Goal: Task Accomplishment & Management: Manage account settings

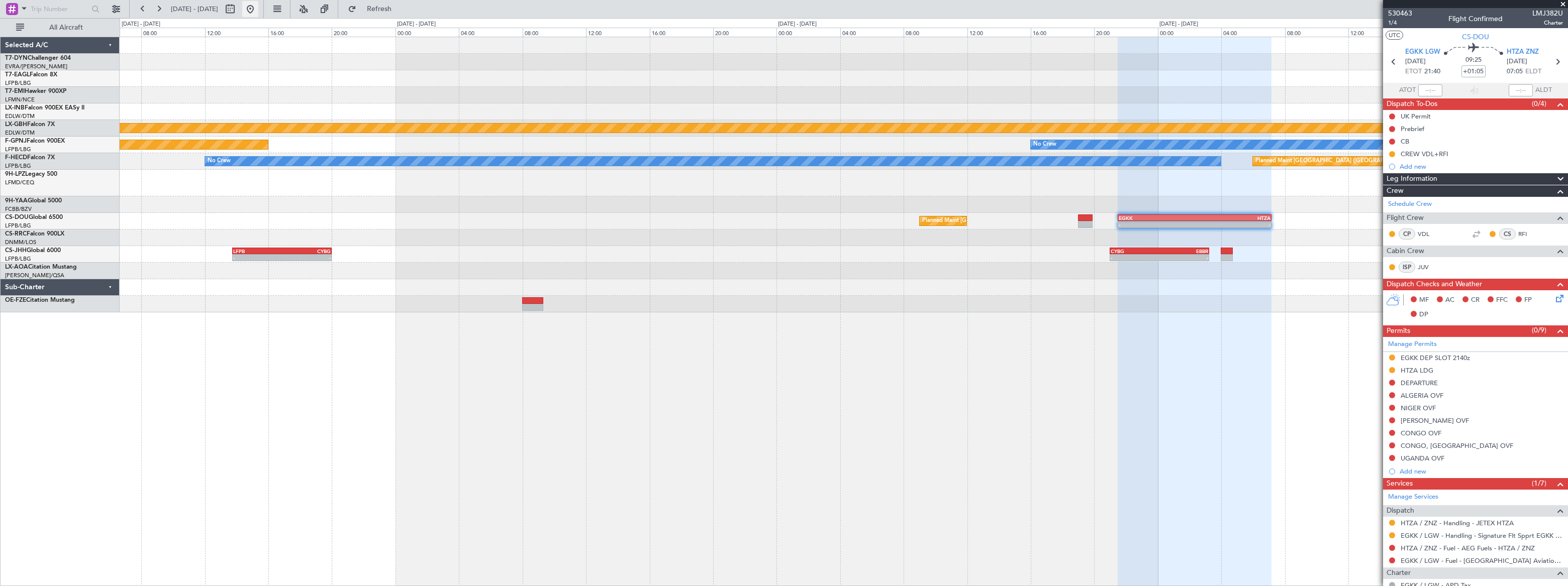
click at [258, 10] on button at bounding box center [250, 9] width 16 height 16
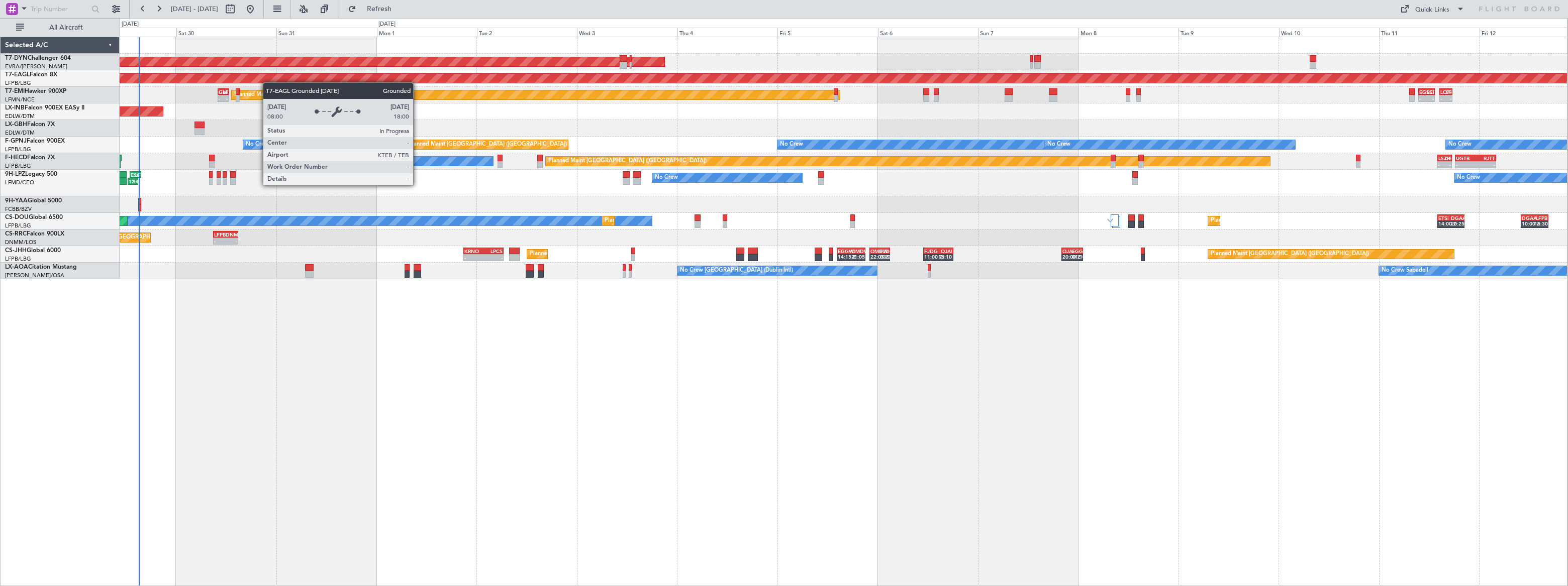
click at [173, 76] on div "AOG Maint Riga (Riga Intl) Grounded New York (Teterboro) Planned Maint Zurich -…" at bounding box center [844, 158] width 1448 height 242
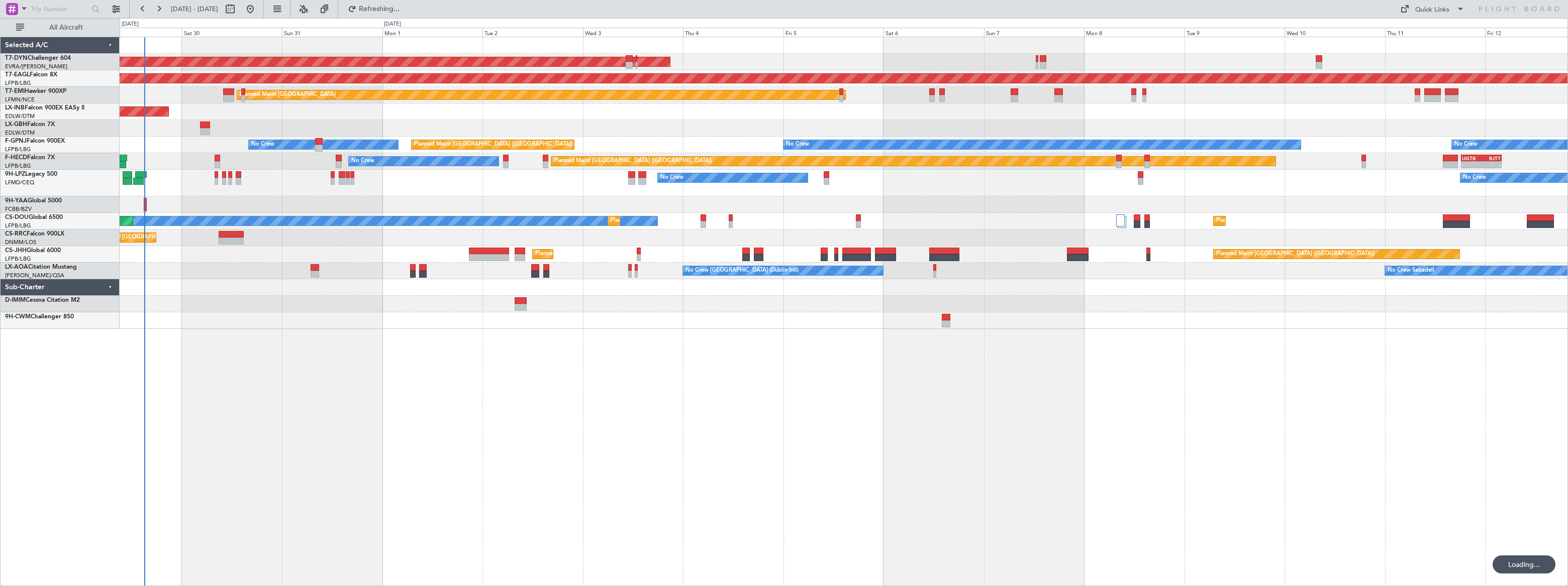
click at [199, 123] on div "Planned Maint Nice ([GEOGRAPHIC_DATA])" at bounding box center [844, 129] width 1448 height 17
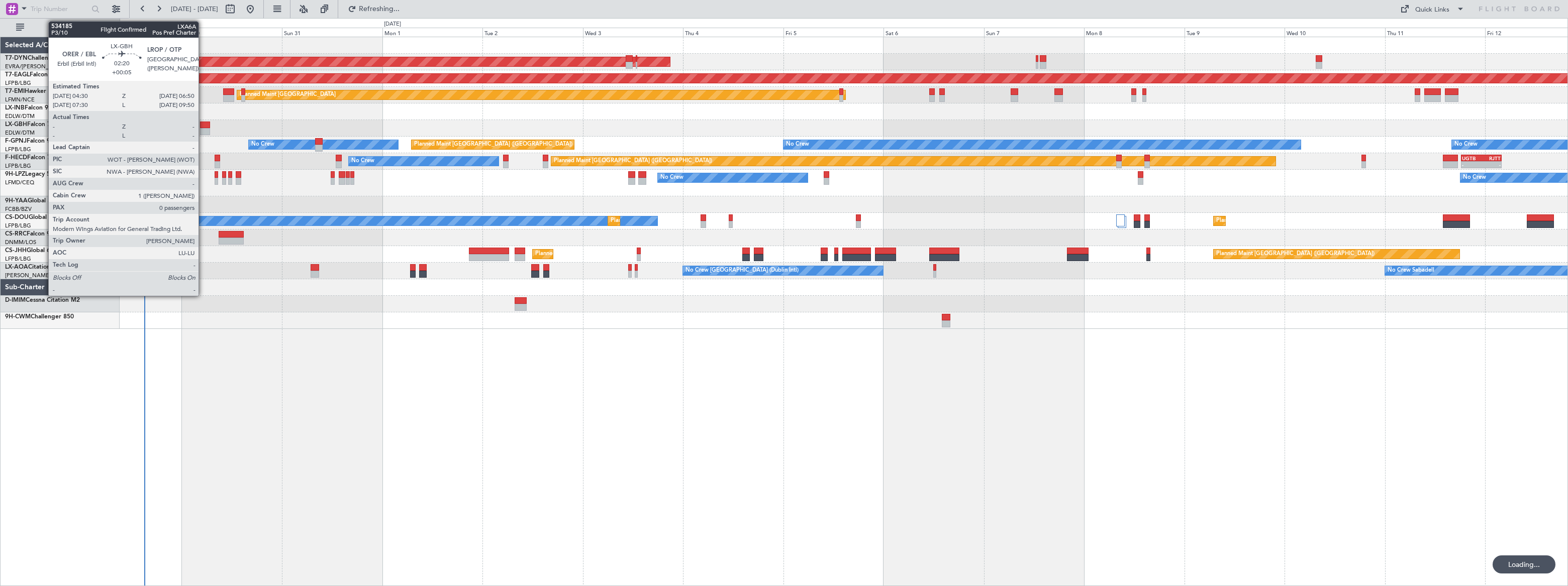
click at [203, 124] on div at bounding box center [205, 125] width 10 height 7
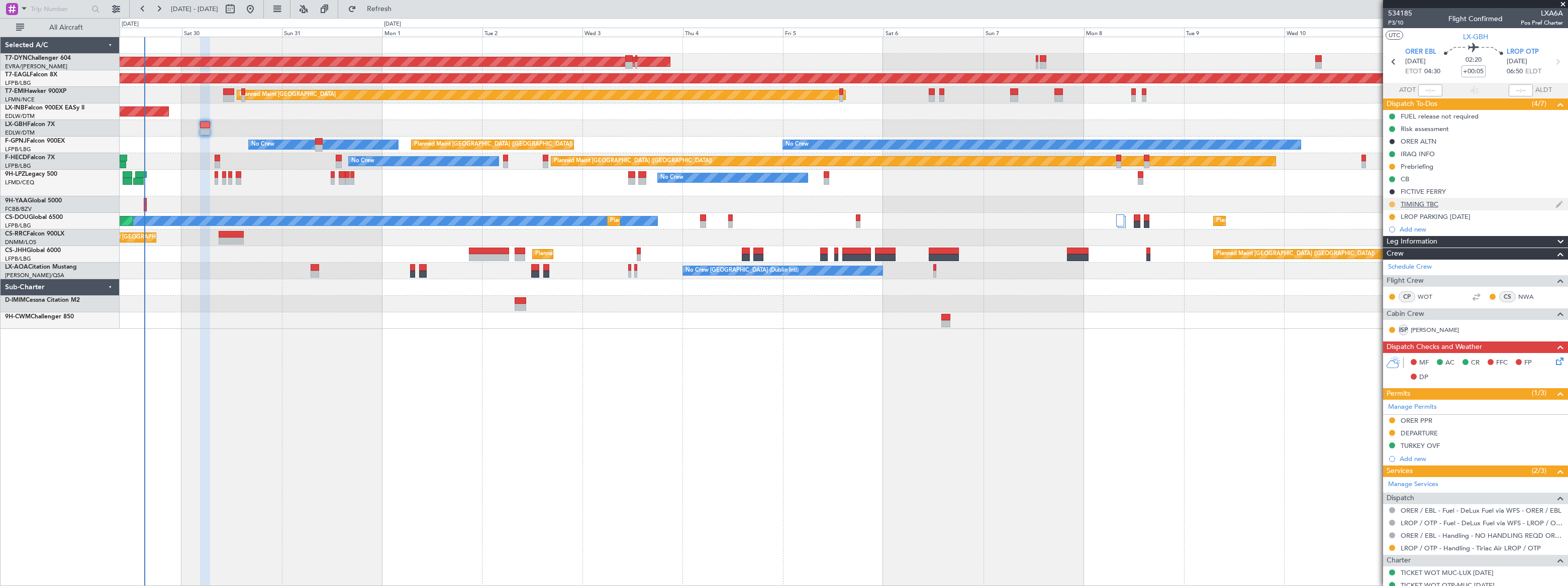
click at [1392, 202] on button at bounding box center [1392, 204] width 6 height 6
click at [1378, 262] on li "Cancelled" at bounding box center [1392, 264] width 53 height 15
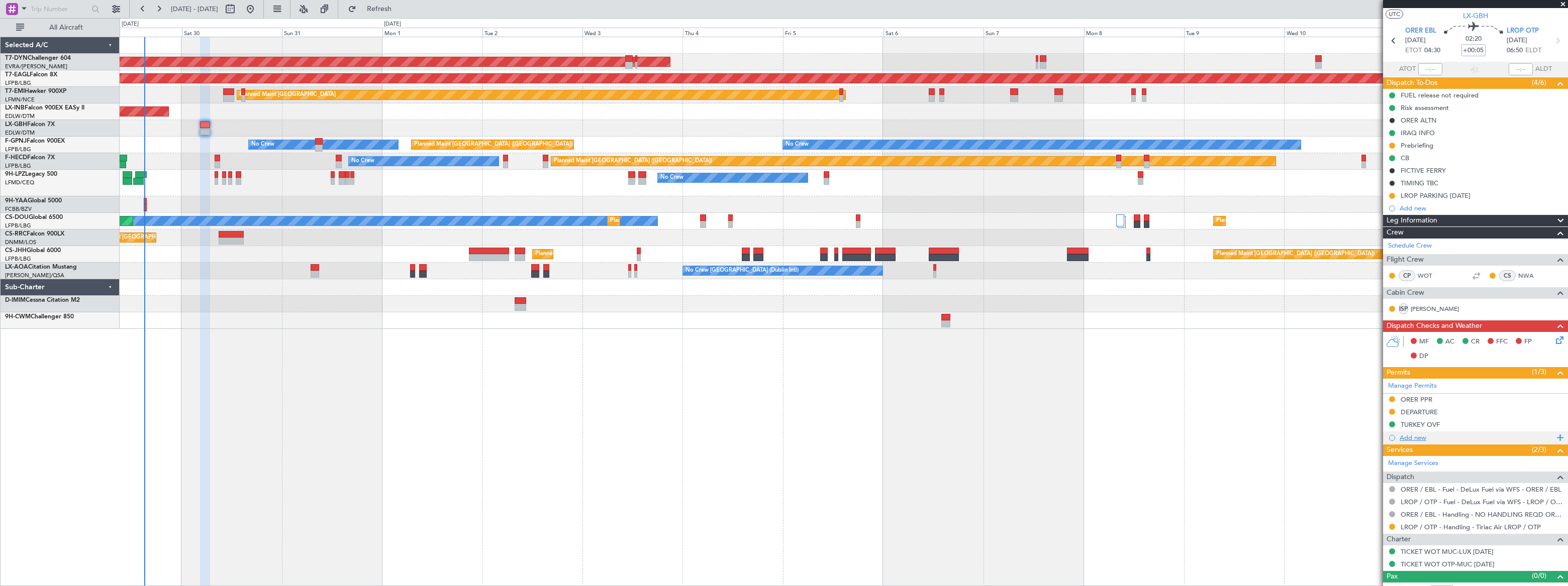
scroll to position [32, 0]
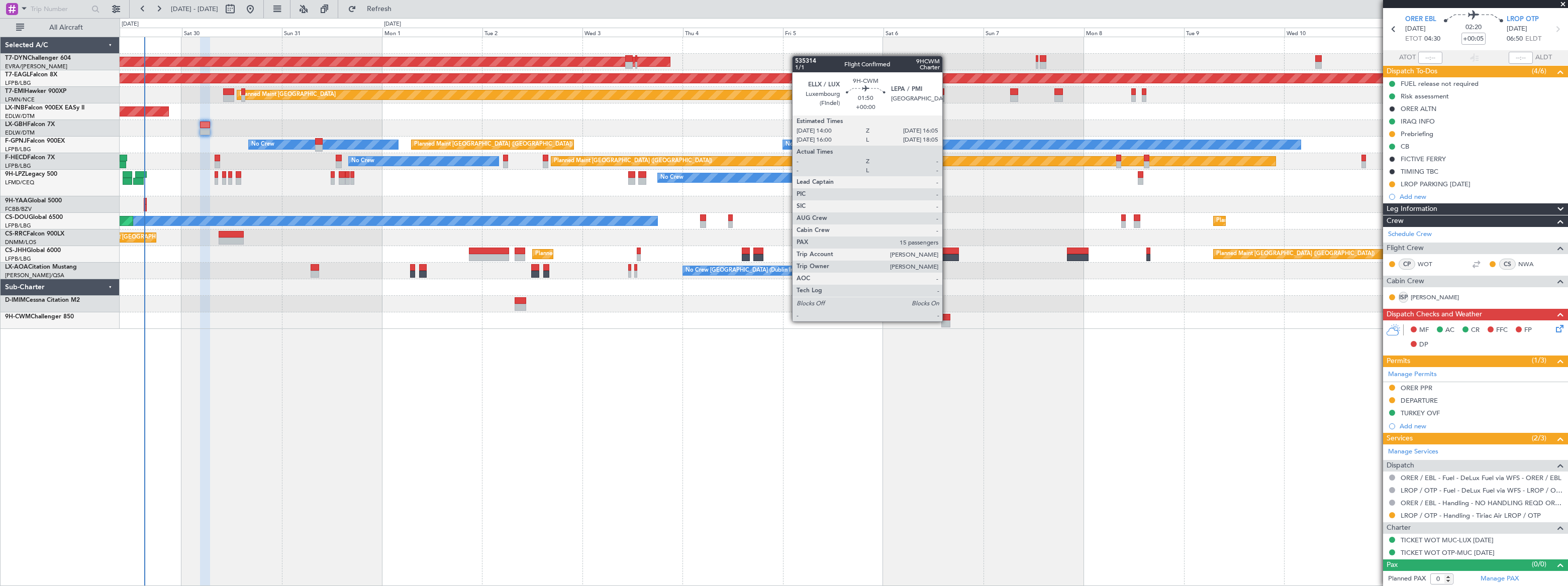
click at [947, 321] on div at bounding box center [946, 324] width 9 height 7
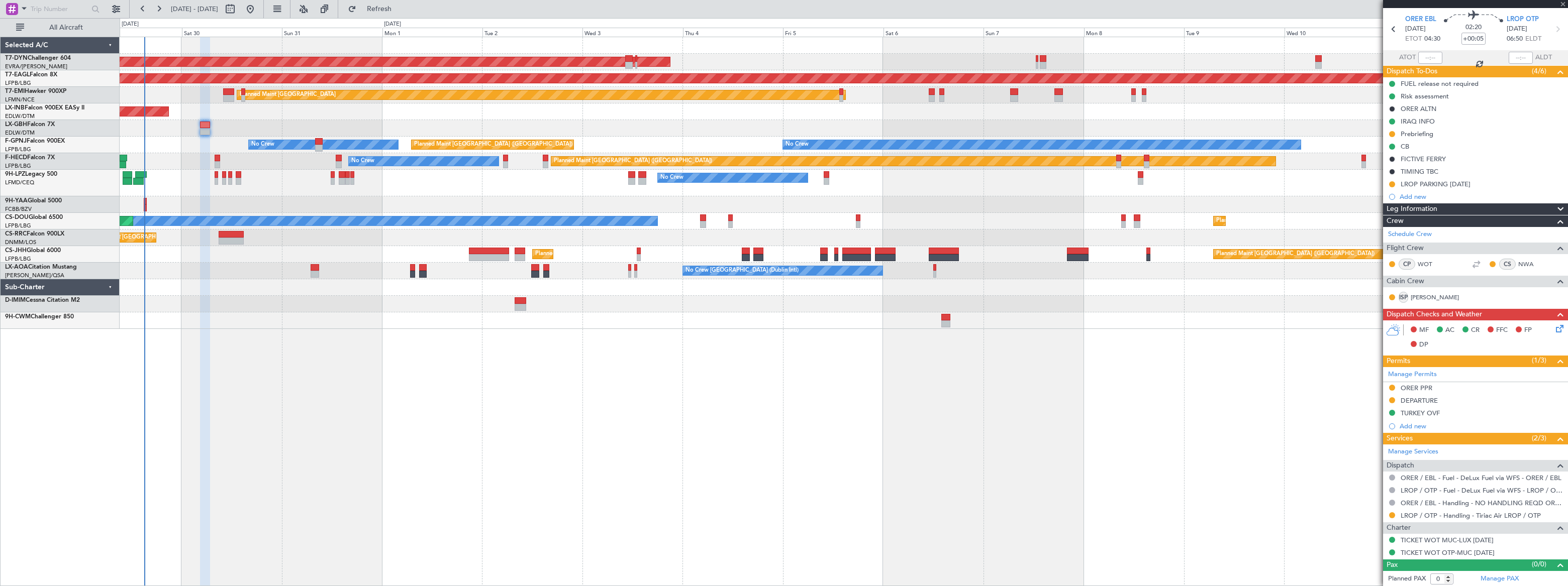
click at [947, 321] on div at bounding box center [946, 324] width 9 height 7
type input "15"
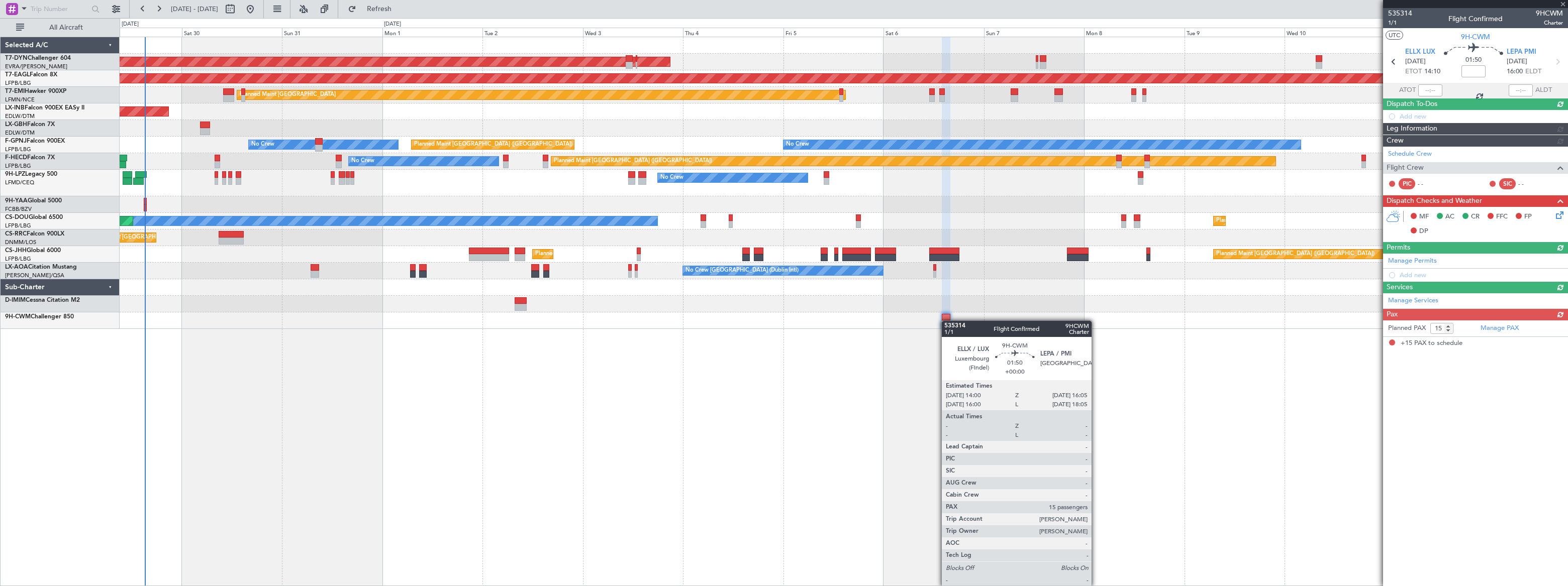
scroll to position [0, 0]
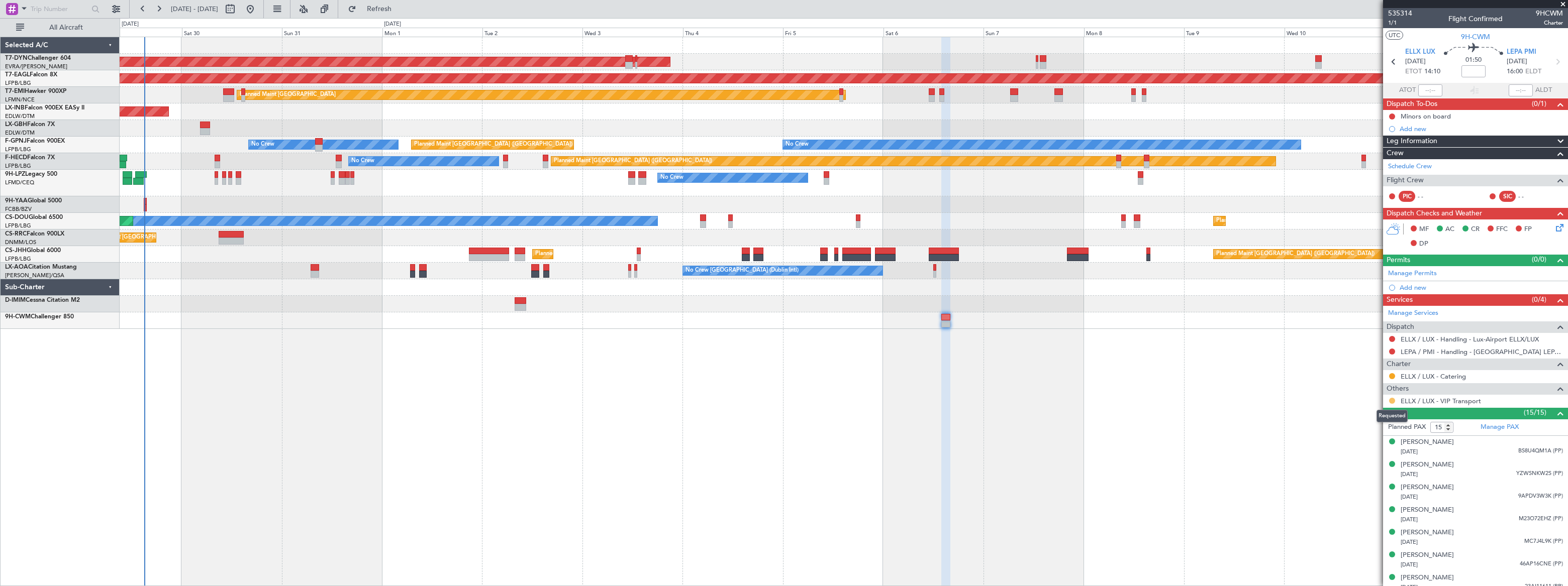
click at [1392, 400] on button at bounding box center [1392, 400] width 6 height 6
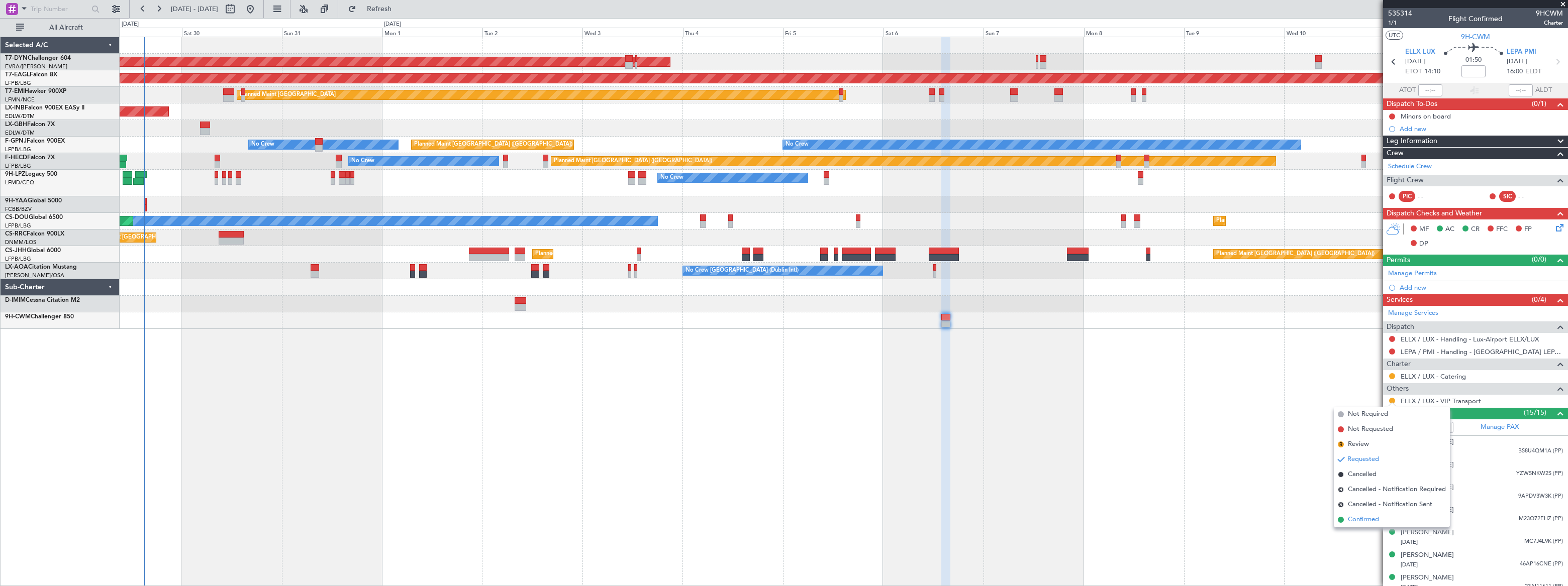
click at [1369, 522] on span "Confirmed" at bounding box center [1363, 520] width 31 height 10
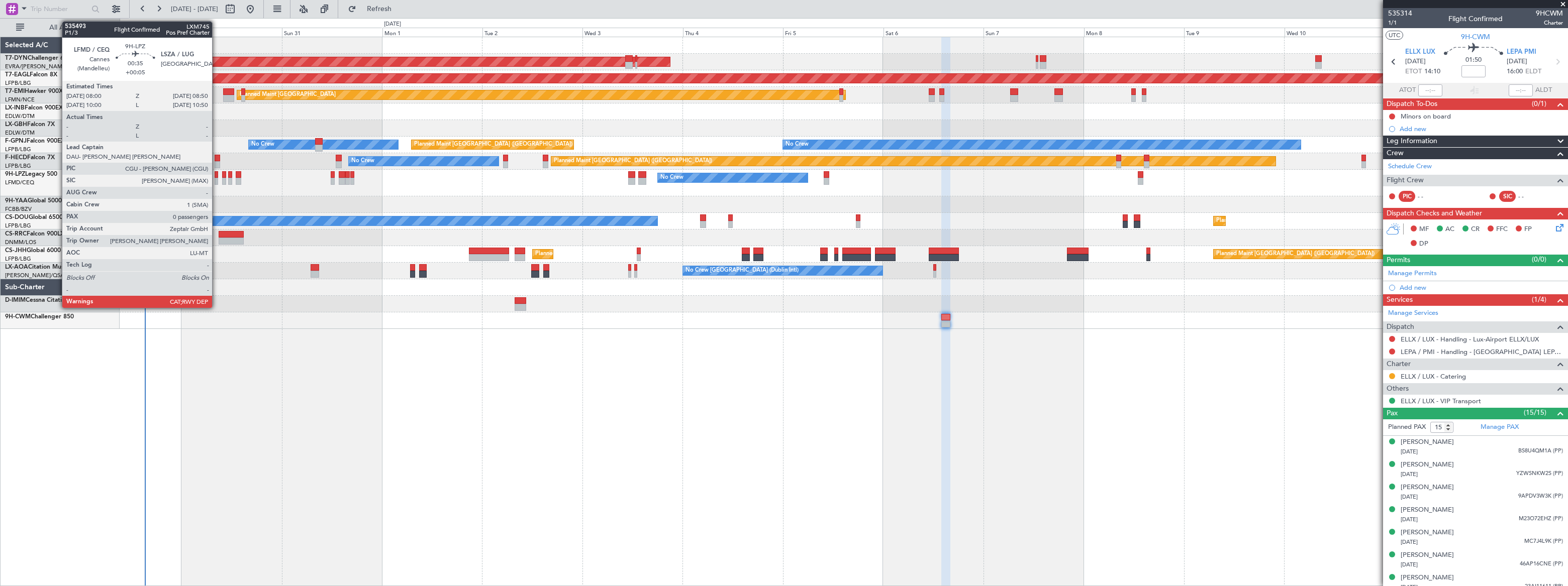
click at [216, 177] on div at bounding box center [216, 174] width 4 height 7
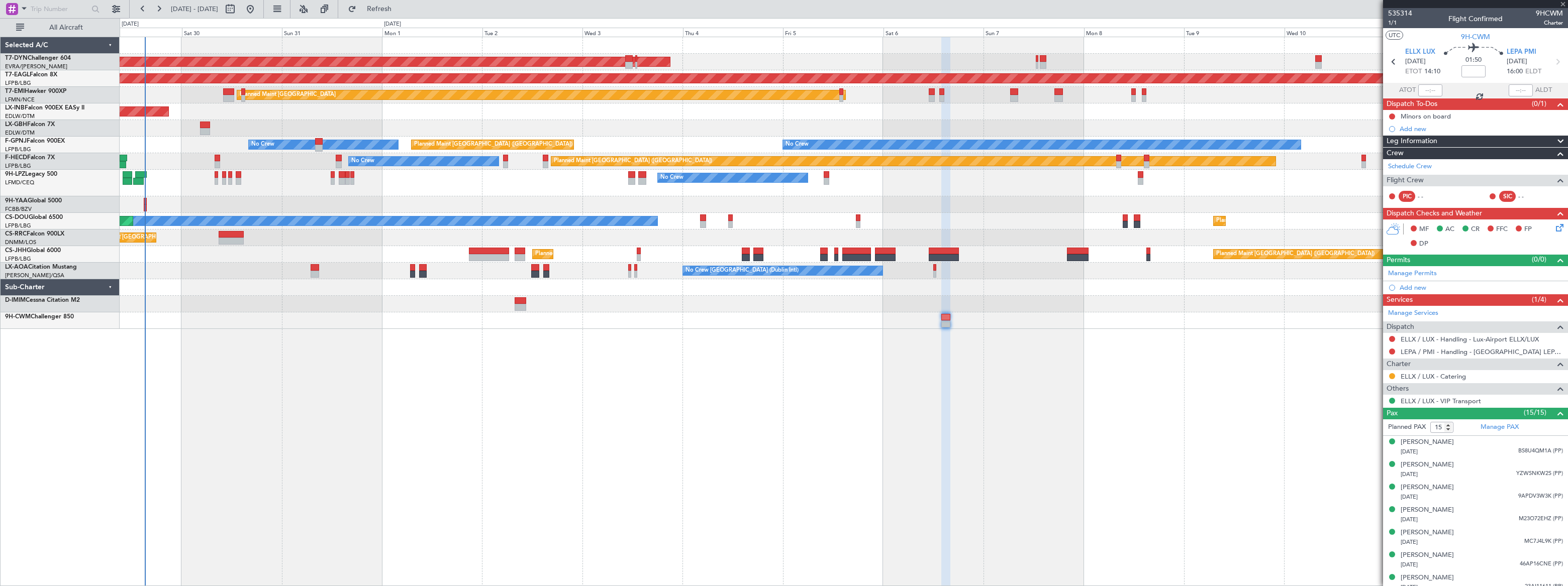
click at [183, 171] on div "No Crew No Crew No Crew" at bounding box center [844, 183] width 1448 height 27
click at [161, 173] on div "No Crew No Crew No Crew" at bounding box center [844, 183] width 1448 height 27
type input "+00:05"
type input "0"
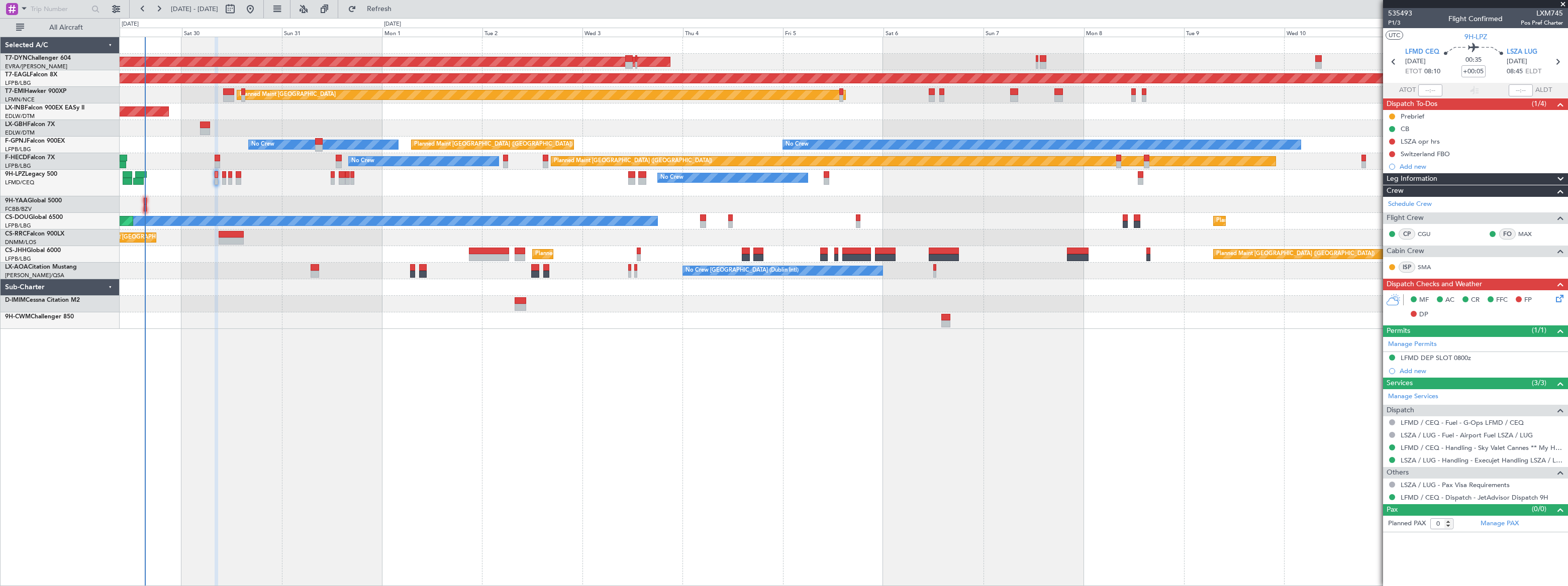
click at [1565, 4] on span at bounding box center [1564, 4] width 10 height 9
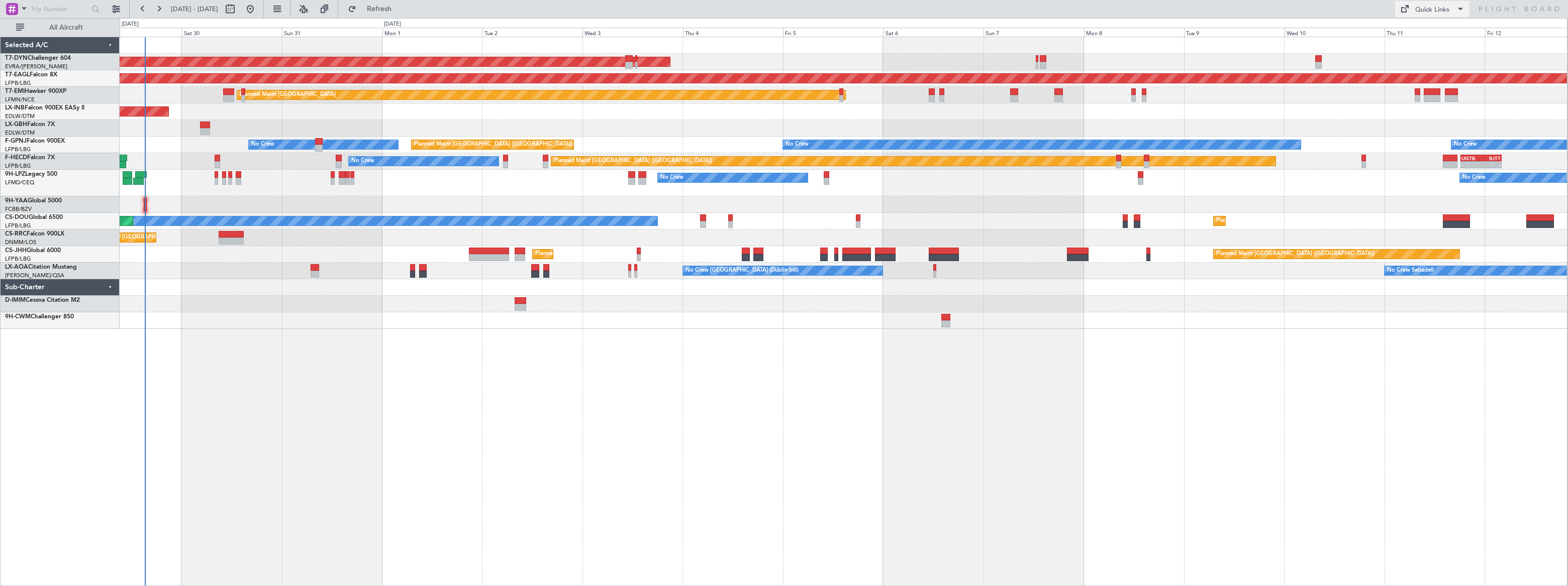
click at [1422, 10] on div "Quick Links" at bounding box center [1432, 10] width 34 height 10
click at [1415, 34] on button "Trip Builder" at bounding box center [1433, 33] width 75 height 24
click at [400, 6] on span "Refresh" at bounding box center [379, 9] width 42 height 7
click at [404, 3] on button "Refresh" at bounding box center [373, 9] width 60 height 16
click at [400, 6] on span "Refresh" at bounding box center [379, 9] width 42 height 7
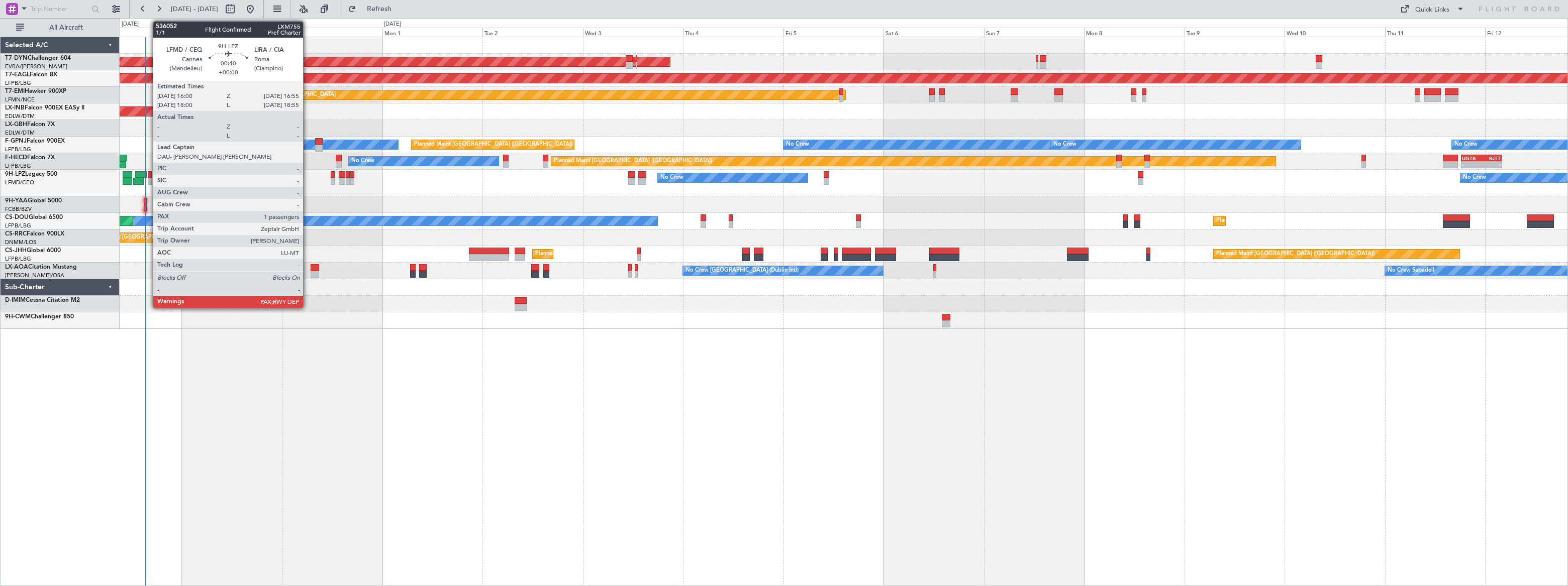
click at [148, 174] on div at bounding box center [150, 174] width 4 height 7
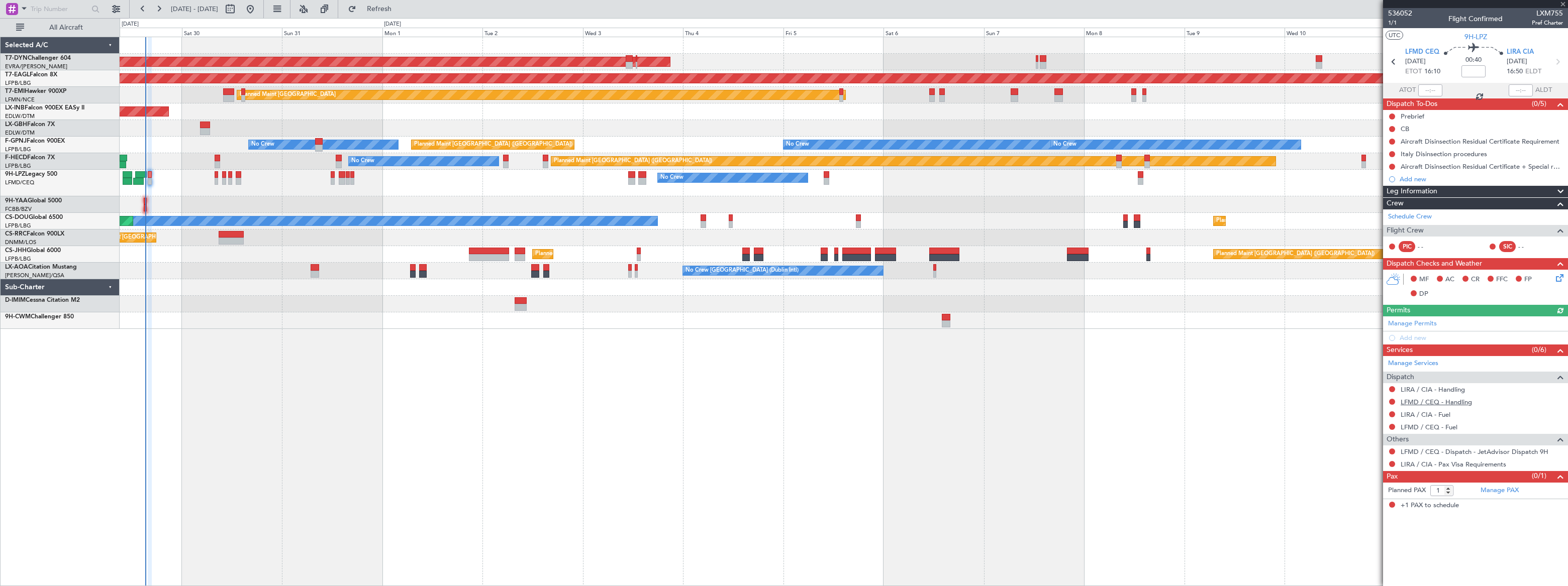
click at [1455, 402] on link "LFMD / CEQ - Handling" at bounding box center [1436, 401] width 71 height 8
click at [1446, 388] on link "LIRA / CIA - Handling" at bounding box center [1432, 389] width 64 height 8
click at [400, 6] on span "Refresh" at bounding box center [379, 9] width 42 height 7
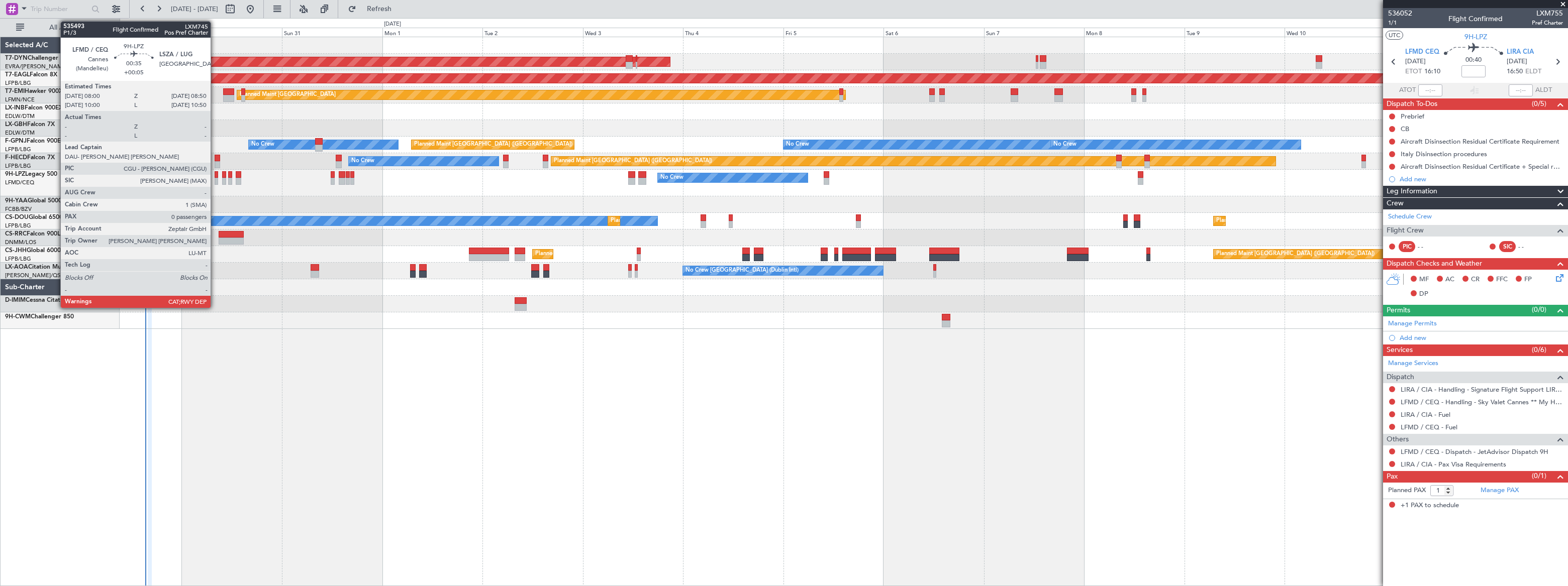
click at [215, 176] on div at bounding box center [216, 174] width 4 height 7
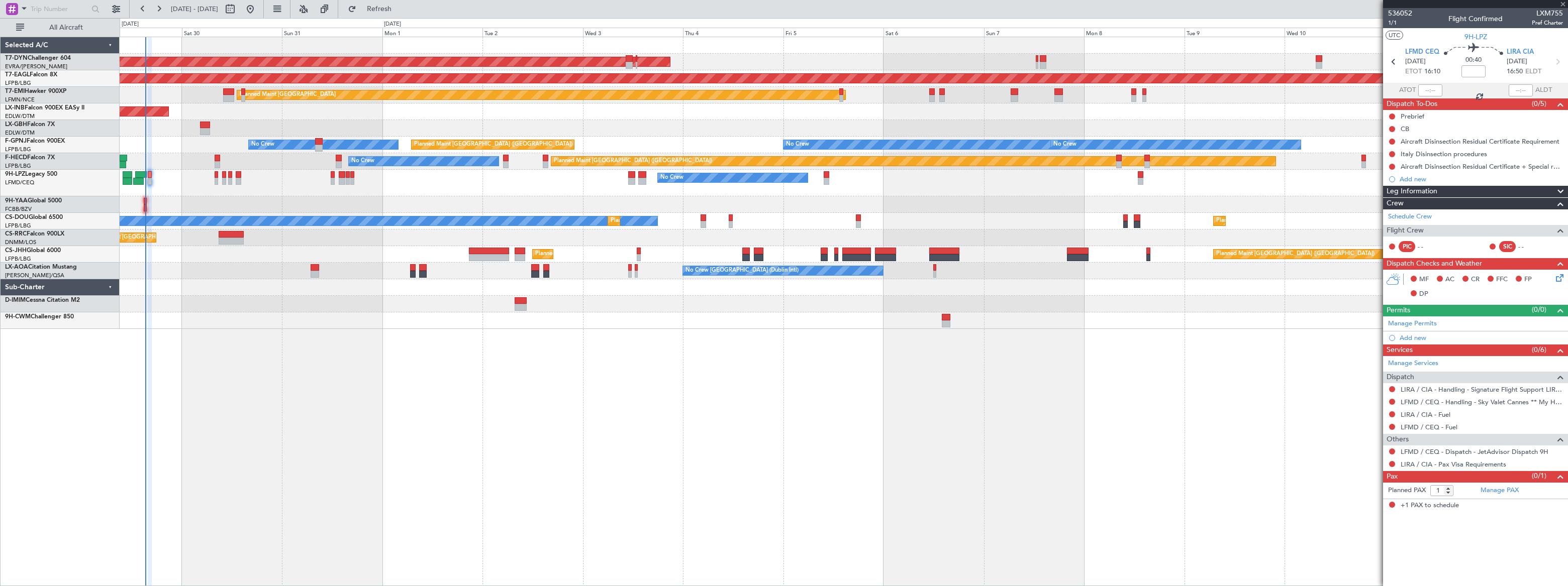
type input "+00:05"
type input "0"
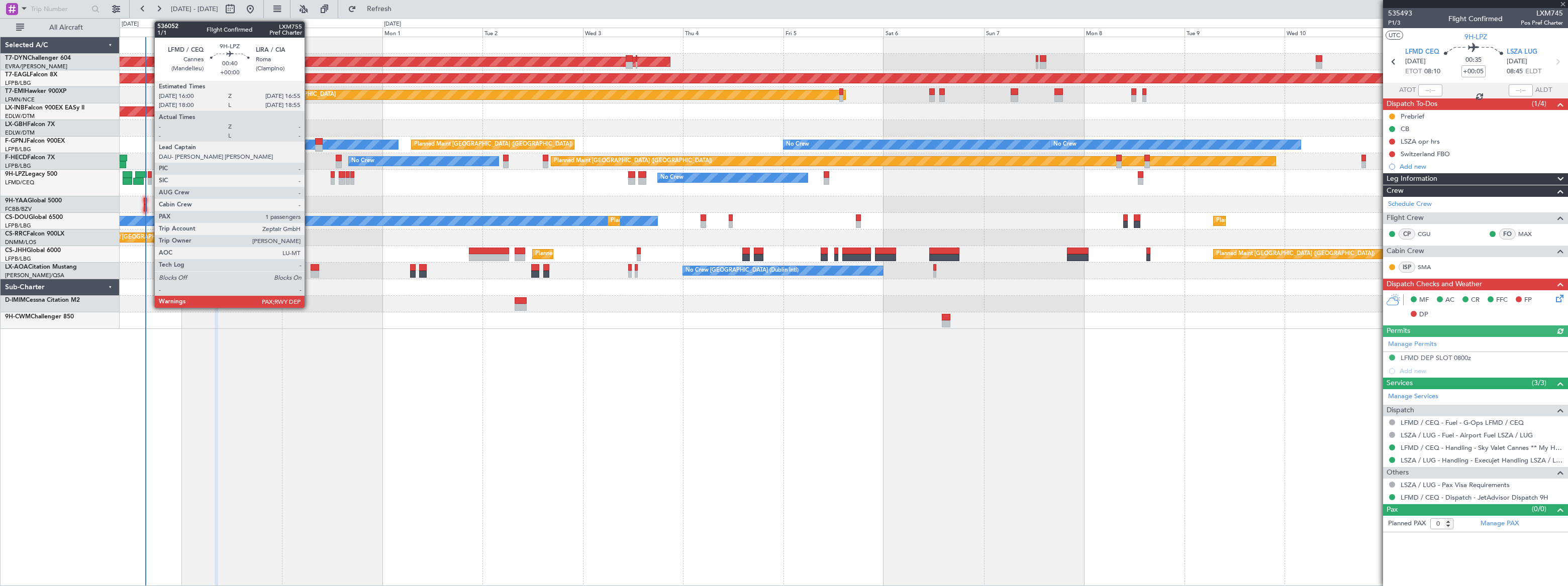
click at [149, 178] on div at bounding box center [150, 181] width 4 height 7
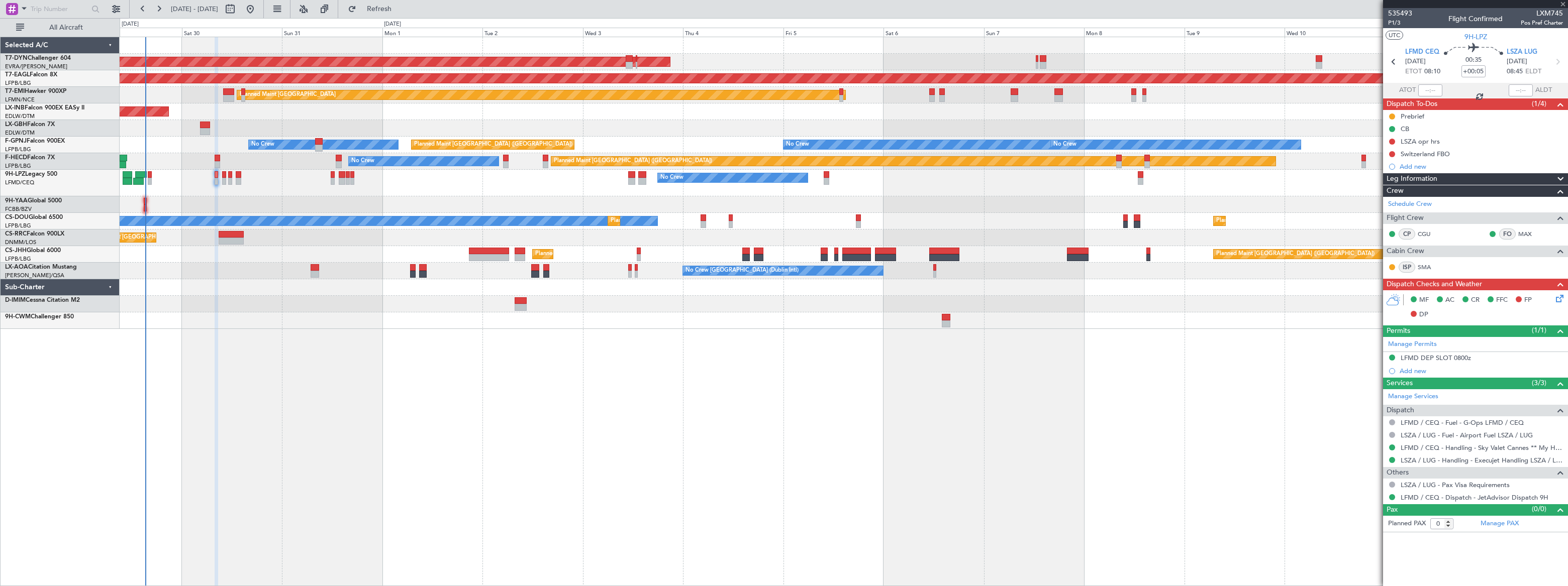
type input "1"
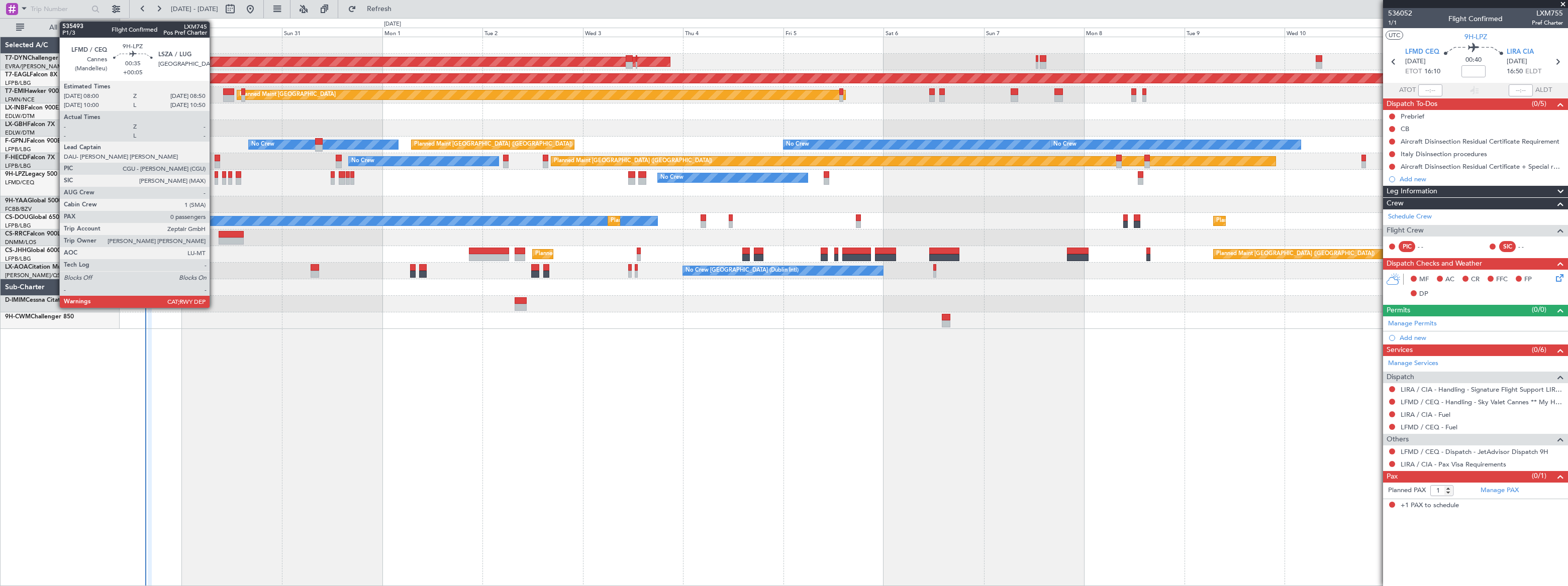
click at [215, 176] on div at bounding box center [216, 174] width 4 height 7
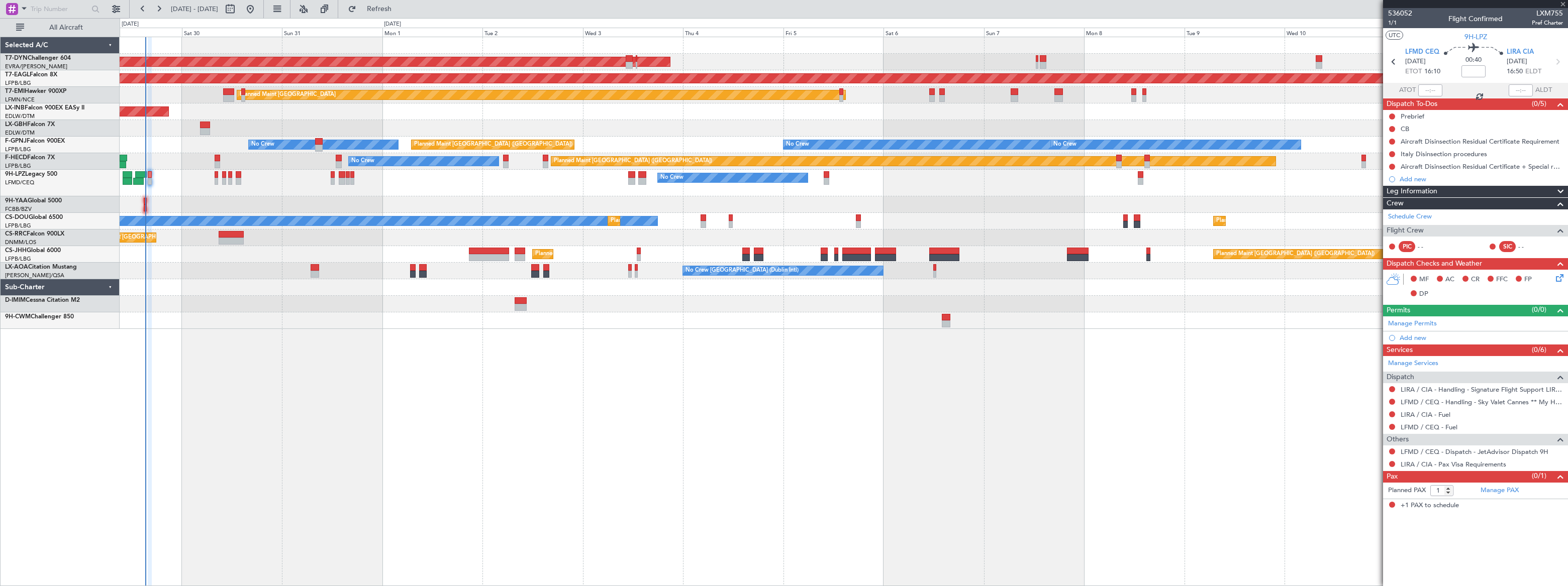
click at [216, 176] on div at bounding box center [216, 174] width 4 height 7
type input "+00:05"
type input "0"
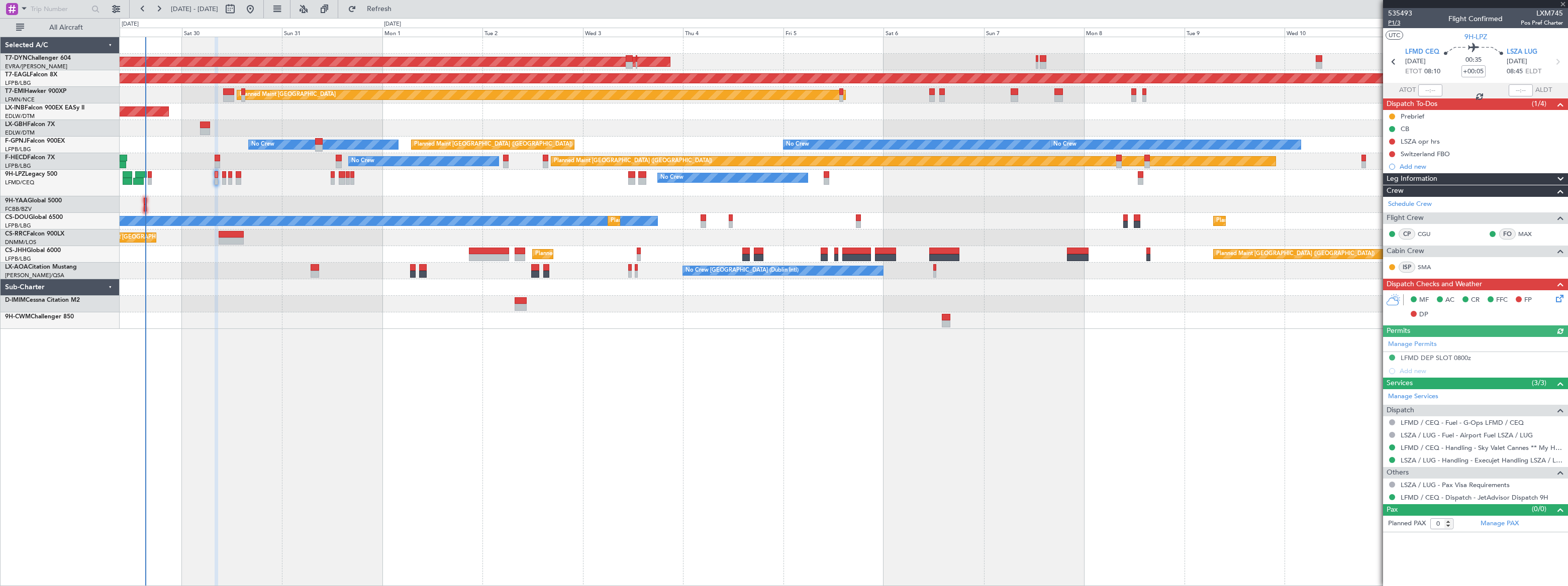
click at [1392, 23] on span "P1/3" at bounding box center [1401, 22] width 24 height 8
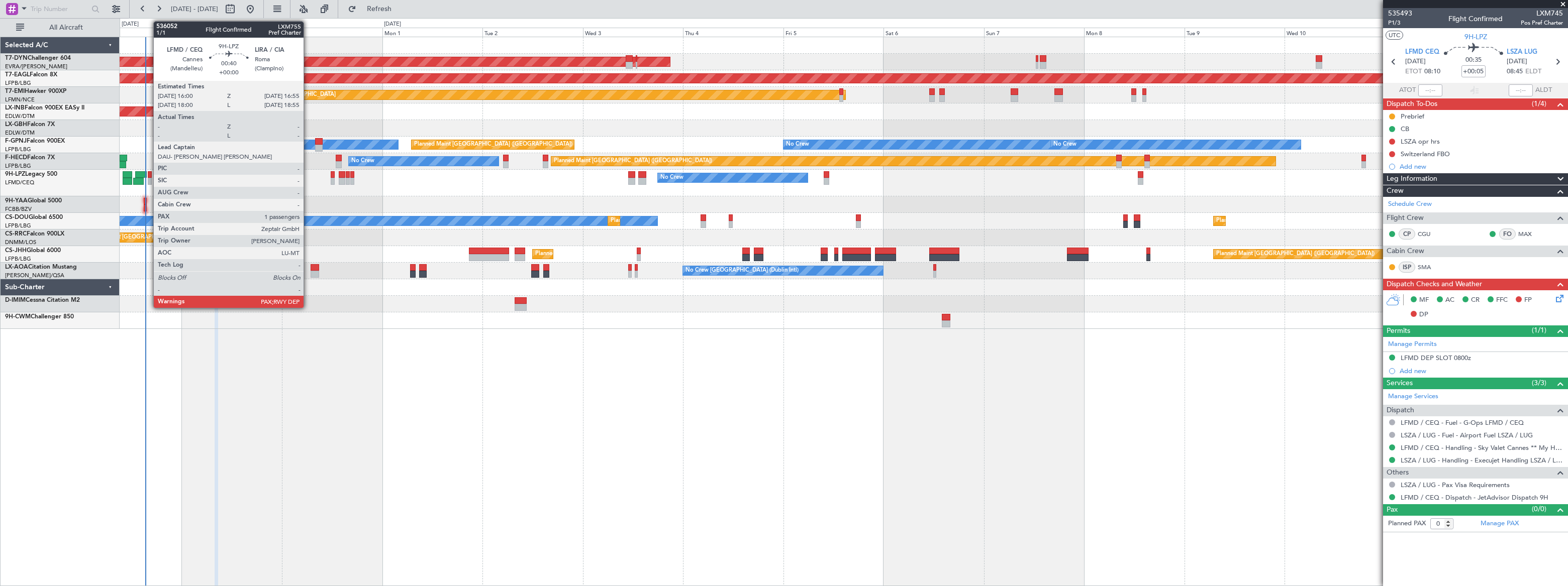
click at [148, 174] on div at bounding box center [150, 174] width 4 height 7
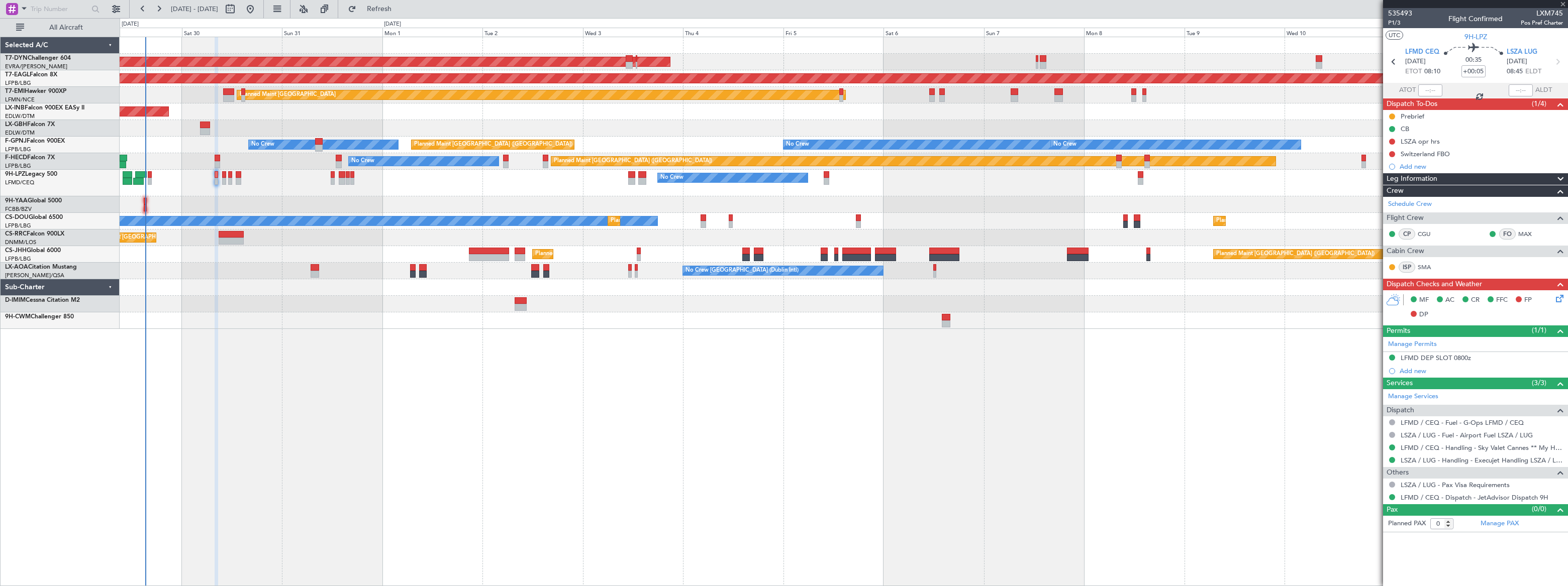
type input "1"
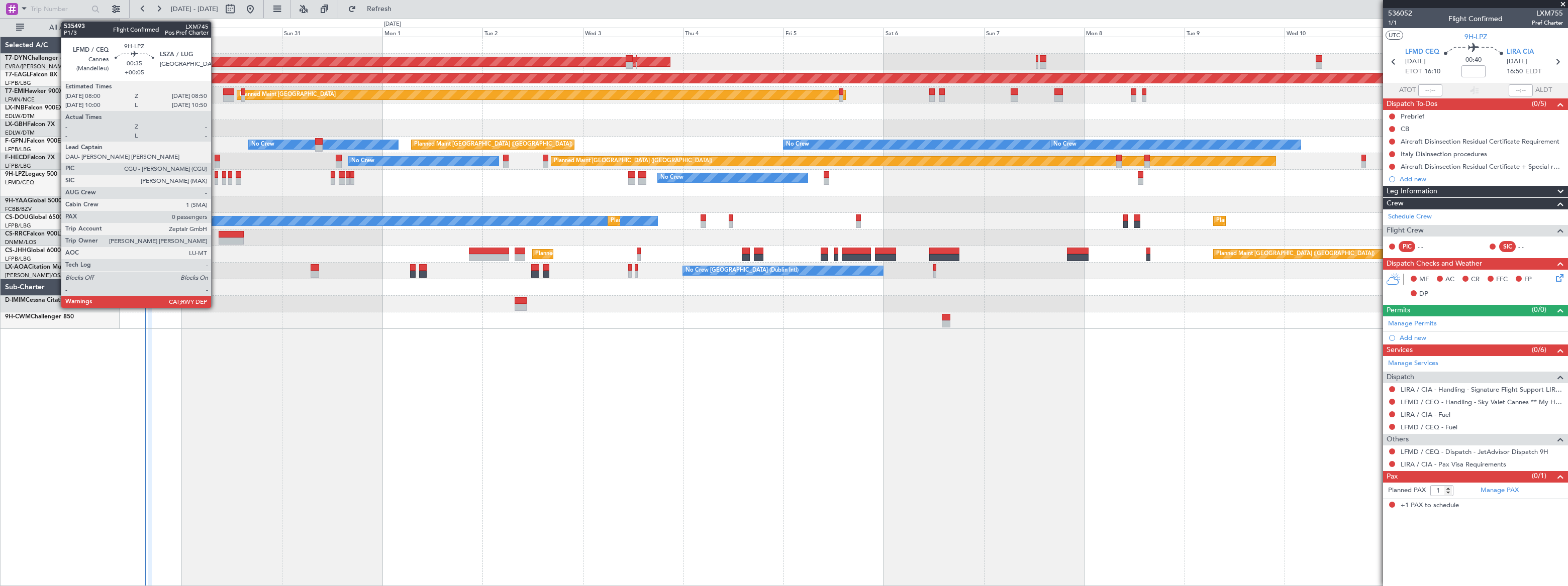
click at [216, 180] on div at bounding box center [216, 181] width 4 height 7
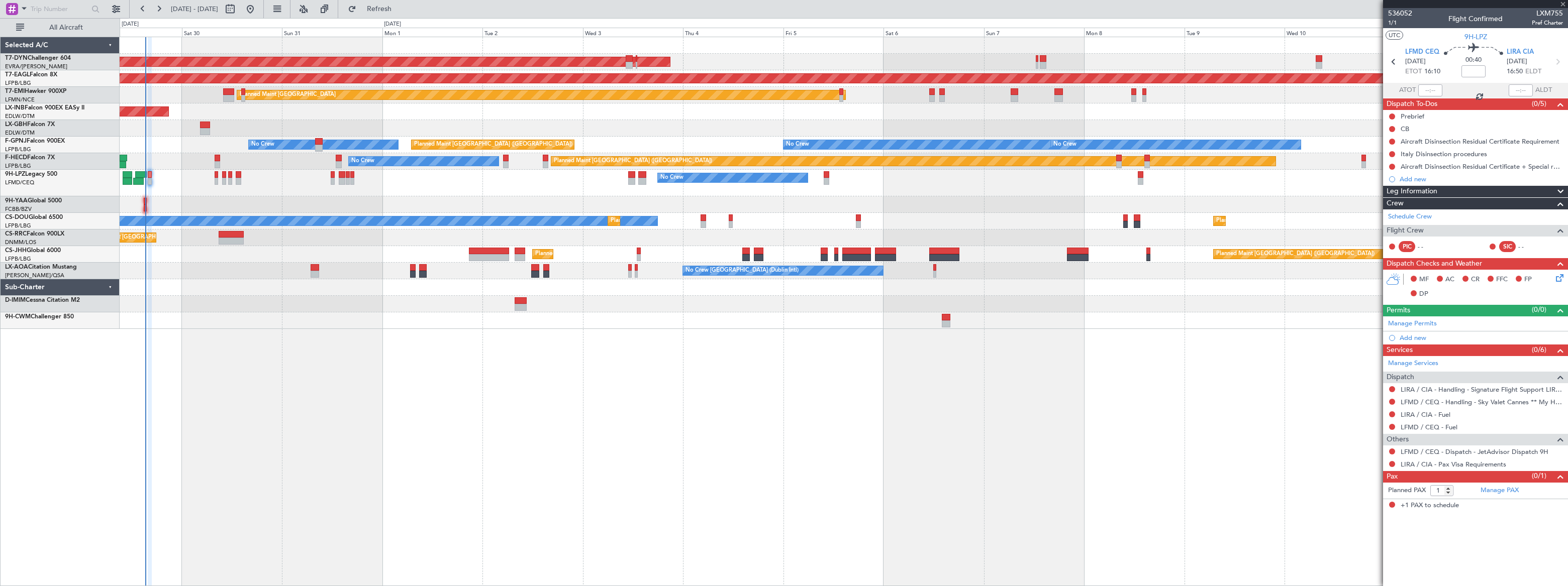
type input "+00:05"
type input "0"
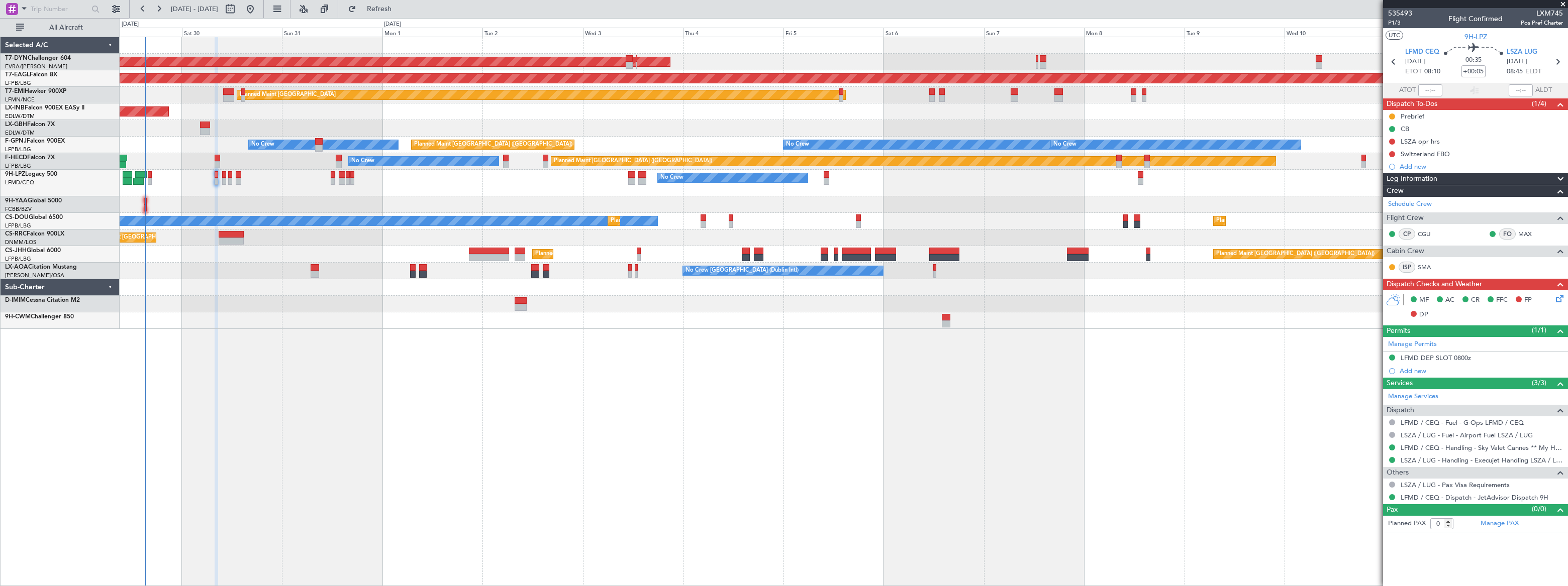
click at [146, 176] on div "No Crew No Crew No Crew" at bounding box center [844, 183] width 1448 height 27
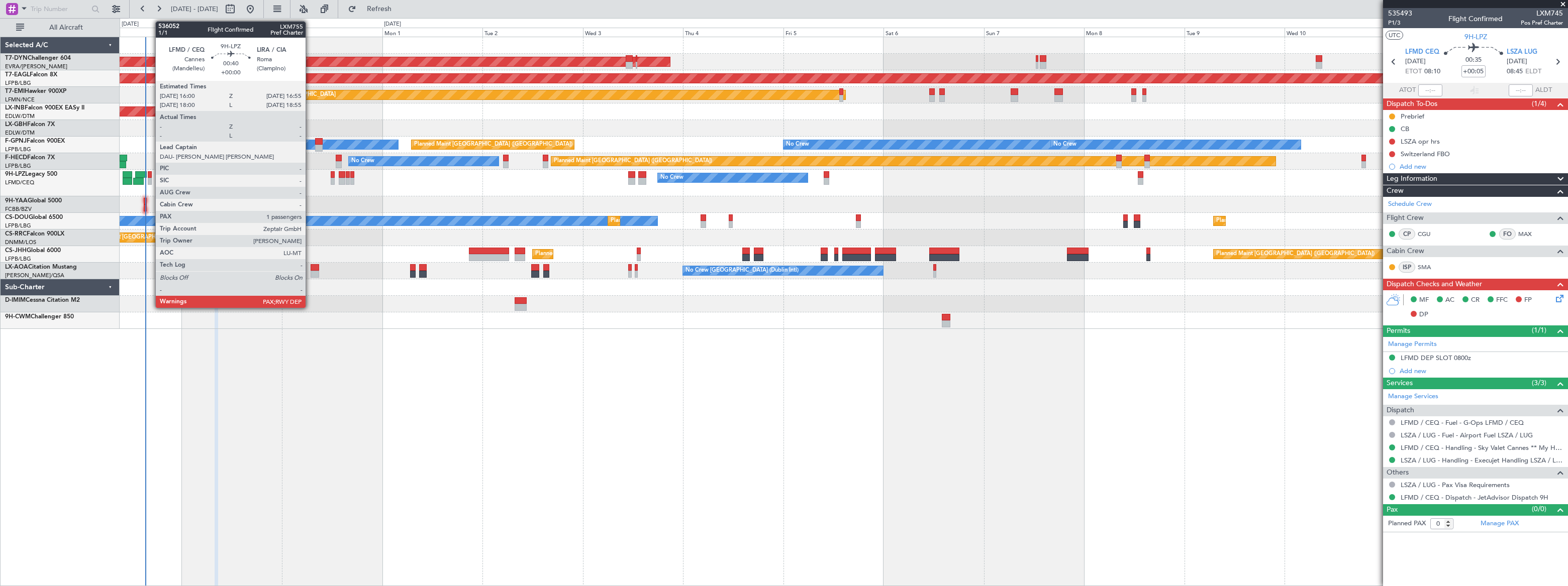
click at [150, 176] on div at bounding box center [150, 174] width 4 height 7
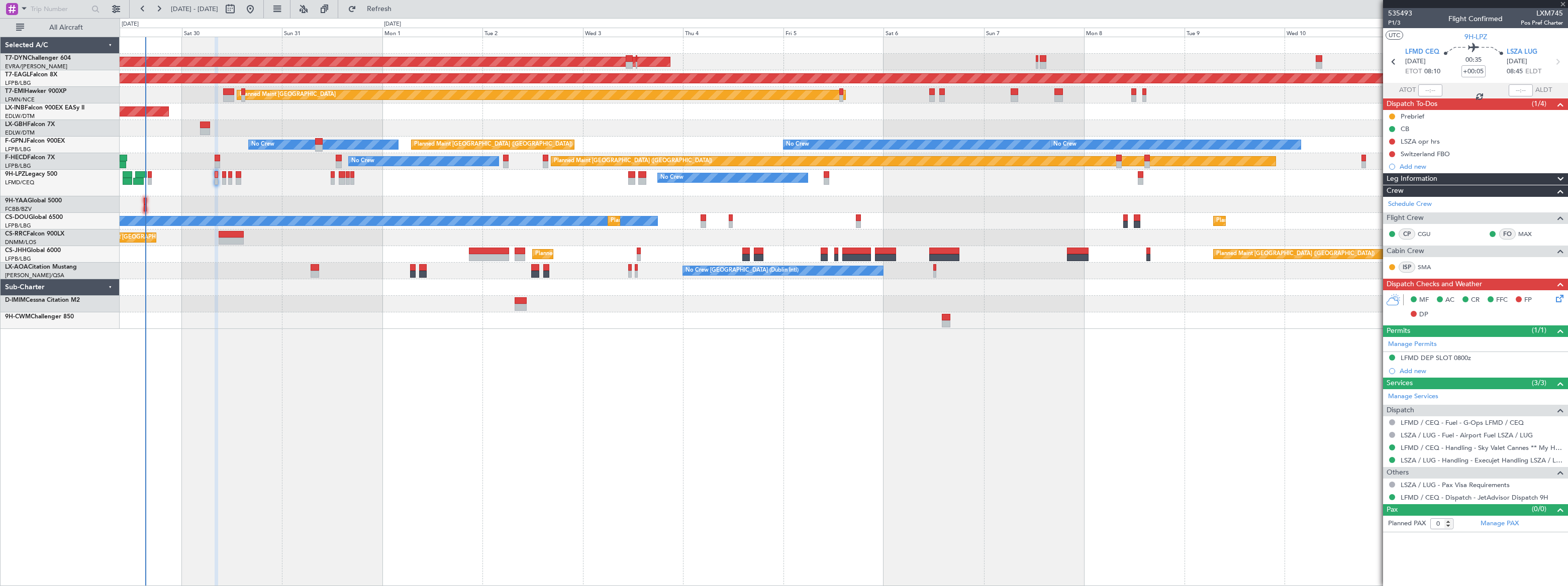
click at [150, 176] on div at bounding box center [150, 174] width 4 height 7
type input "1"
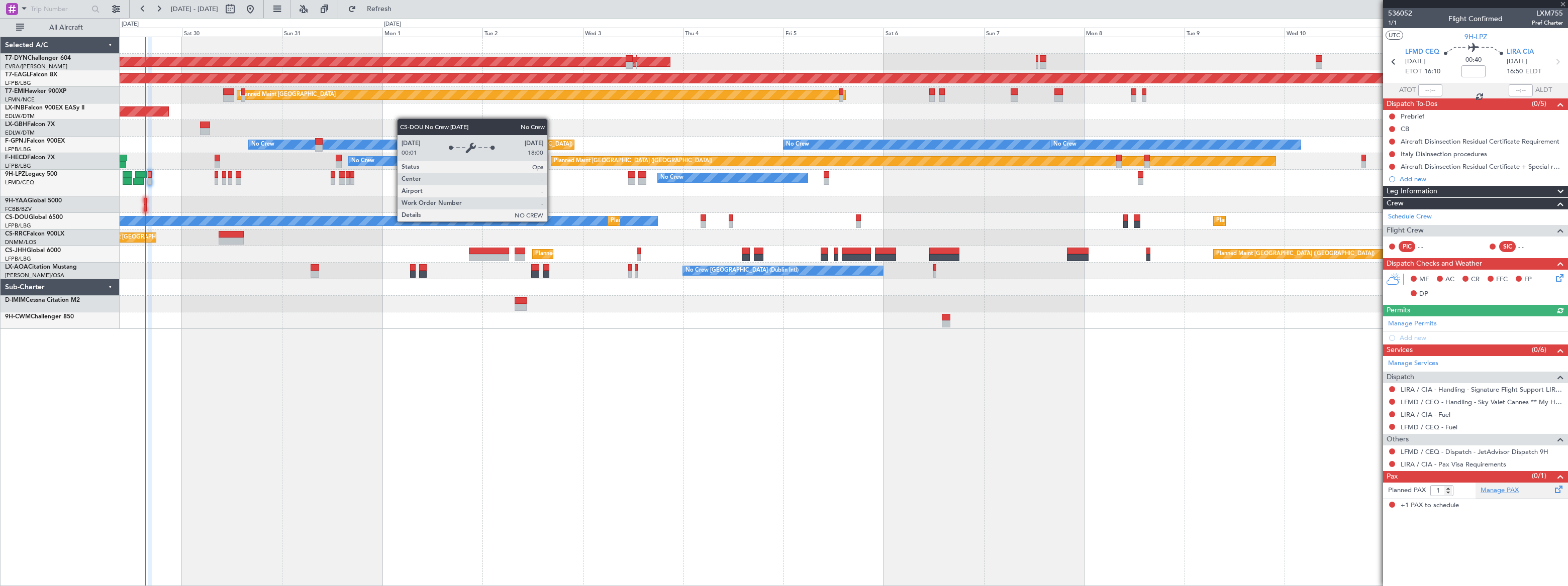
click at [1500, 489] on link "Manage PAX" at bounding box center [1500, 491] width 38 height 10
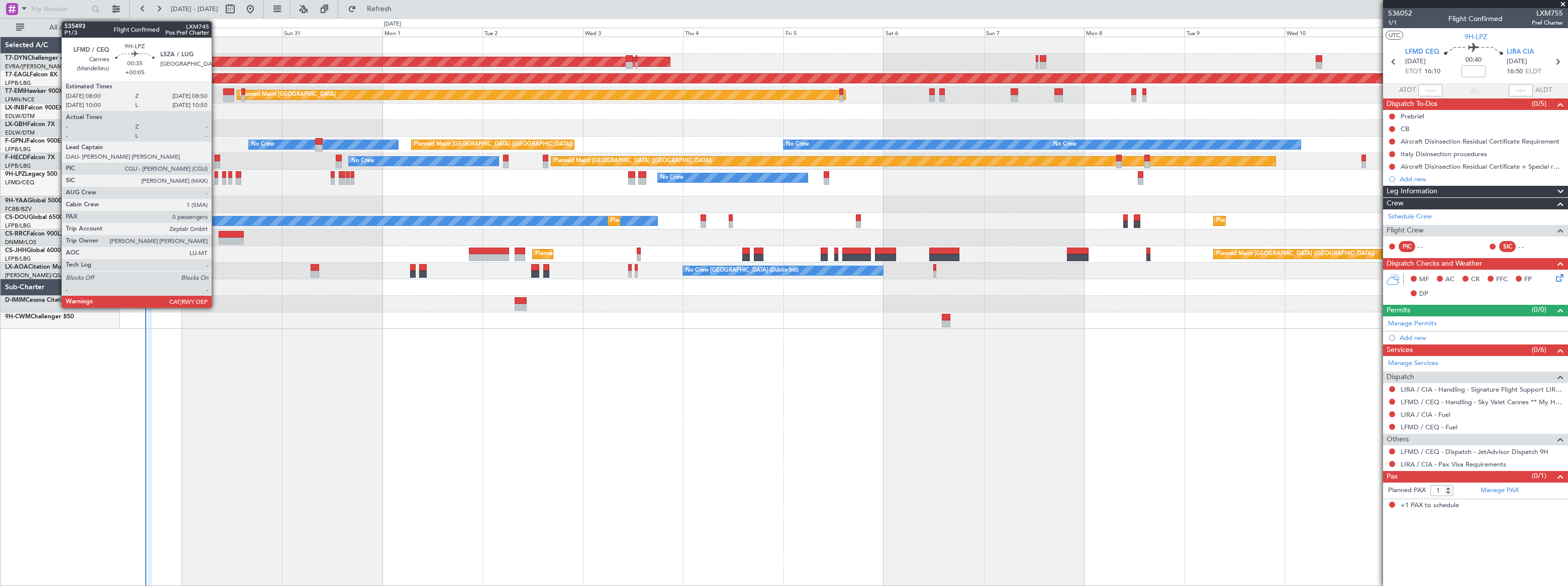
click at [216, 179] on div at bounding box center [216, 181] width 4 height 7
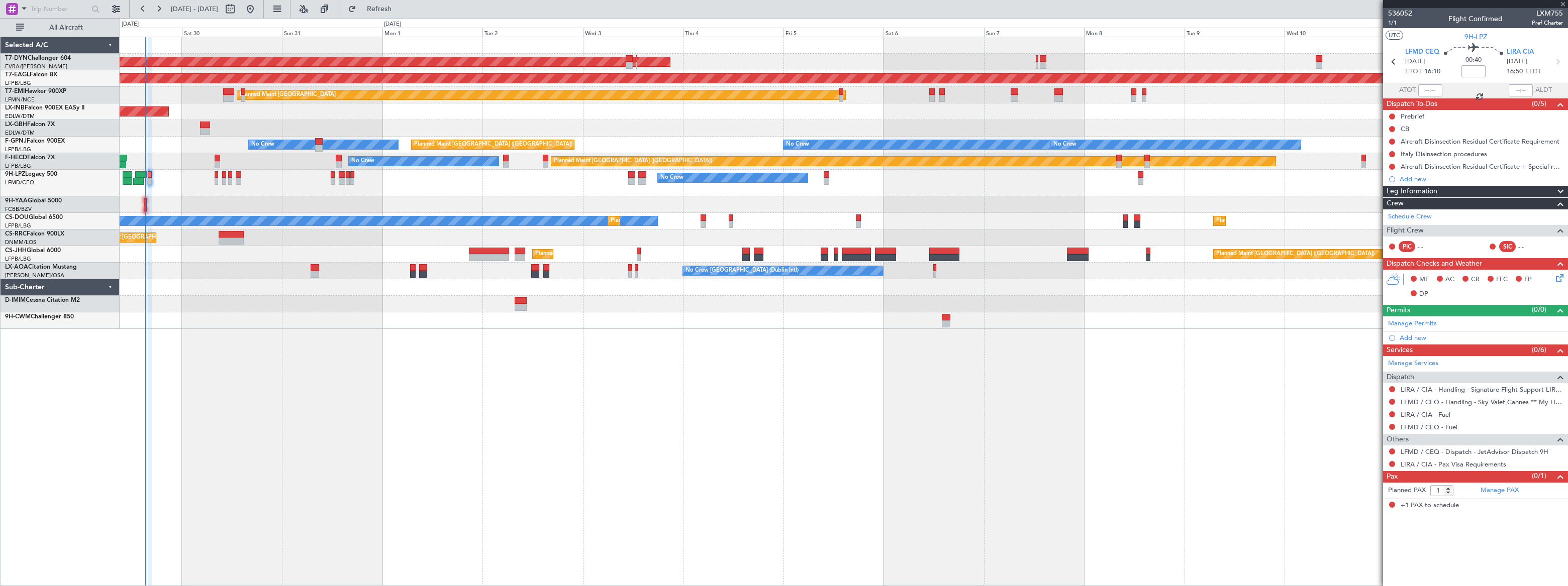
click at [216, 179] on div at bounding box center [216, 181] width 4 height 7
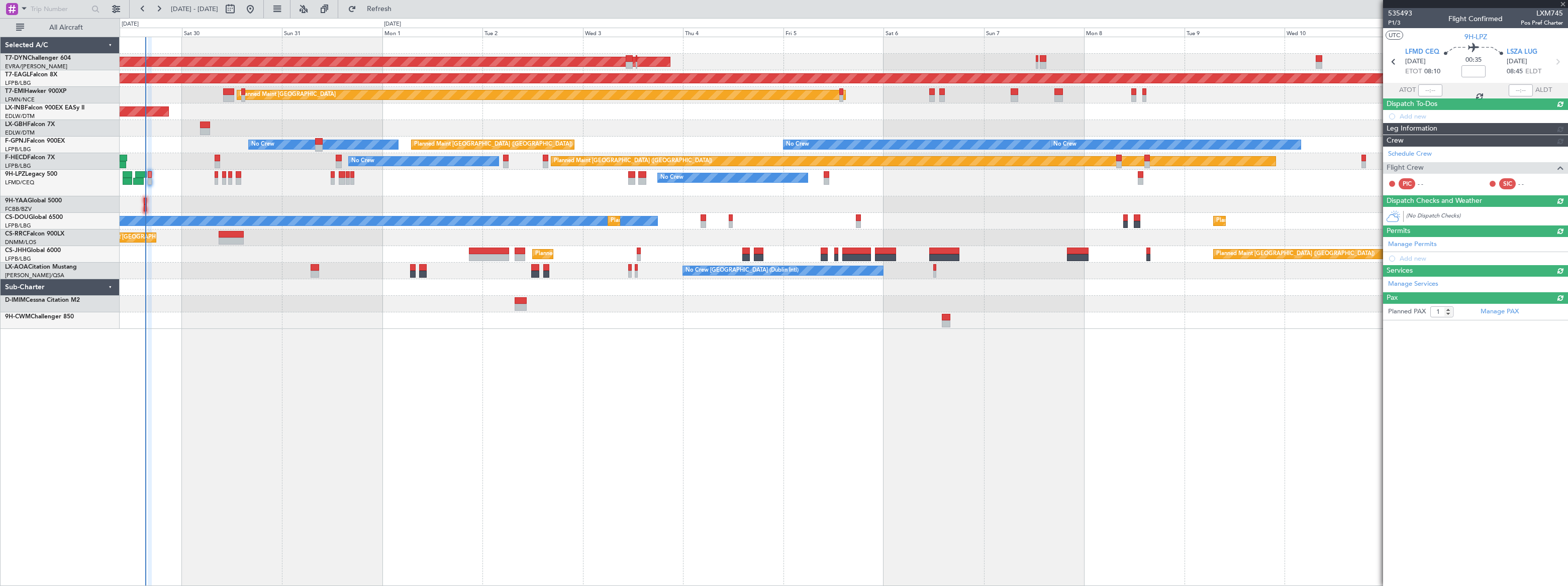
type input "+00:05"
type input "0"
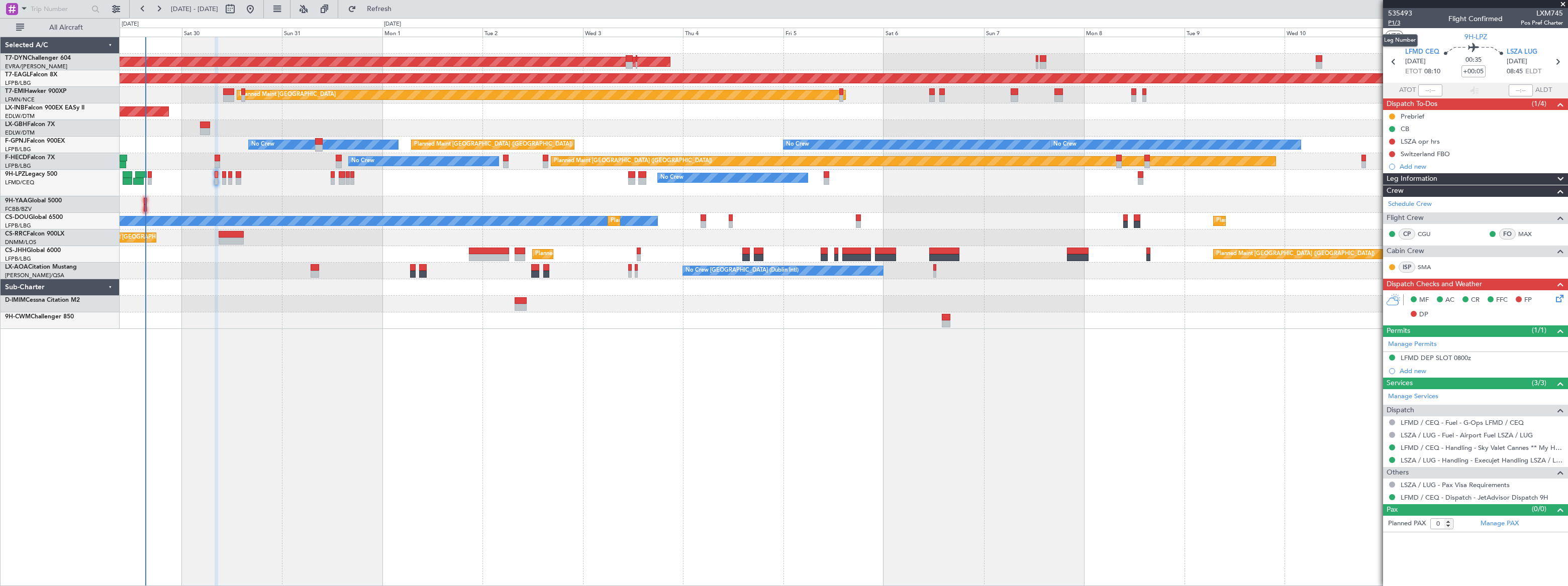
click at [1391, 23] on span "P1/3" at bounding box center [1401, 22] width 24 height 8
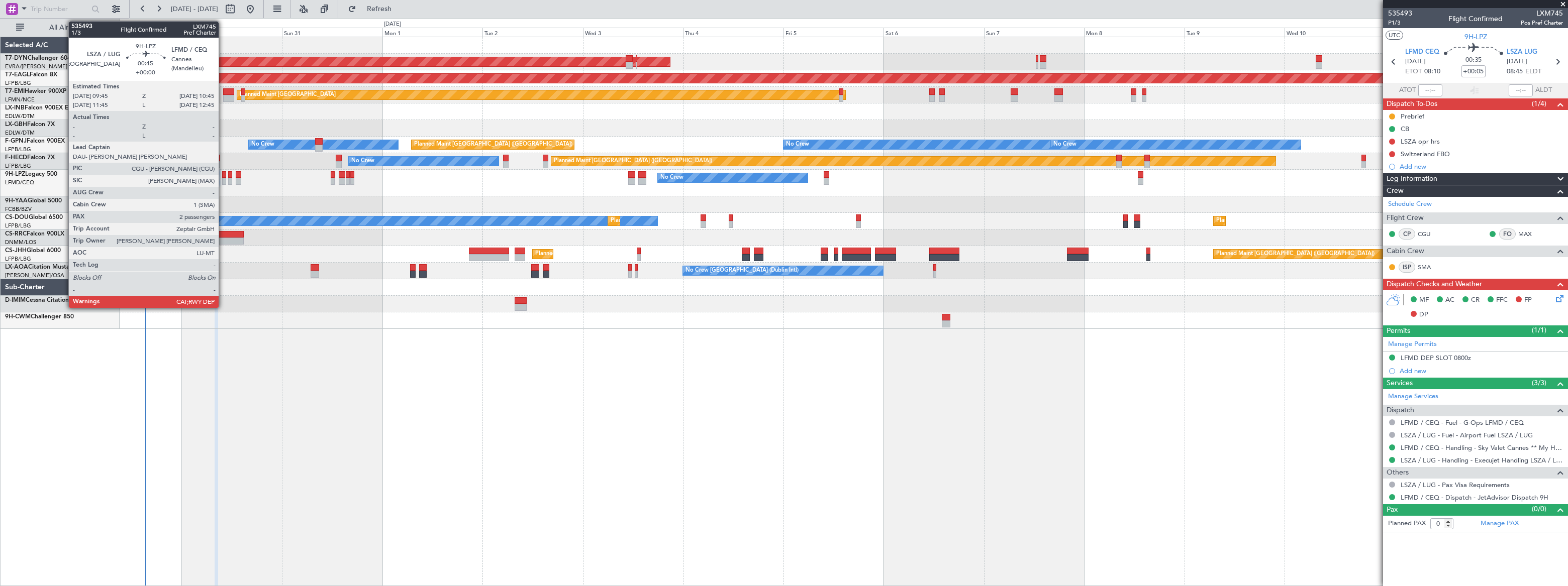
click at [223, 179] on div at bounding box center [224, 181] width 4 height 7
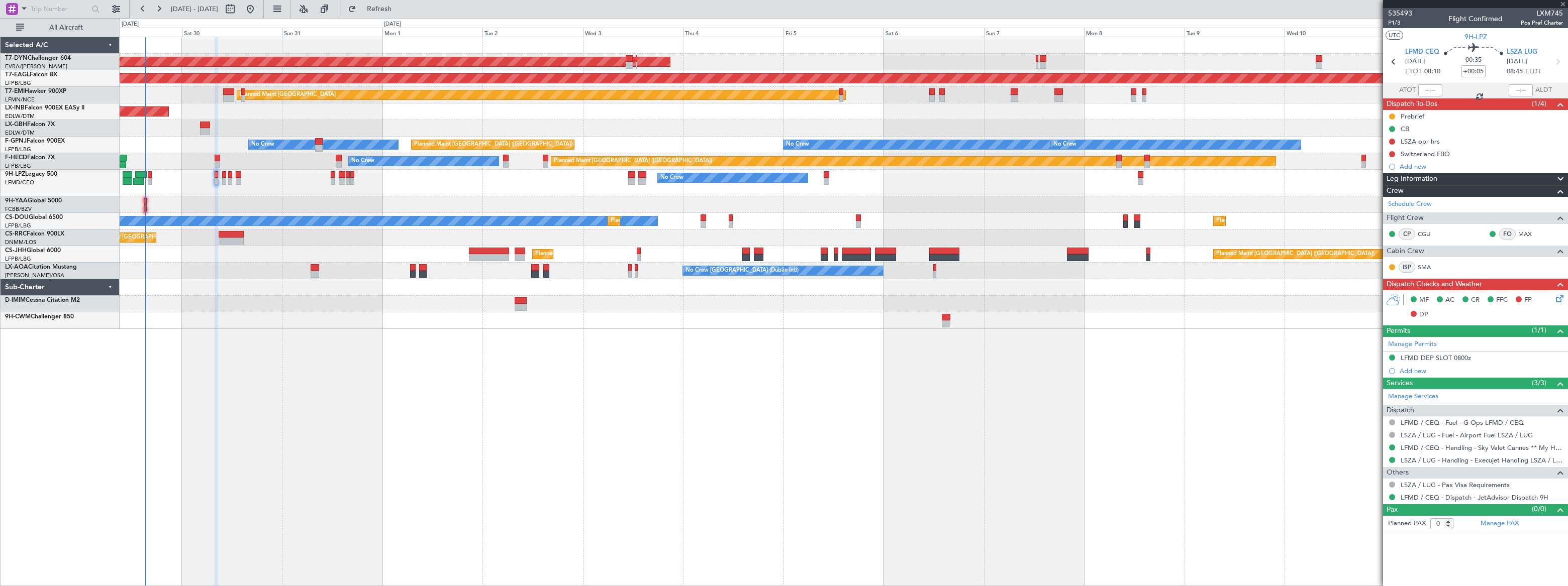
type input "2"
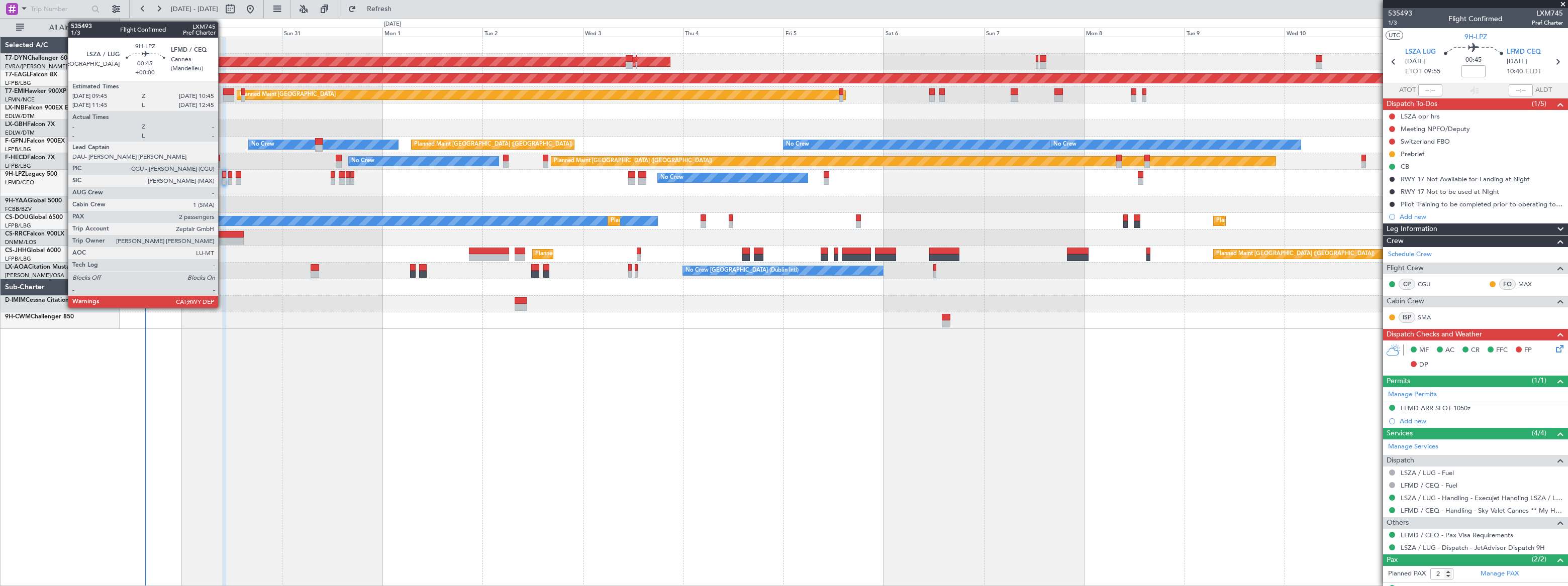
click at [223, 178] on div at bounding box center [224, 174] width 4 height 7
click at [216, 177] on div at bounding box center [216, 174] width 4 height 7
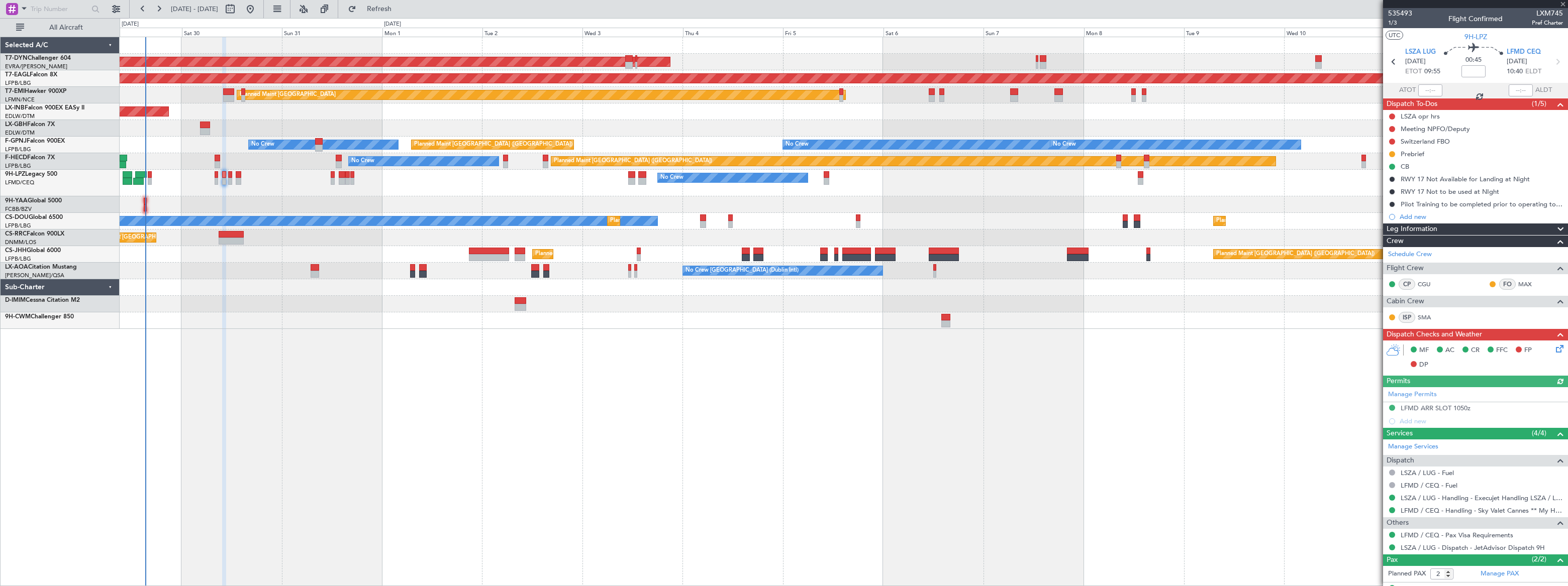
type input "+00:05"
type input "0"
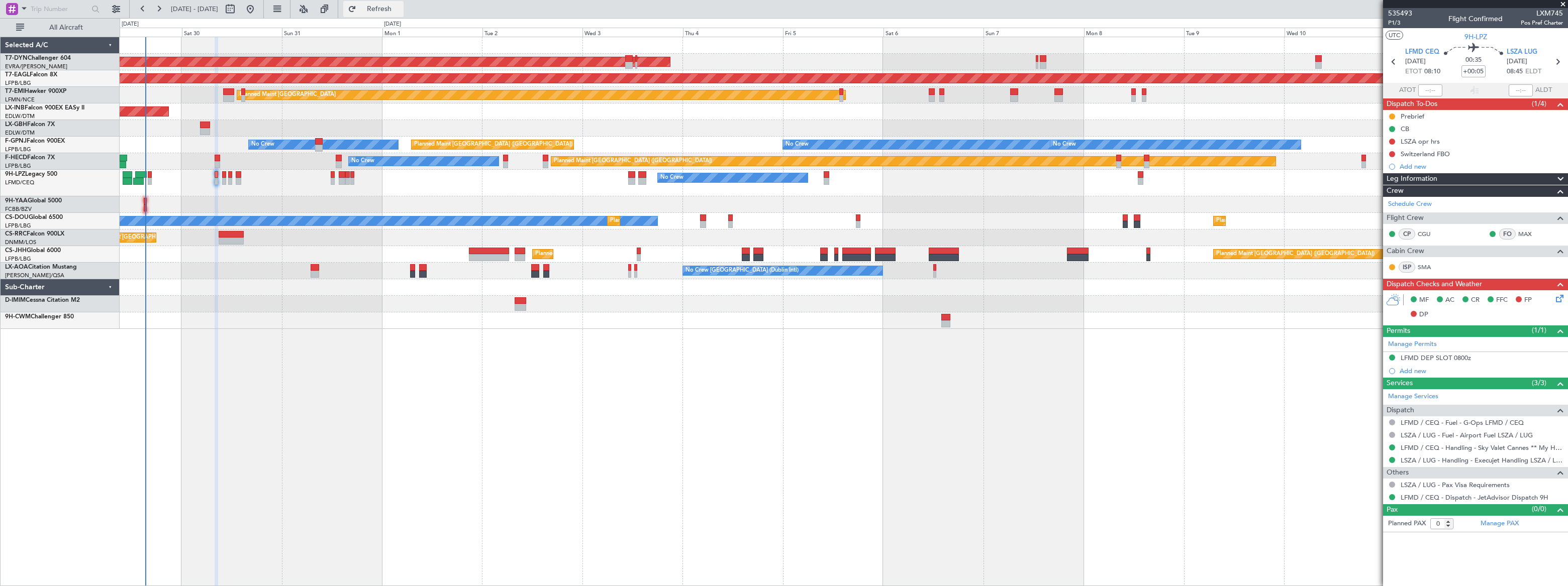
click at [400, 8] on span "Refresh" at bounding box center [379, 9] width 42 height 7
click at [400, 8] on span "Refreshing..." at bounding box center [379, 9] width 42 height 7
click at [400, 8] on span "Refresh" at bounding box center [379, 9] width 42 height 7
click at [400, 11] on span "Refresh" at bounding box center [379, 9] width 42 height 7
click at [400, 11] on span "Refreshing..." at bounding box center [379, 9] width 42 height 7
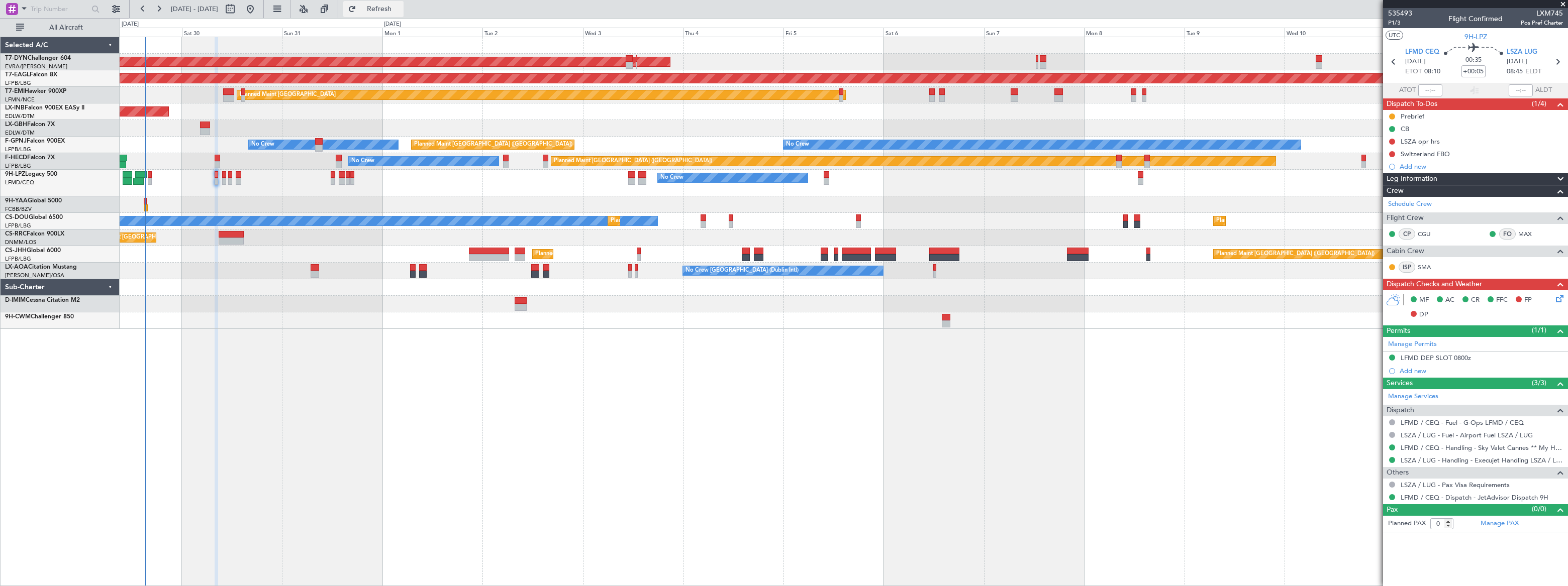
click at [404, 13] on button "Refresh" at bounding box center [373, 9] width 60 height 16
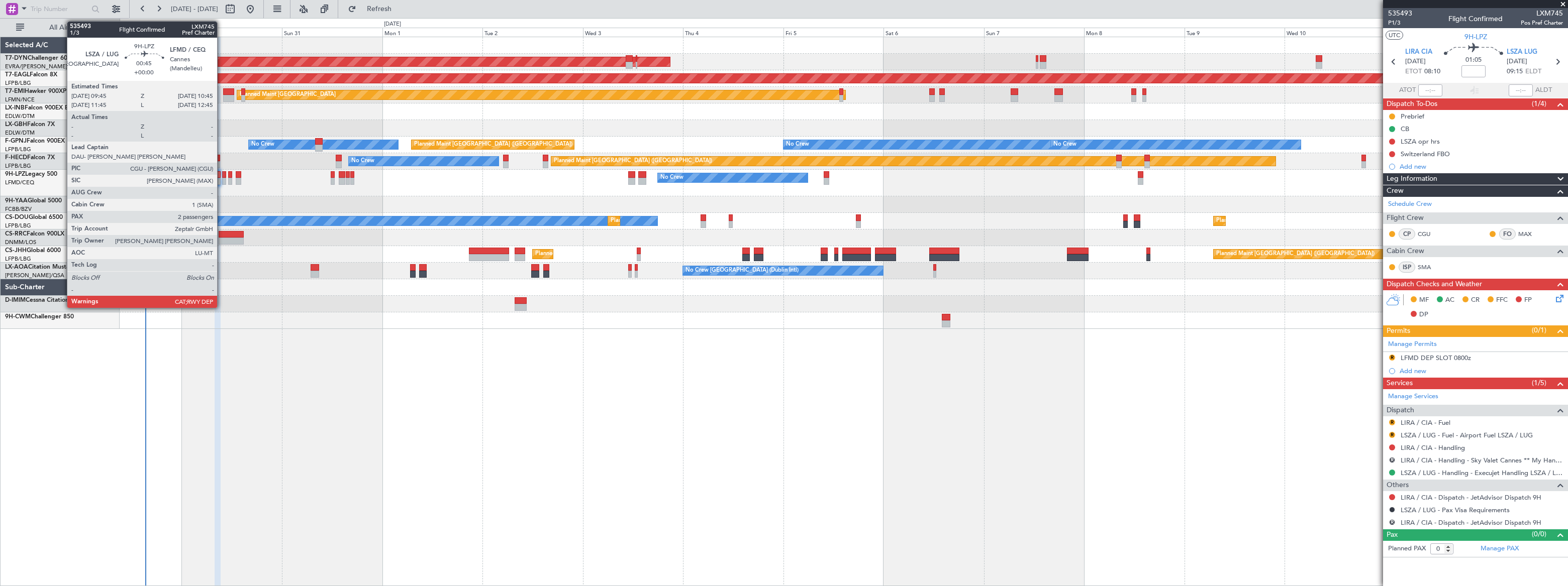
click at [222, 181] on div at bounding box center [224, 181] width 4 height 7
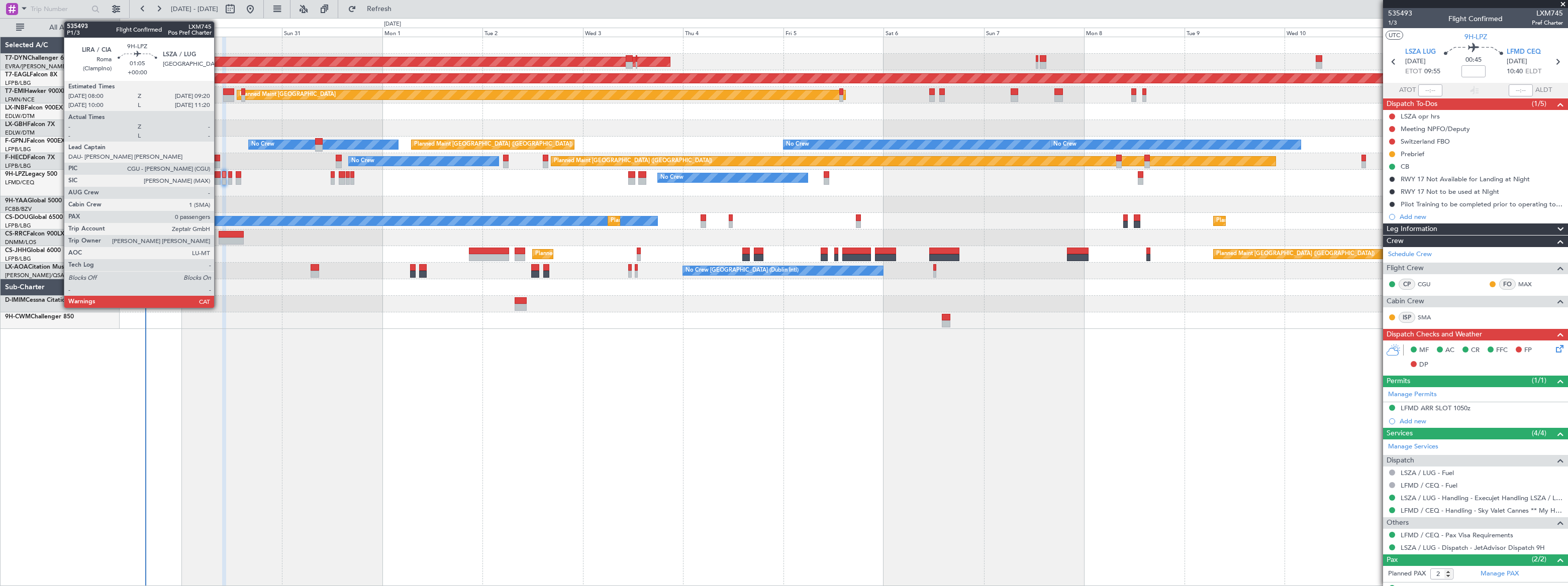
click at [216, 176] on div at bounding box center [217, 174] width 6 height 7
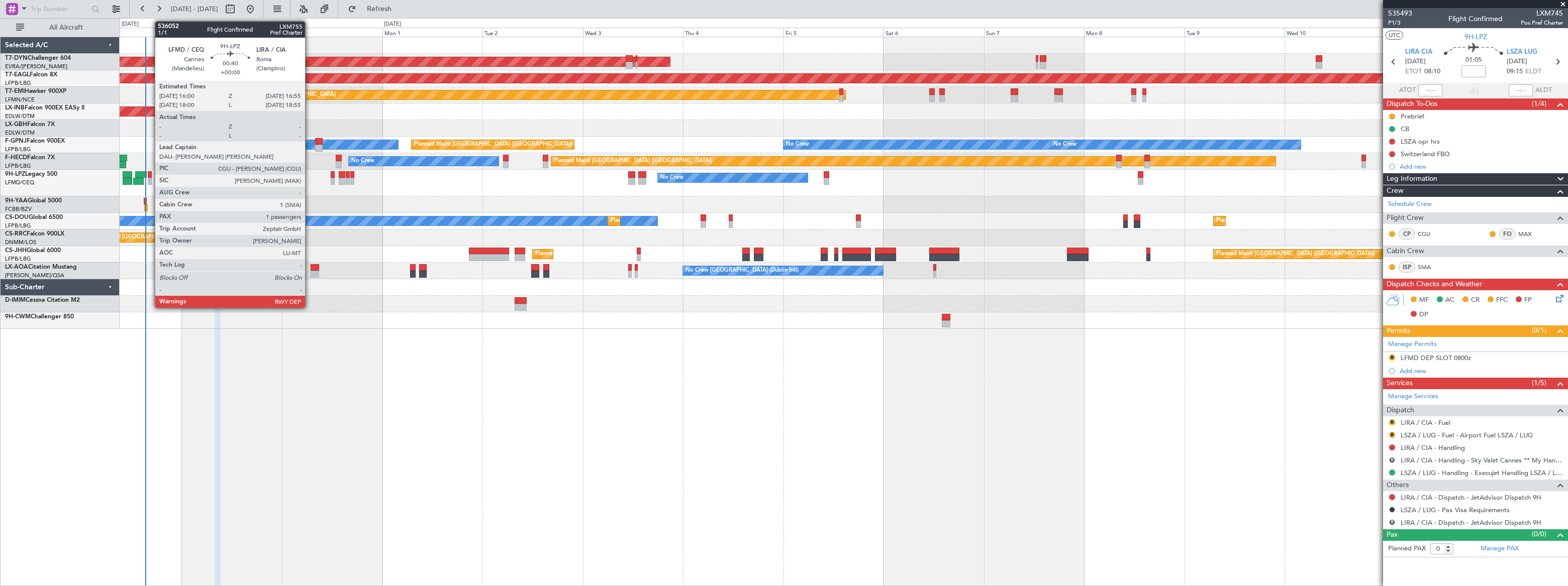
click at [150, 178] on div at bounding box center [150, 181] width 4 height 7
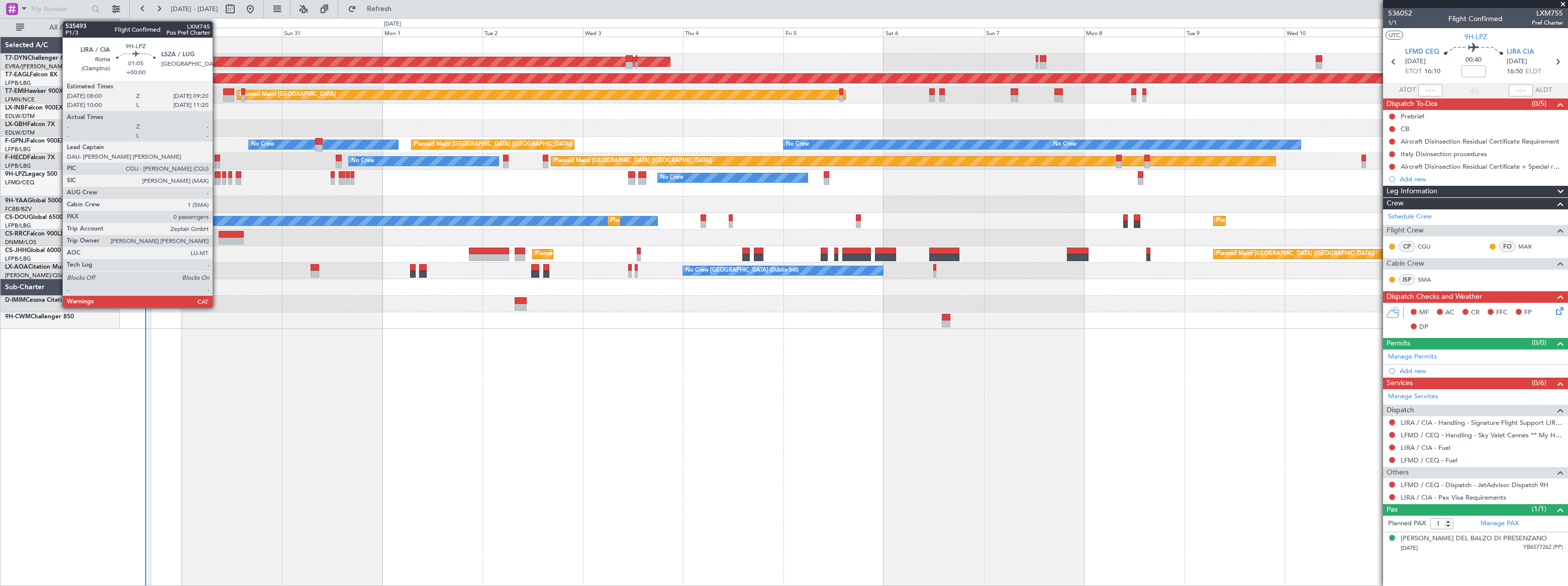
click at [217, 175] on div at bounding box center [217, 174] width 6 height 7
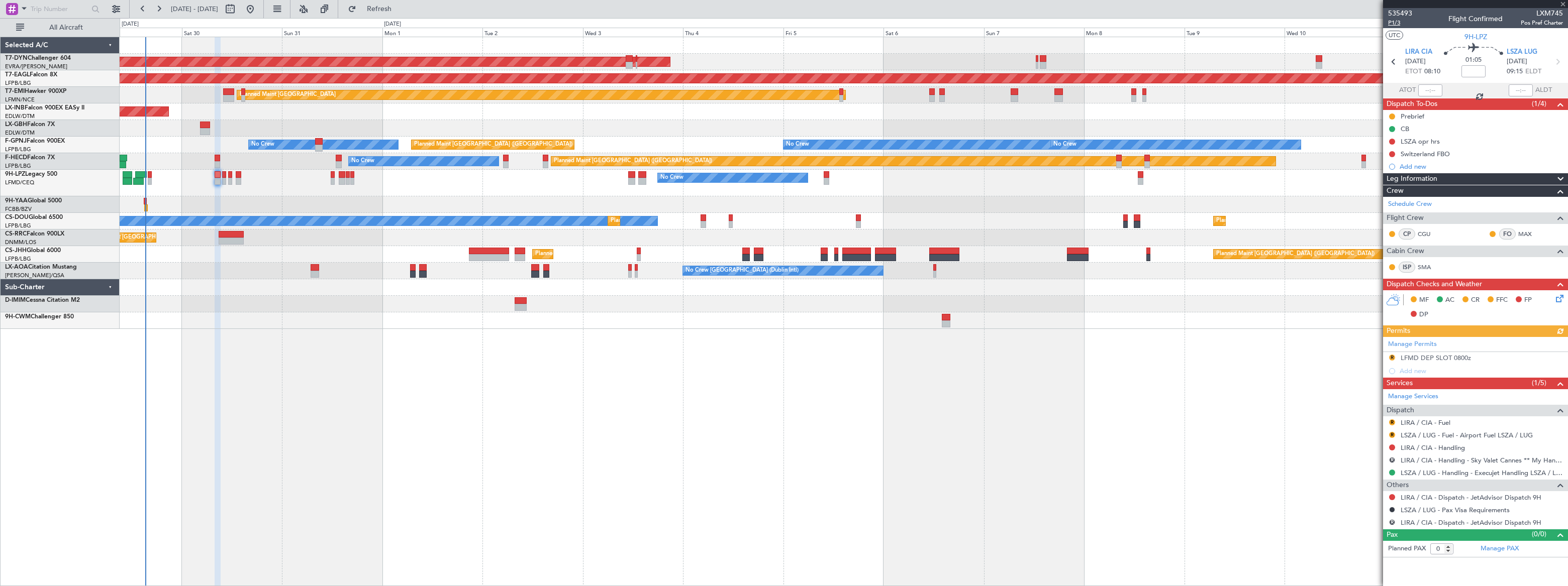
click at [1397, 22] on span "P1/3" at bounding box center [1401, 22] width 24 height 8
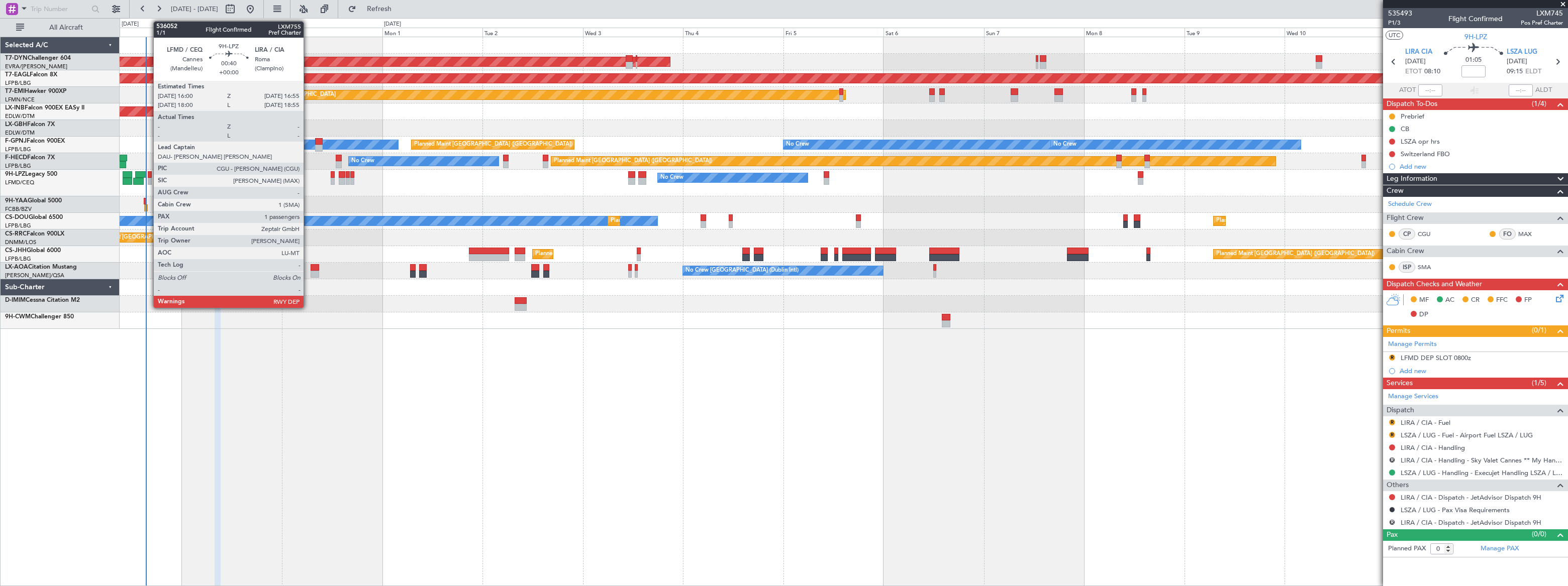
click at [148, 174] on div at bounding box center [150, 174] width 4 height 7
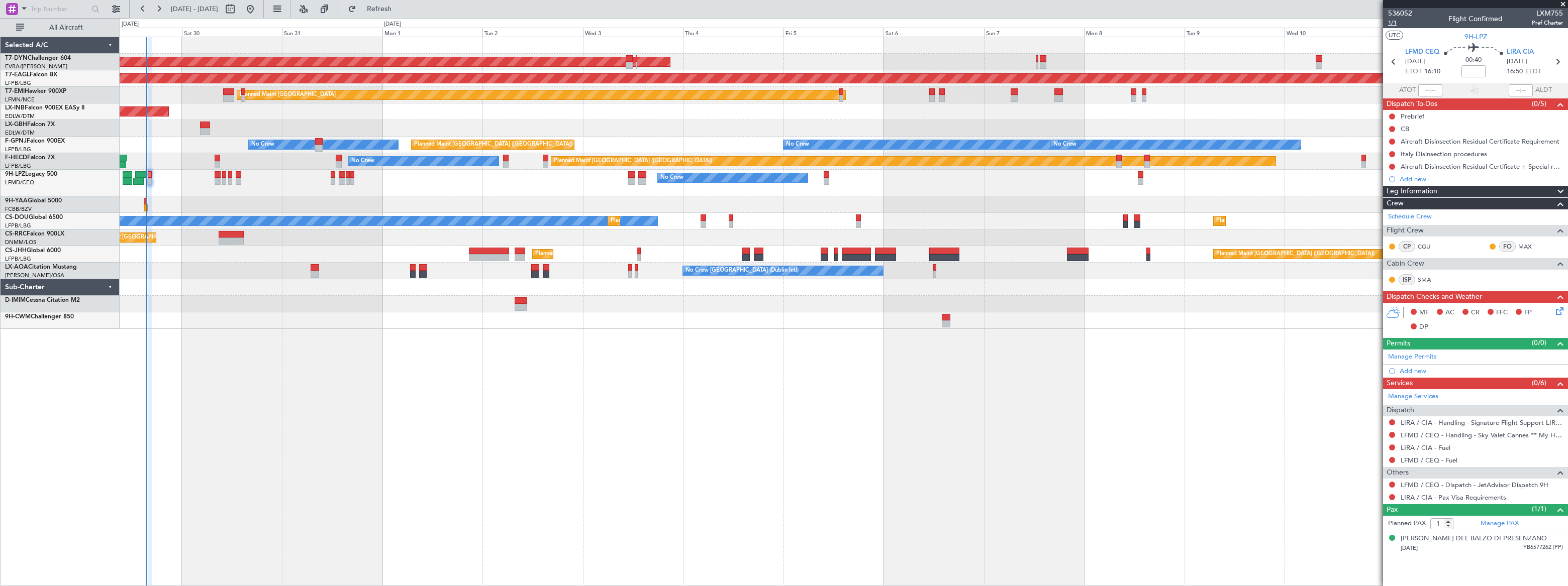
click at [1390, 22] on span "1/1" at bounding box center [1401, 22] width 24 height 8
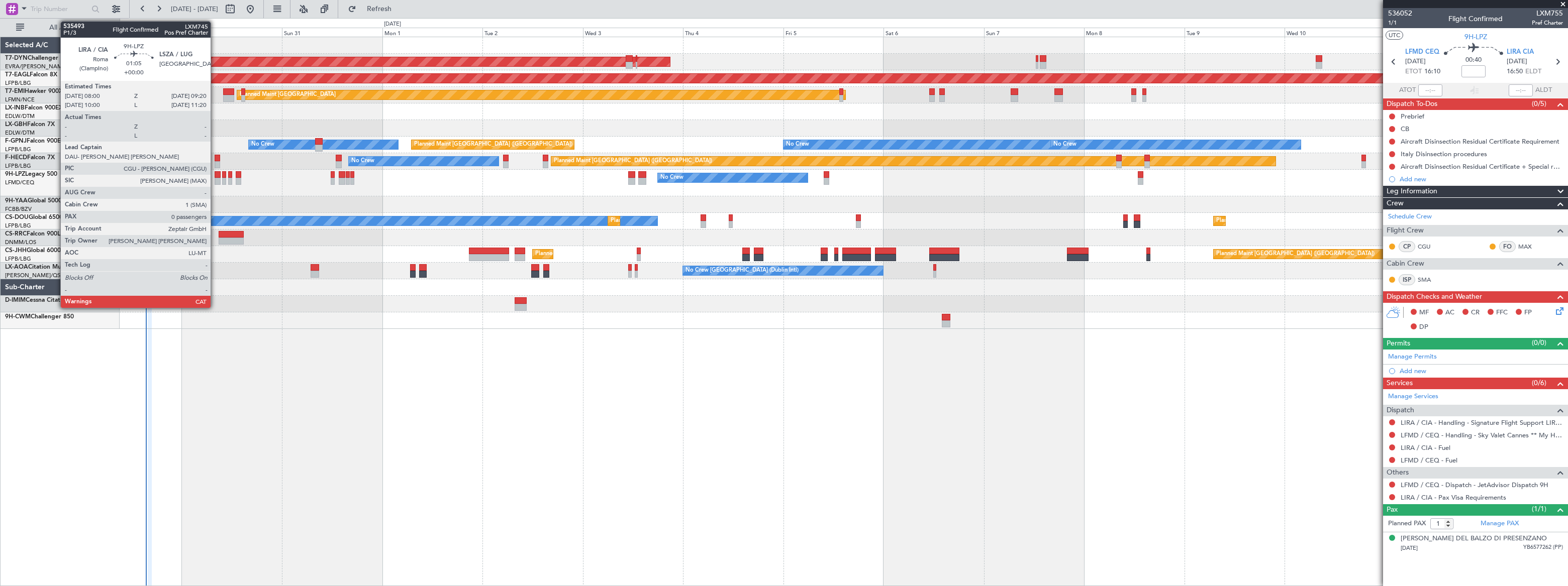
click at [215, 176] on div at bounding box center [217, 174] width 6 height 7
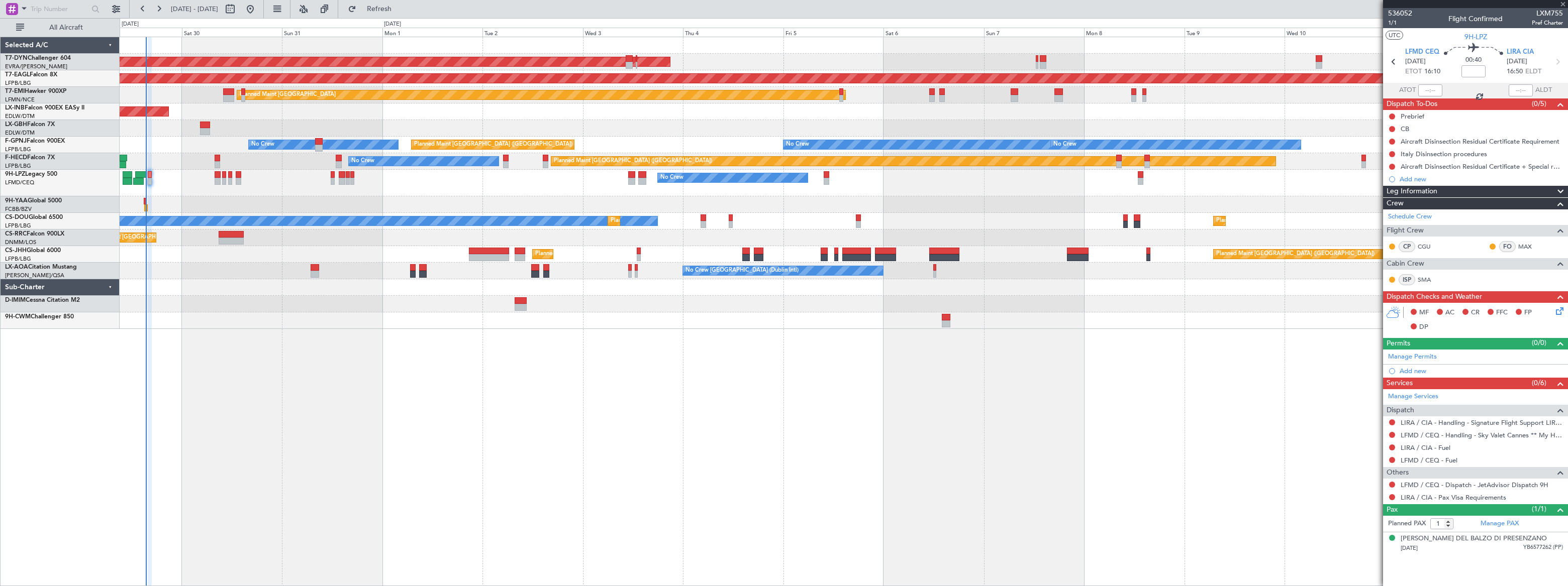
click at [215, 176] on div at bounding box center [217, 174] width 6 height 7
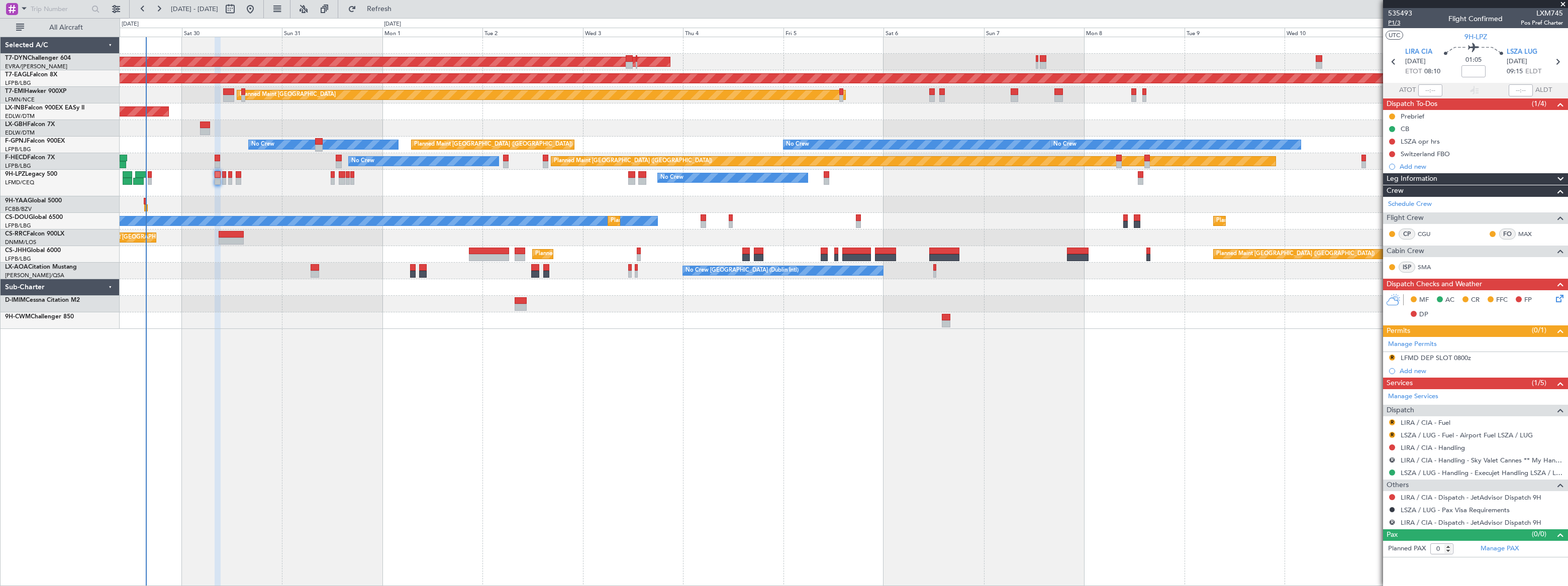
click at [1392, 20] on span "P1/3" at bounding box center [1401, 22] width 24 height 8
click at [404, 3] on button "Refresh" at bounding box center [373, 9] width 60 height 16
click at [400, 9] on span "Refreshing..." at bounding box center [379, 9] width 42 height 7
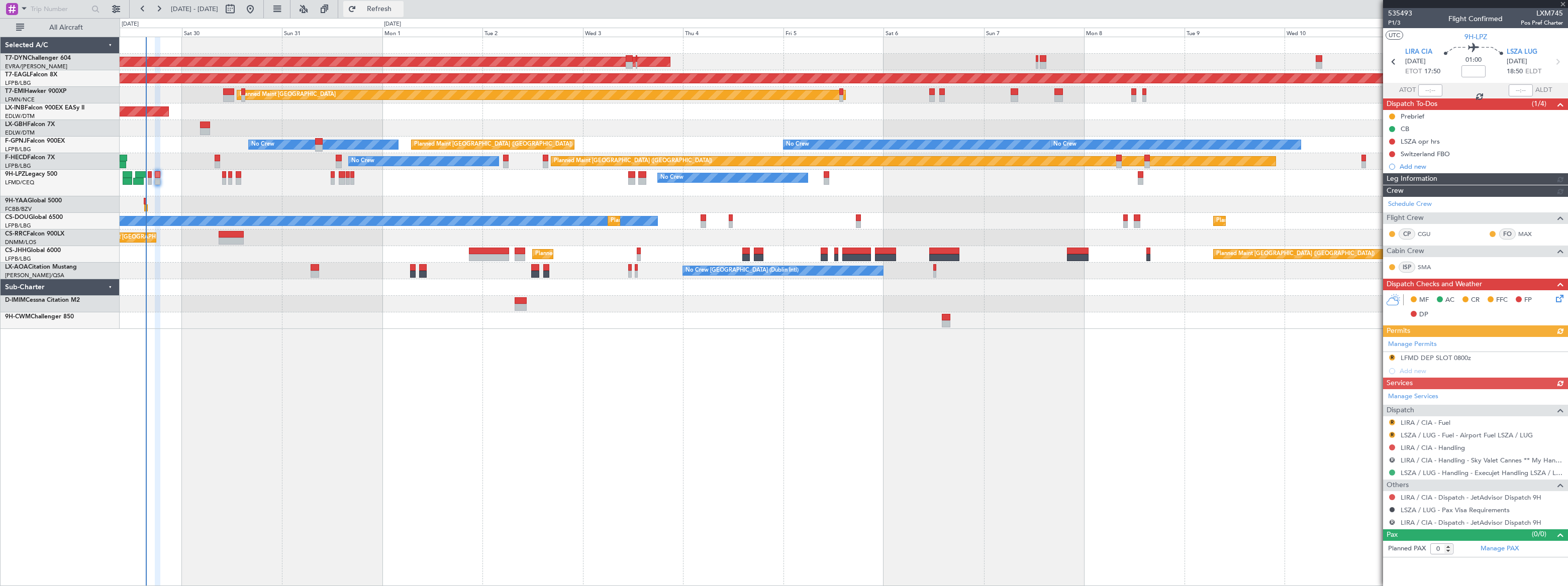
click at [400, 9] on span "Refresh" at bounding box center [379, 9] width 42 height 7
click at [1453, 447] on div "LSZA / LUG - Fuel - Airport Fuel LSZA / LUG" at bounding box center [1467, 452] width 116 height 13
click at [1457, 446] on link "LIRA / CIA - Handling" at bounding box center [1432, 447] width 64 height 8
click at [400, 10] on span "Refresh" at bounding box center [379, 9] width 42 height 7
click at [400, 9] on span "Refreshing..." at bounding box center [379, 9] width 42 height 7
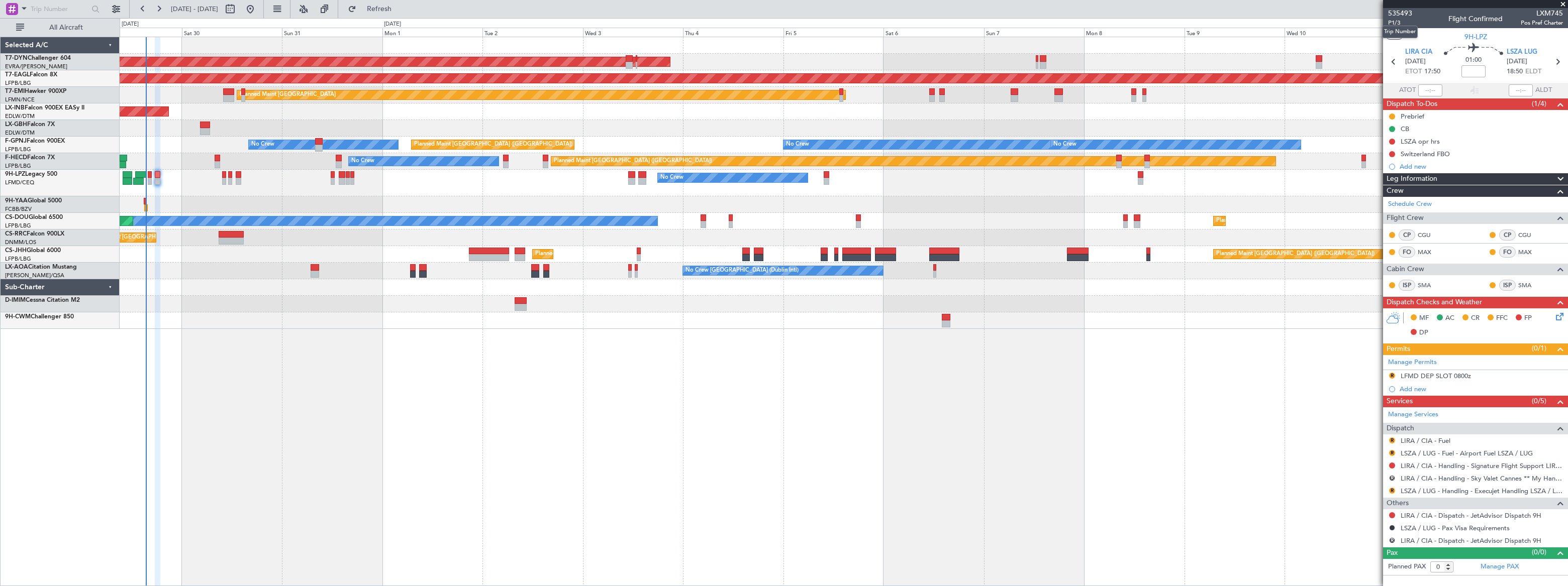
click at [1392, 20] on mat-tooltip-component "Trip Number" at bounding box center [1400, 32] width 50 height 27
click at [1395, 20] on span "P1/3" at bounding box center [1401, 22] width 24 height 8
click at [400, 8] on span "Refresh" at bounding box center [379, 9] width 42 height 7
click at [400, 8] on span "Refreshing..." at bounding box center [379, 9] width 42 height 7
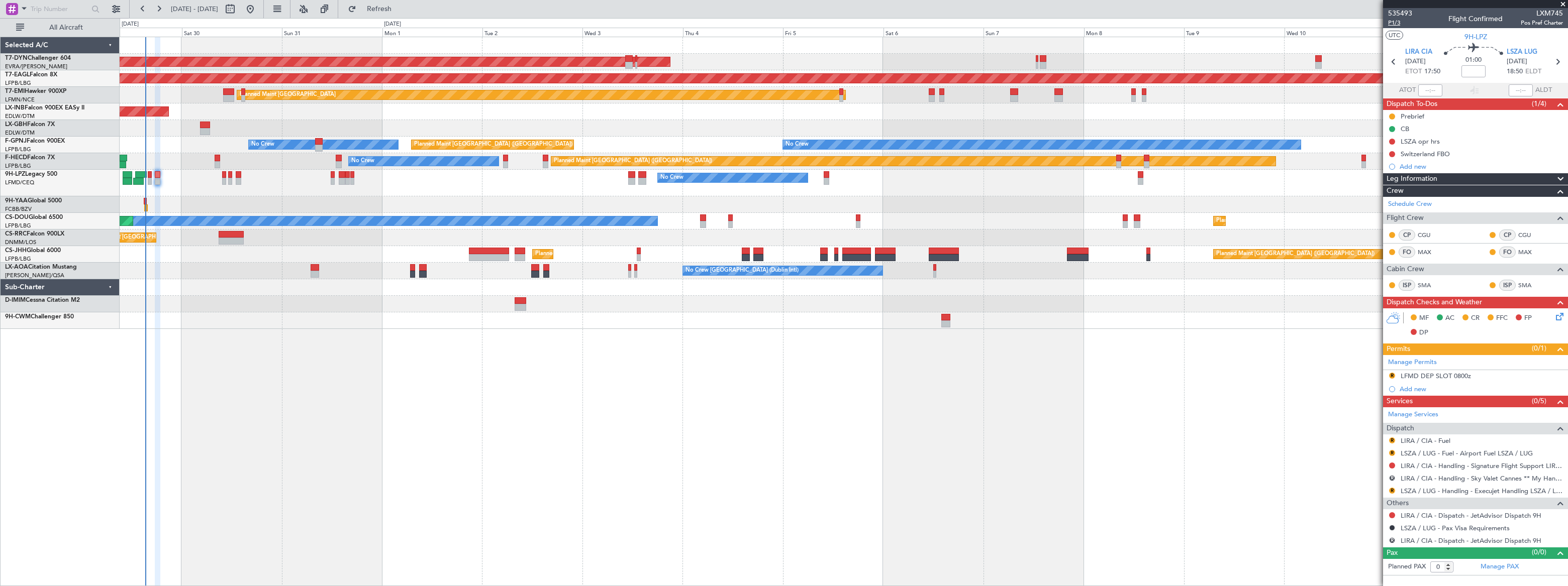
click at [1391, 22] on span "P1/3" at bounding box center [1401, 22] width 24 height 8
click at [400, 8] on span "Refresh" at bounding box center [379, 9] width 42 height 7
click at [400, 8] on span "Refreshing..." at bounding box center [379, 9] width 42 height 7
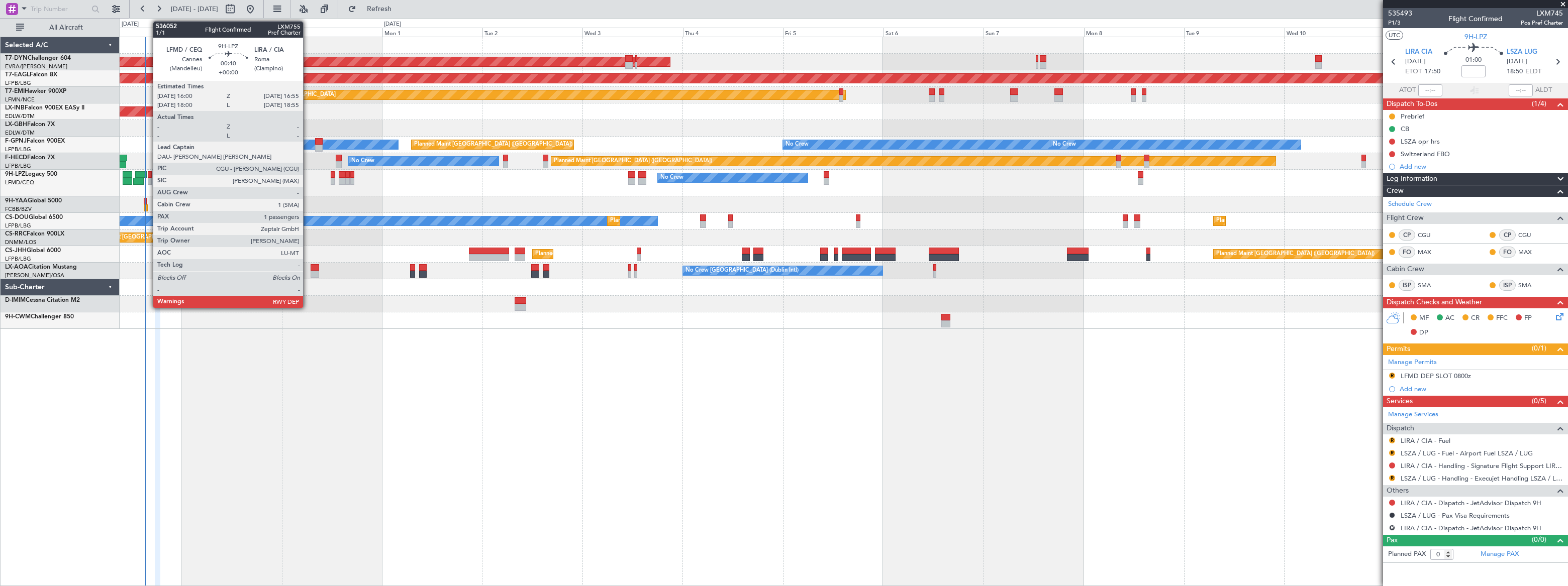
click at [148, 181] on div at bounding box center [150, 181] width 4 height 7
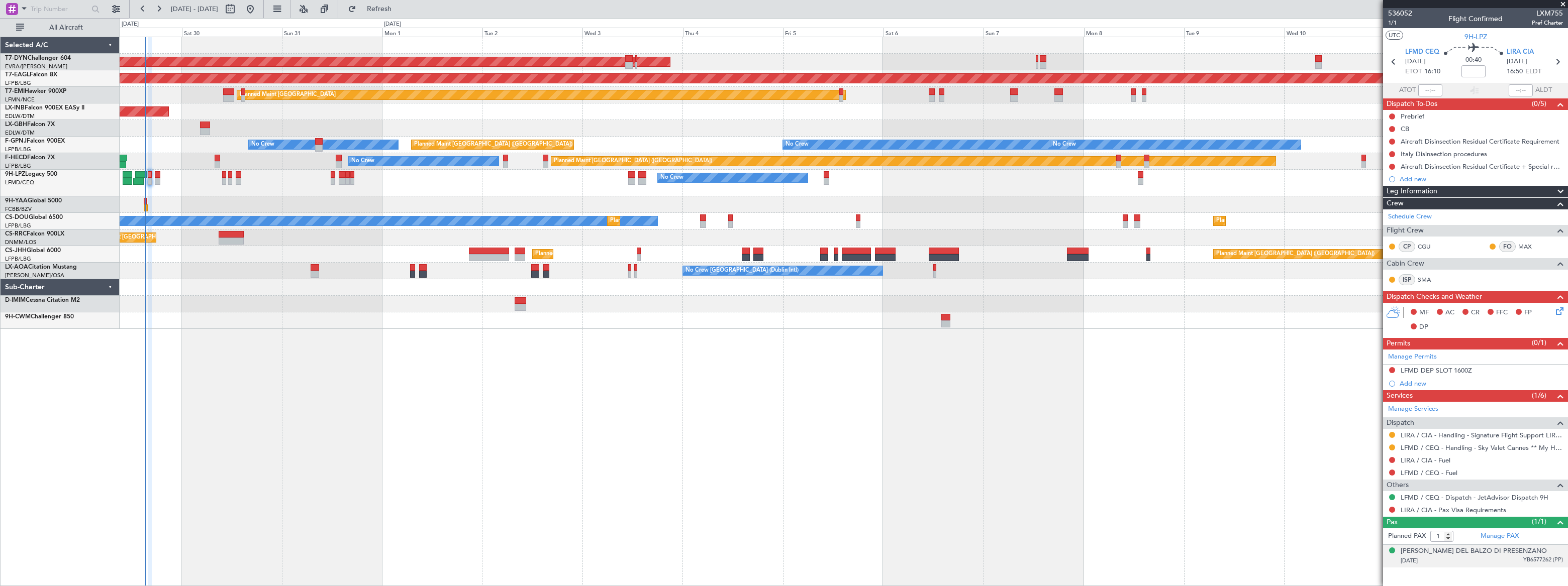
click at [1510, 566] on div "12/05/2001 YB6577262 (PP)" at bounding box center [1481, 561] width 162 height 10
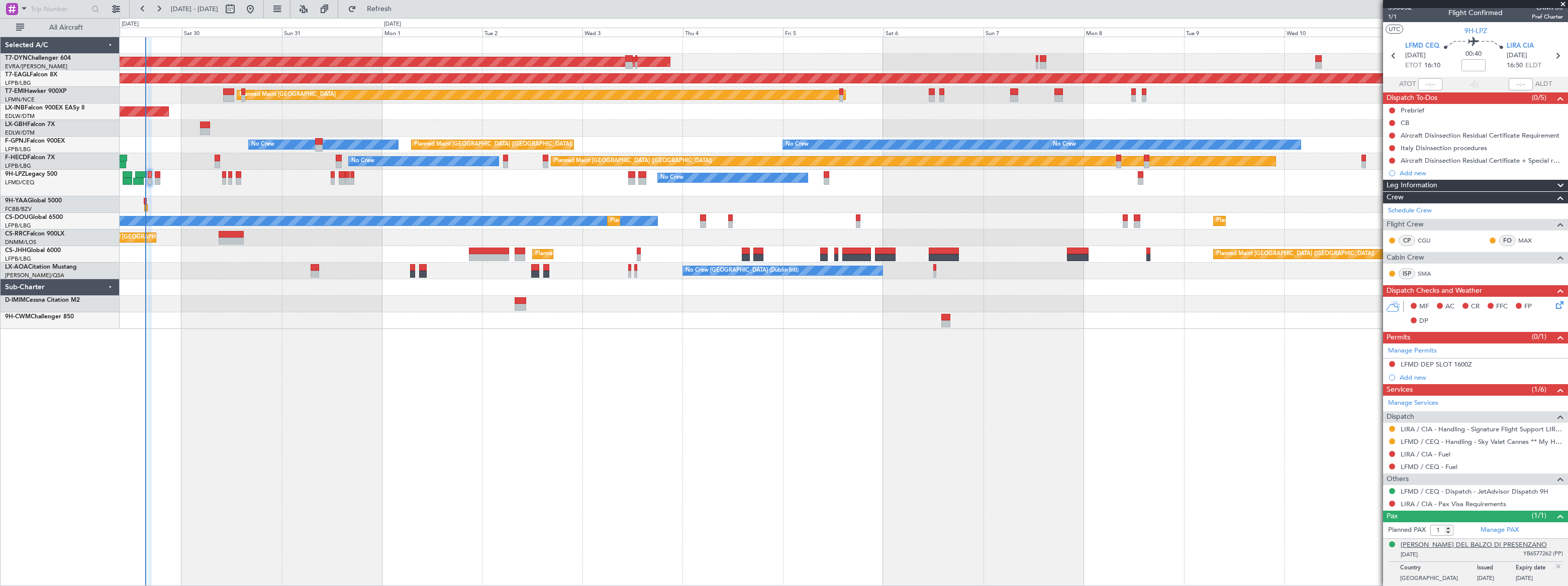
scroll to position [14, 0]
click at [1392, 501] on button at bounding box center [1392, 503] width 6 height 6
click at [1343, 482] on li "Confirmed" at bounding box center [1392, 480] width 116 height 15
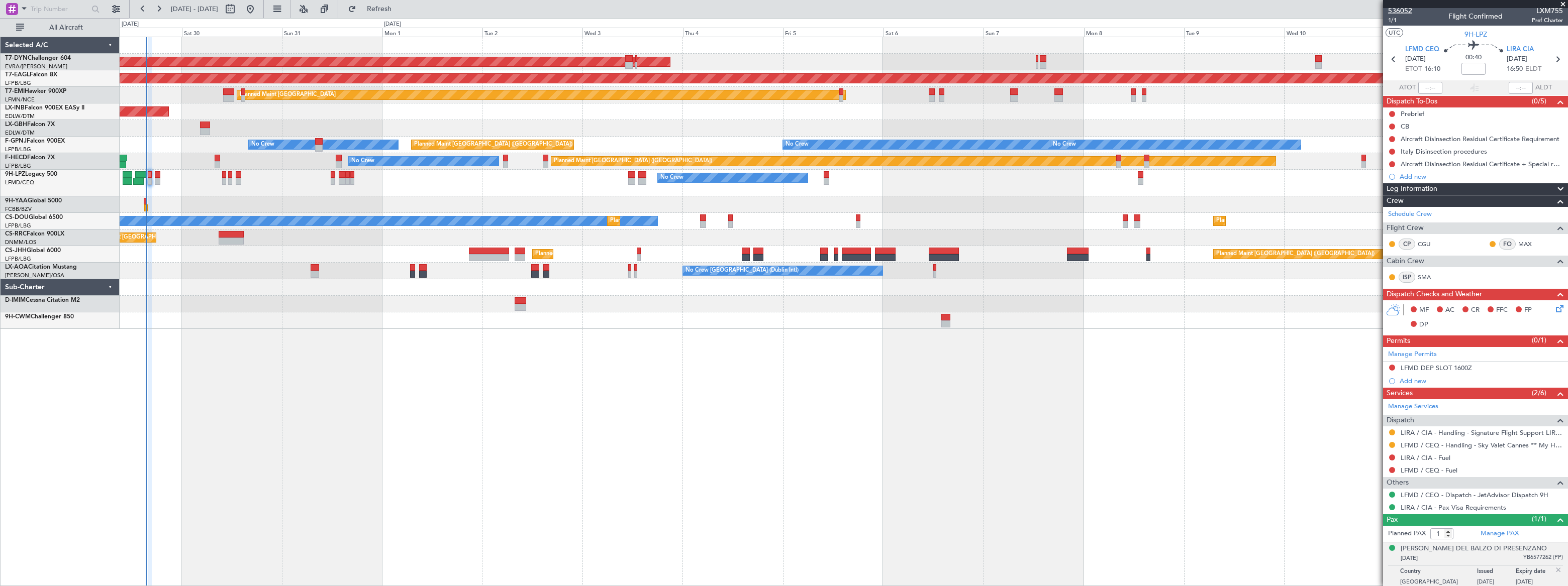
scroll to position [0, 0]
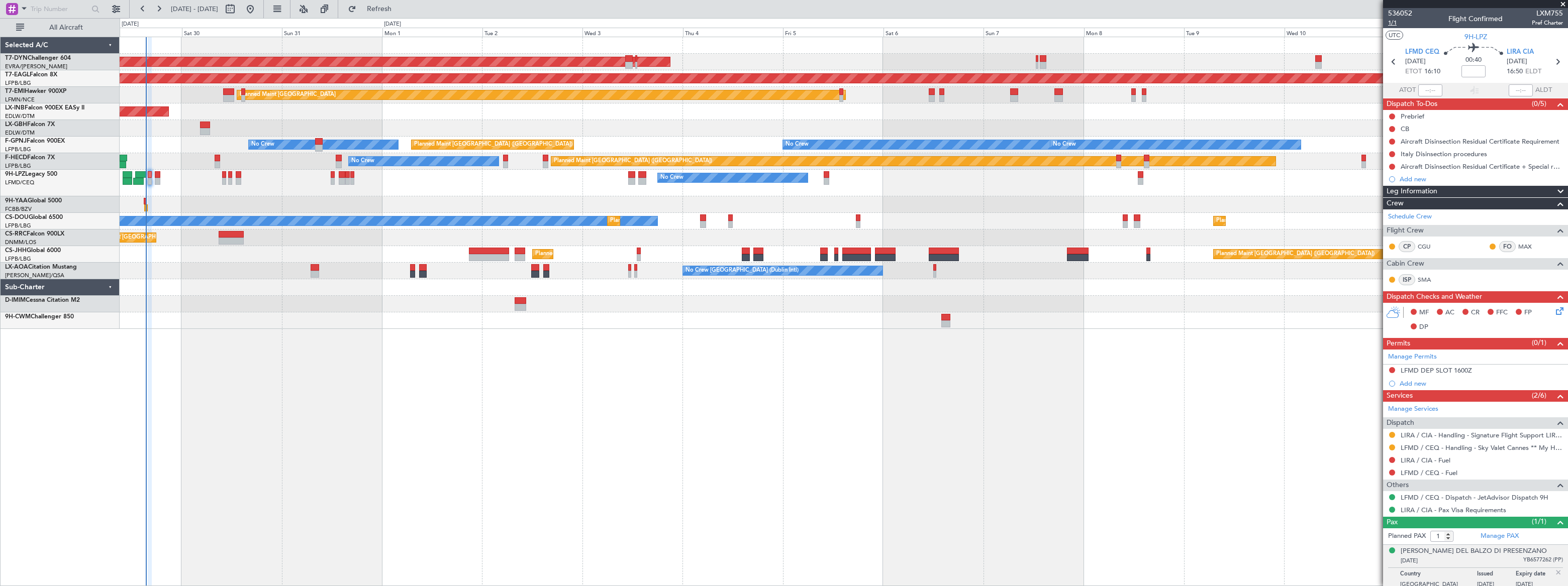
click at [1395, 22] on span "1/1" at bounding box center [1401, 22] width 24 height 8
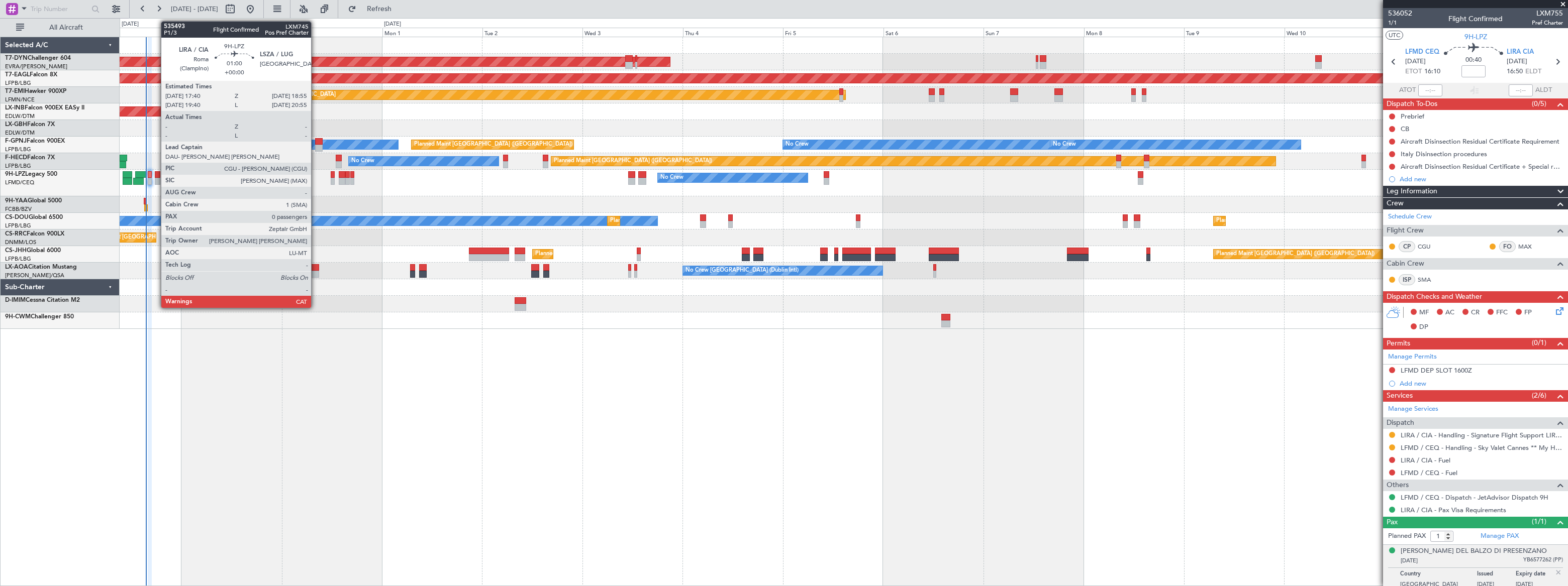
click at [156, 176] on div at bounding box center [157, 174] width 6 height 7
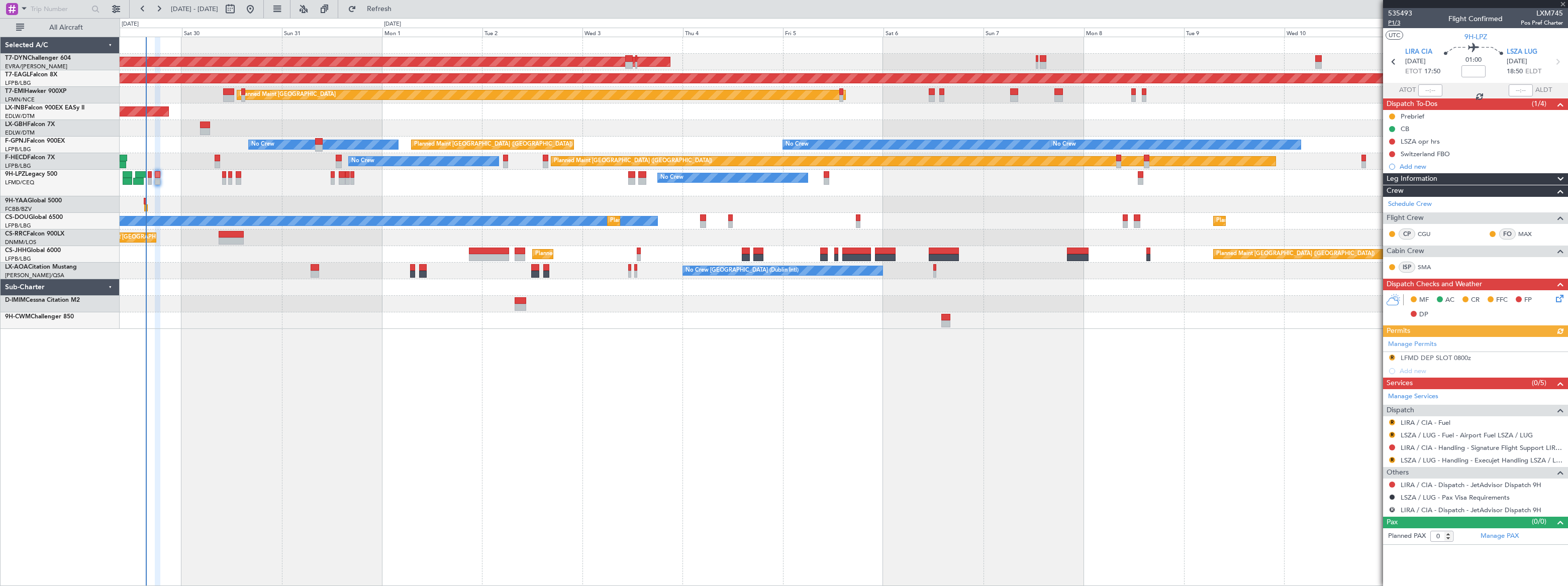
click at [1393, 25] on span "P1/3" at bounding box center [1401, 22] width 24 height 8
click at [1476, 445] on link "LIRA / CIA - Handling - Signature Flight Support LIRA / CIA" at bounding box center [1481, 447] width 162 height 8
click at [400, 6] on span "Refresh" at bounding box center [379, 9] width 42 height 7
click at [400, 6] on span "Refreshing..." at bounding box center [379, 9] width 42 height 7
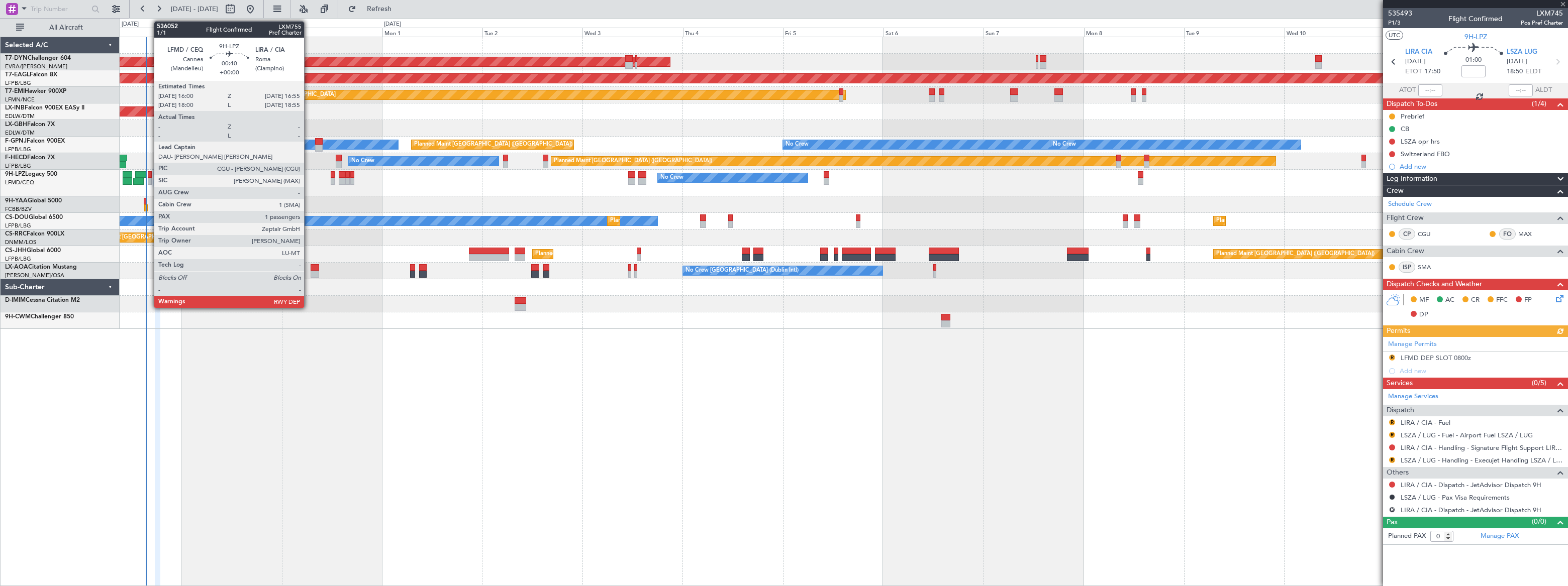
click at [149, 176] on div at bounding box center [150, 174] width 4 height 7
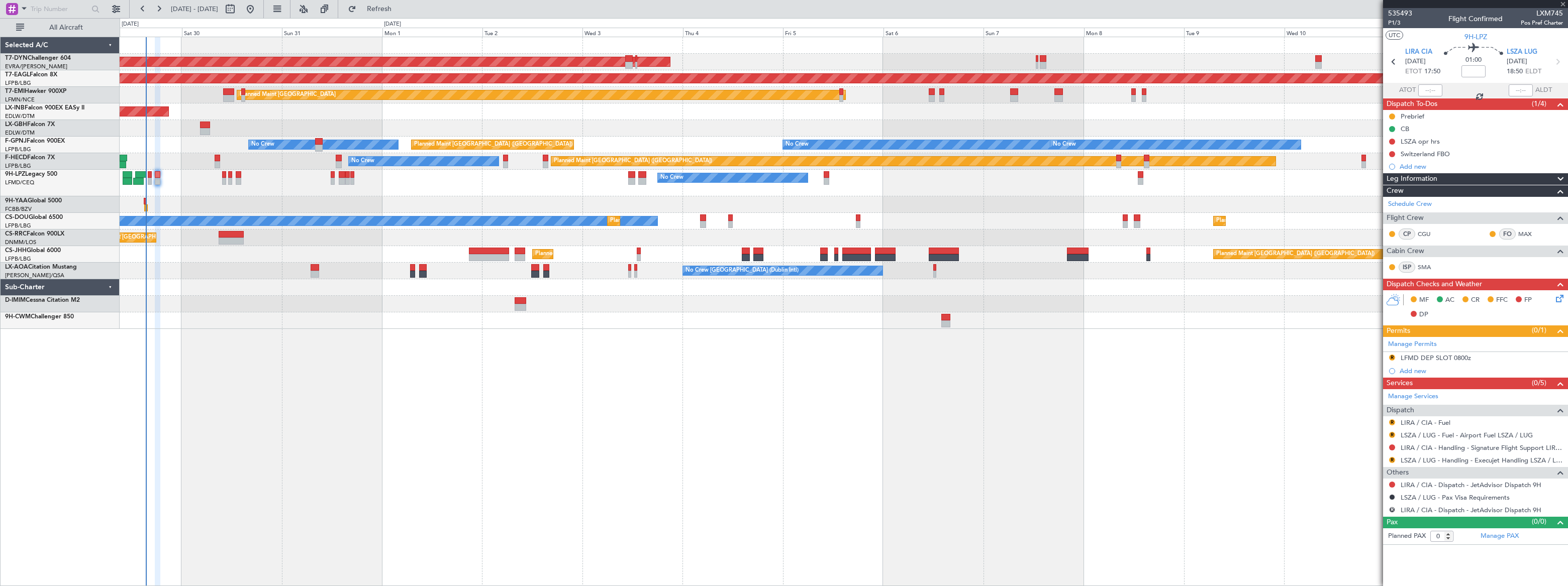
click at [149, 176] on div at bounding box center [150, 174] width 4 height 7
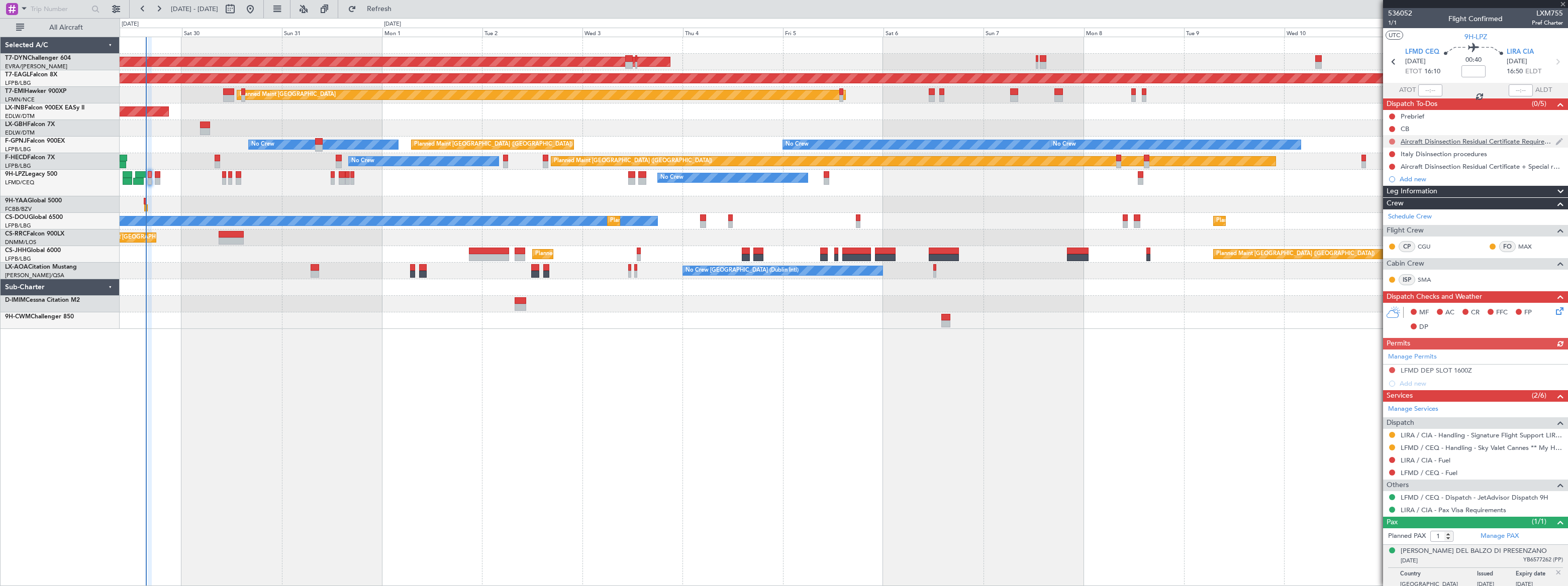
click at [1392, 141] on button at bounding box center [1392, 141] width 6 height 6
drag, startPoint x: 1387, startPoint y: 169, endPoint x: 1391, endPoint y: 164, distance: 6.4
click at [1387, 168] on span "In Progress" at bounding box center [1397, 171] width 34 height 10
click at [1391, 153] on button at bounding box center [1392, 154] width 6 height 6
click at [1387, 181] on mat-tooltip-component "Not Started" at bounding box center [1392, 170] width 48 height 27
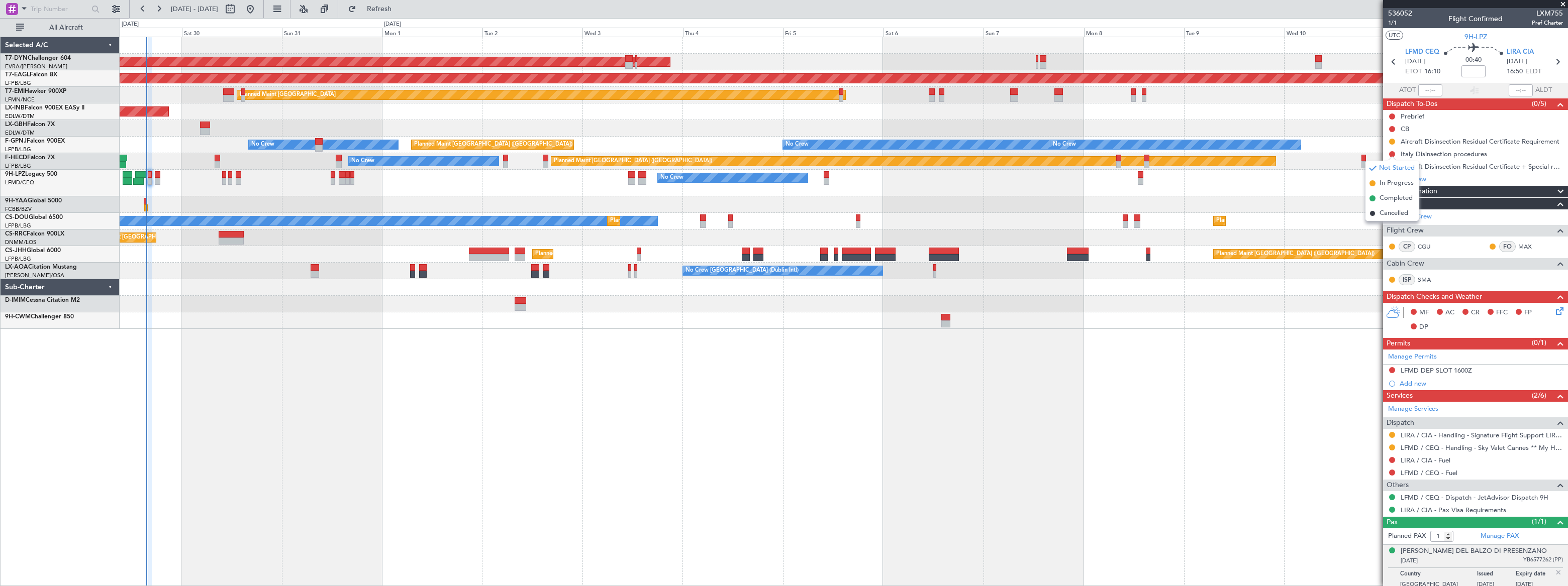
drag, startPoint x: 1387, startPoint y: 183, endPoint x: 1382, endPoint y: 174, distance: 10.3
click at [1386, 183] on span "In Progress" at bounding box center [1397, 183] width 34 height 10
click at [1392, 166] on button at bounding box center [1392, 166] width 6 height 6
click at [1374, 195] on span at bounding box center [1372, 195] width 6 height 6
click at [298, 352] on div "AOG Maint Riga (Riga Intl) Grounded New York (Teterboro) Planned Maint Zurich U…" at bounding box center [844, 312] width 1448 height 550
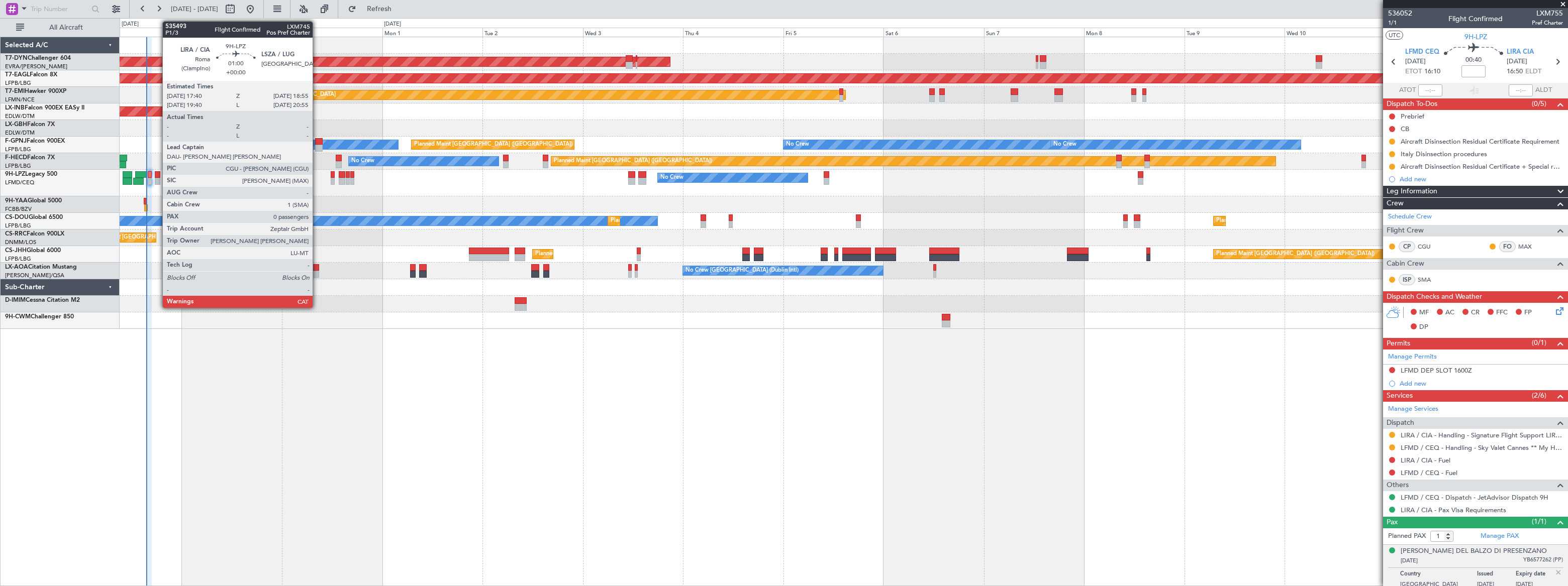
click at [157, 176] on div at bounding box center [157, 174] width 6 height 7
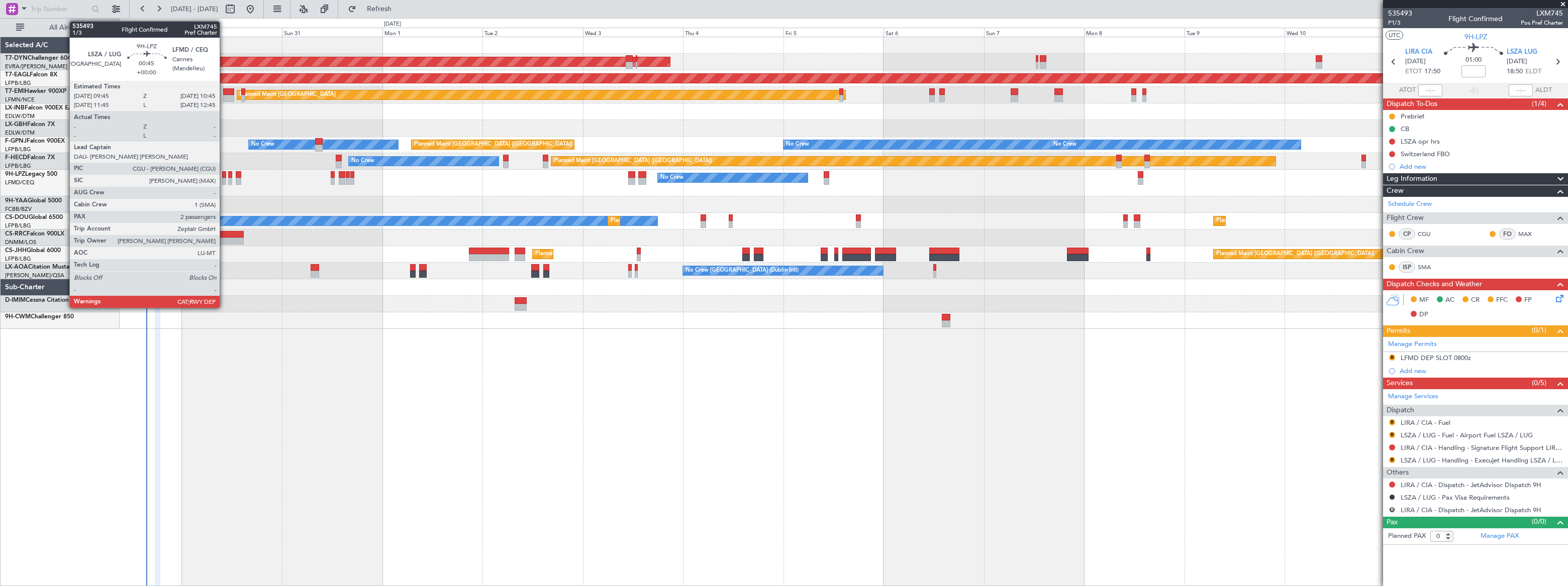
click at [224, 177] on div at bounding box center [224, 174] width 4 height 7
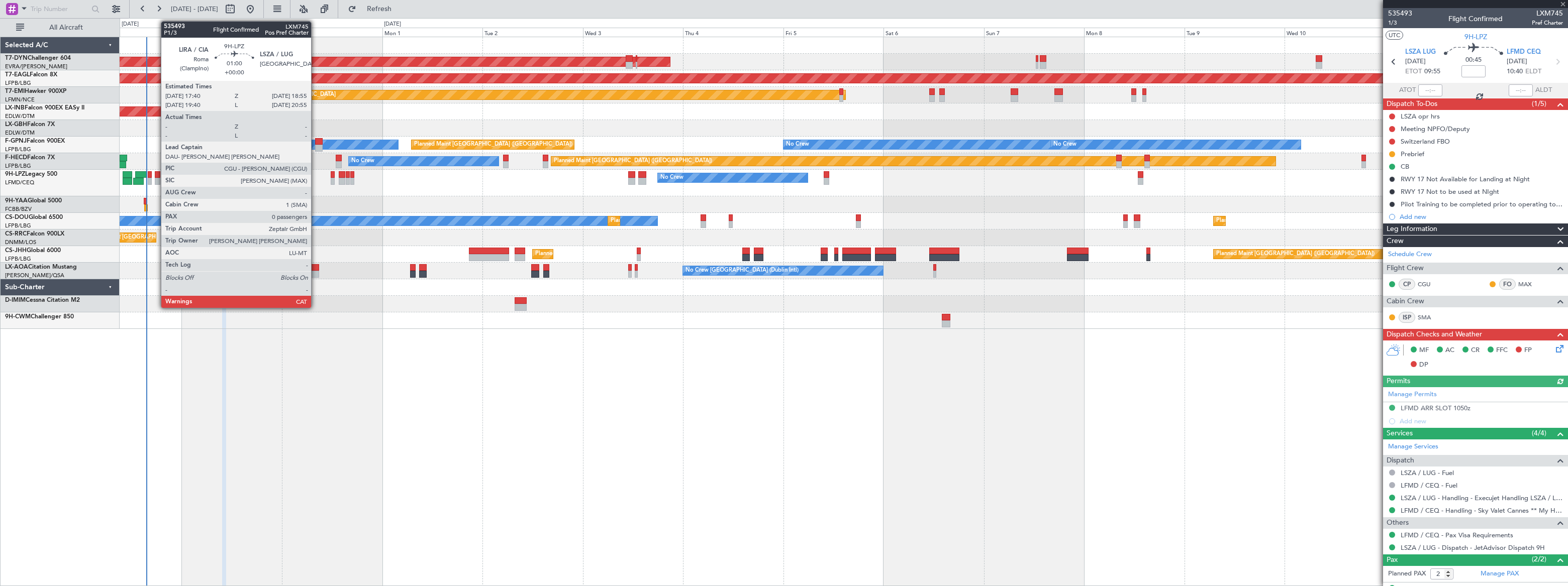
click at [156, 176] on div at bounding box center [157, 174] width 6 height 7
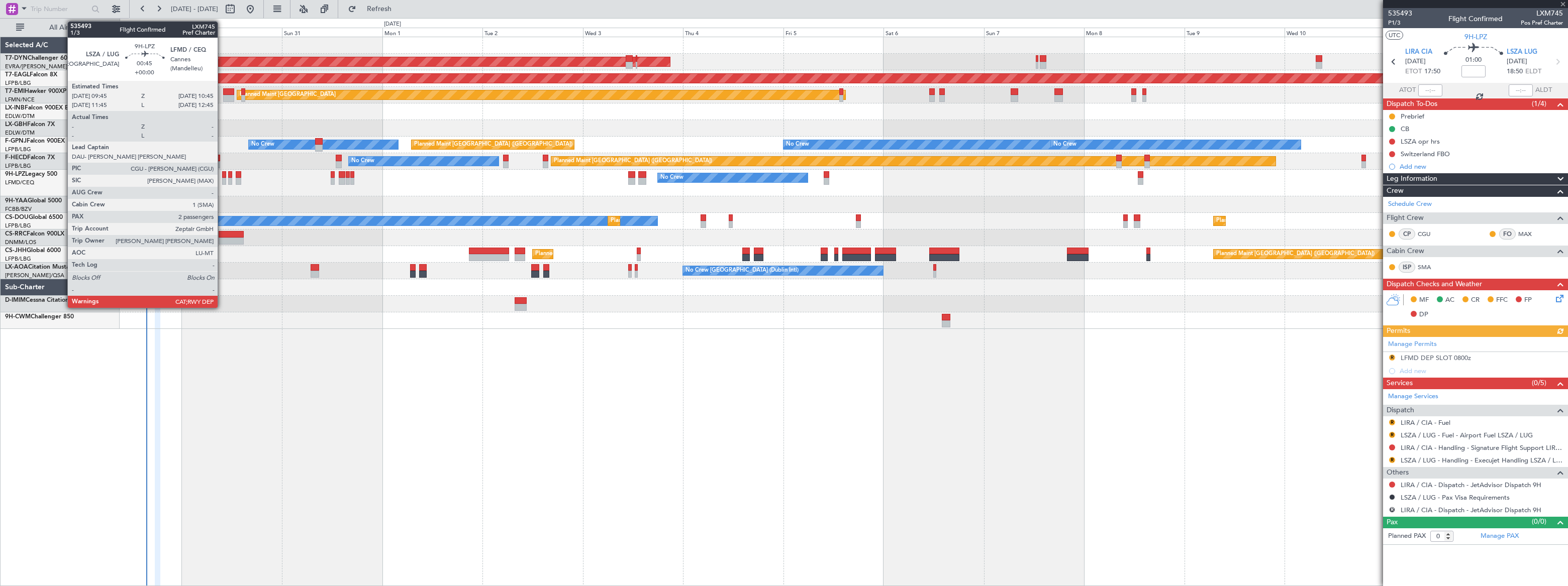
click at [222, 179] on div at bounding box center [224, 181] width 4 height 7
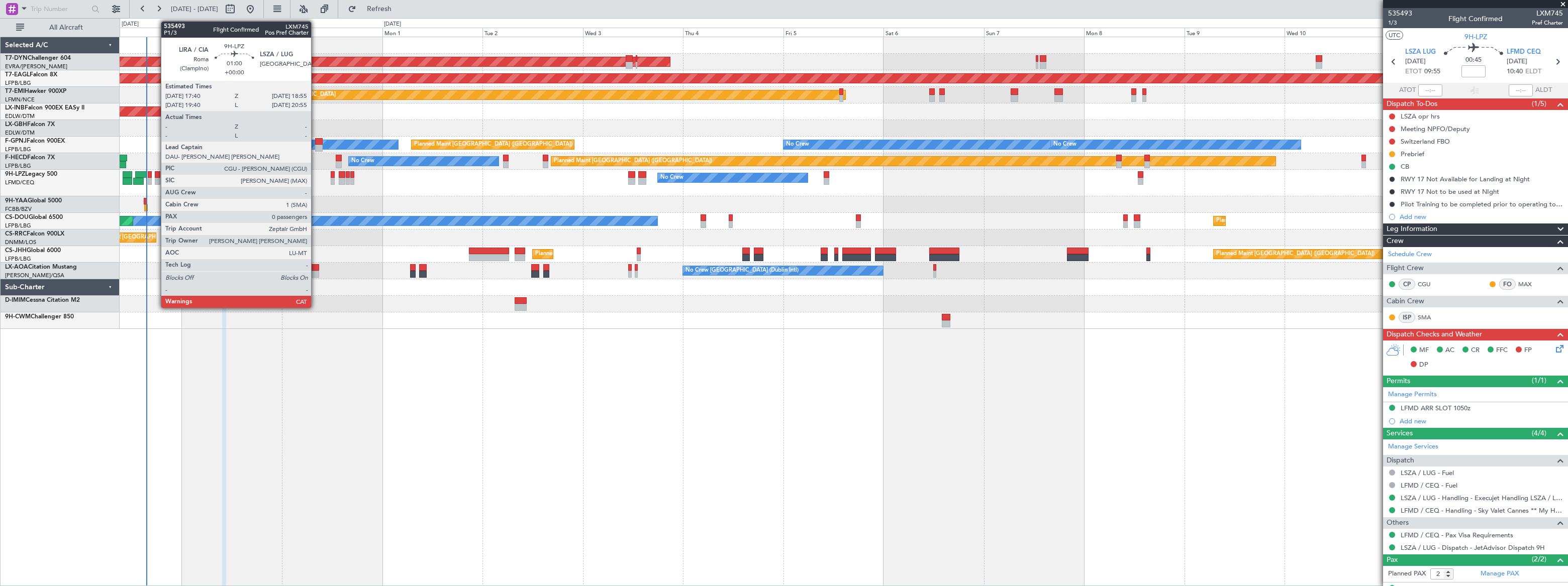
click at [156, 178] on div at bounding box center [157, 181] width 6 height 7
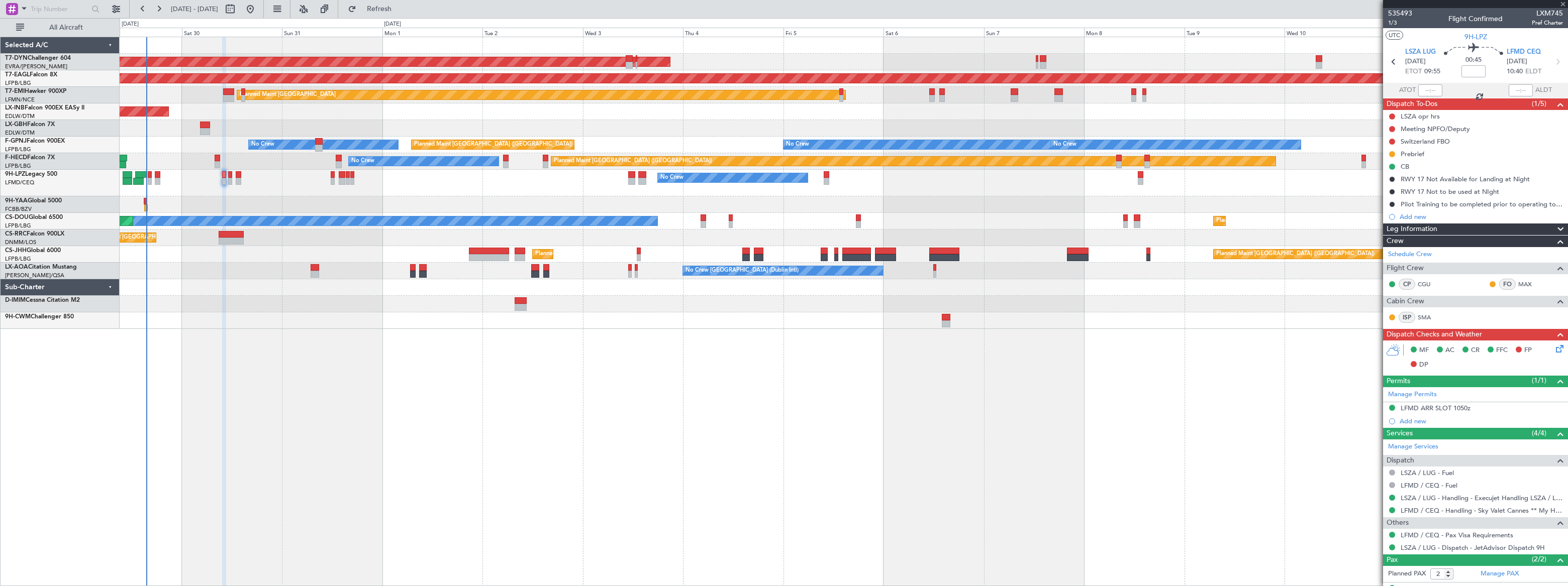
type input "0"
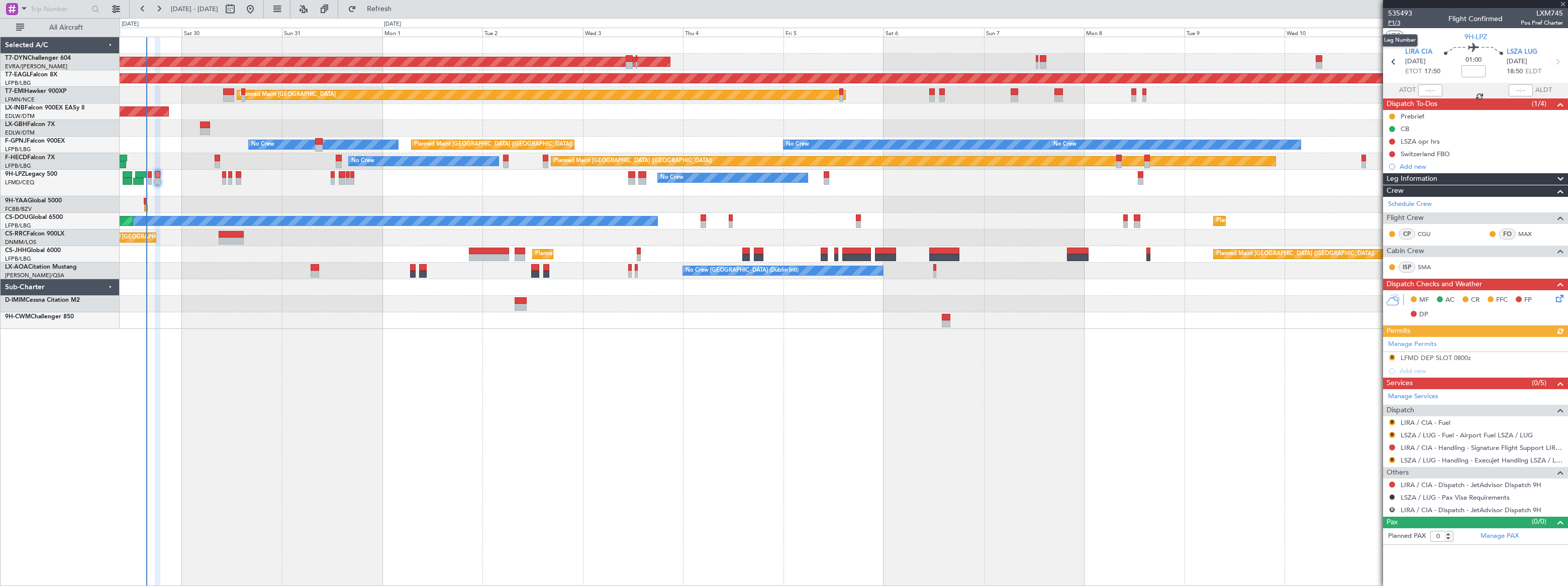
click at [1388, 20] on span "P1/3" at bounding box center [1401, 22] width 24 height 8
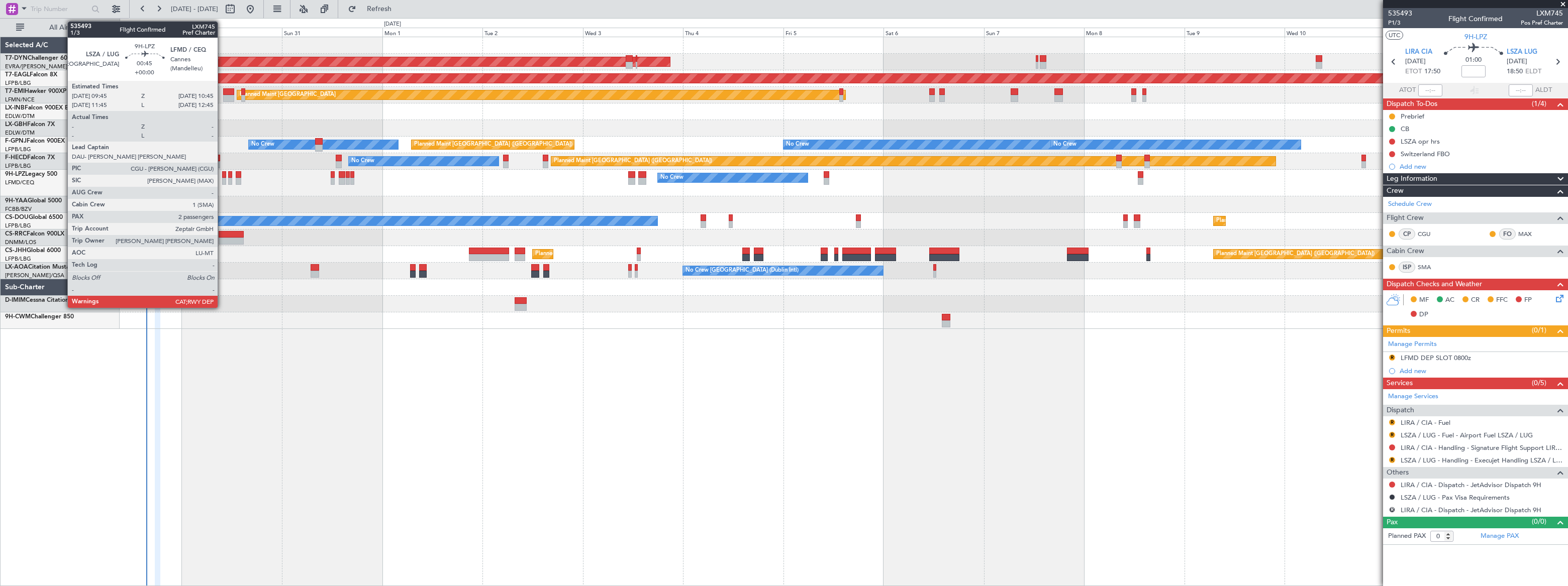
click at [222, 180] on div at bounding box center [224, 181] width 4 height 7
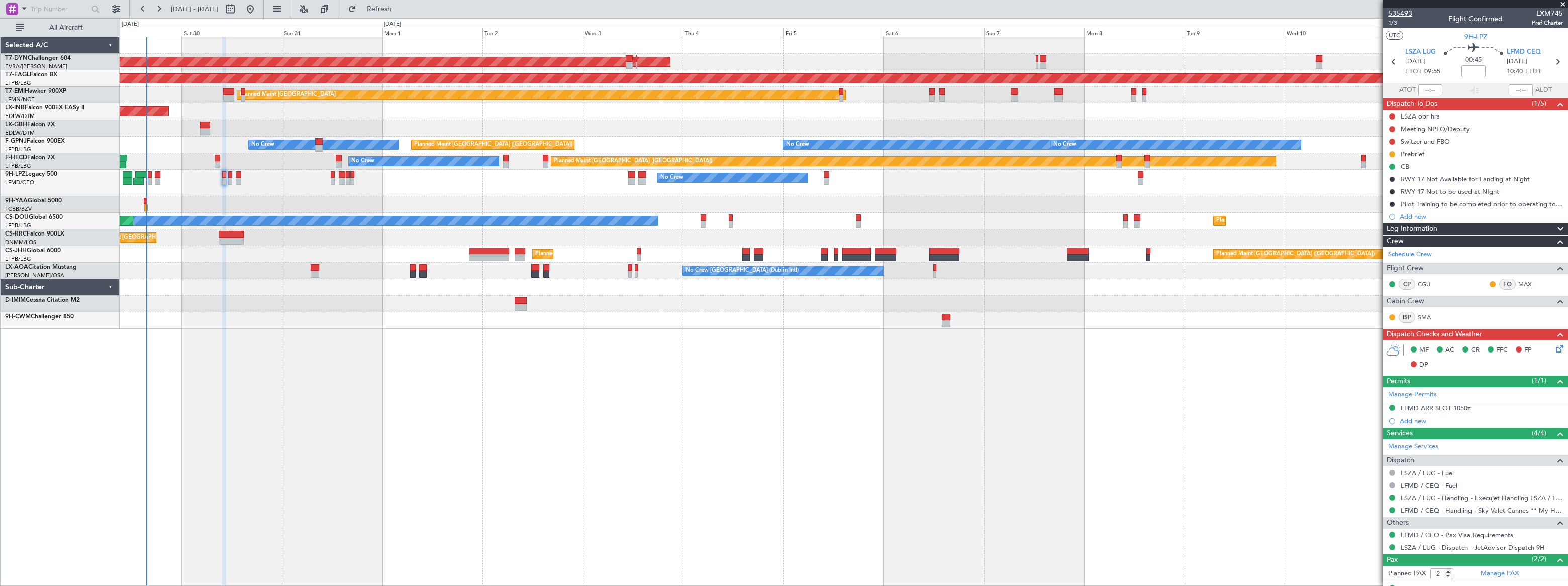
click at [1404, 11] on span "535493" at bounding box center [1401, 13] width 24 height 11
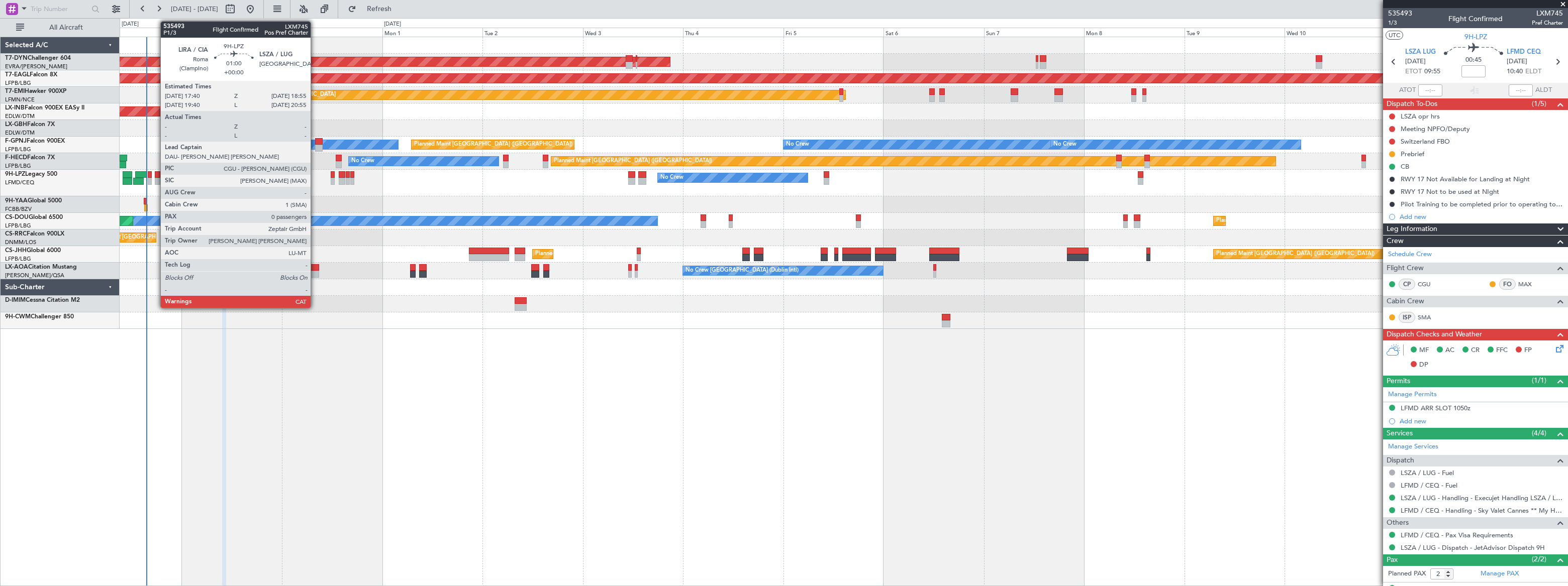
click at [155, 174] on div at bounding box center [157, 174] width 6 height 7
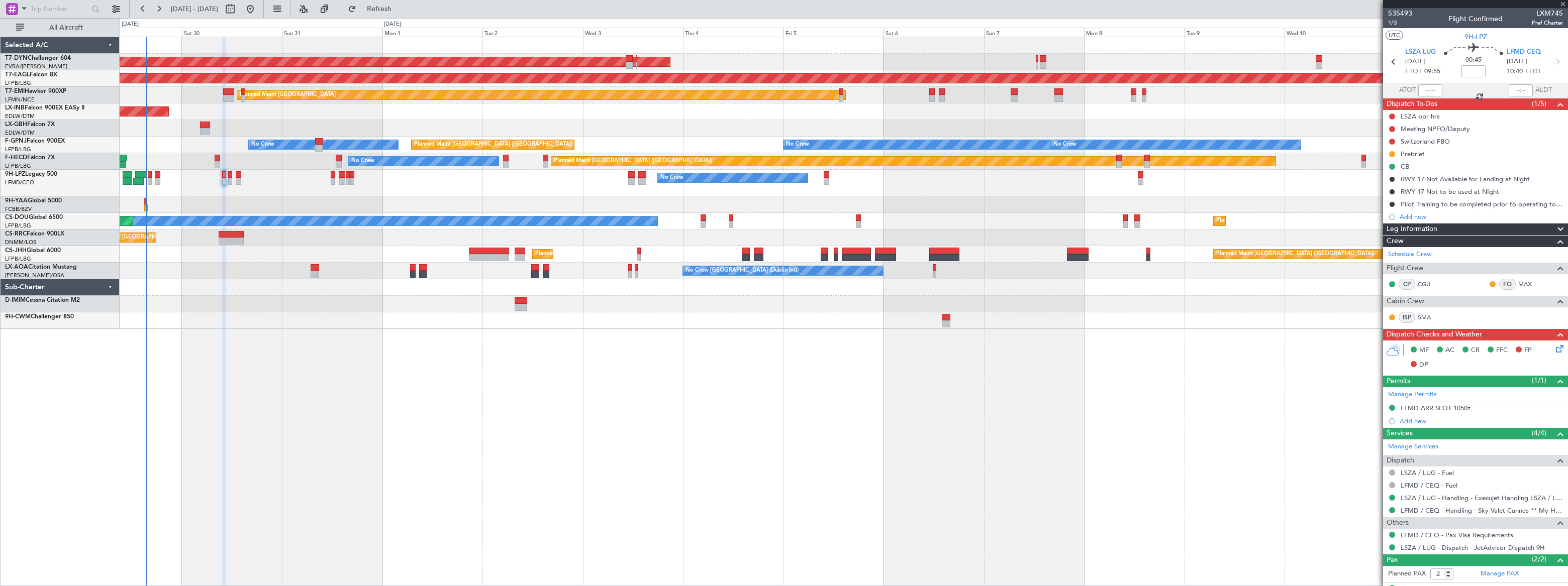
click at [156, 174] on div at bounding box center [157, 174] width 6 height 7
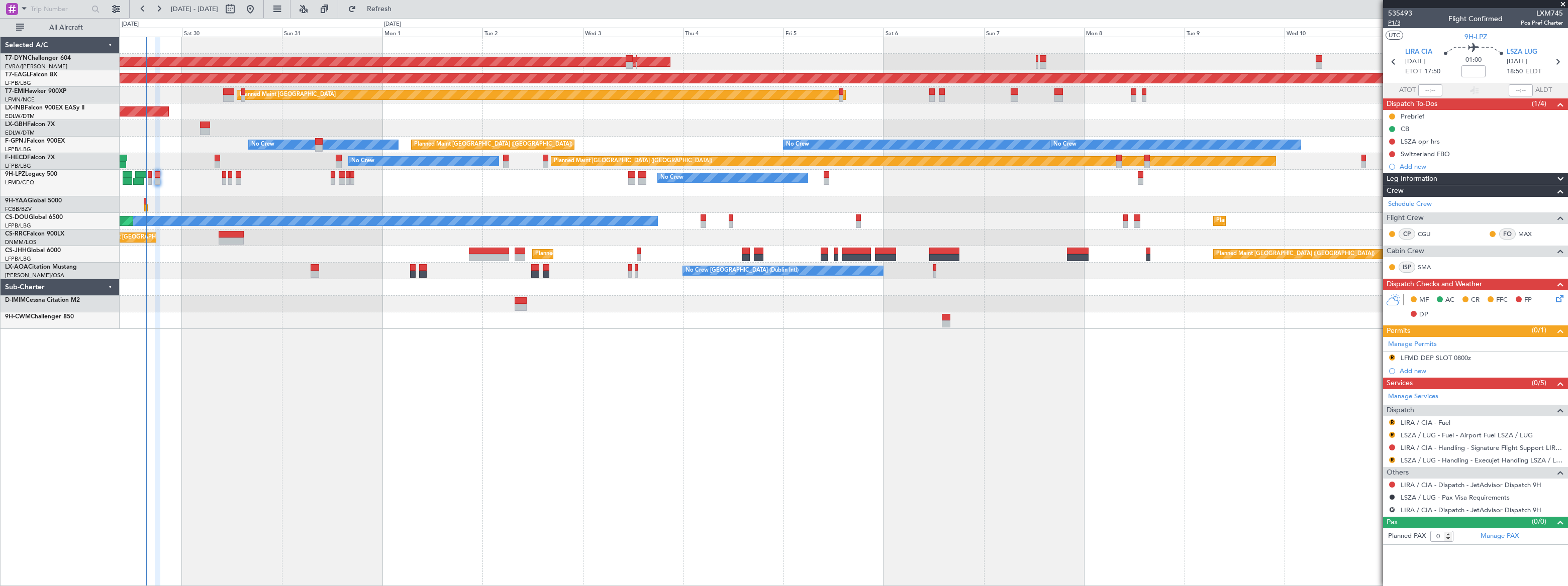
click at [1400, 22] on span "P1/3" at bounding box center [1401, 22] width 24 height 8
click at [400, 10] on span "Refresh" at bounding box center [379, 9] width 42 height 7
click at [400, 10] on span "Refreshing..." at bounding box center [379, 9] width 42 height 7
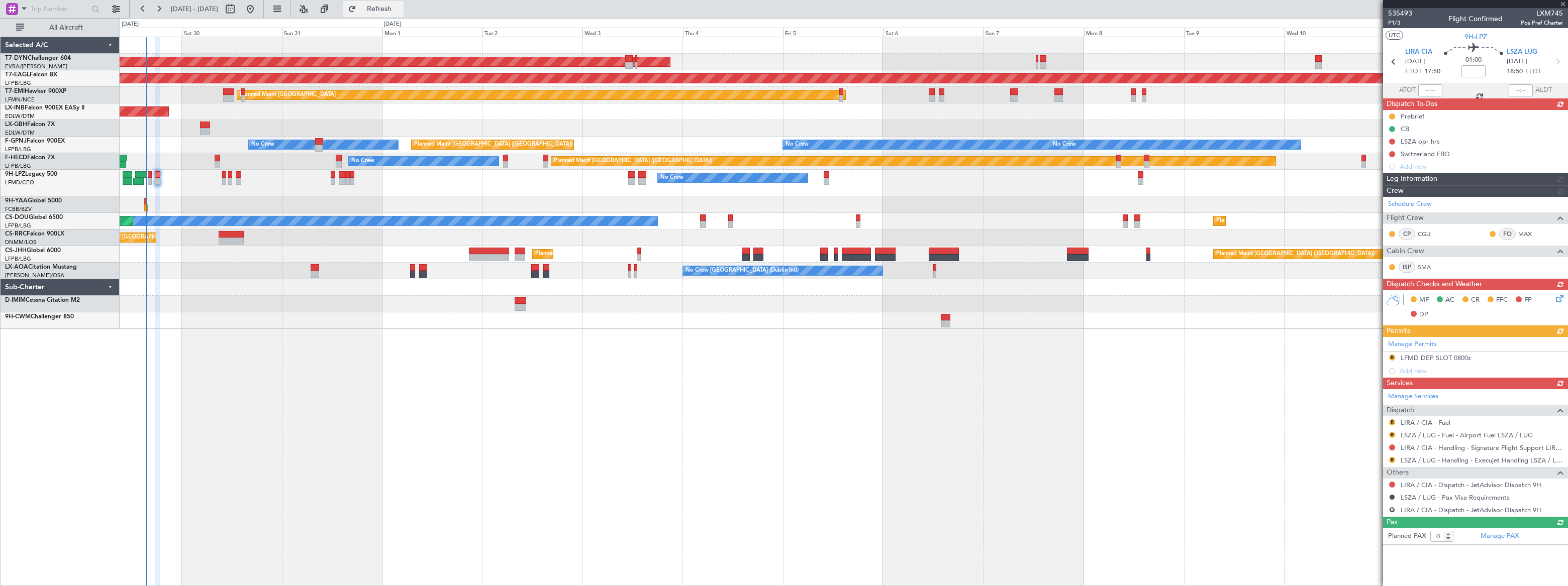
click at [400, 10] on span "Refresh" at bounding box center [379, 9] width 42 height 7
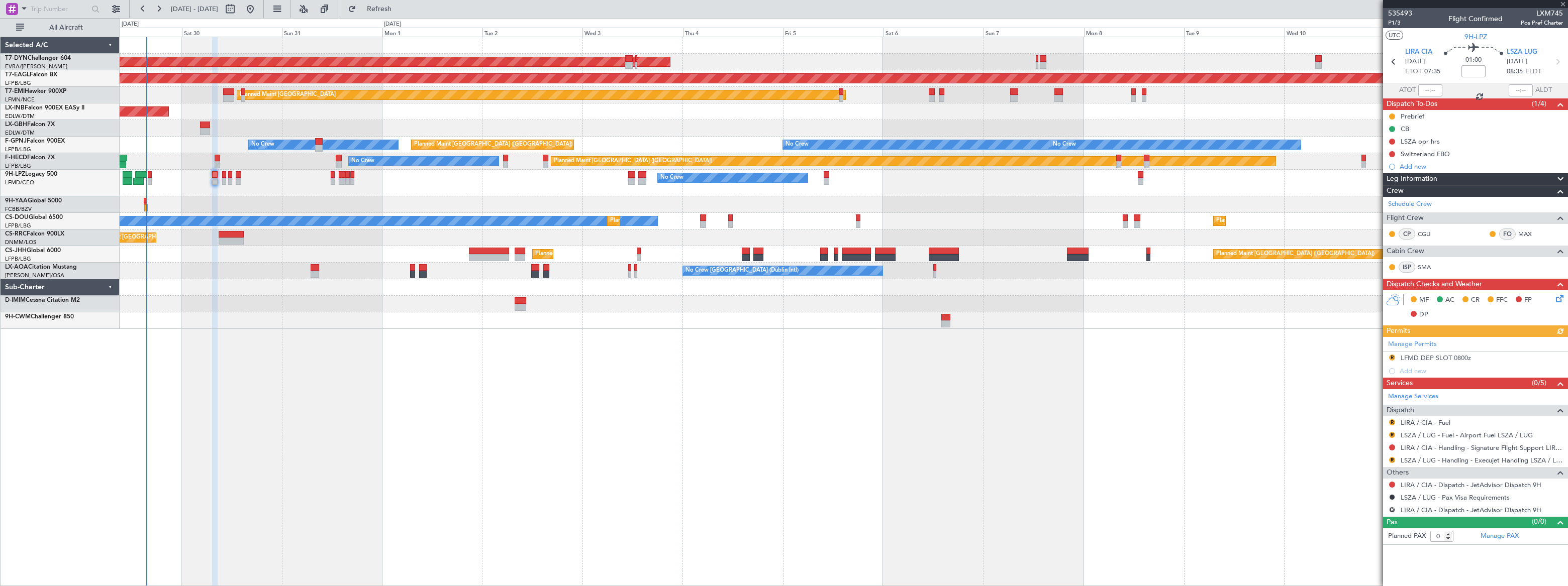
click at [1392, 25] on mat-tooltip-component "Trip Number" at bounding box center [1400, 32] width 50 height 27
click at [1394, 21] on mat-tooltip-component "Trip Number" at bounding box center [1400, 32] width 50 height 27
click at [1396, 22] on span "P1/3" at bounding box center [1401, 22] width 24 height 8
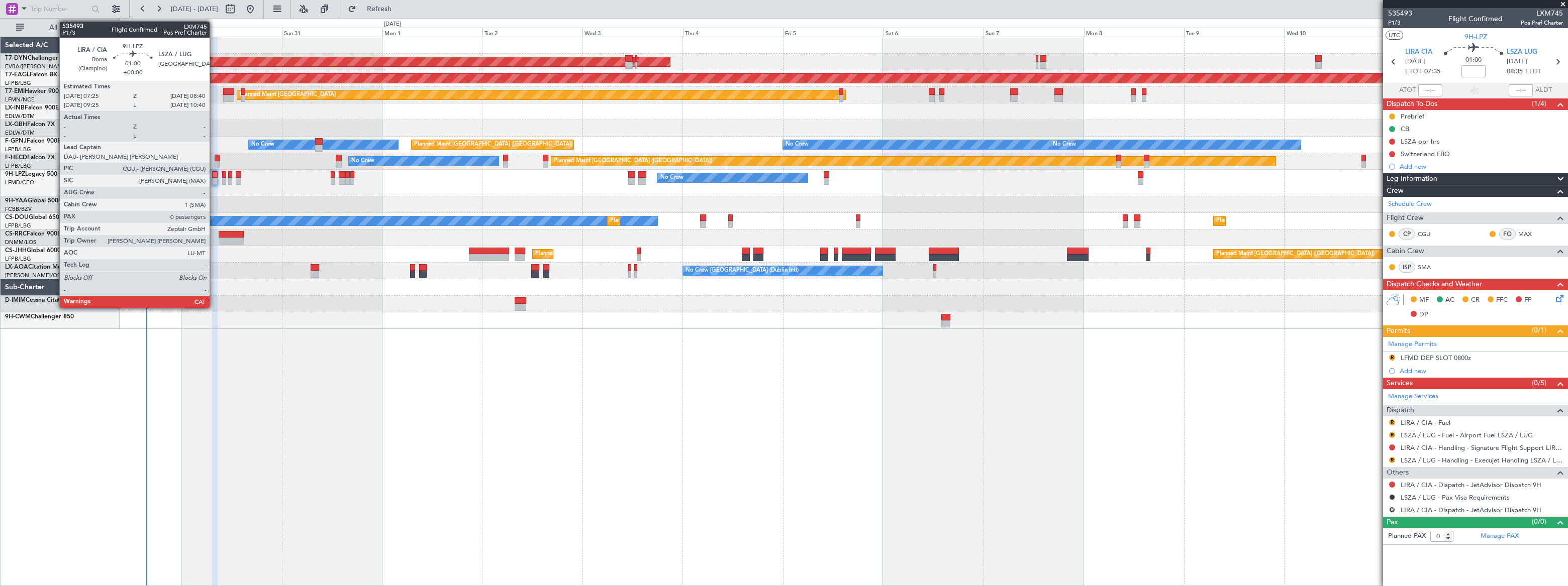
click at [214, 178] on div at bounding box center [215, 181] width 6 height 7
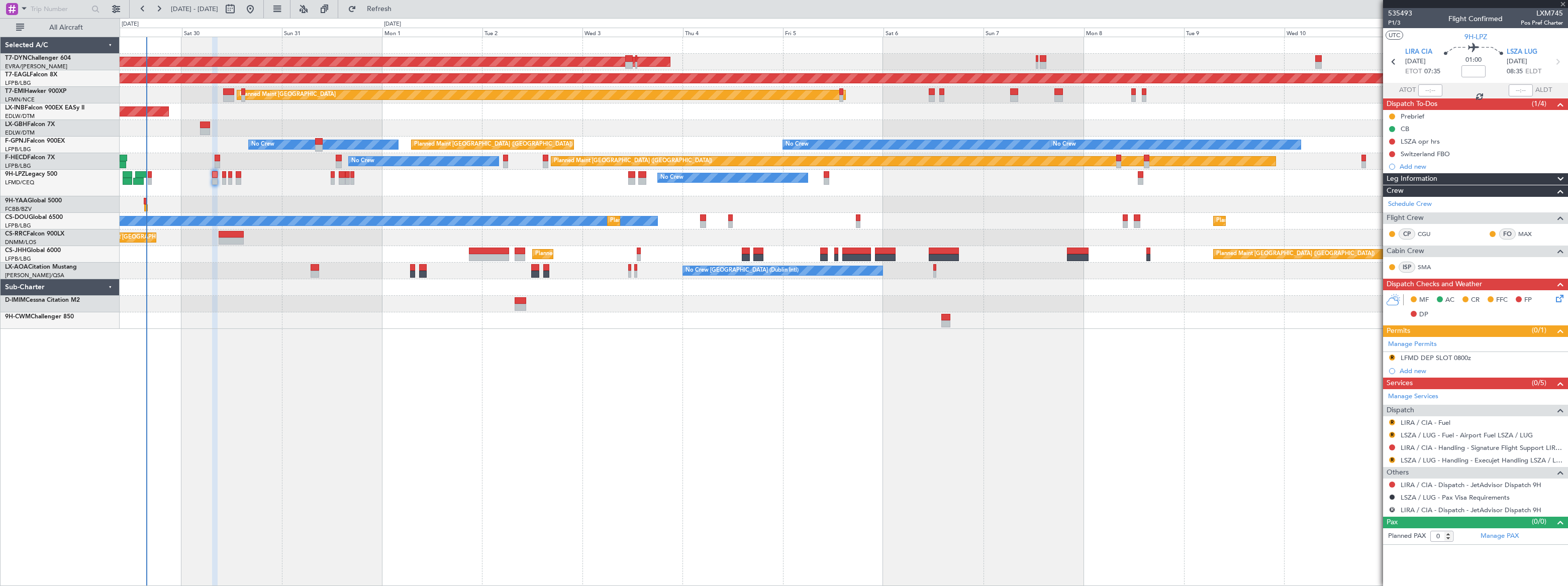
click at [214, 178] on div at bounding box center [215, 181] width 6 height 7
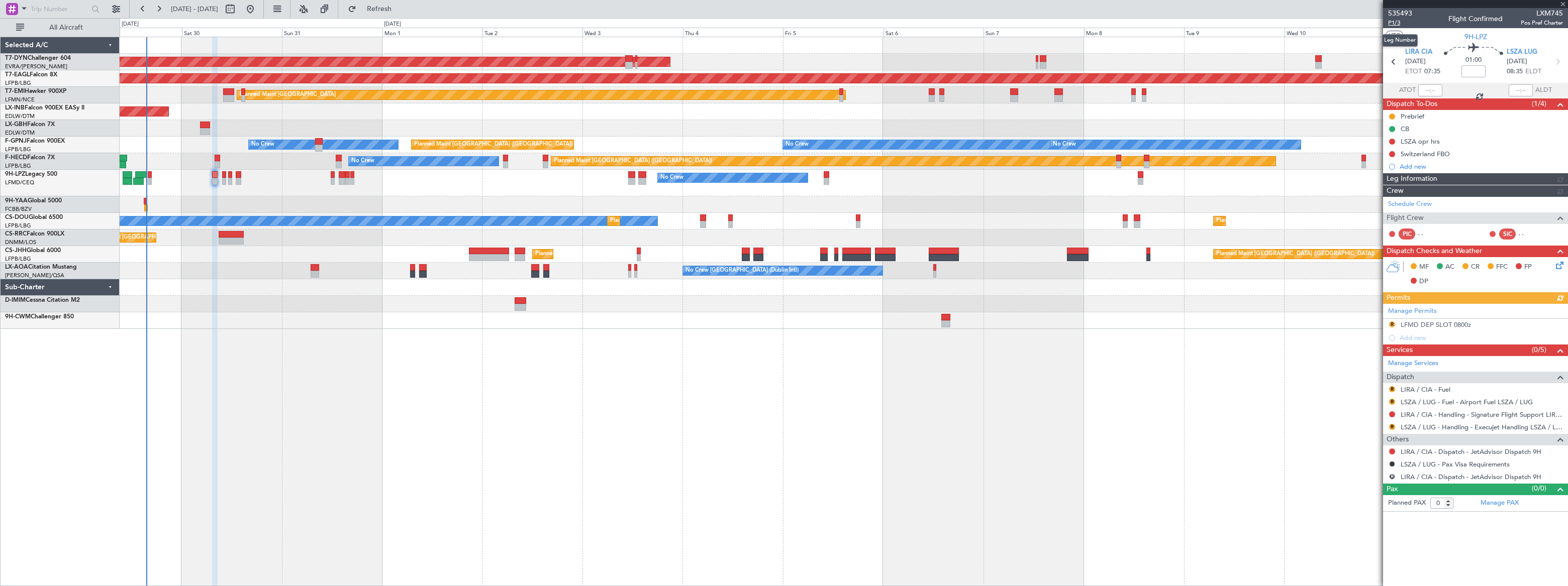
click at [1395, 23] on span "P1/3" at bounding box center [1401, 22] width 24 height 8
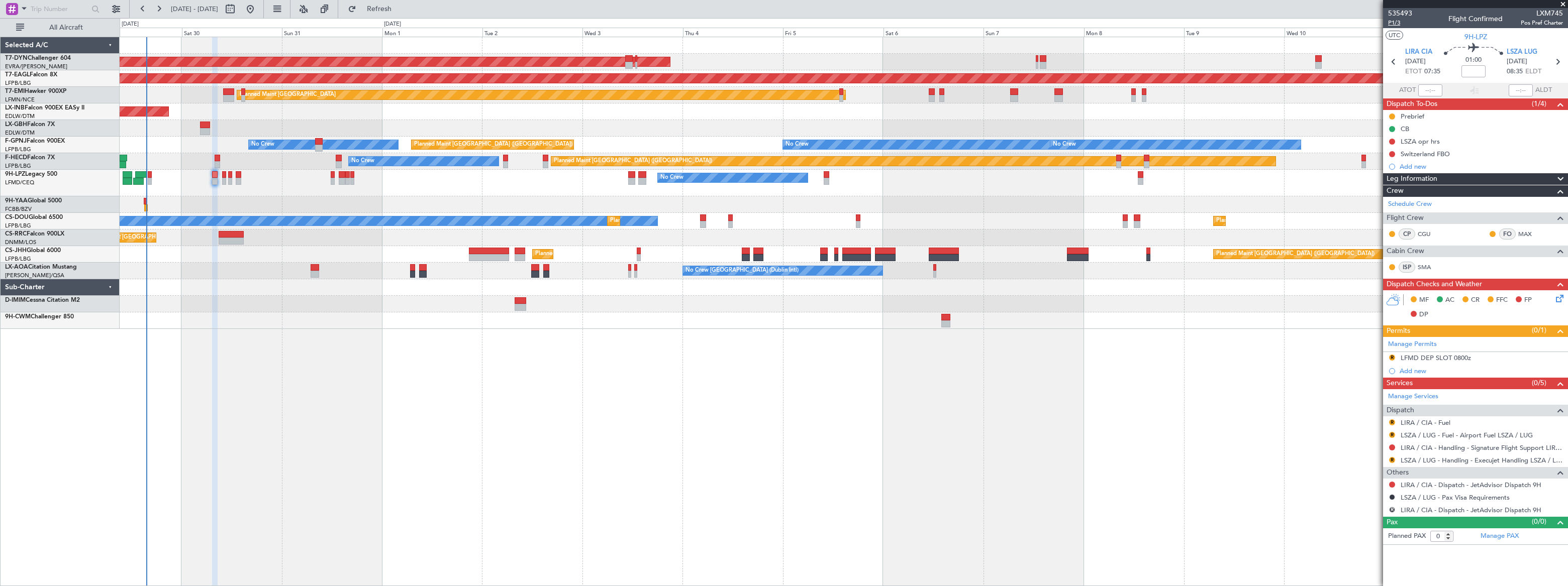
click at [1392, 24] on span "P1/3" at bounding box center [1401, 22] width 24 height 8
click at [400, 9] on span "Refresh" at bounding box center [379, 9] width 42 height 7
drag, startPoint x: 407, startPoint y: 5, endPoint x: 418, endPoint y: 11, distance: 12.5
click at [400, 6] on span "Refresh" at bounding box center [379, 9] width 42 height 7
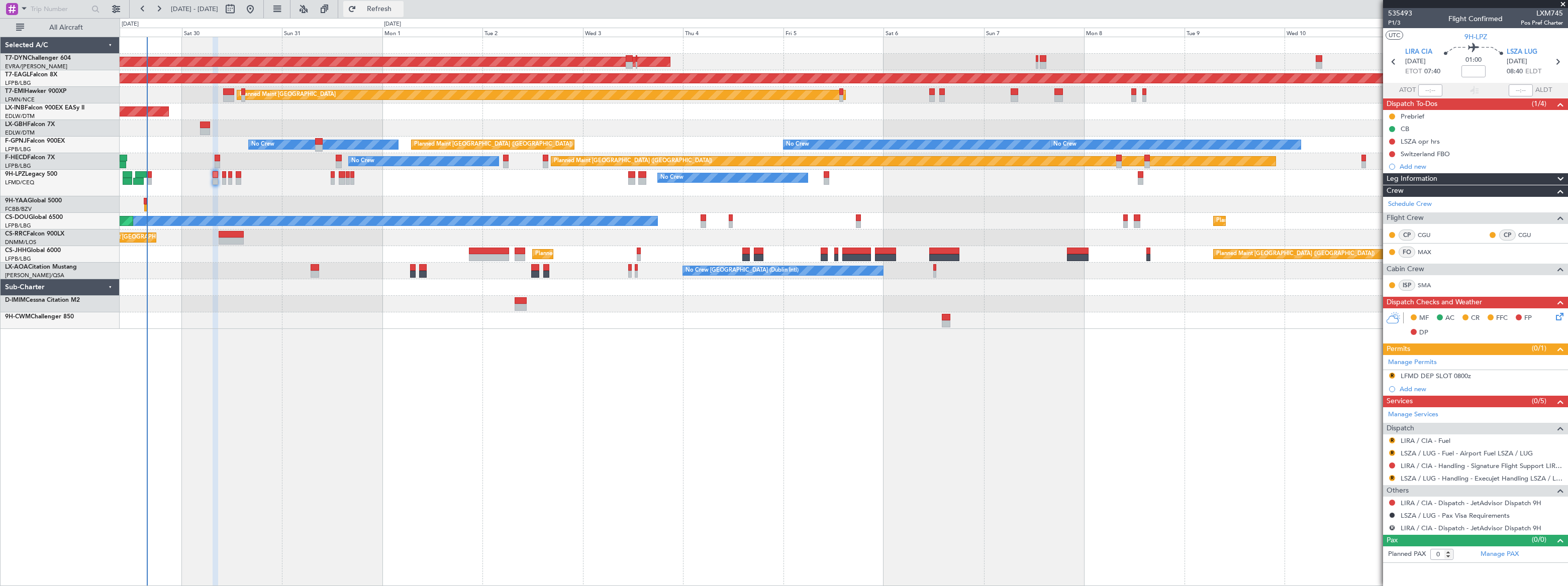
click at [400, 6] on span "Refresh" at bounding box center [379, 9] width 42 height 7
click at [1392, 23] on span "P1/3" at bounding box center [1401, 22] width 24 height 8
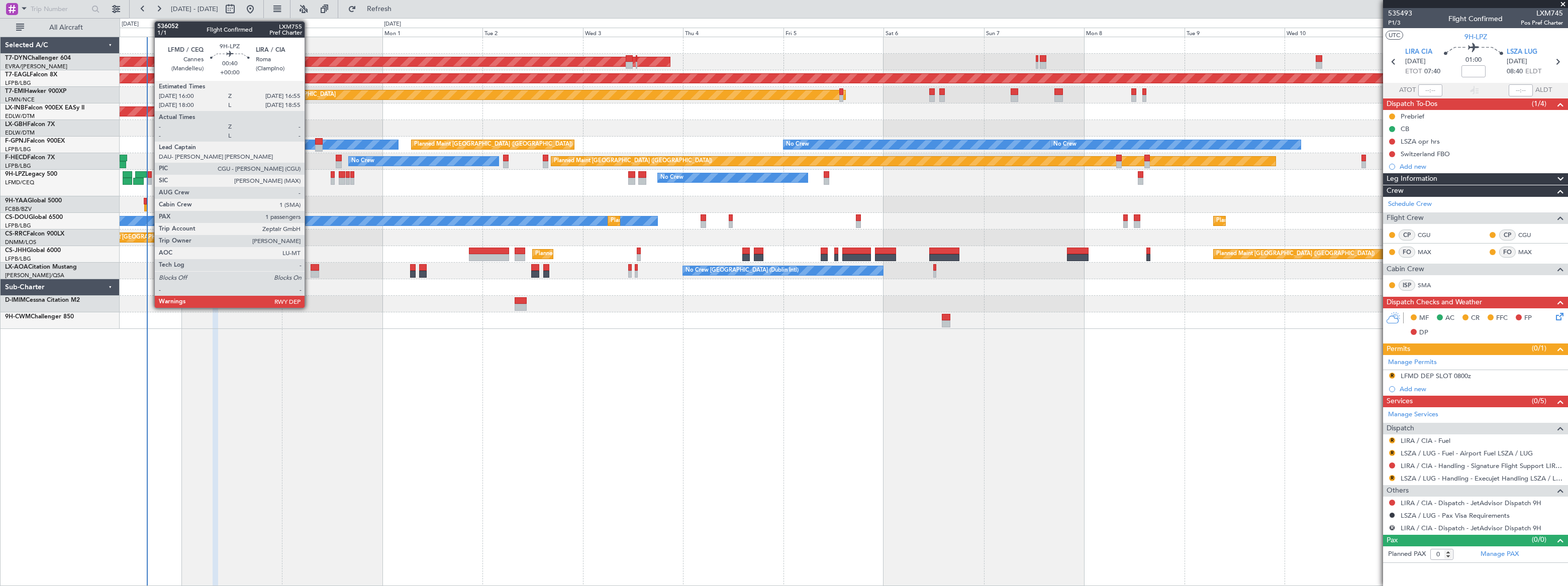
click at [149, 176] on div at bounding box center [150, 174] width 4 height 7
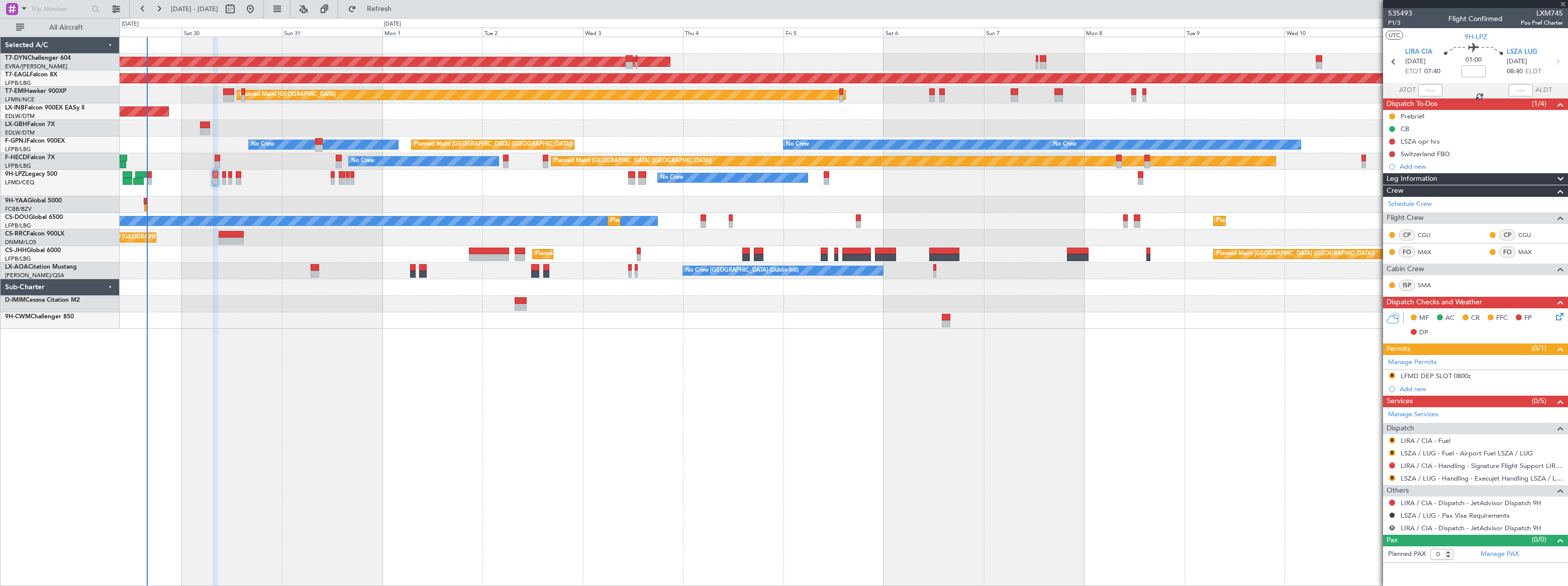
click at [149, 176] on div at bounding box center [150, 174] width 4 height 7
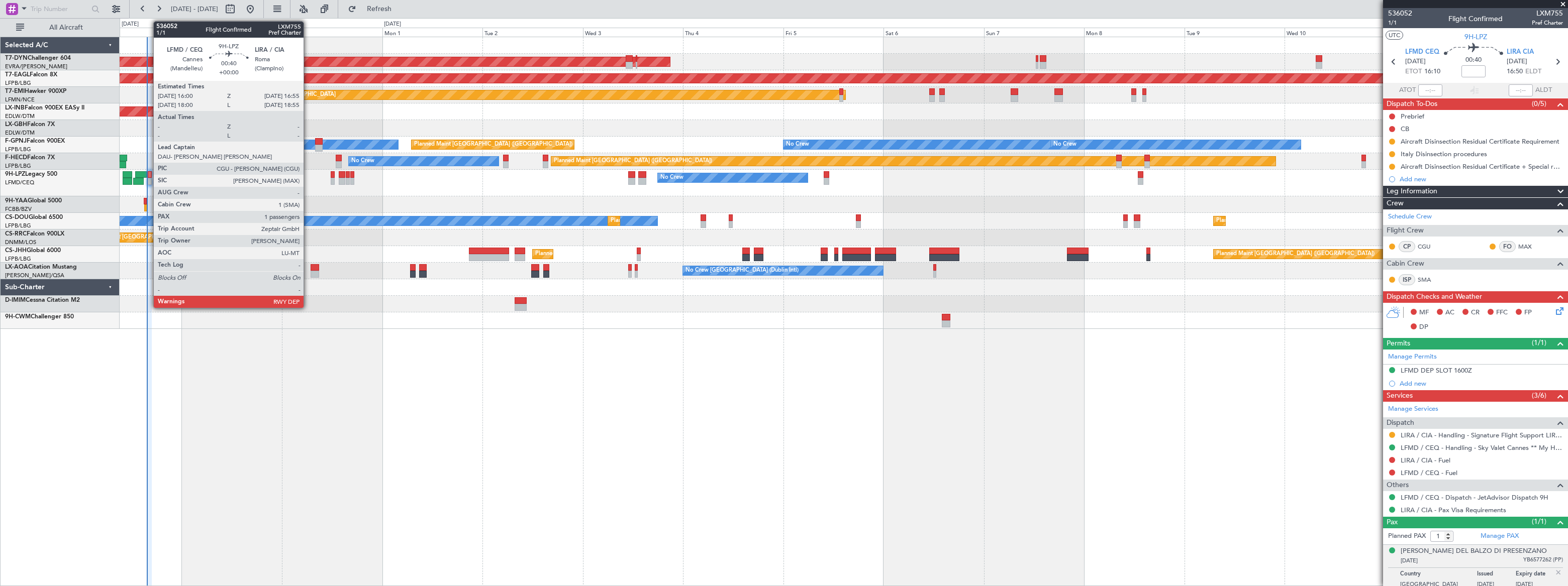
click at [150, 177] on div at bounding box center [150, 174] width 4 height 7
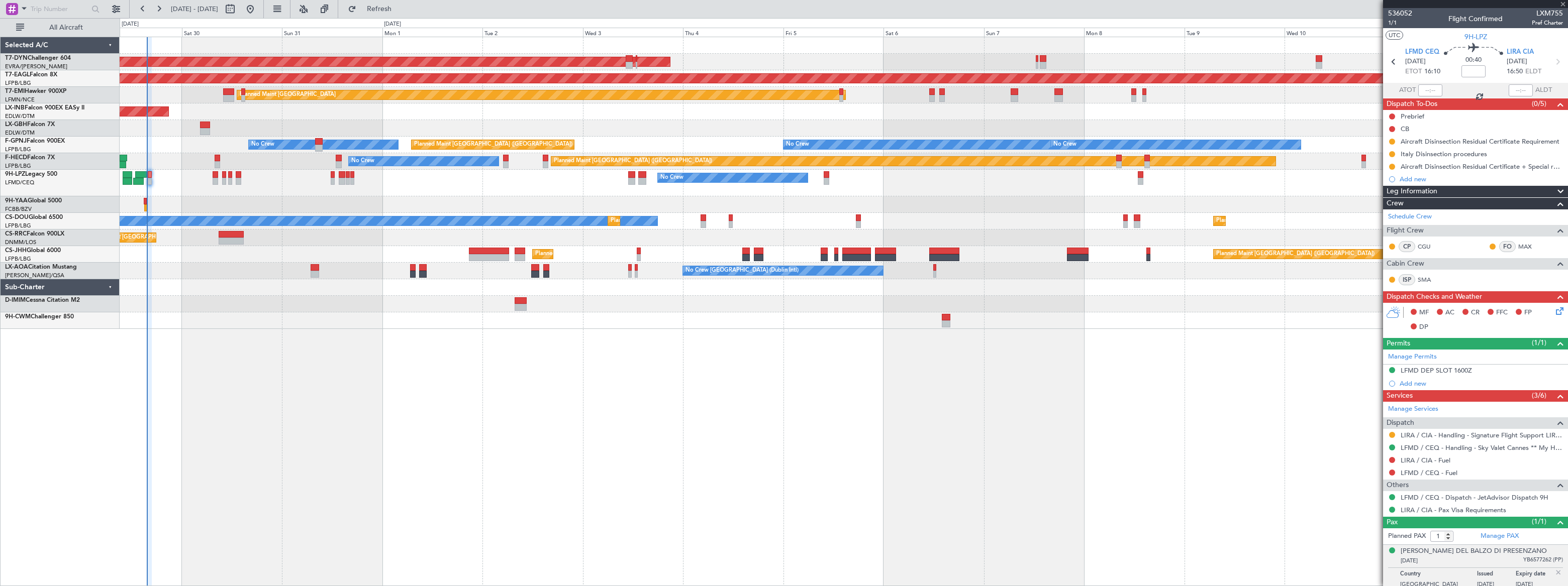
click at [148, 176] on div at bounding box center [150, 174] width 4 height 7
click at [1397, 13] on span "536052" at bounding box center [1401, 13] width 24 height 11
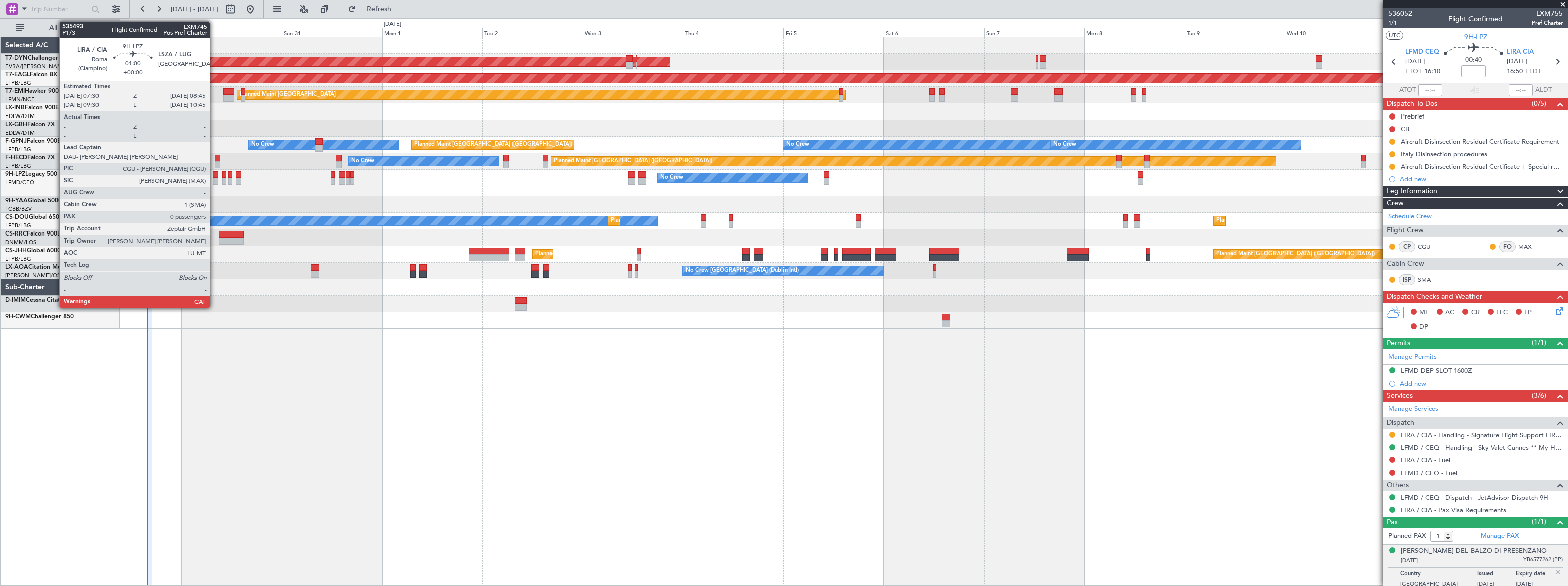
click at [214, 174] on div at bounding box center [215, 174] width 6 height 7
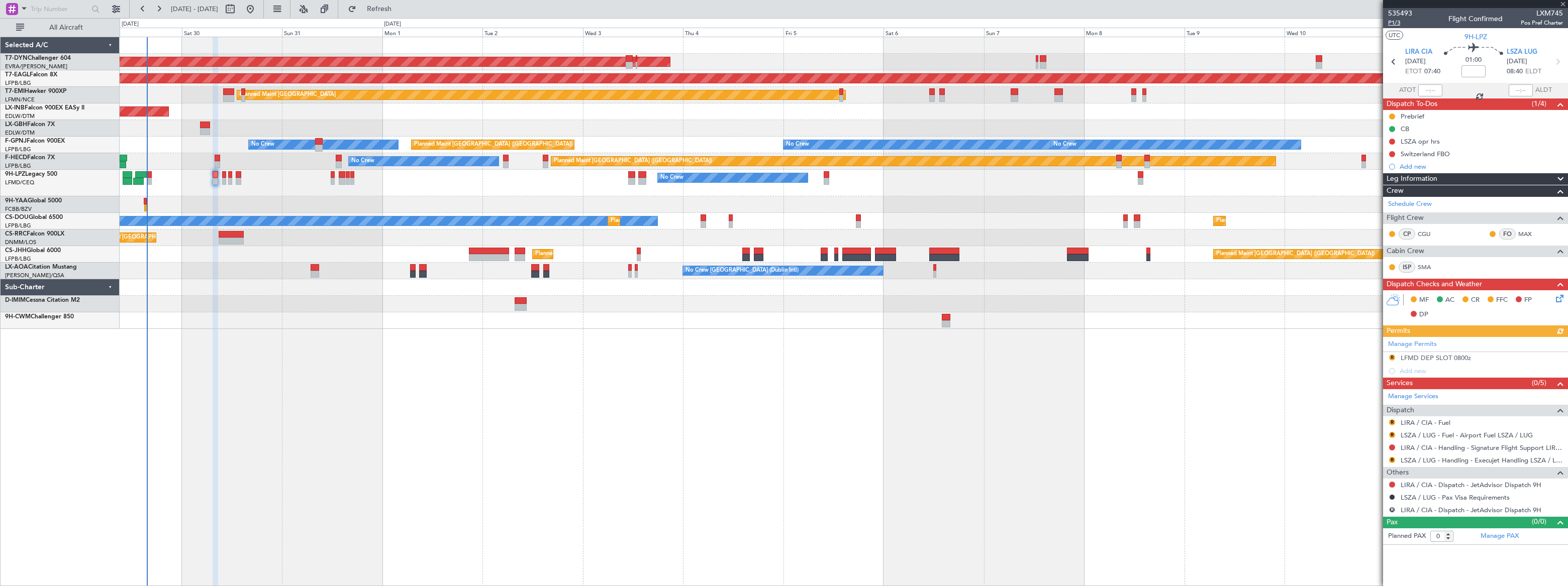
click at [1390, 22] on span "P1/3" at bounding box center [1401, 22] width 24 height 8
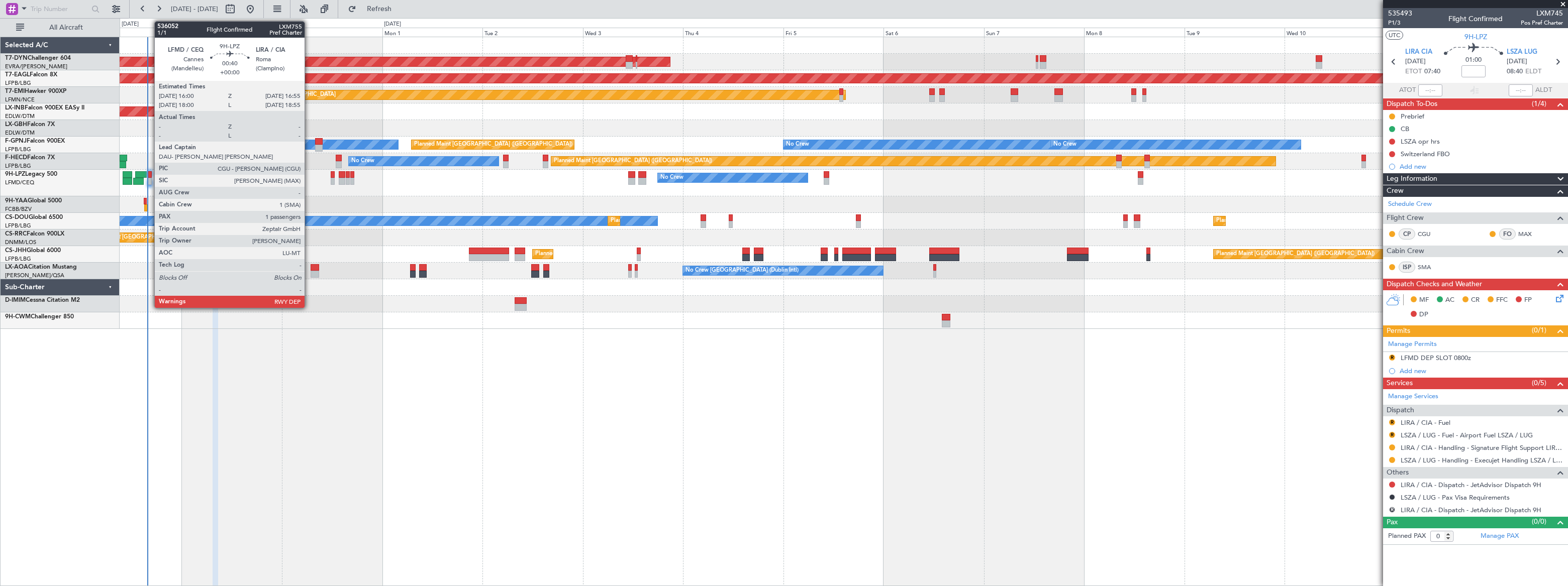
click at [148, 174] on div at bounding box center [150, 174] width 4 height 7
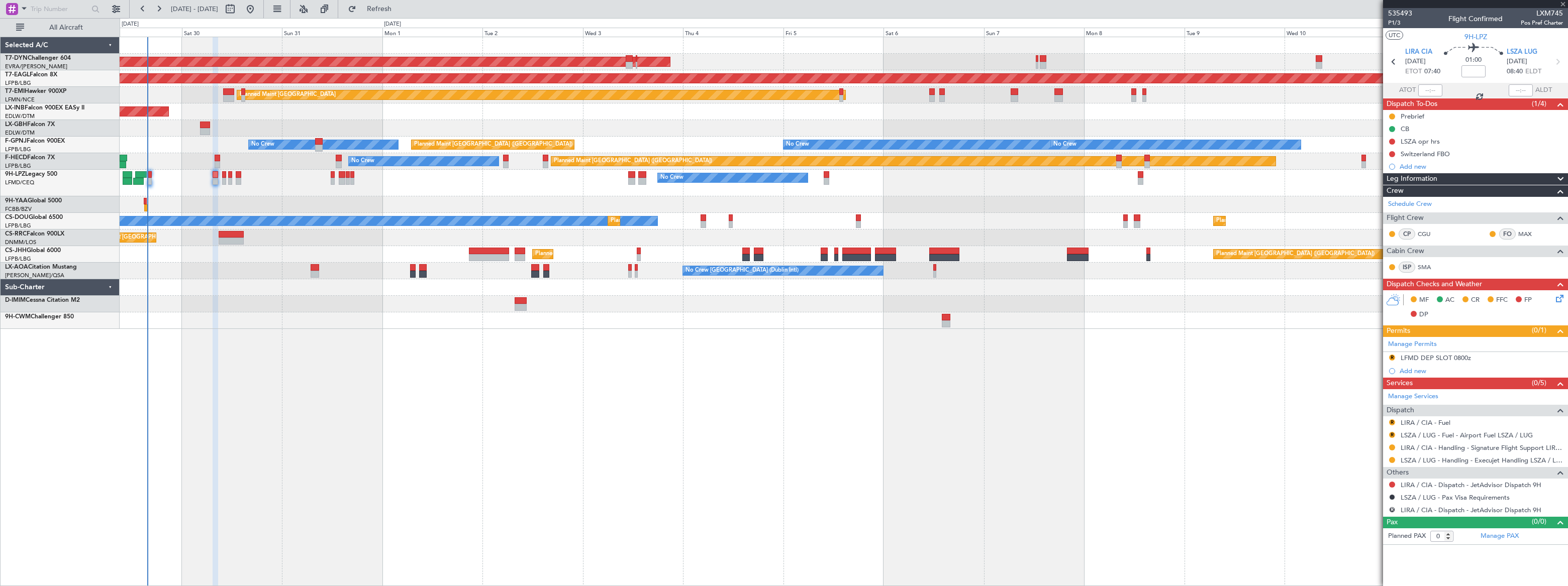
click at [148, 174] on div at bounding box center [150, 174] width 4 height 7
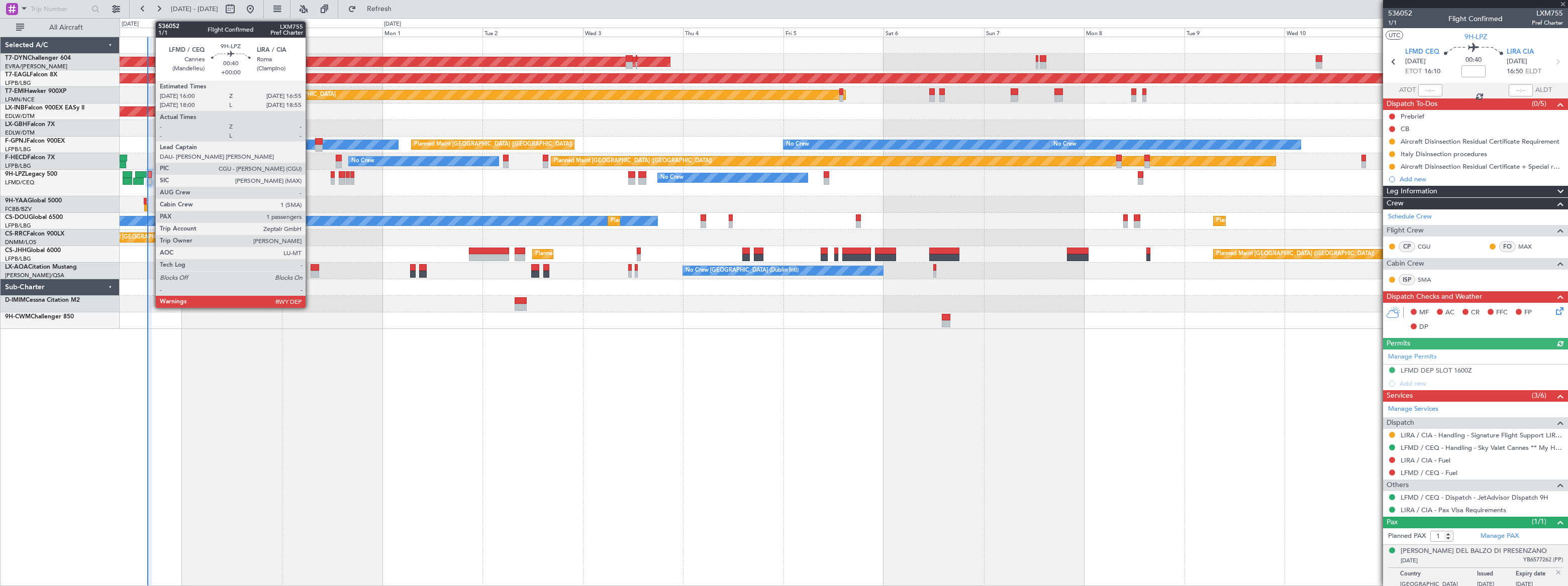
click at [149, 175] on div at bounding box center [150, 174] width 4 height 7
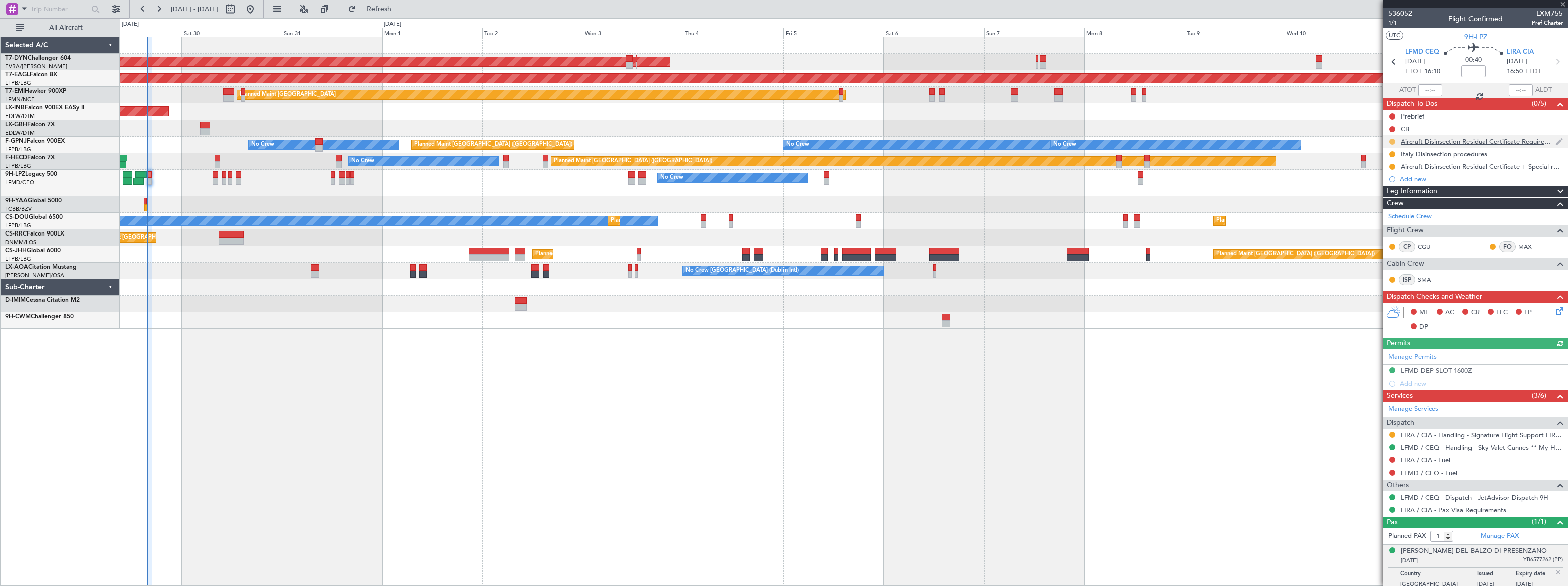
click at [1391, 141] on button at bounding box center [1392, 141] width 6 height 6
drag, startPoint x: 1387, startPoint y: 186, endPoint x: 1384, endPoint y: 178, distance: 8.5
click at [1386, 185] on span "Completed" at bounding box center [1396, 186] width 33 height 10
drag, startPoint x: 1392, startPoint y: 151, endPoint x: 1395, endPoint y: 164, distance: 13.3
click at [1392, 151] on button at bounding box center [1392, 154] width 6 height 6
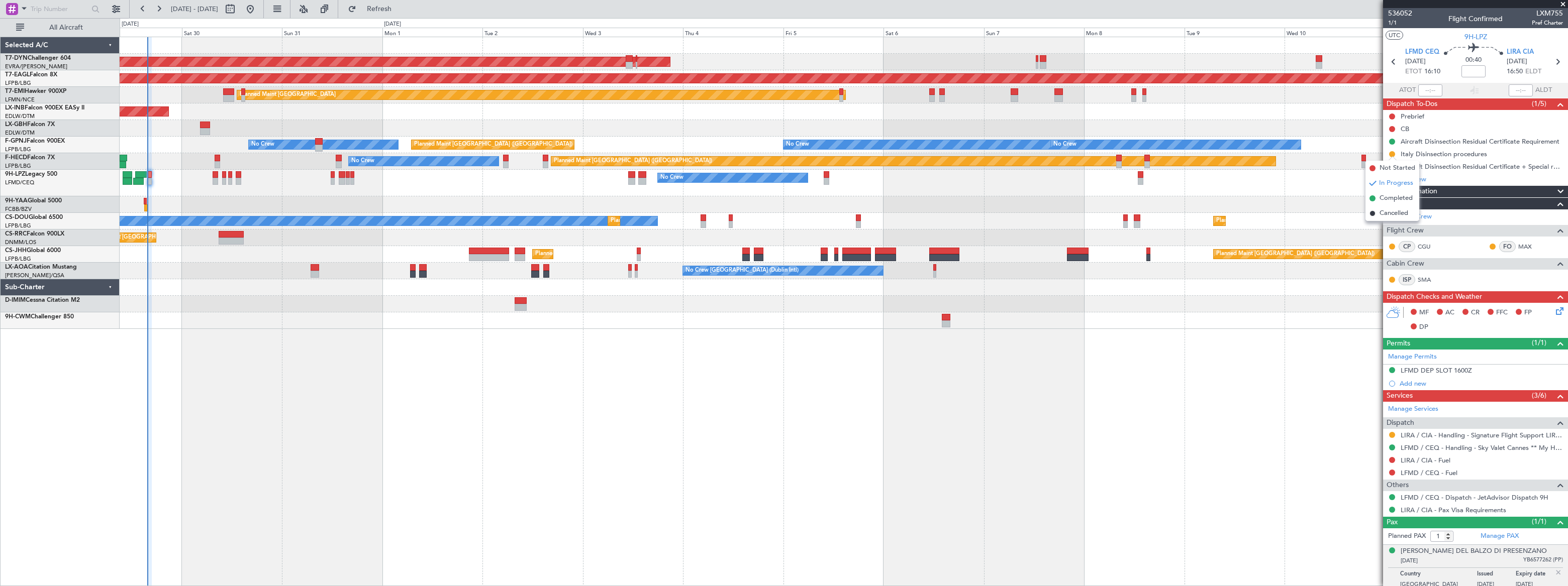
drag, startPoint x: 1381, startPoint y: 199, endPoint x: 1387, endPoint y: 186, distance: 14.3
click at [1381, 196] on span "Completed" at bounding box center [1396, 199] width 33 height 10
click at [1392, 165] on button at bounding box center [1392, 166] width 6 height 6
click at [1375, 211] on span at bounding box center [1372, 211] width 6 height 6
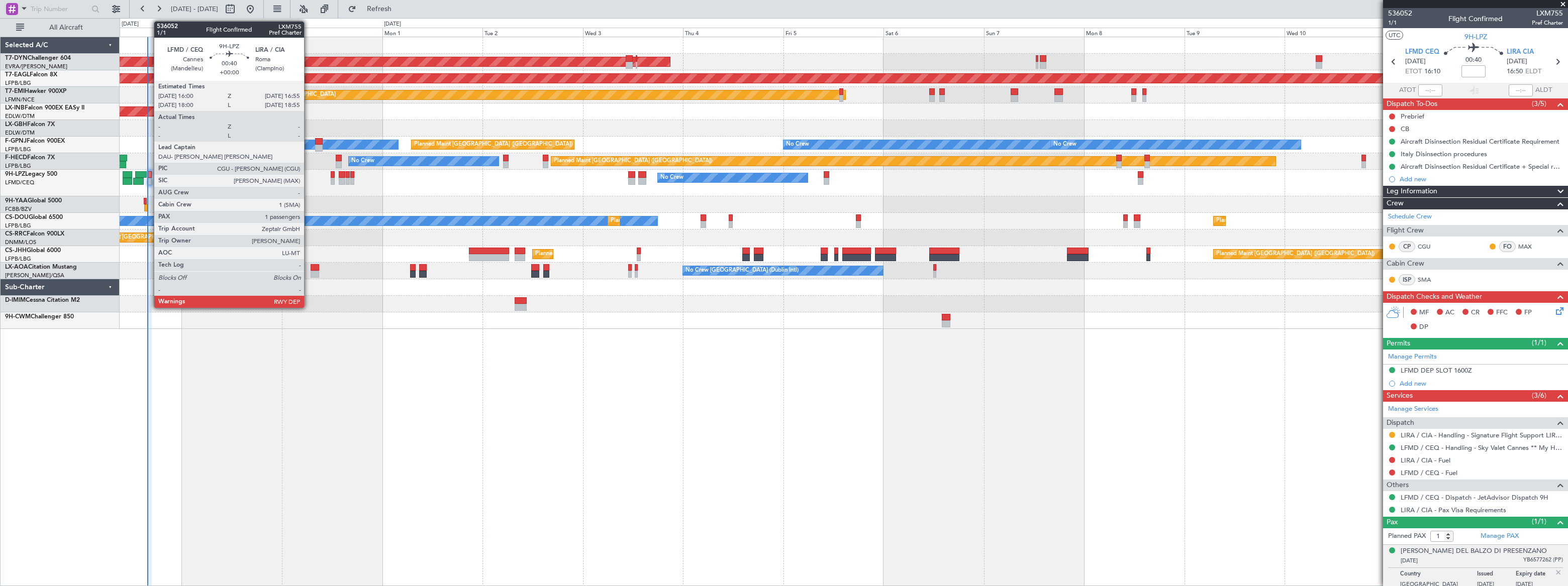
click at [149, 173] on div at bounding box center [150, 174] width 4 height 7
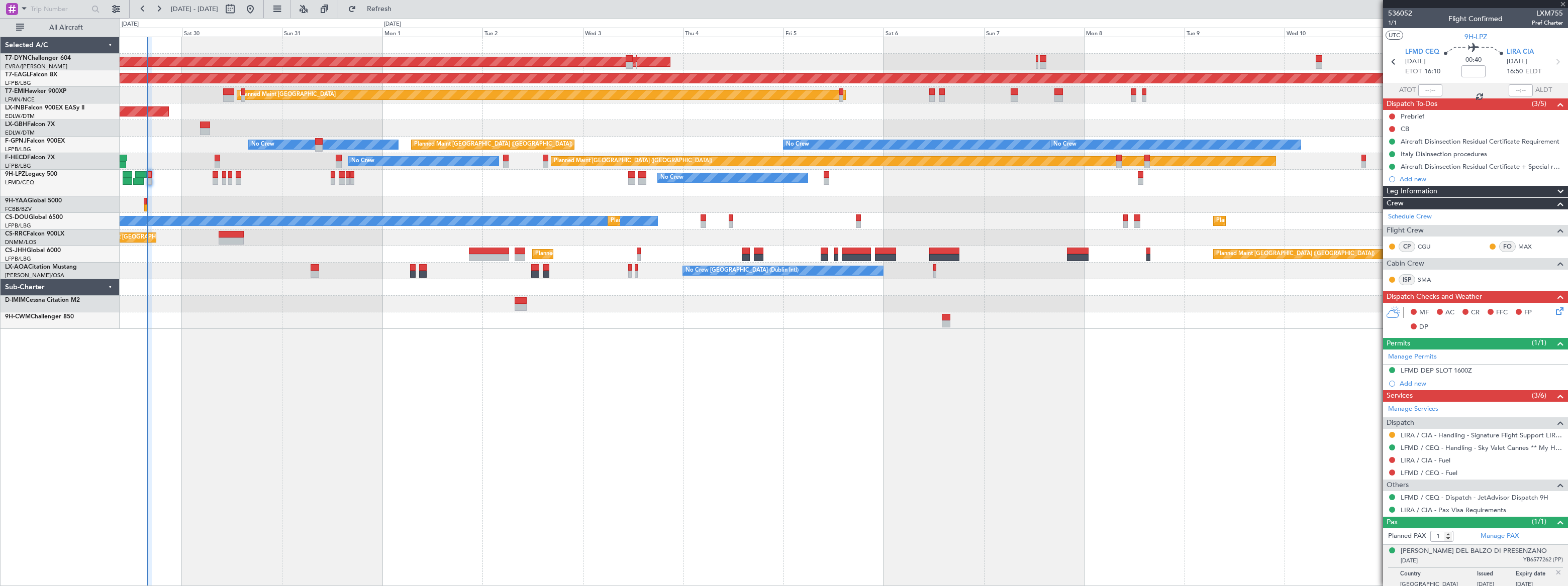
click at [149, 173] on div at bounding box center [150, 174] width 4 height 7
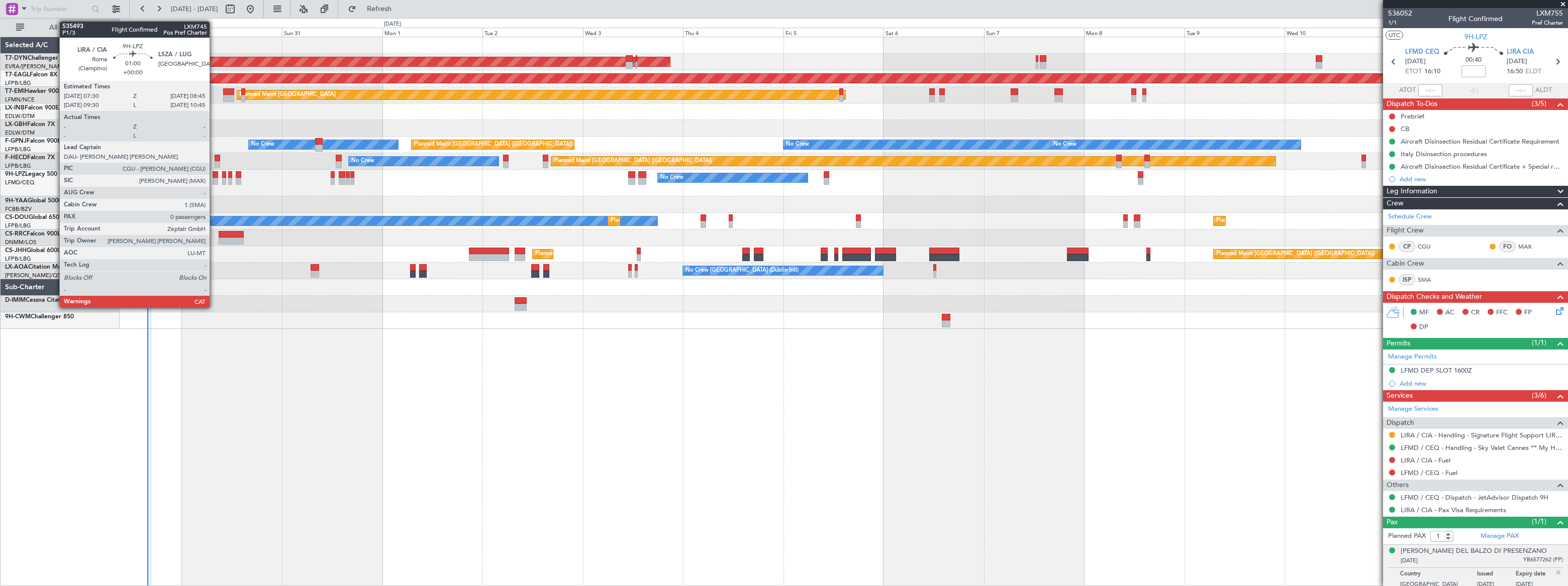
click at [214, 178] on div at bounding box center [215, 181] width 6 height 7
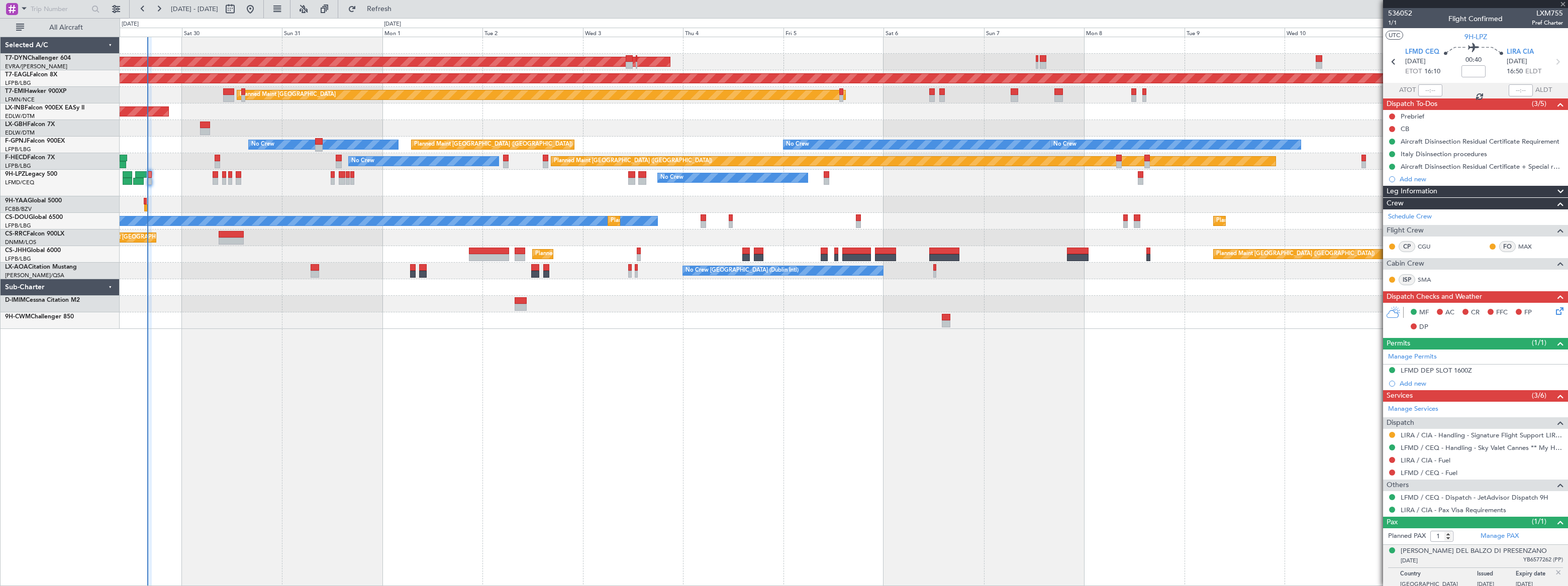
type input "0"
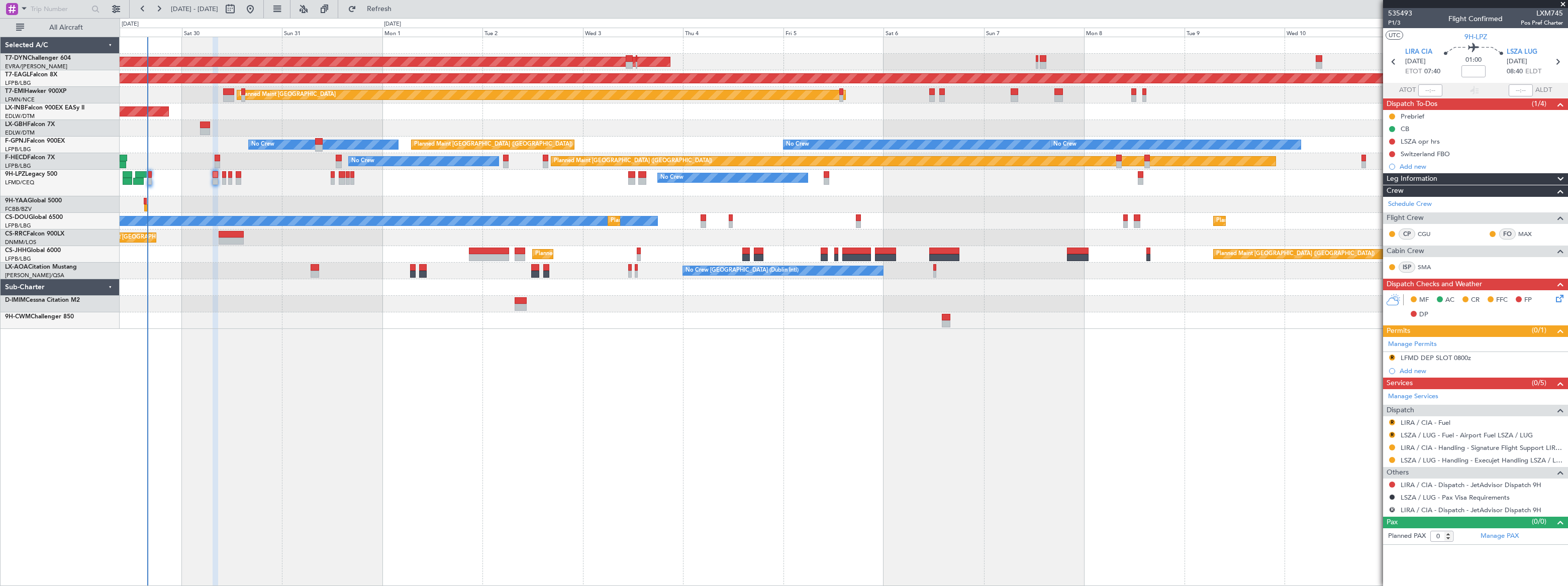
click at [1562, 298] on icon at bounding box center [1558, 296] width 8 height 8
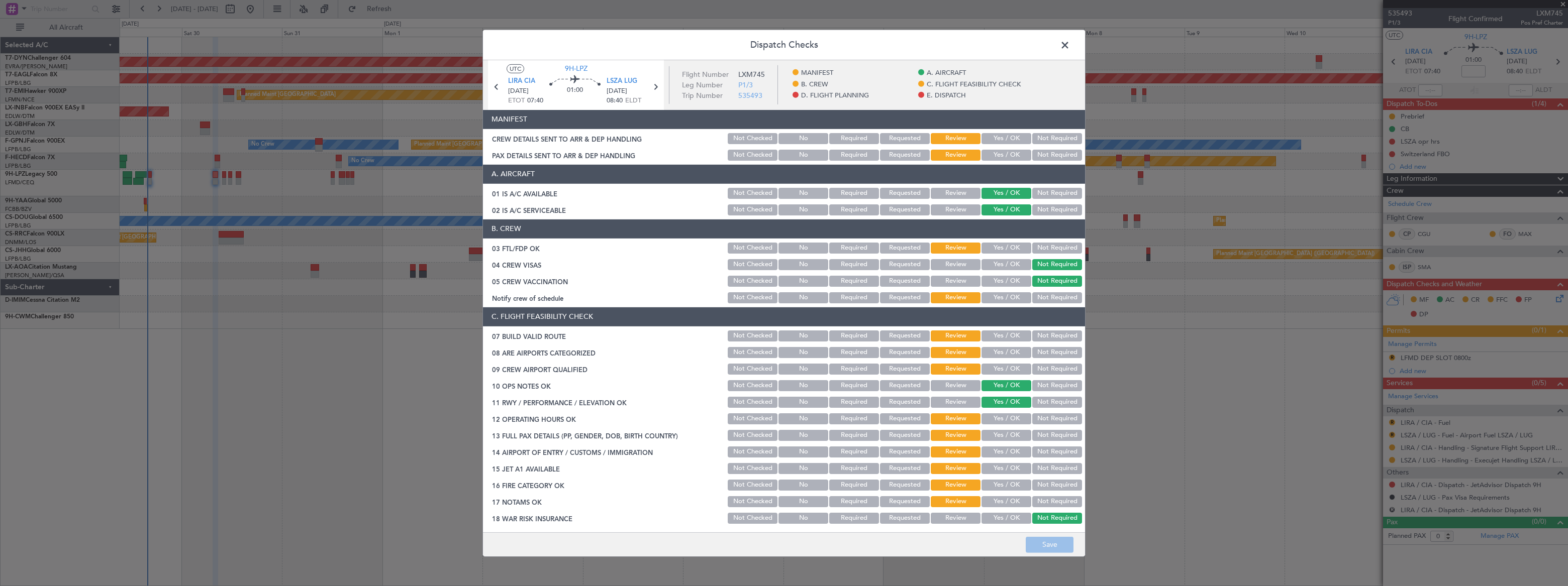
click at [1000, 136] on button "Yes / OK" at bounding box center [1006, 138] width 50 height 11
click at [997, 154] on button "Yes / OK" at bounding box center [1006, 155] width 50 height 11
drag, startPoint x: 1058, startPoint y: 545, endPoint x: 1050, endPoint y: 541, distance: 8.9
click at [1056, 543] on button "Save" at bounding box center [1049, 545] width 48 height 16
click at [1065, 37] on div "Dispatch Checks UTC 9H-LPZ LIRA CIA [DATE] ETOT 07:40 01:00 LSZA LUG [DATE] 08:…" at bounding box center [784, 293] width 603 height 527
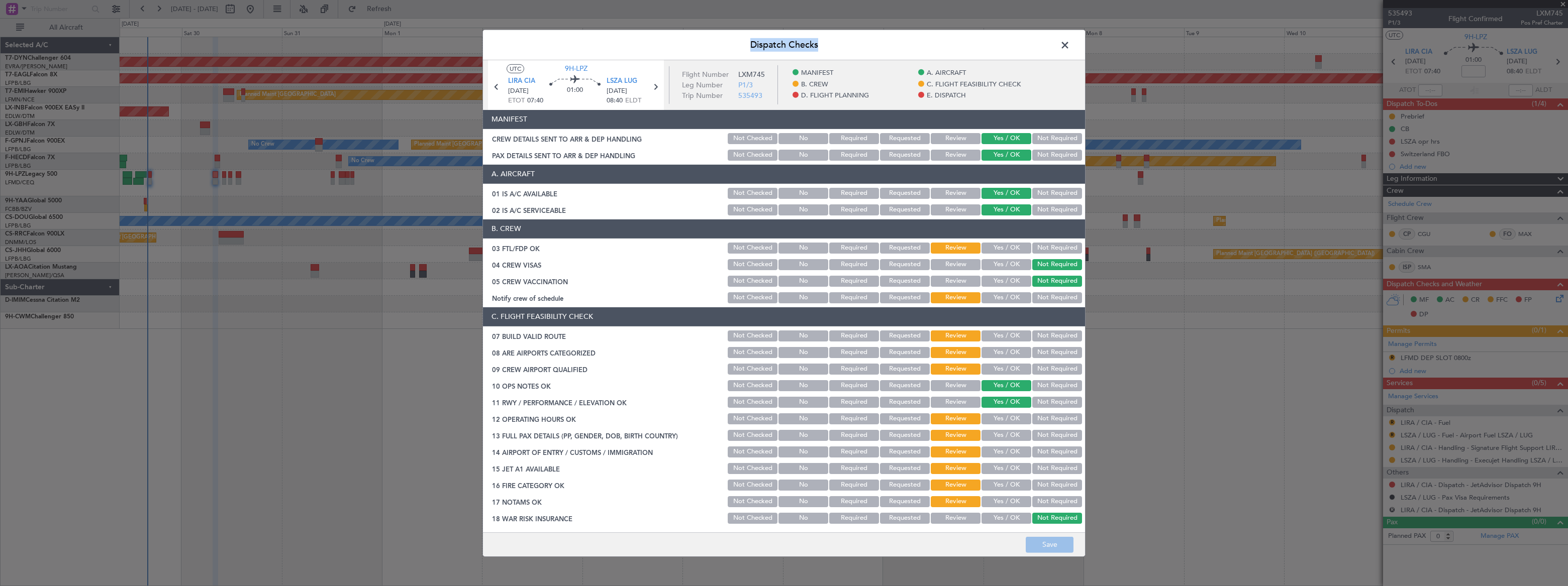
drag, startPoint x: 1065, startPoint y: 37, endPoint x: 1066, endPoint y: 49, distance: 12.0
click at [1070, 43] on span at bounding box center [1070, 47] width 0 height 20
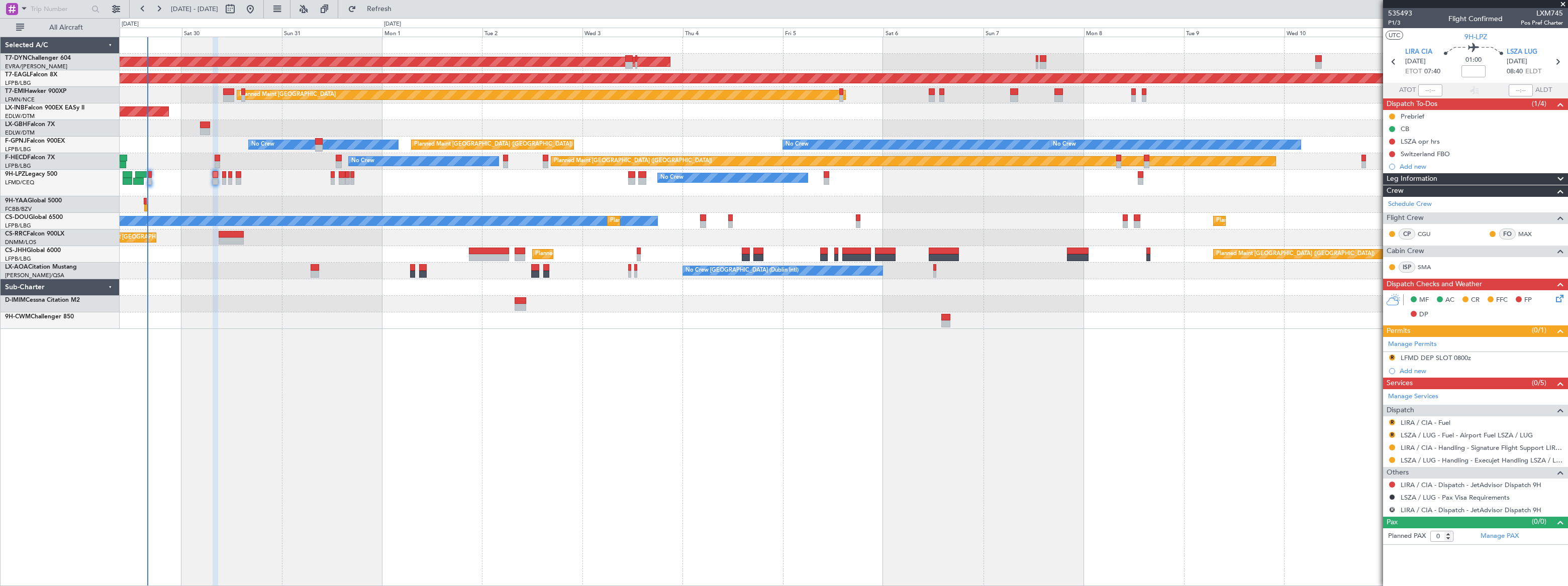
click at [1161, 225] on div "Planned Maint [GEOGRAPHIC_DATA] ([GEOGRAPHIC_DATA]) No Crew Planned Maint [GEOG…" at bounding box center [844, 221] width 1448 height 17
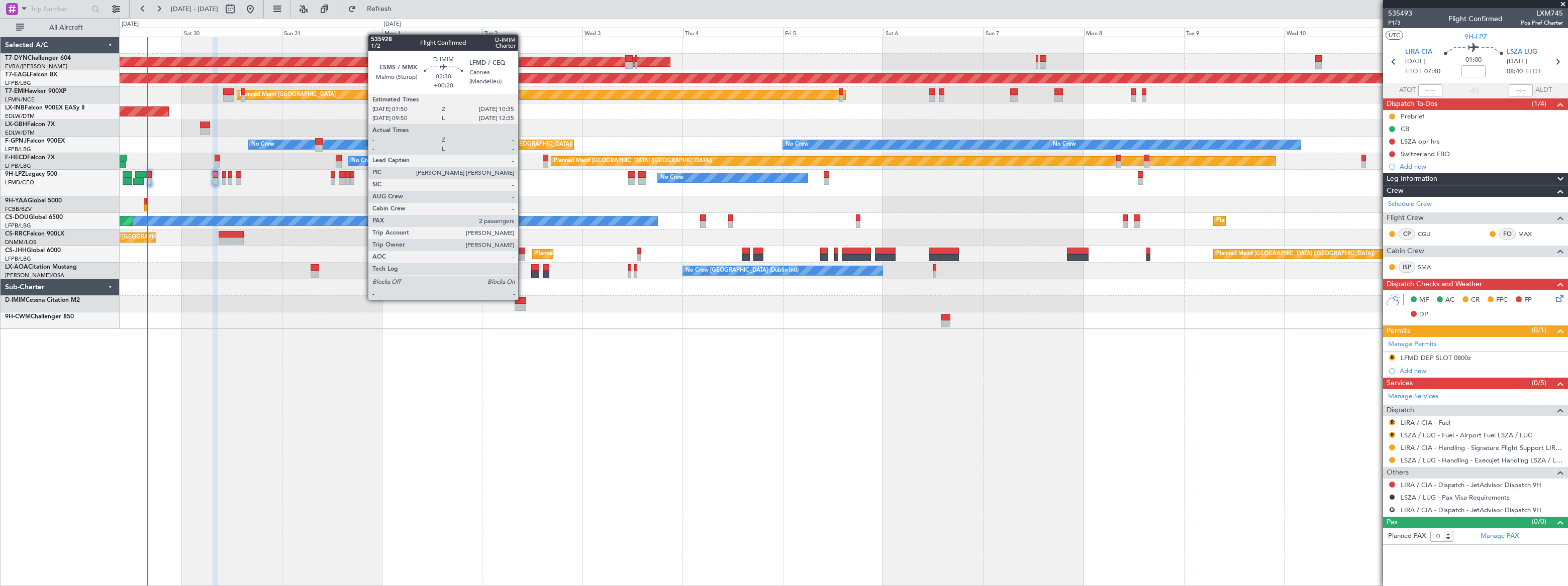
click at [523, 302] on div at bounding box center [520, 300] width 11 height 7
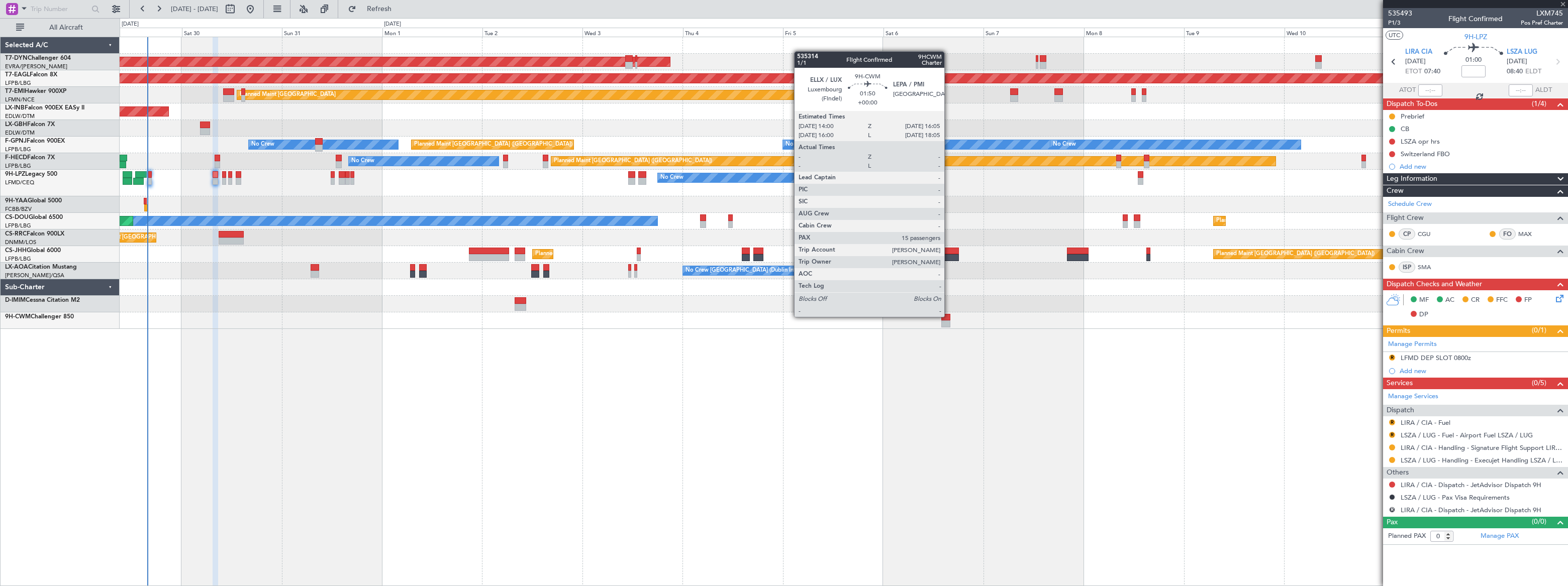
type input "+00:20"
type input "2"
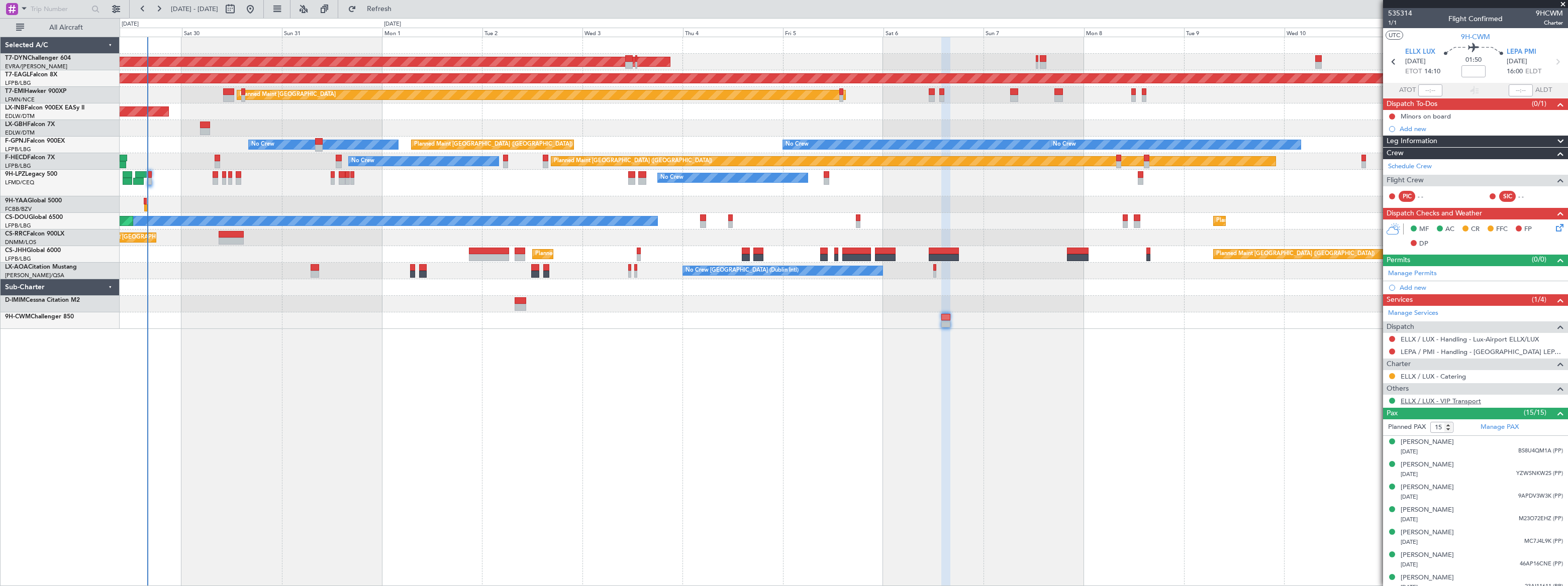
click at [1463, 399] on link "ELLX / LUX - VIP Transport" at bounding box center [1441, 401] width 80 height 8
click at [447, 332] on div "AOG Maint Riga (Riga Intl) Grounded [US_STATE] ([GEOGRAPHIC_DATA]) Planned Main…" at bounding box center [844, 312] width 1448 height 550
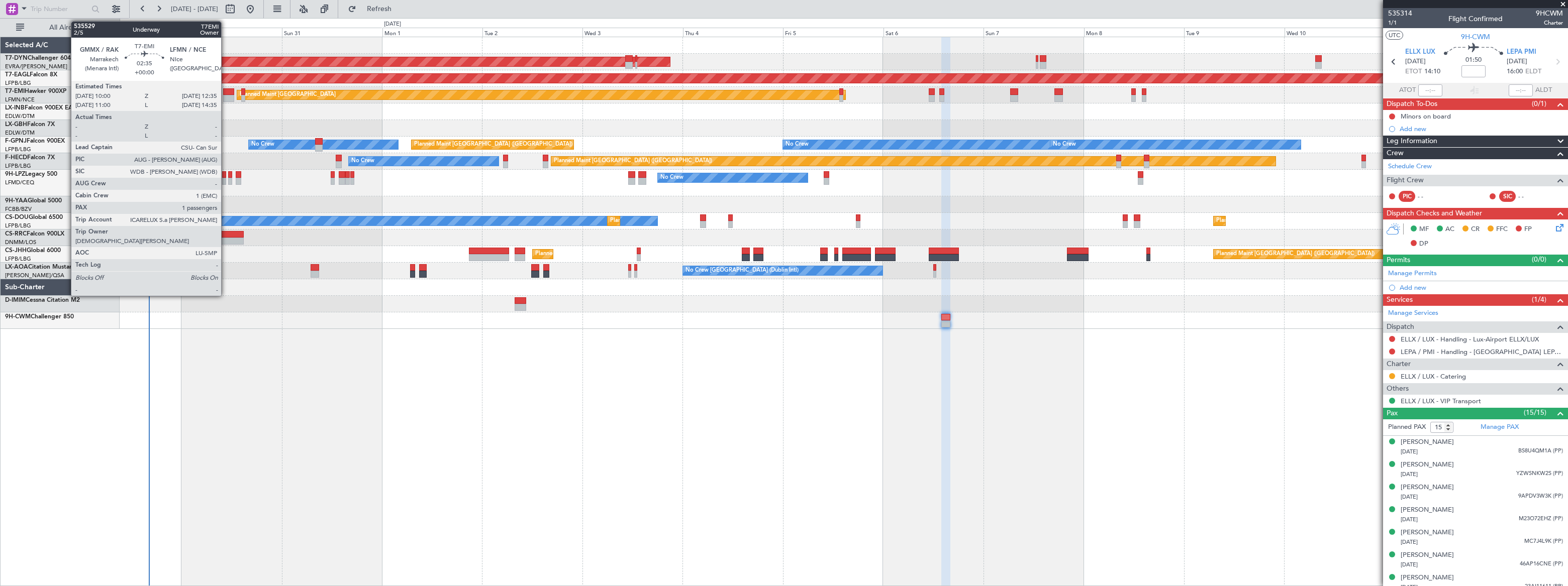
click at [227, 92] on div at bounding box center [229, 92] width 11 height 7
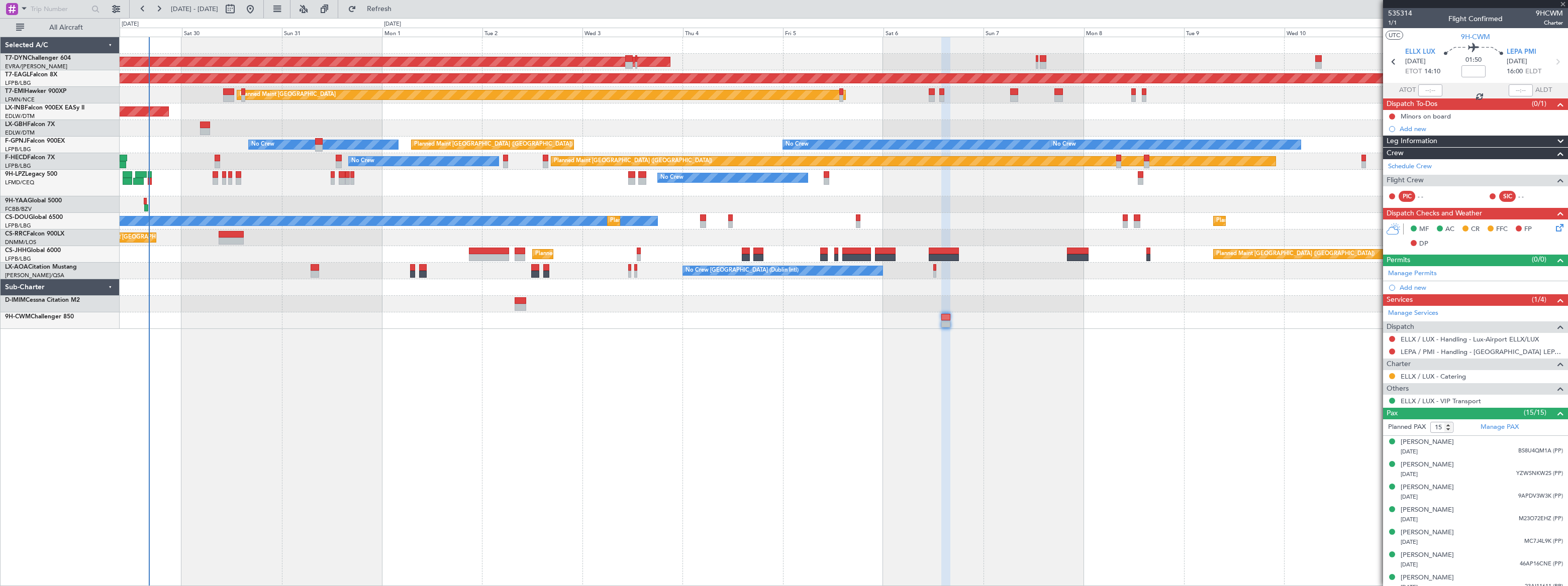
type input "1"
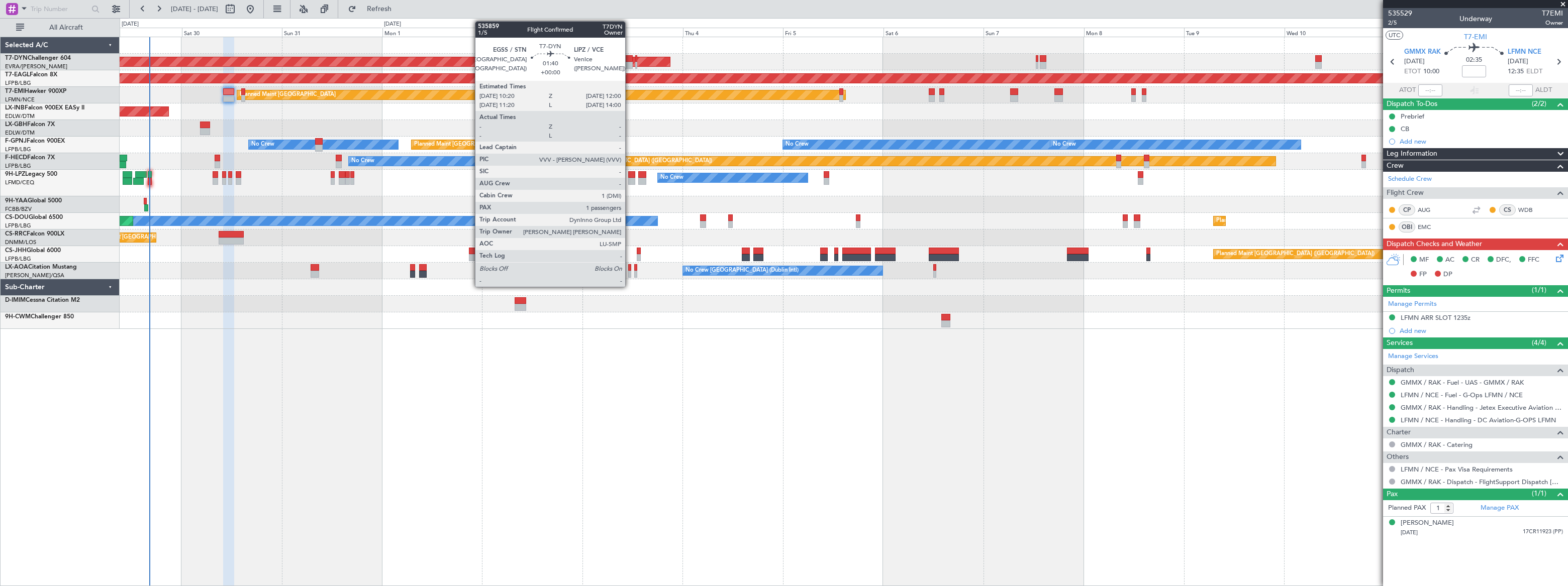
click at [630, 60] on div at bounding box center [628, 59] width 7 height 7
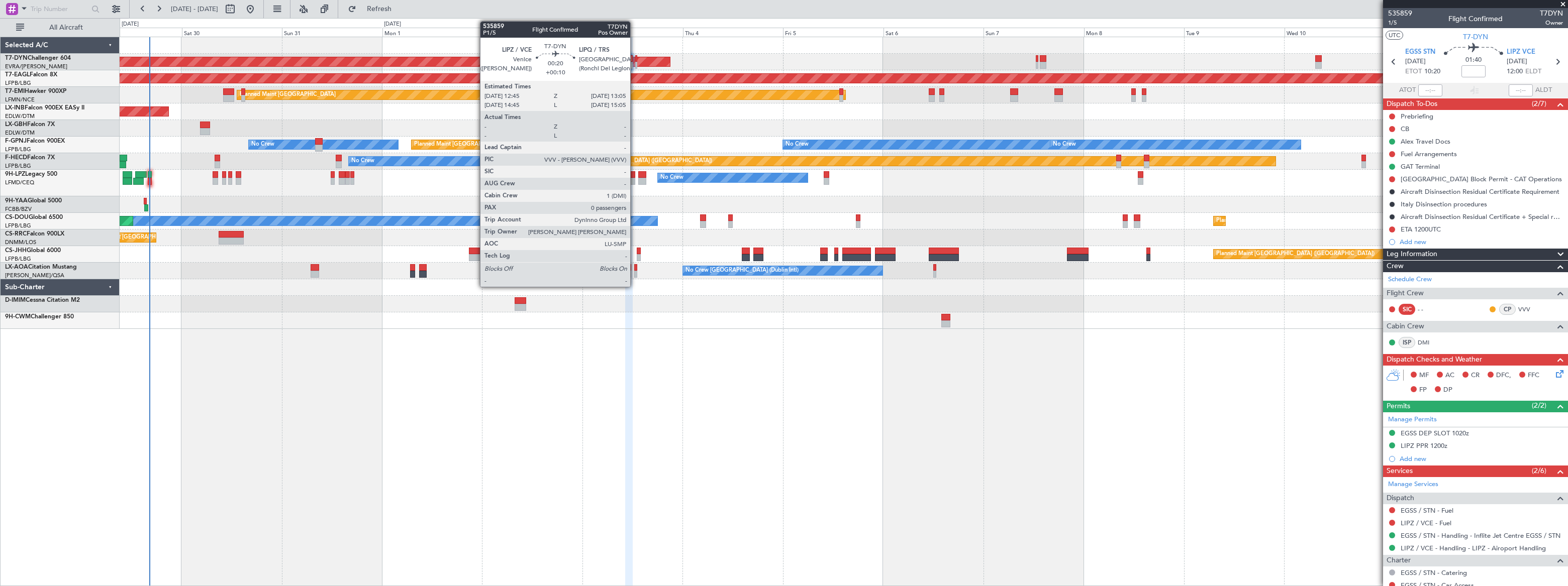
click at [635, 62] on div at bounding box center [636, 65] width 1 height 7
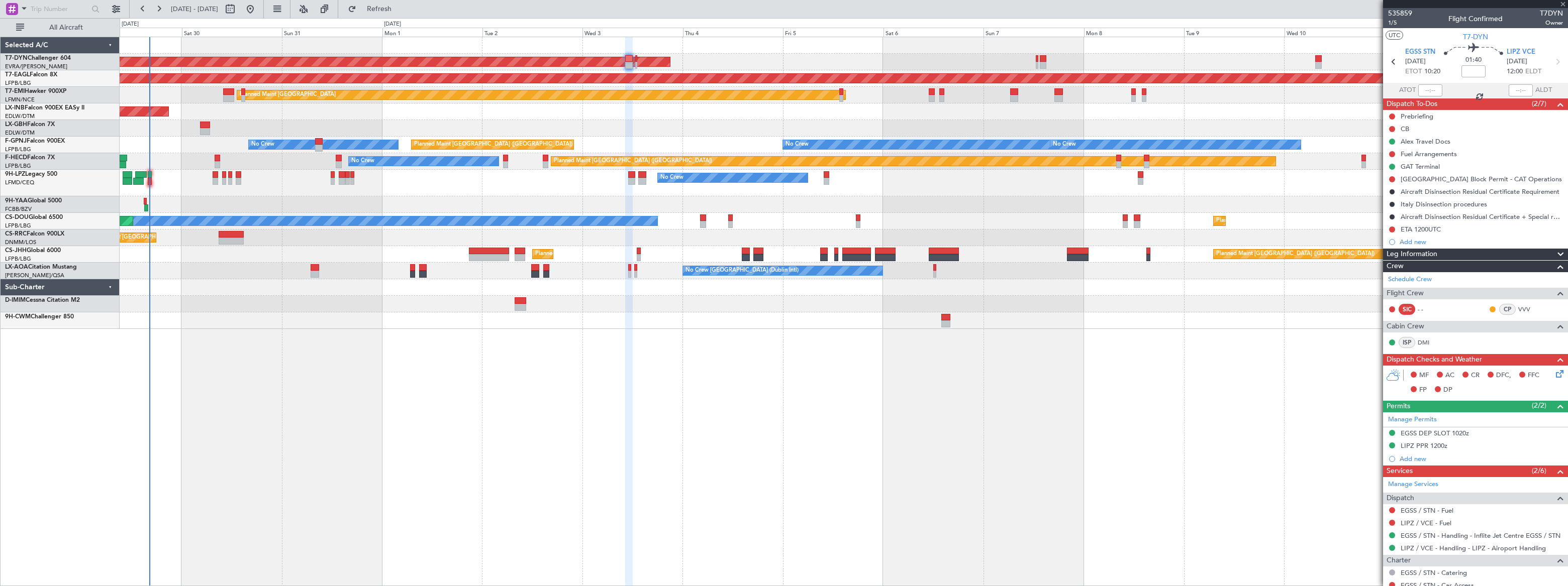
type input "+00:10"
type input "0"
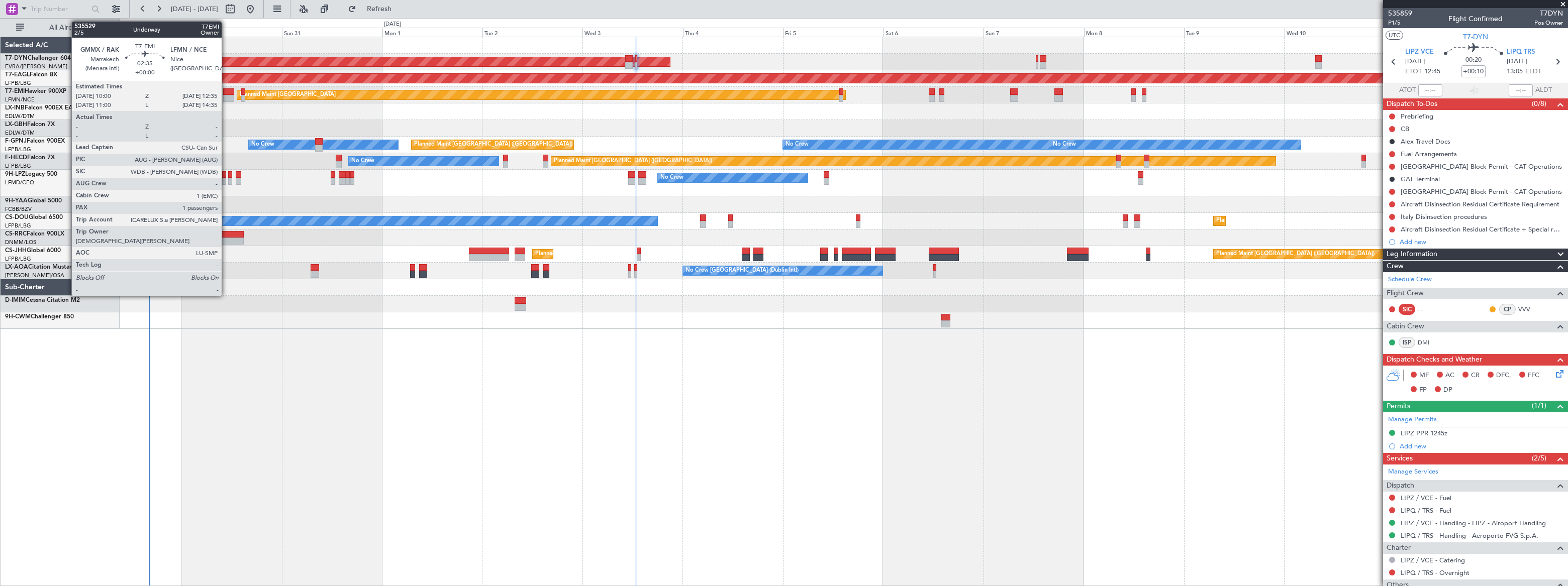
click at [226, 92] on div at bounding box center [229, 92] width 11 height 7
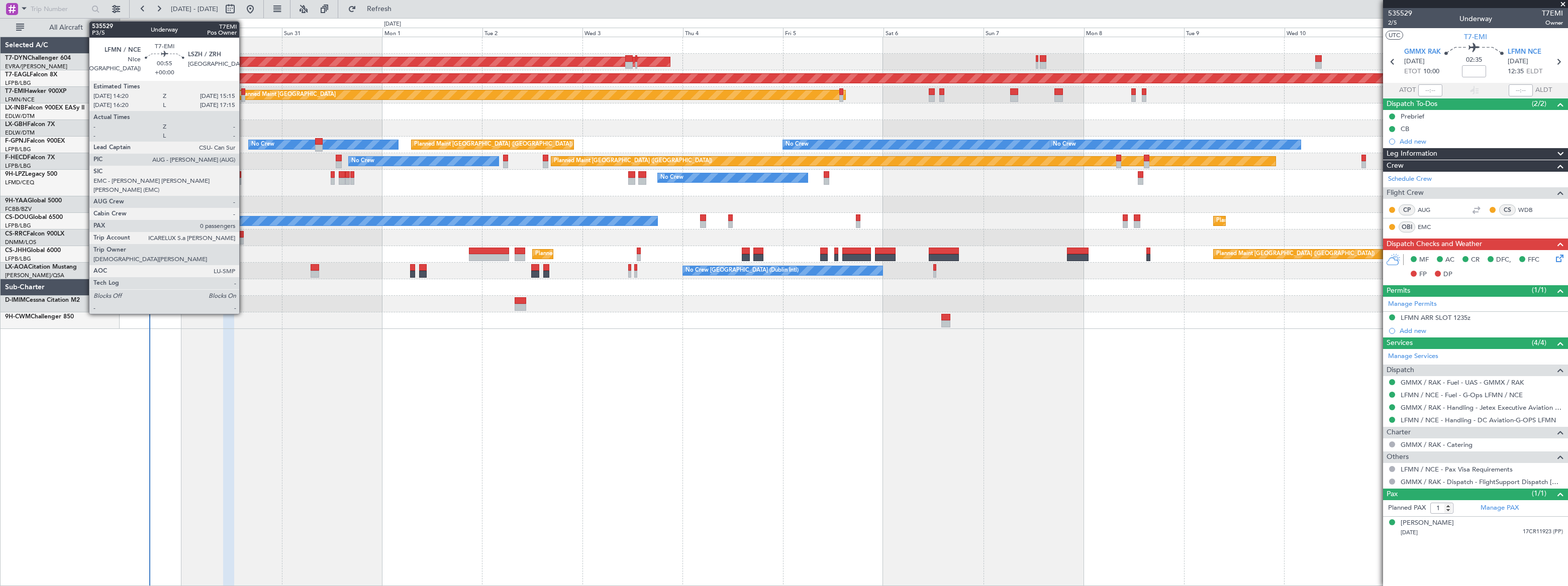
click at [244, 96] on div at bounding box center [243, 98] width 4 height 7
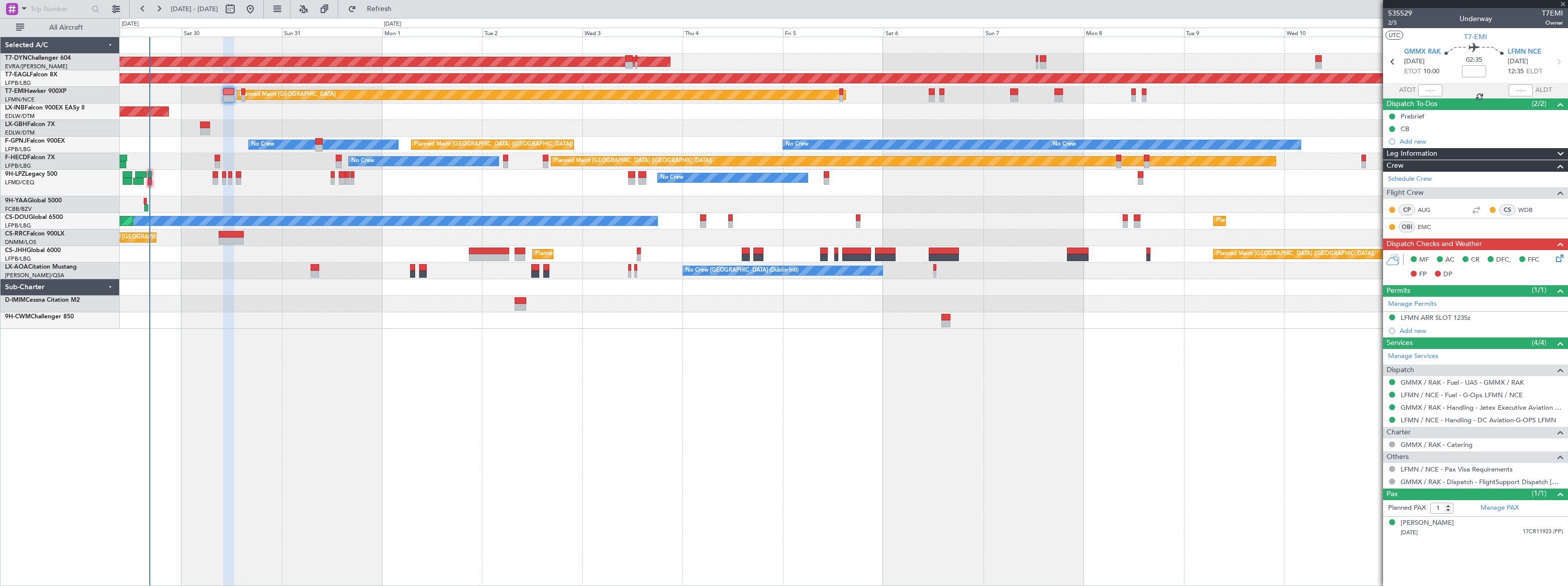
type input "0"
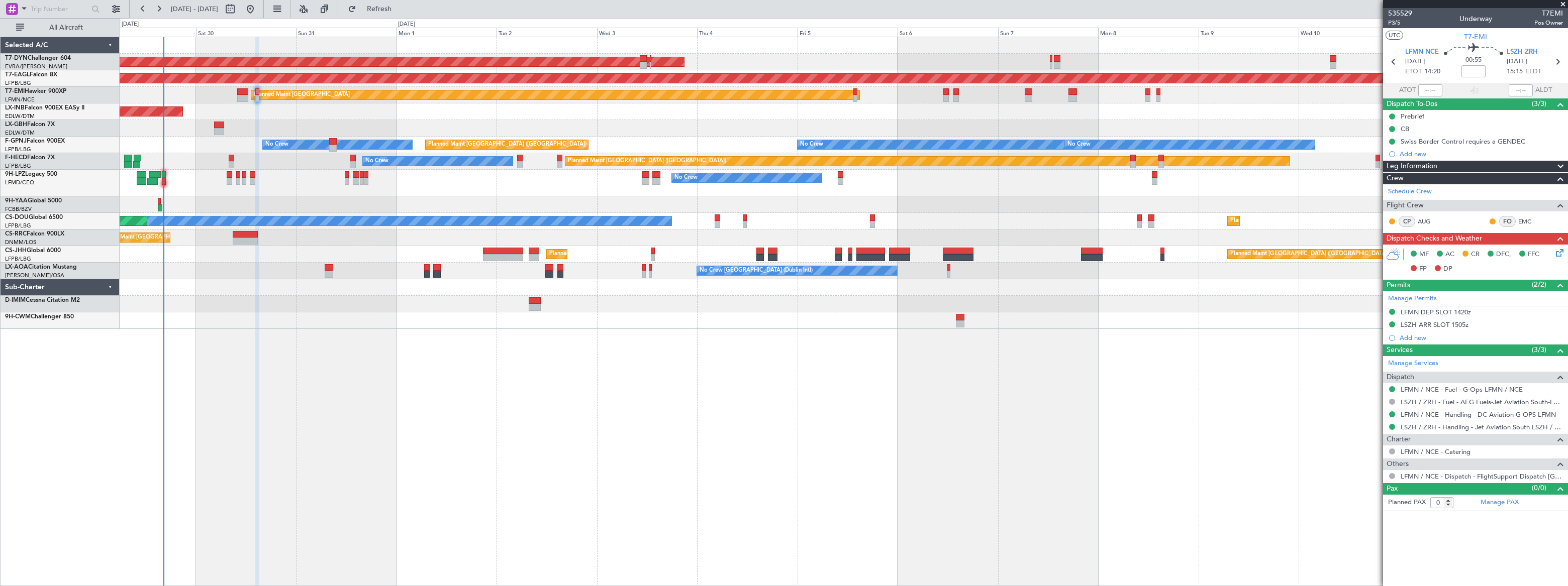
click at [211, 106] on div "Unplanned Maint [GEOGRAPHIC_DATA] (Al Maktoum Intl)" at bounding box center [844, 112] width 1448 height 17
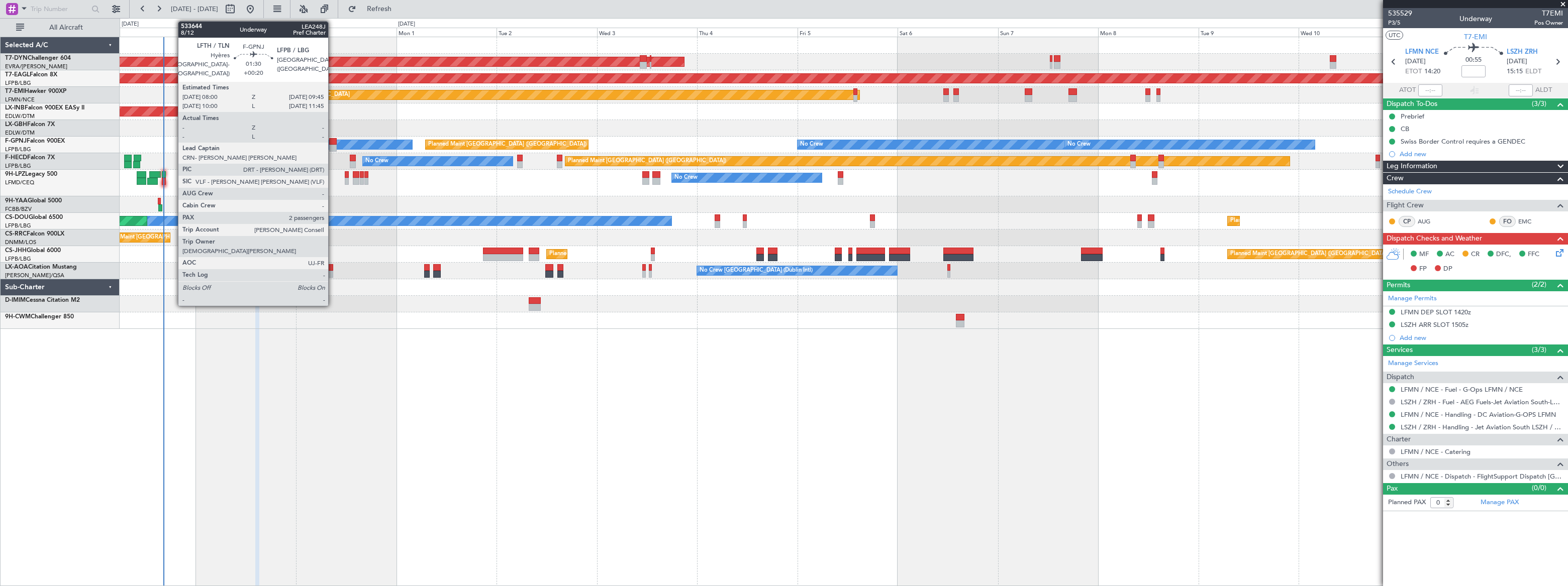
click at [333, 142] on div at bounding box center [333, 141] width 8 height 7
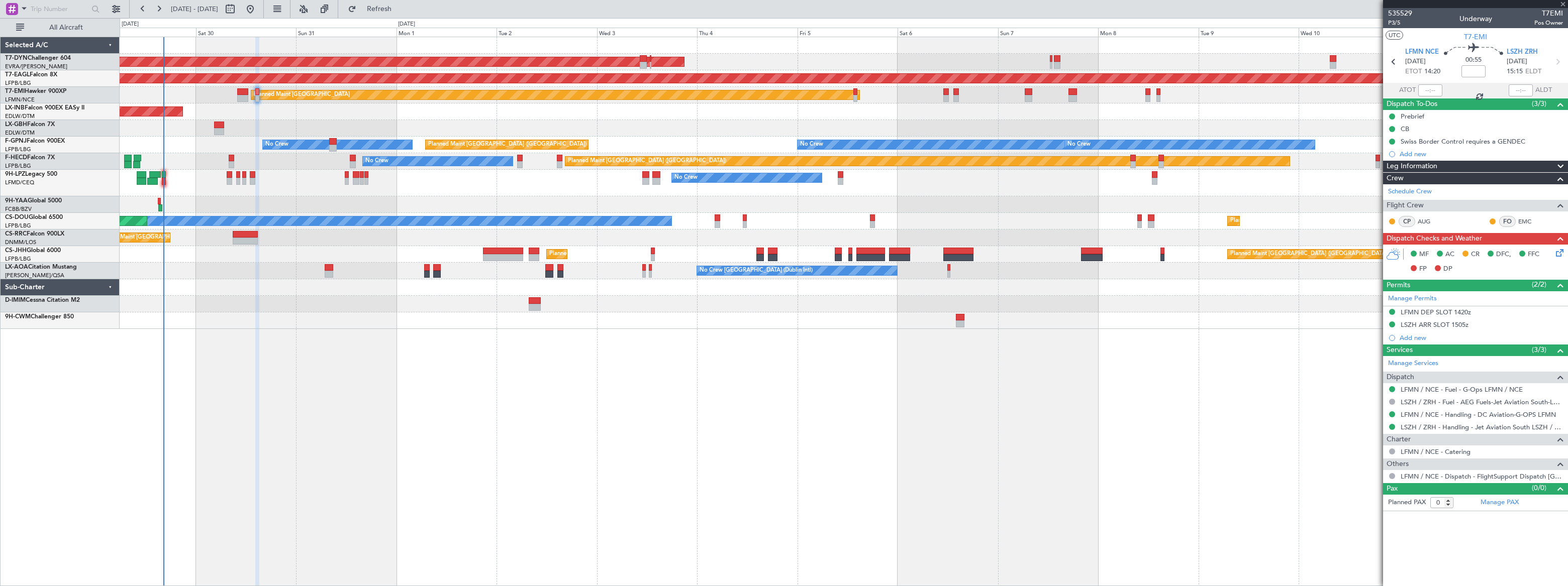
type input "+00:20"
type input "2"
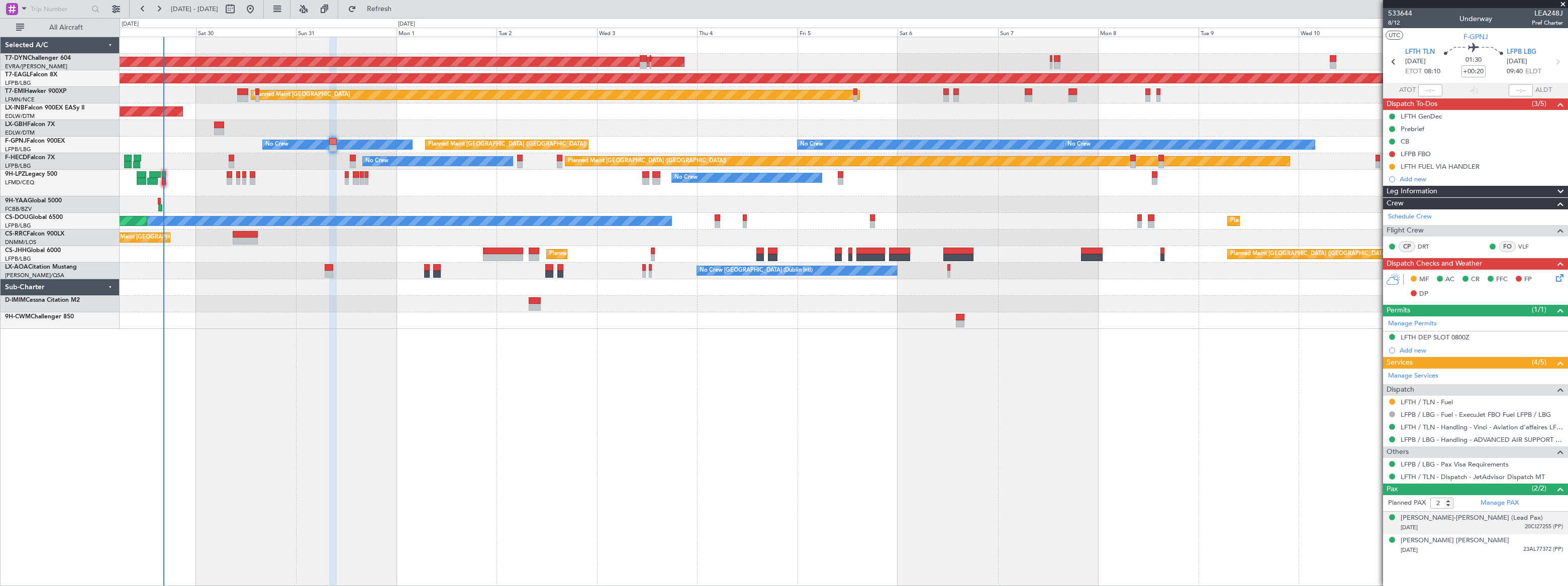
click at [1523, 530] on div "[DATE] 20CI27255 (PP)" at bounding box center [1481, 528] width 162 height 10
click at [1508, 570] on div "[DATE] 23AL77372 (PP)" at bounding box center [1481, 575] width 162 height 10
click at [1560, 276] on icon at bounding box center [1558, 276] width 8 height 8
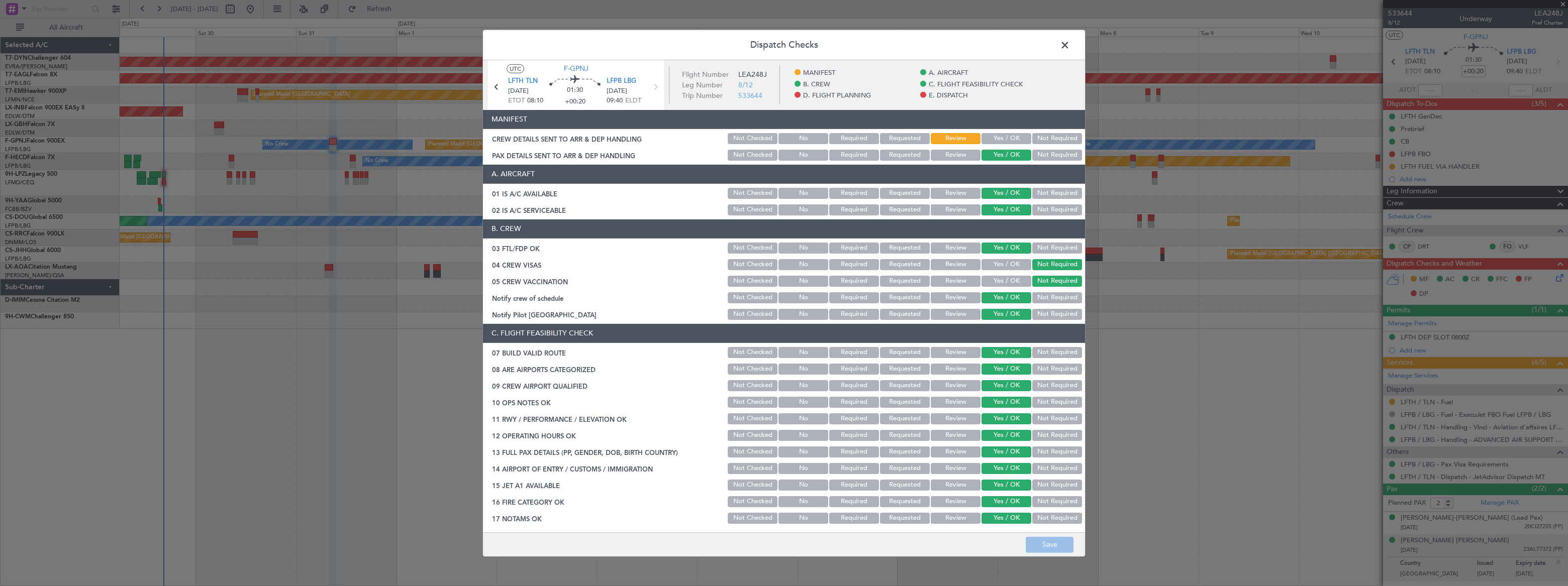
click at [1070, 45] on span at bounding box center [1070, 47] width 0 height 20
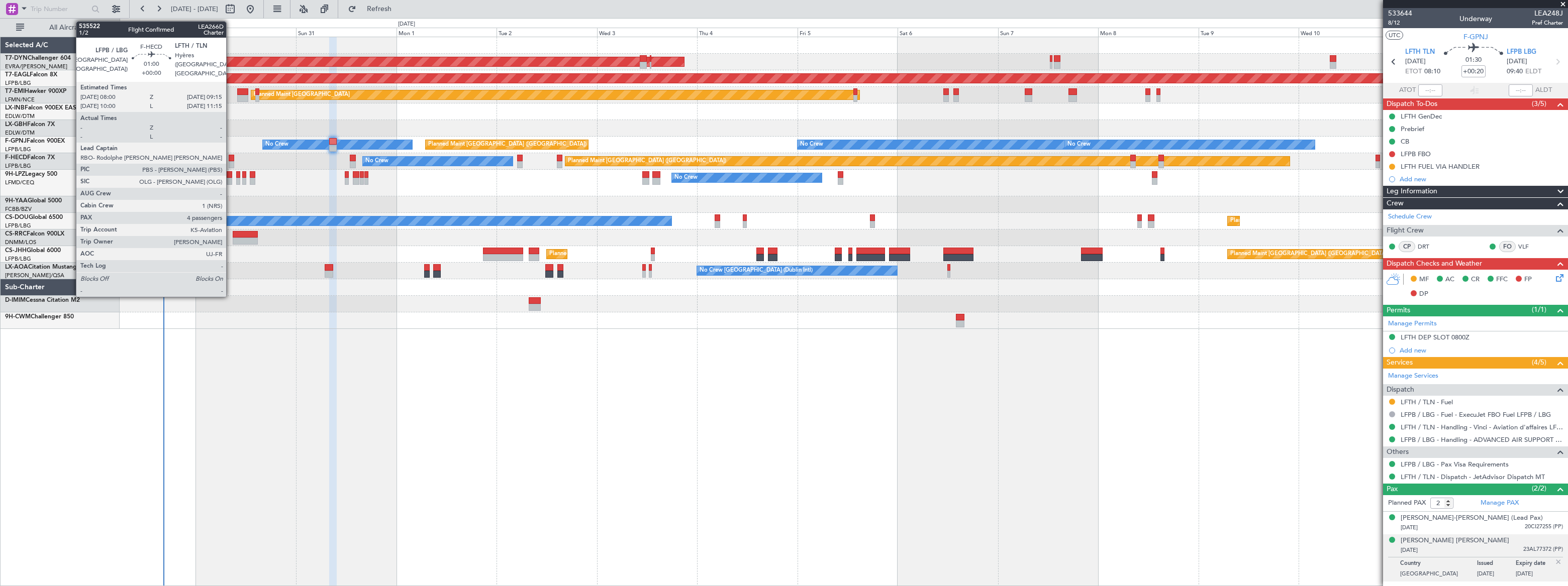
click at [230, 158] on div at bounding box center [231, 158] width 6 height 7
type input "4"
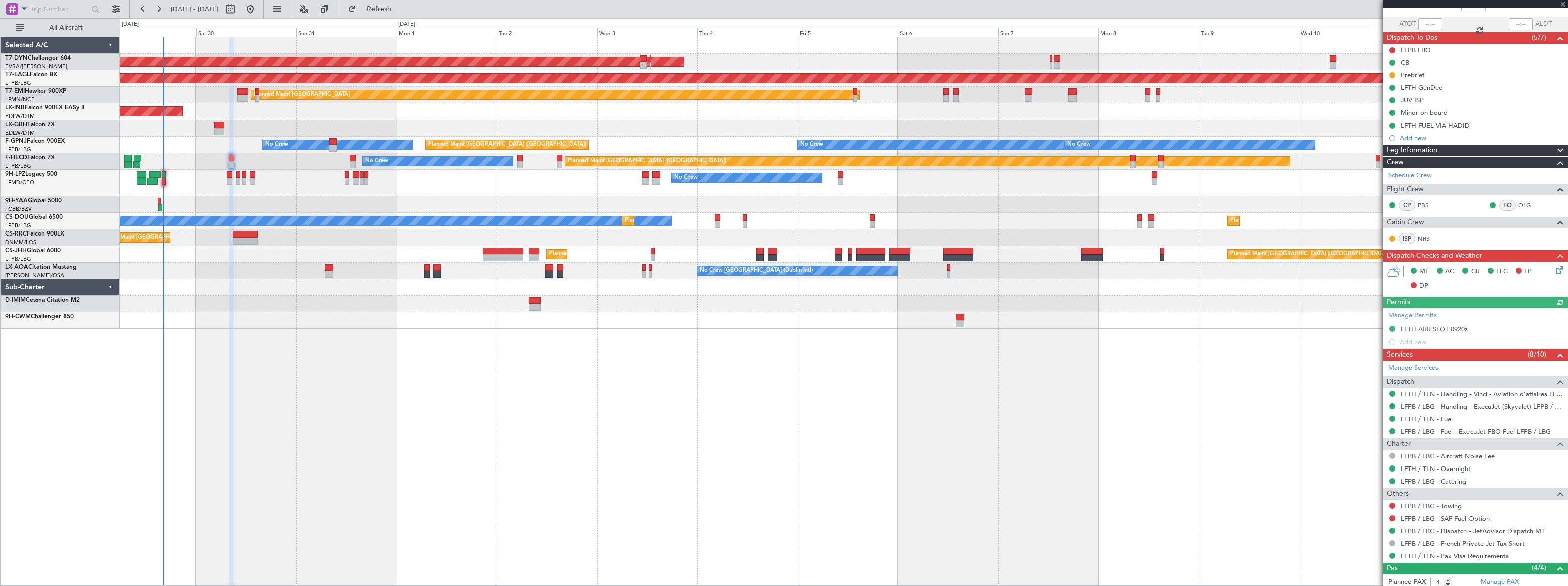
scroll to position [160, 0]
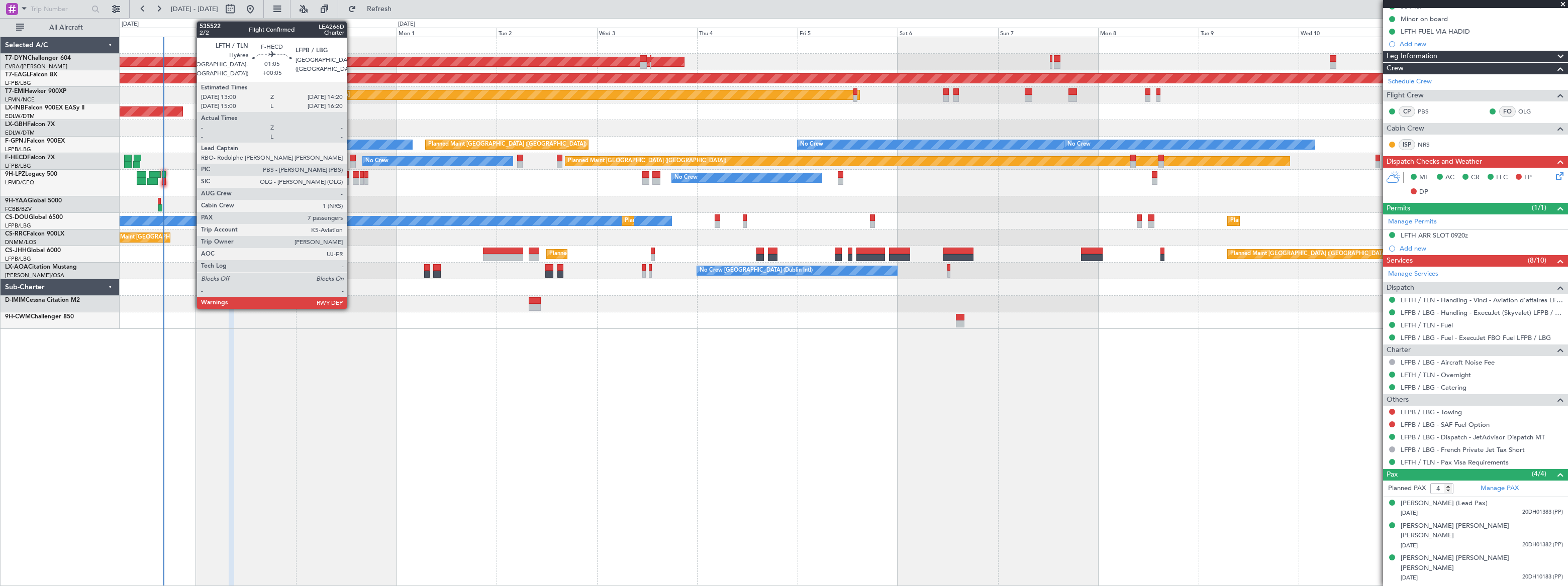
click at [353, 157] on div at bounding box center [353, 158] width 6 height 7
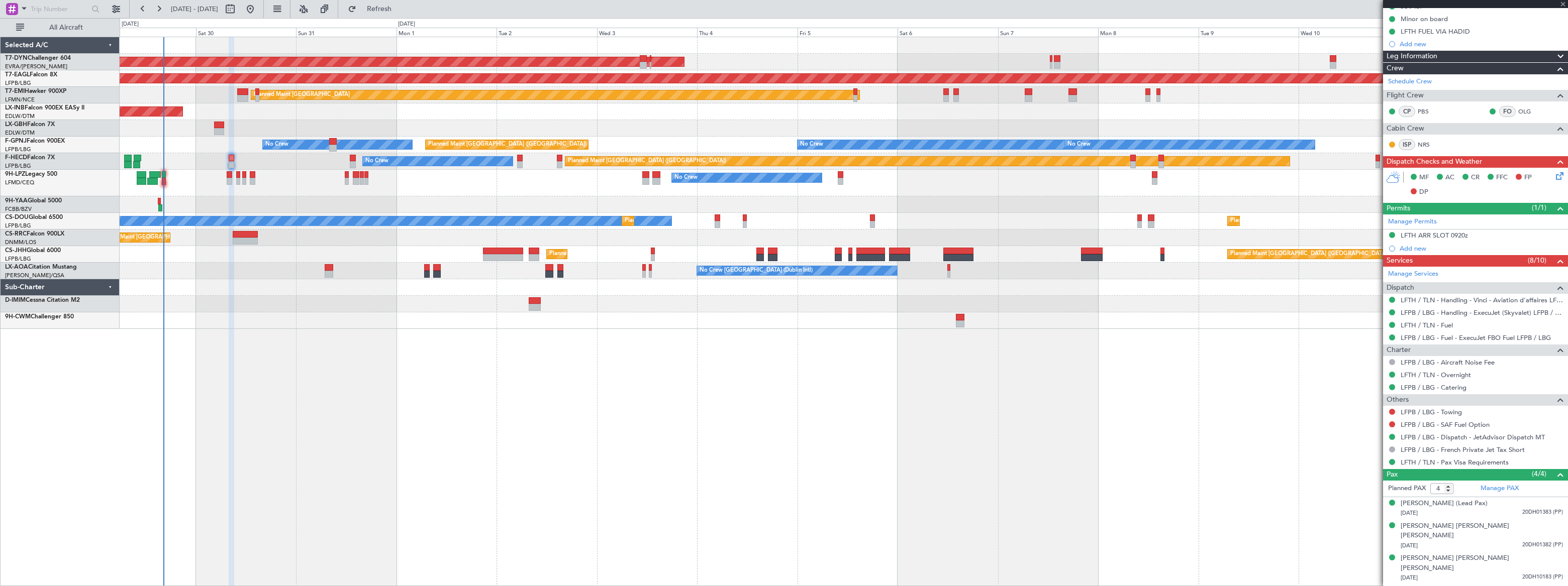
type input "+00:05"
type input "7"
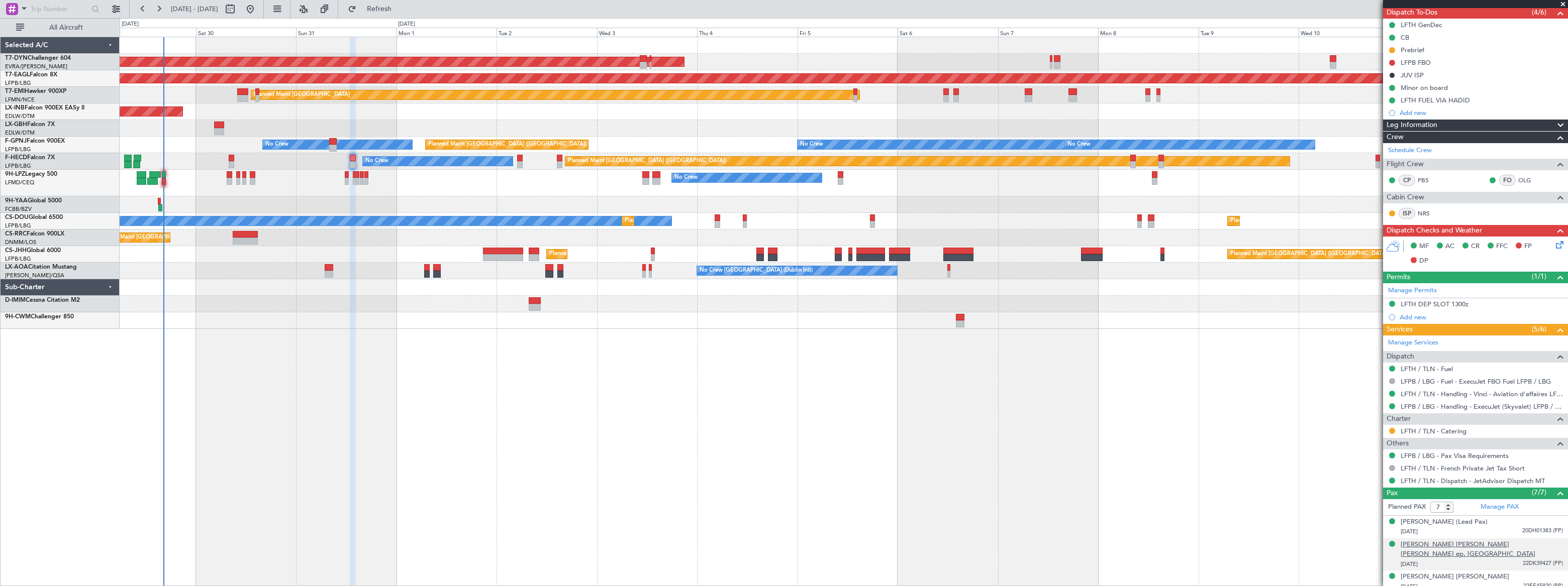
scroll to position [178, 0]
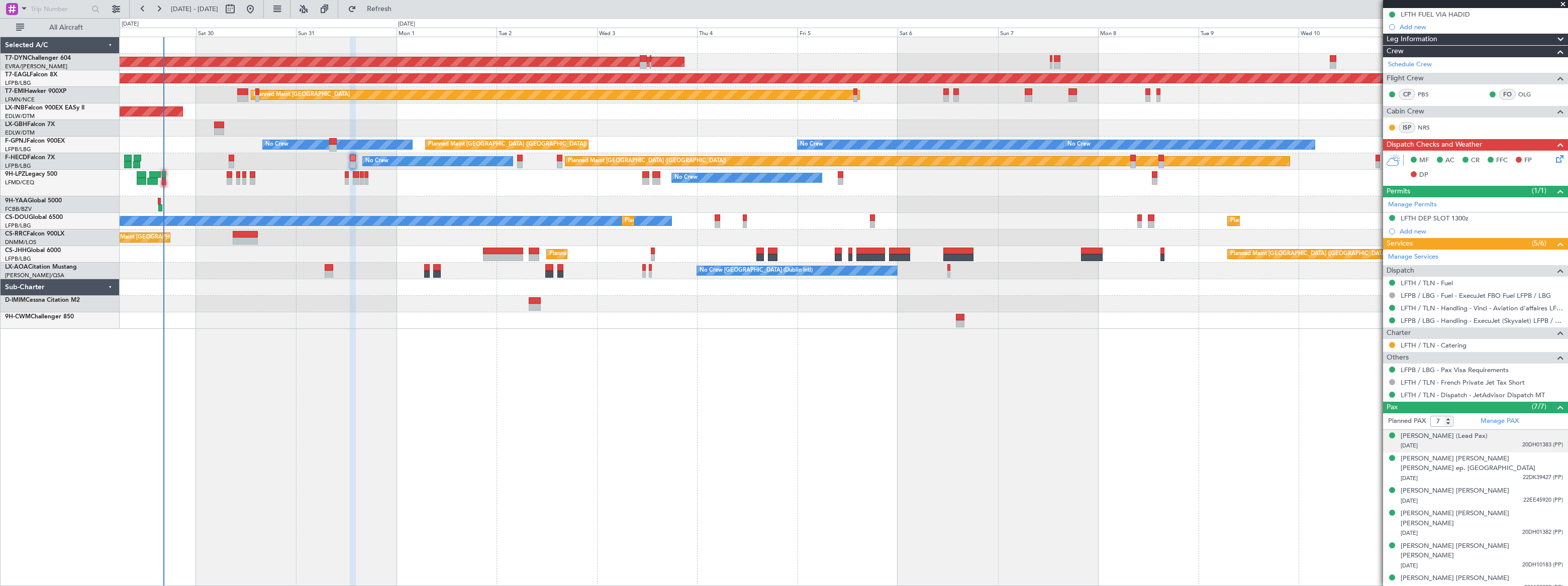
click at [1503, 444] on div "[DATE] 20DH01383 (PP)" at bounding box center [1481, 446] width 162 height 10
click at [1523, 498] on span "22DK39427 (PP)" at bounding box center [1543, 502] width 40 height 8
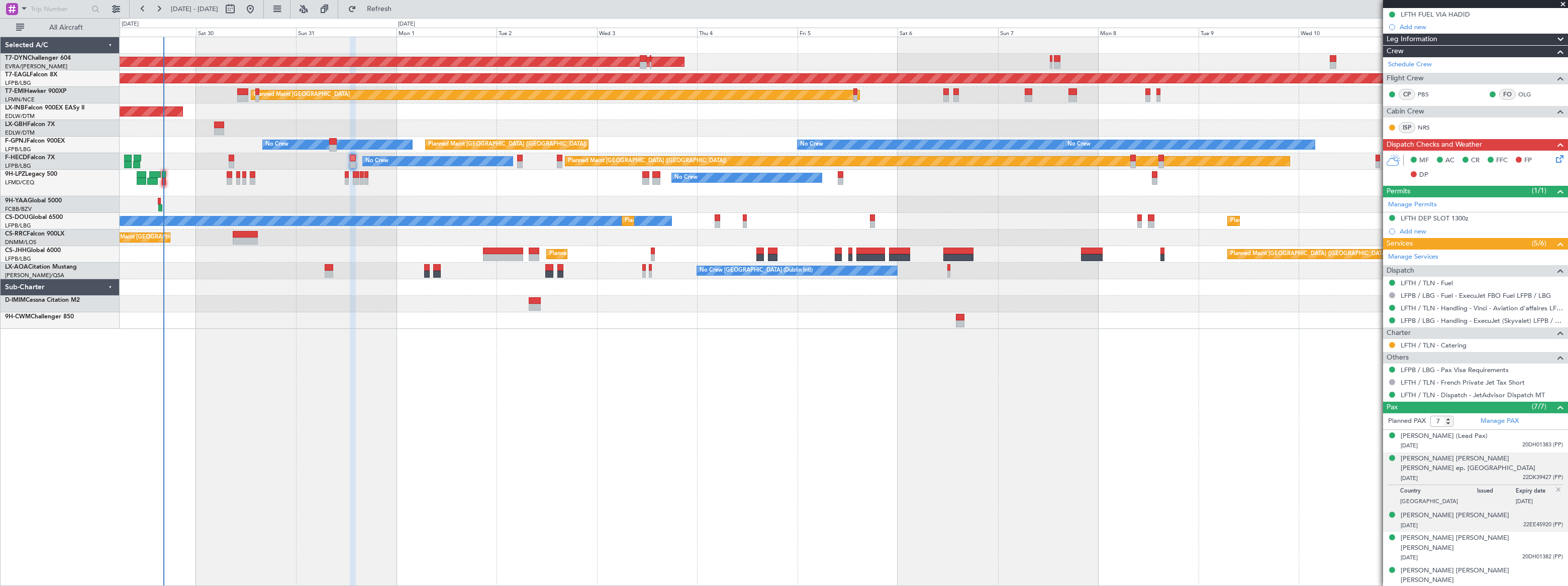
click at [1523, 521] on span "22EE45920 (PP)" at bounding box center [1543, 525] width 39 height 8
click at [1522, 553] on span "20DH01382 (PP)" at bounding box center [1543, 557] width 41 height 8
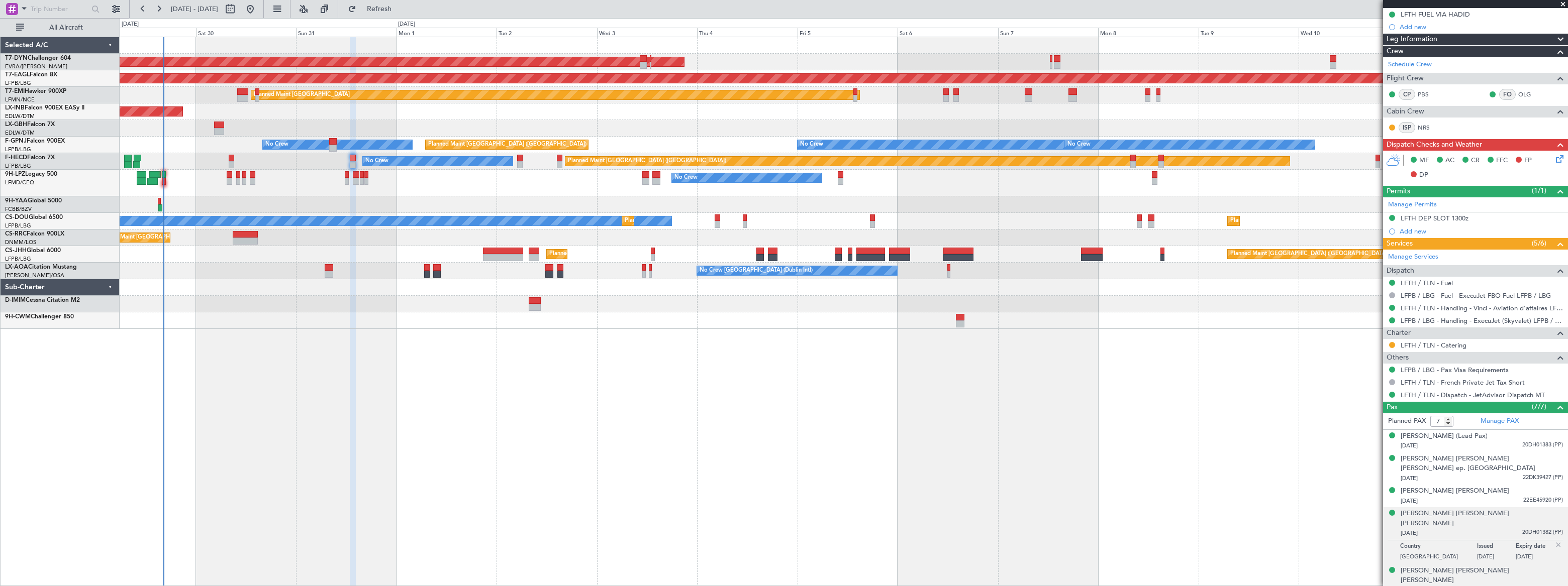
click at [1522, 586] on span "20DH10183 (PP)" at bounding box center [1543, 590] width 41 height 8
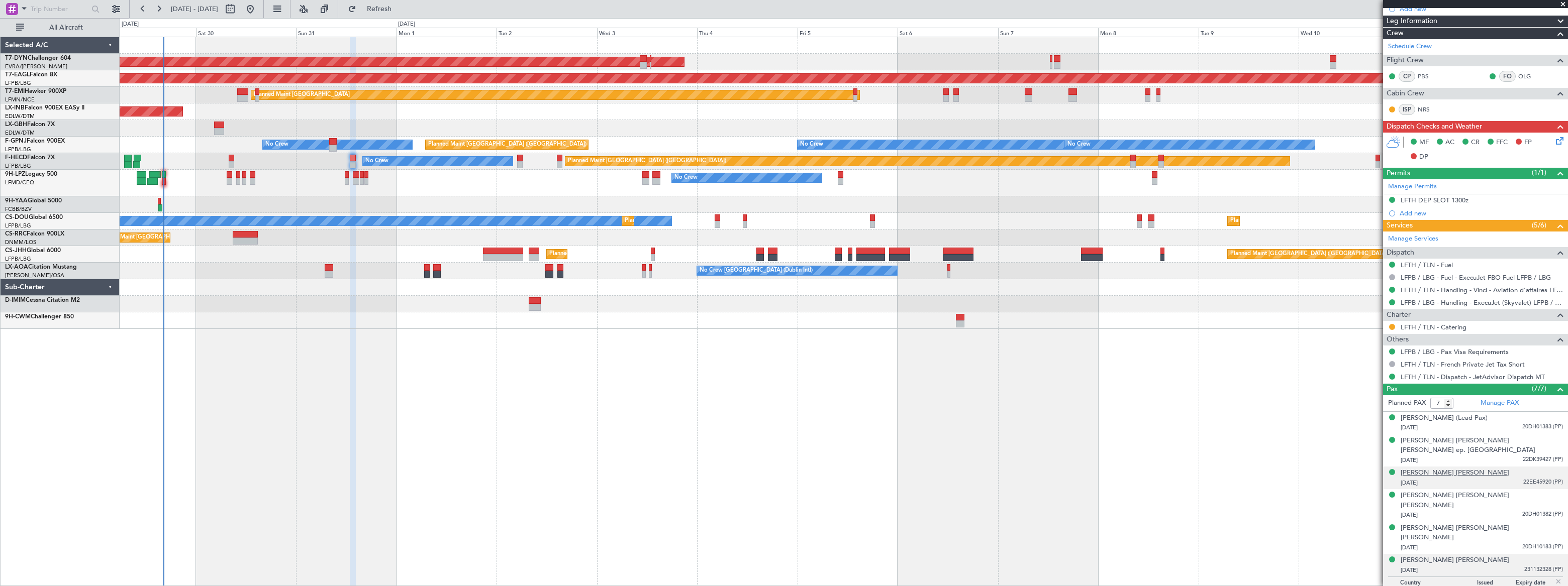
scroll to position [202, 0]
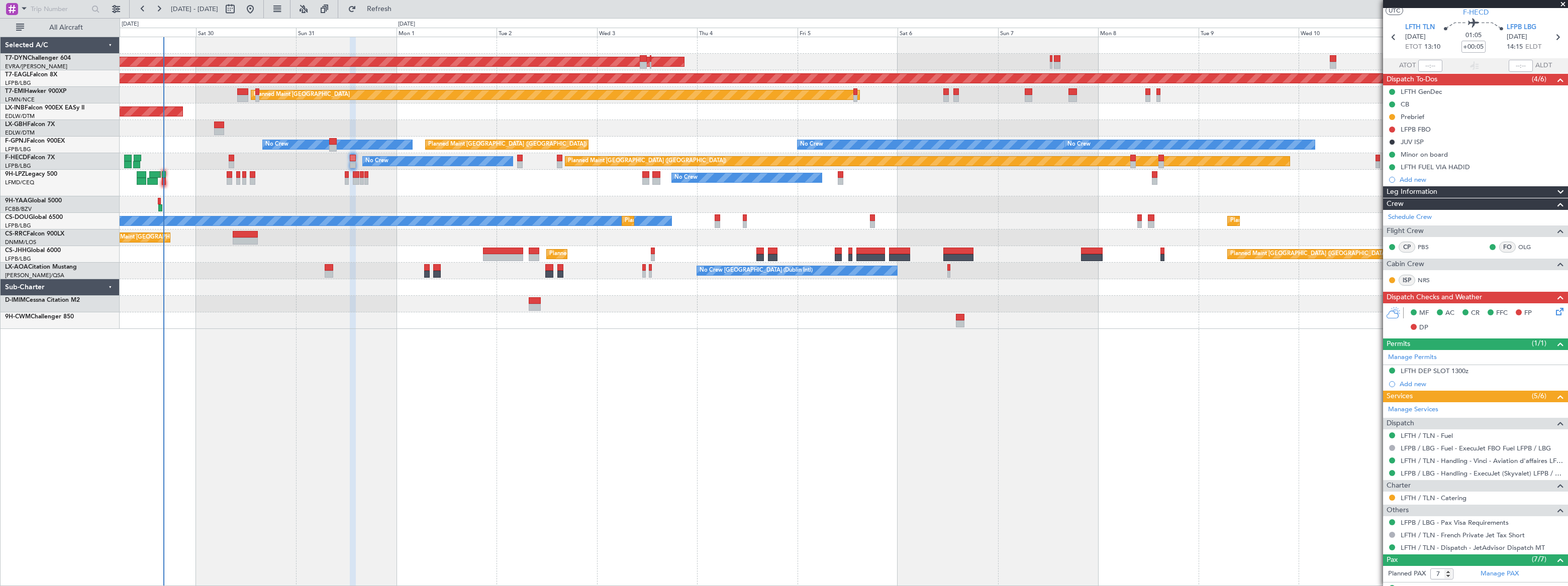
scroll to position [0, 0]
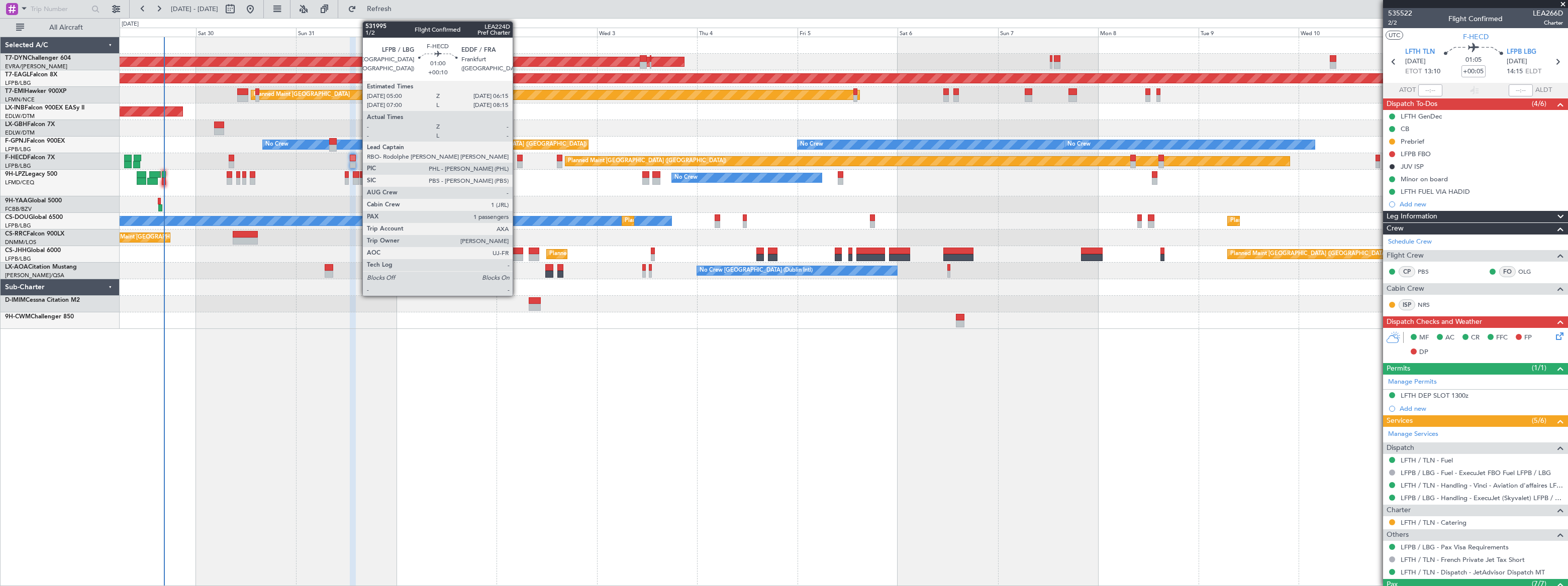
click at [517, 164] on div at bounding box center [519, 164] width 6 height 7
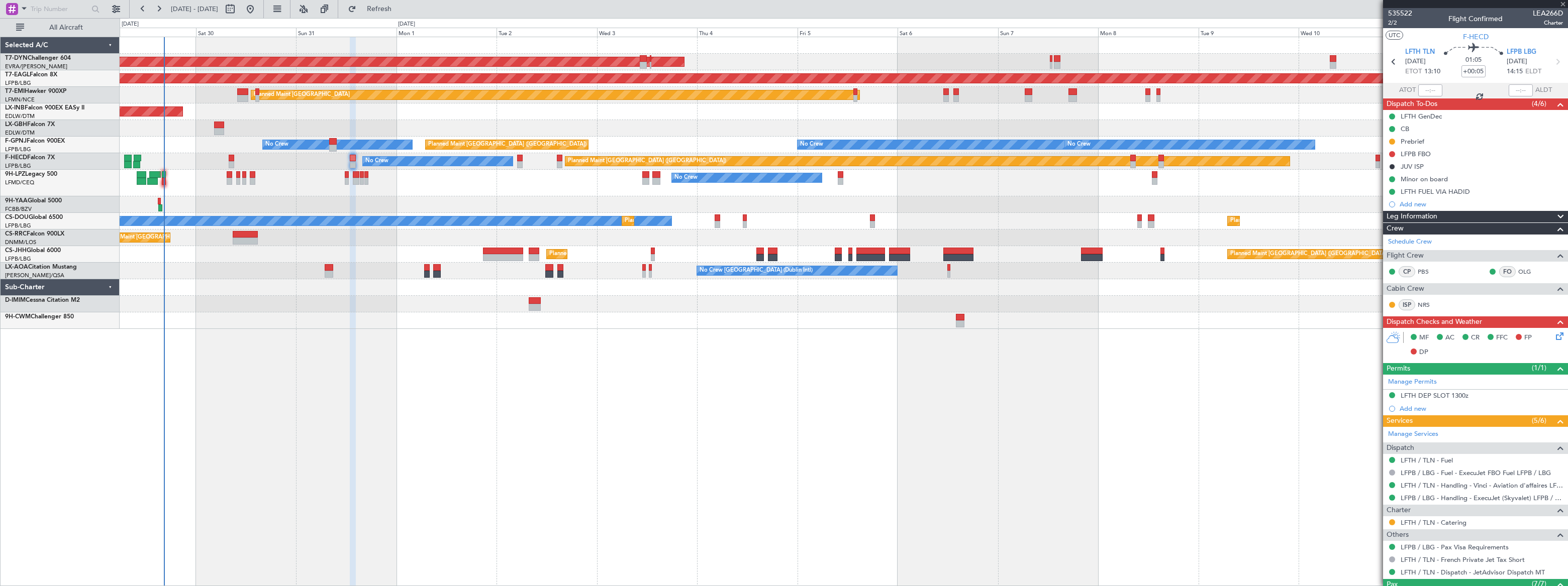
type input "+00:10"
type input "1"
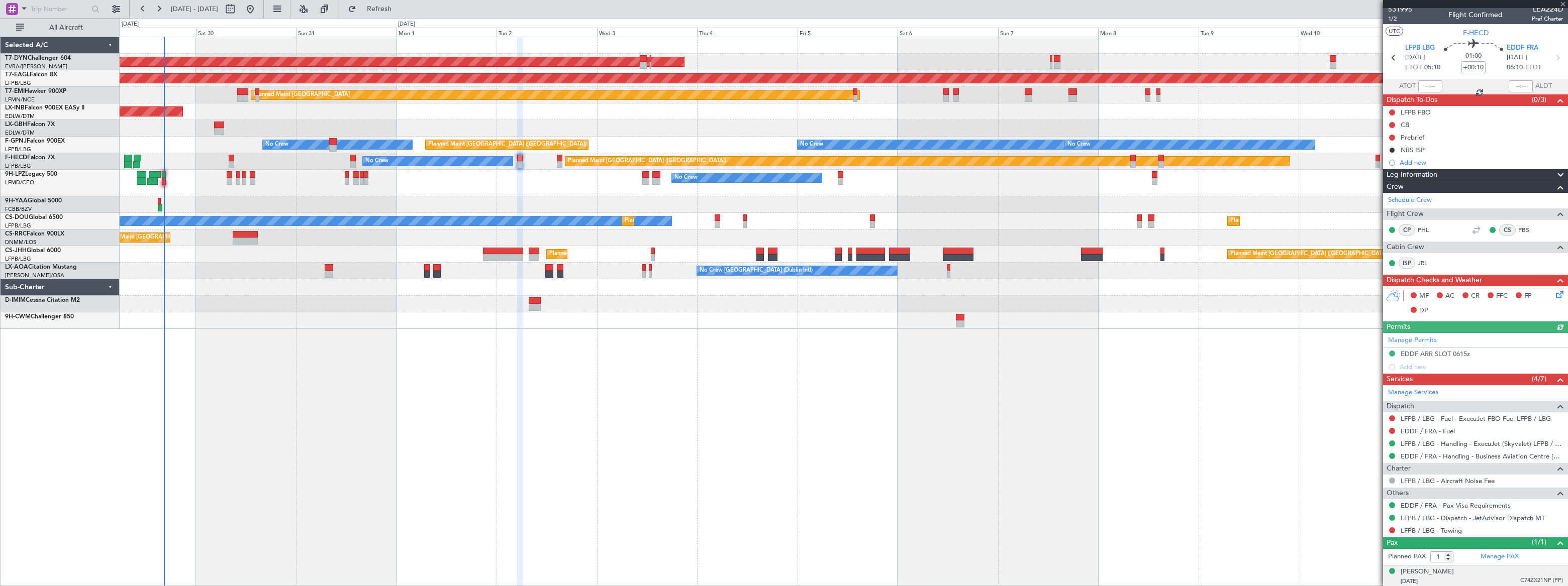
scroll to position [4, 0]
click at [1487, 573] on div "[PERSON_NAME] [DATE] C74ZX21NP (PP)" at bounding box center [1481, 576] width 162 height 20
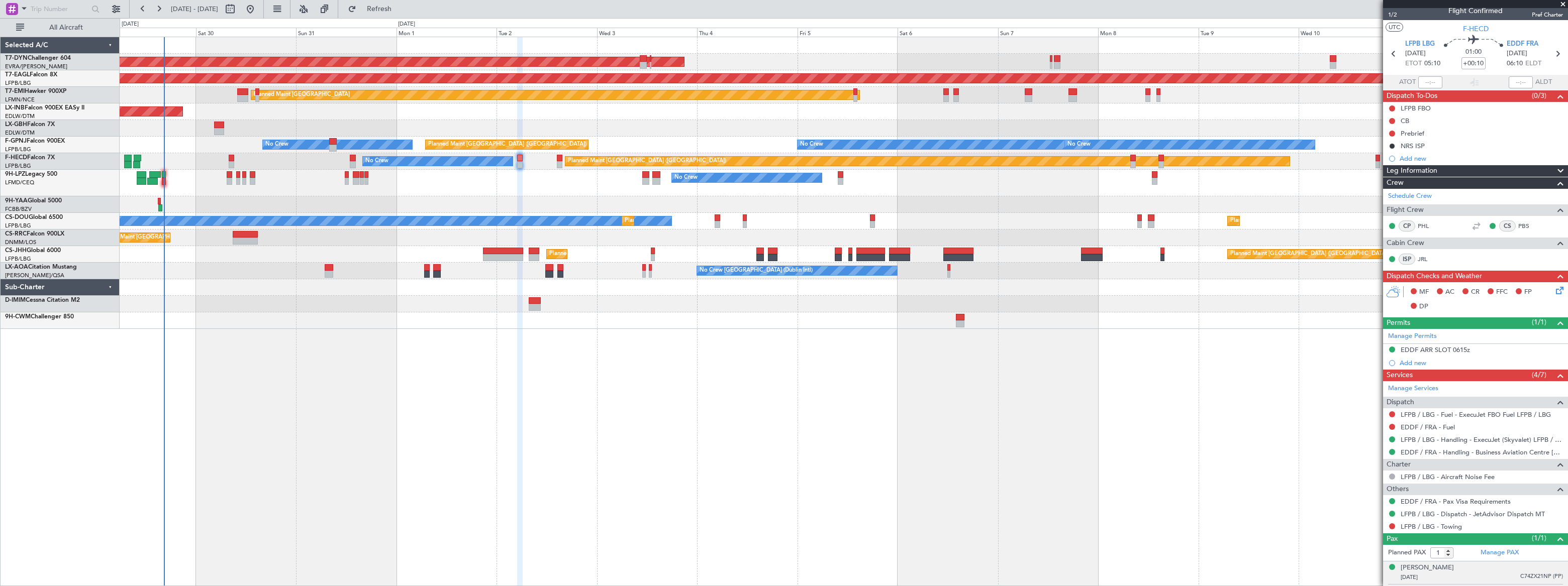
scroll to position [0, 0]
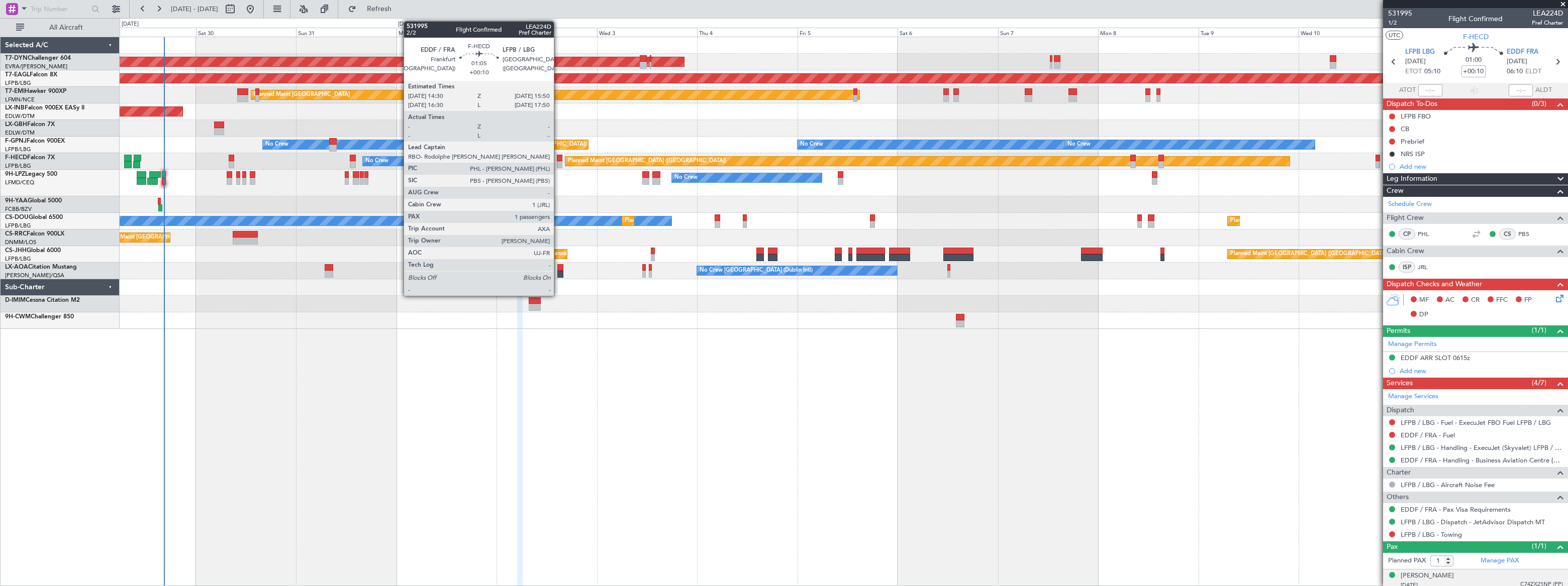
click at [558, 165] on div at bounding box center [560, 164] width 6 height 7
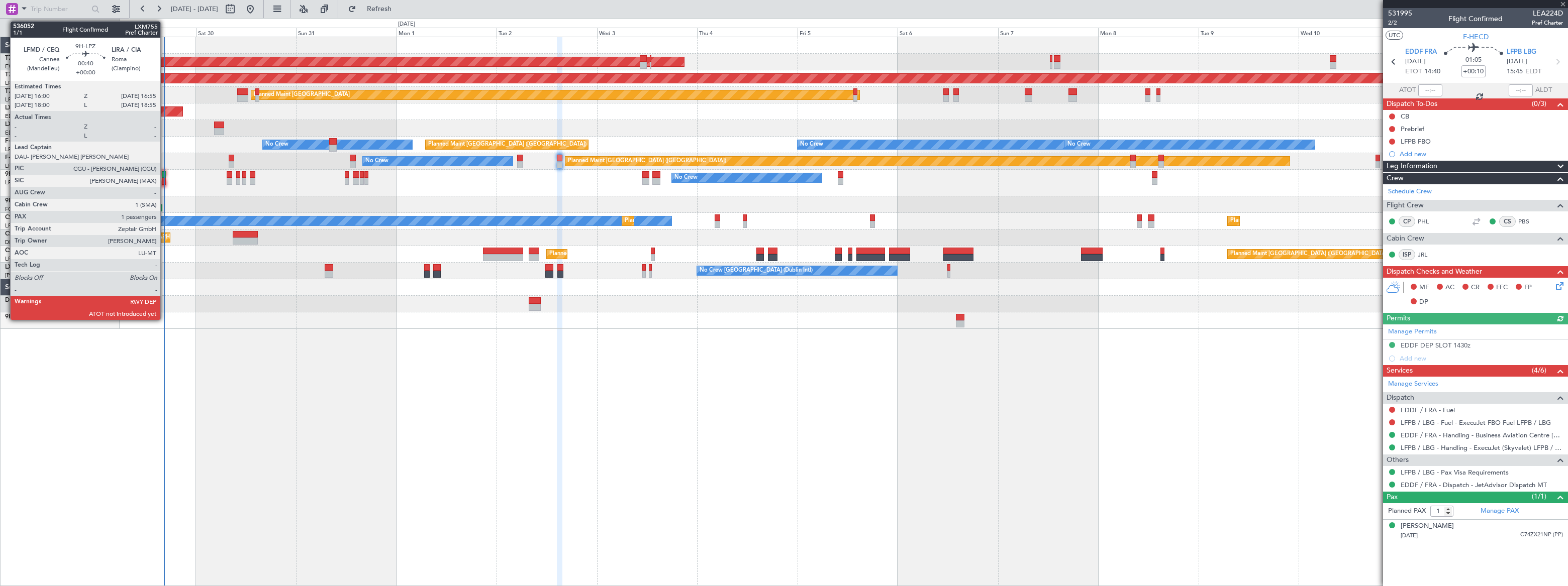
click at [165, 176] on div at bounding box center [164, 174] width 4 height 7
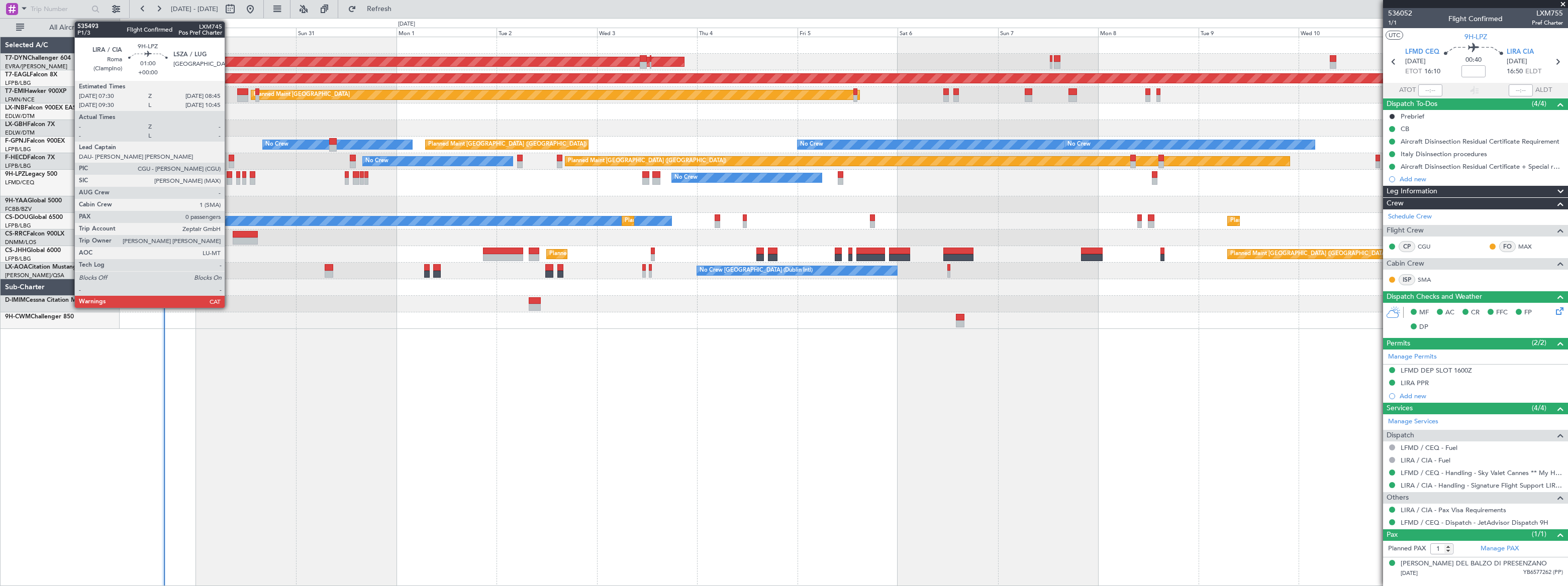
click at [229, 176] on div at bounding box center [229, 174] width 6 height 7
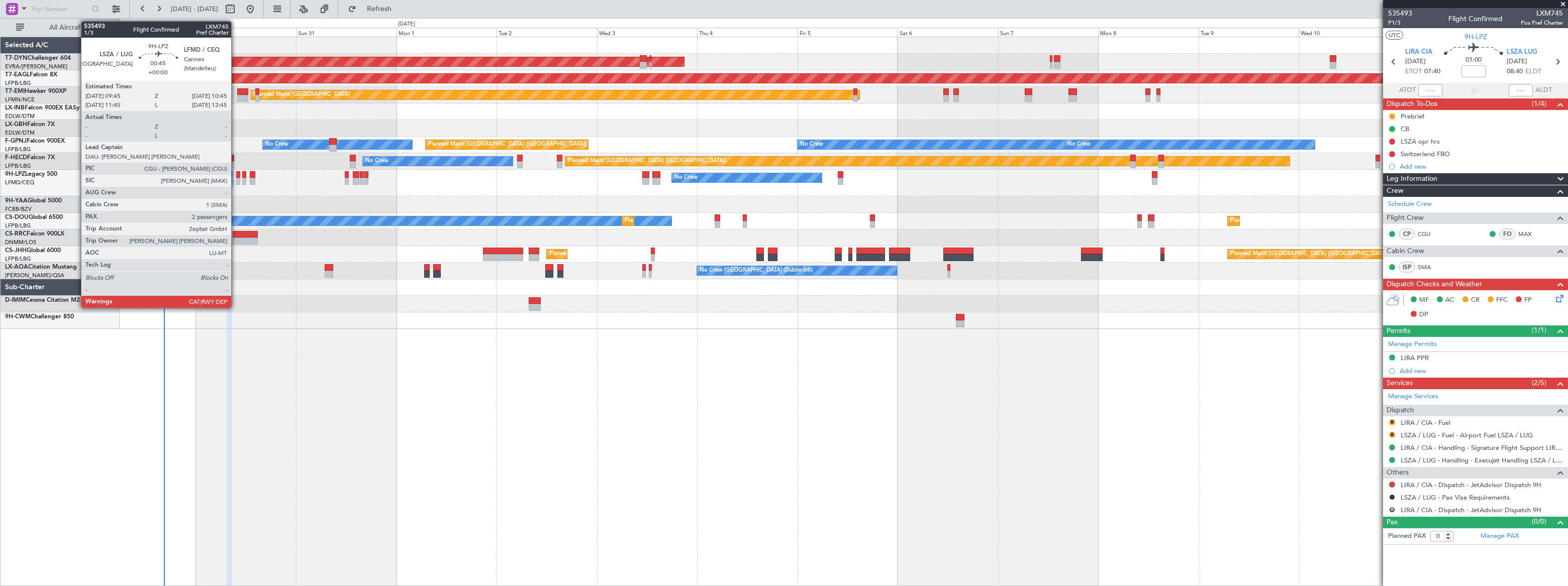
click at [236, 179] on div at bounding box center [238, 181] width 4 height 7
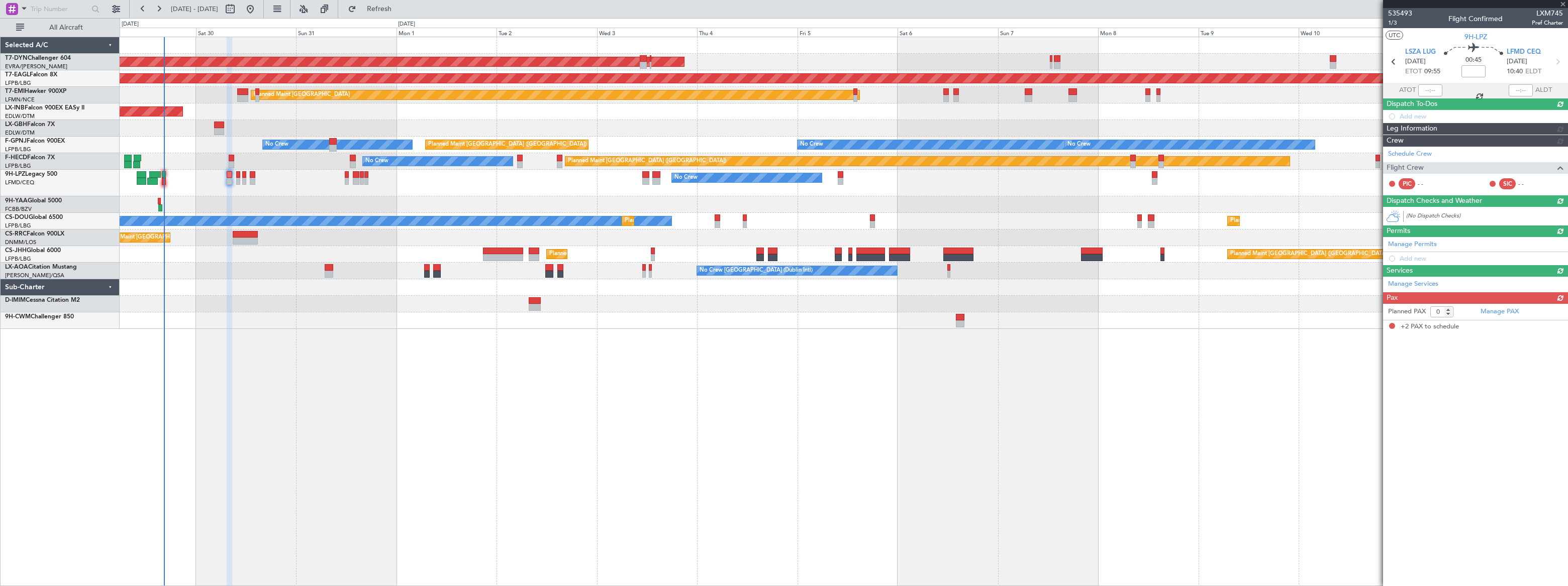
type input "2"
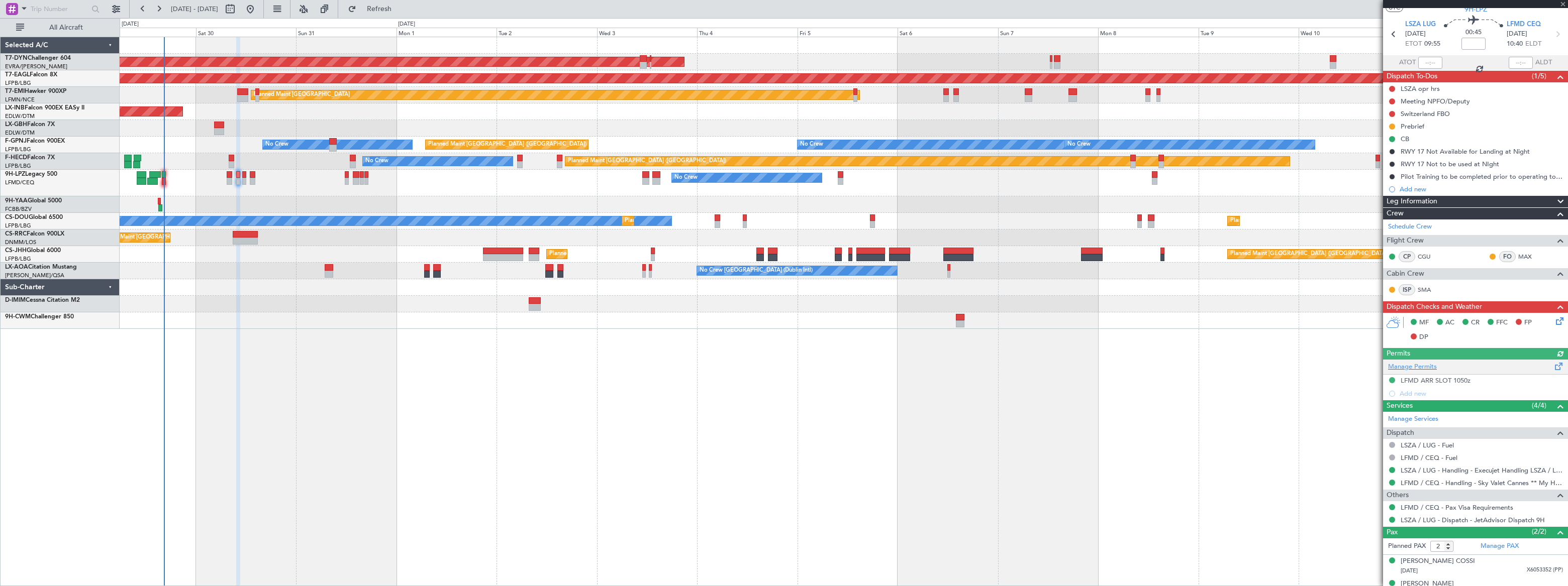
scroll to position [40, 0]
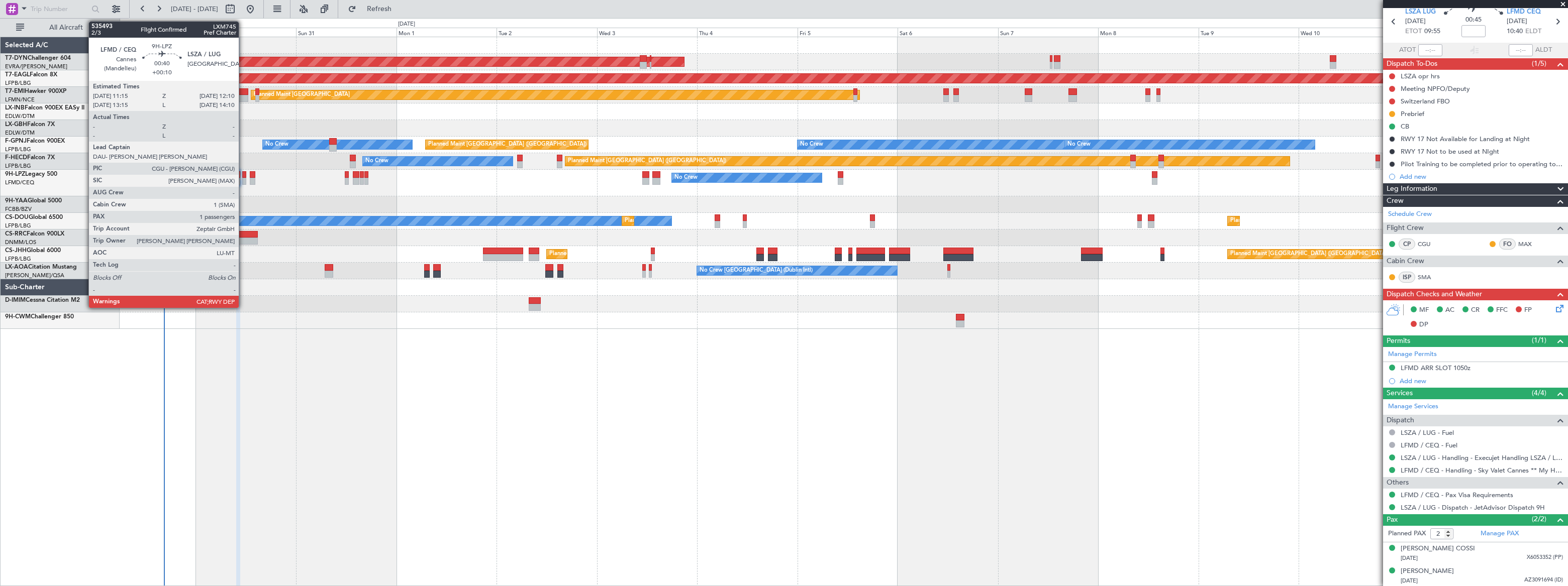
click at [243, 178] on div at bounding box center [244, 181] width 4 height 7
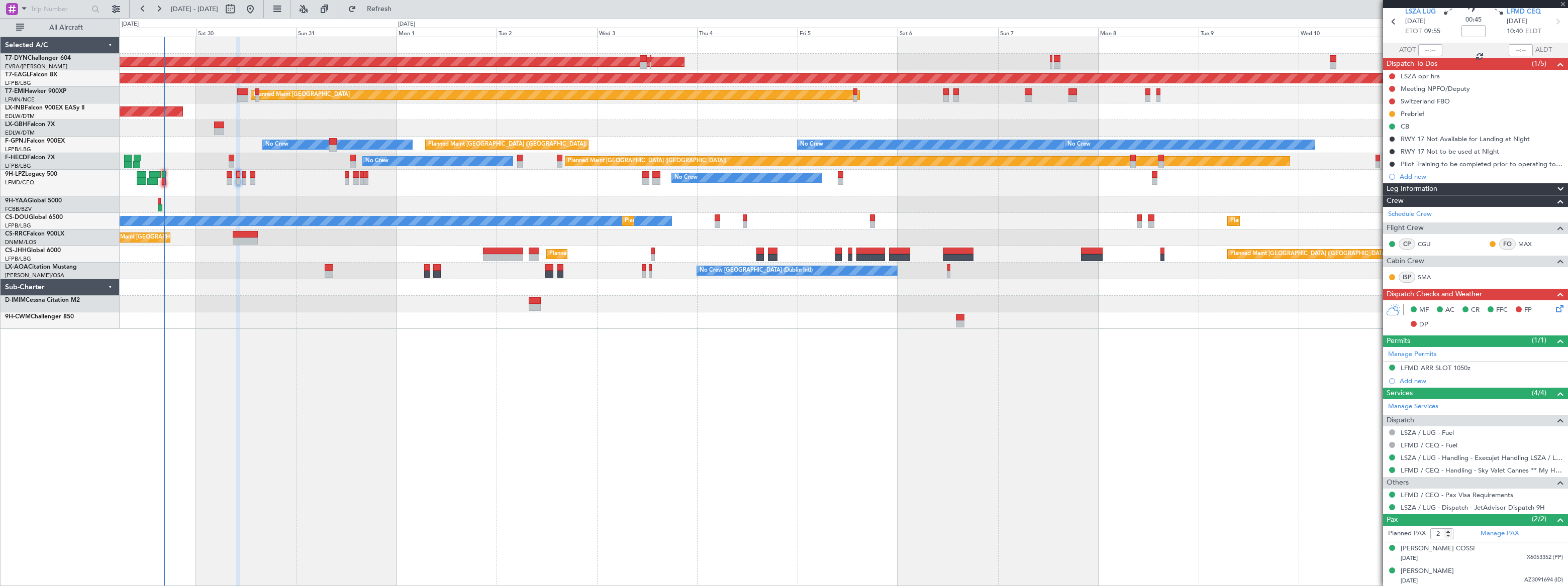
type input "+00:10"
type input "1"
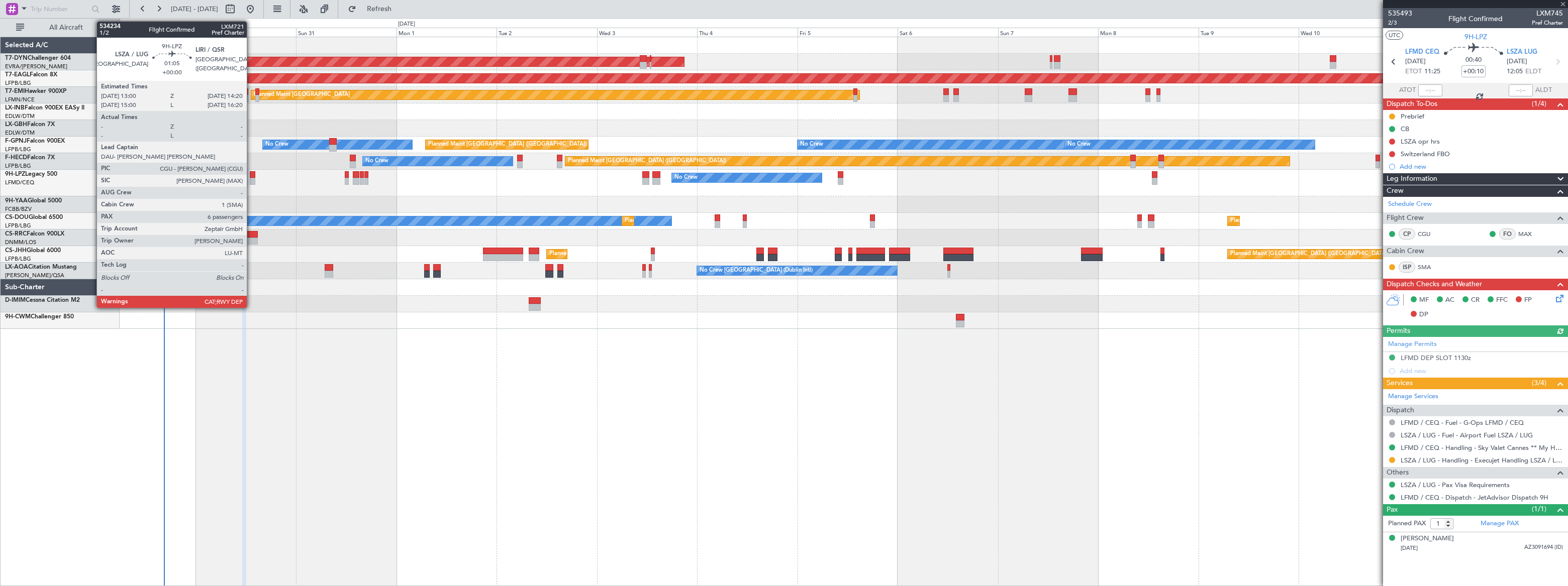
click at [251, 176] on div at bounding box center [252, 174] width 6 height 7
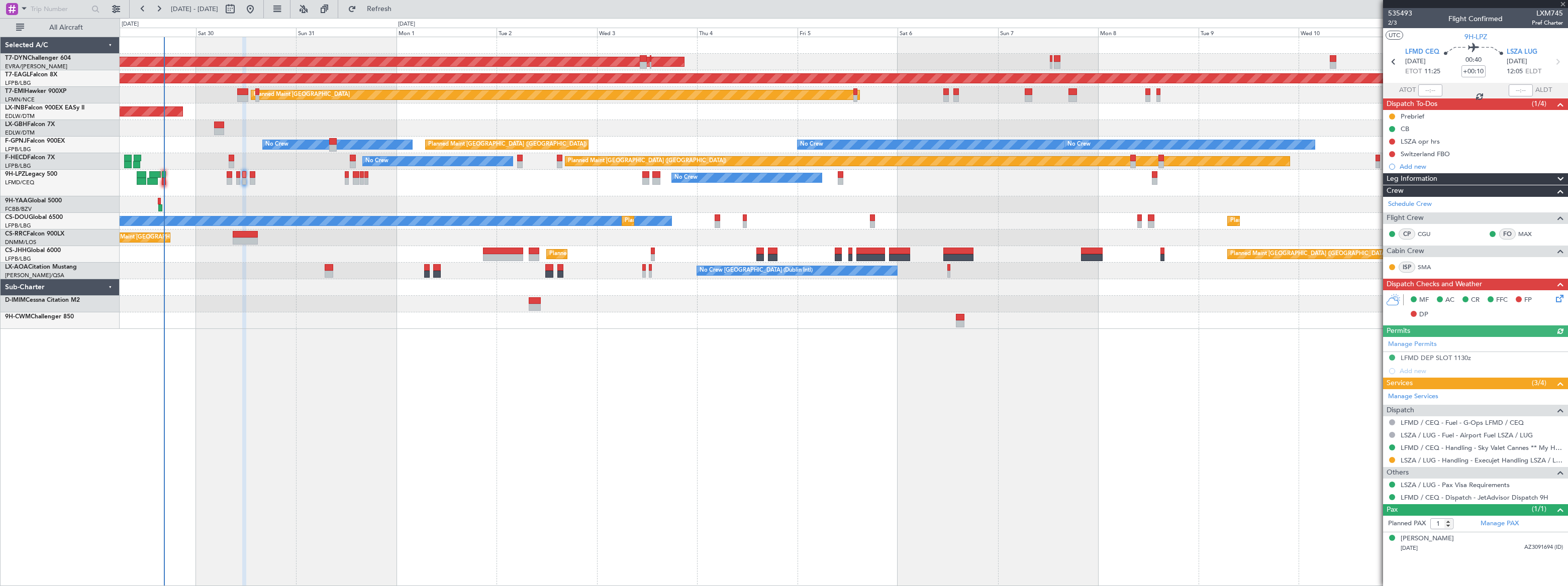
type input "6"
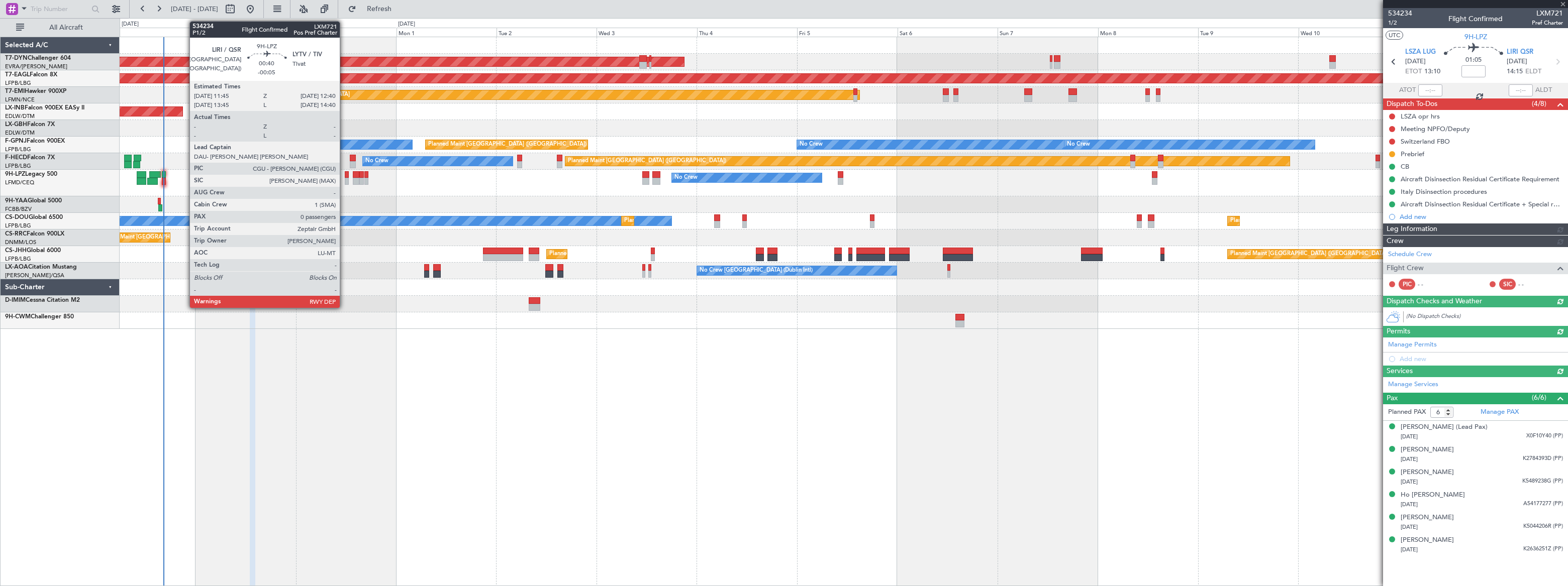
click at [345, 178] on div at bounding box center [347, 181] width 4 height 7
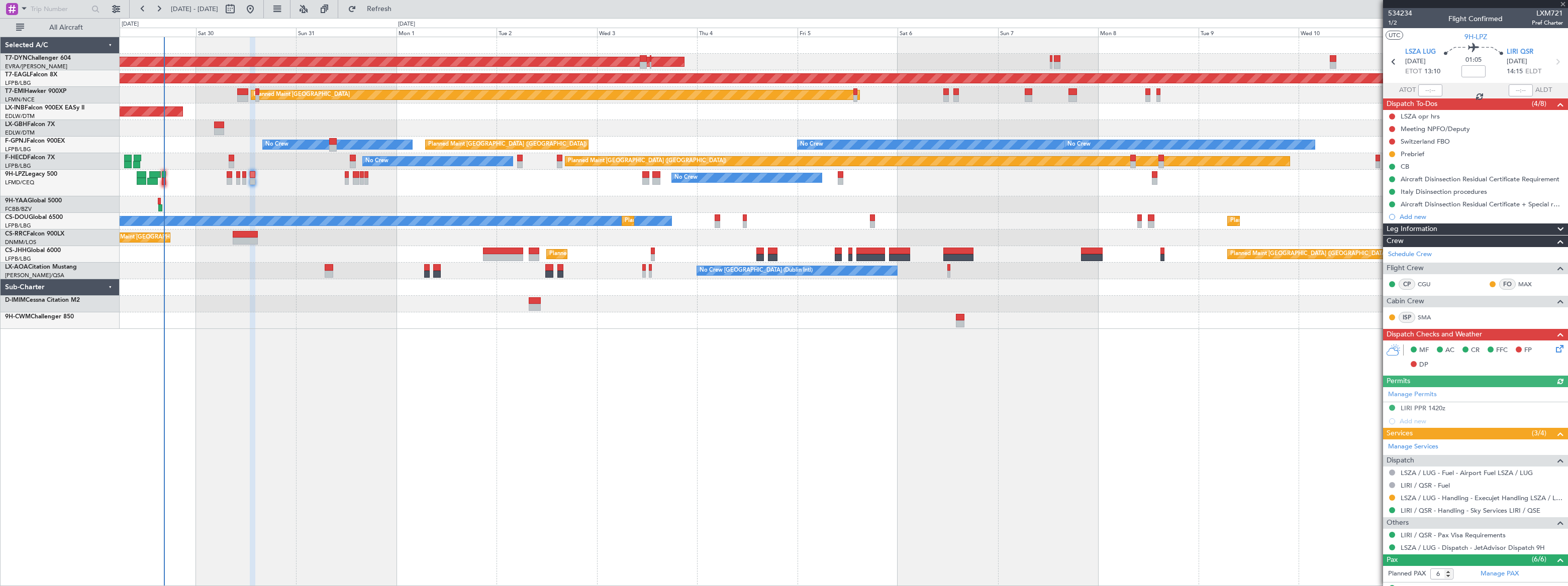
type input "-00:05"
type input "0"
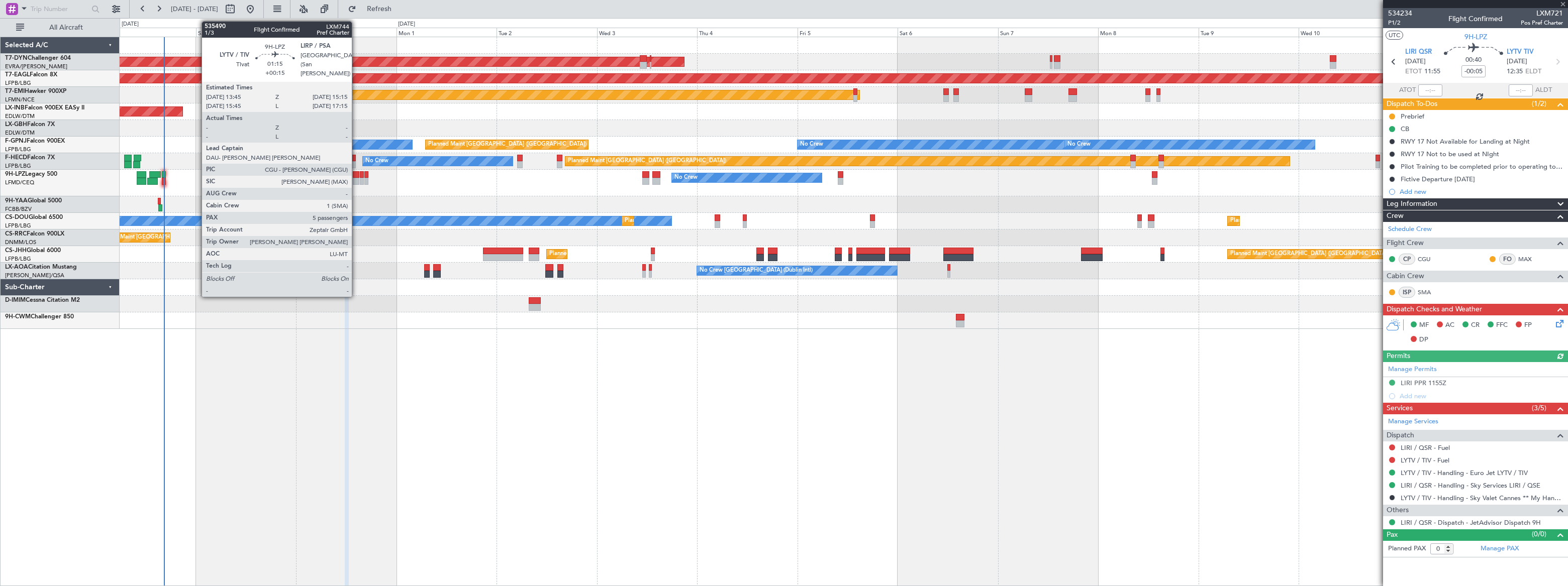
click at [357, 178] on div at bounding box center [356, 181] width 6 height 7
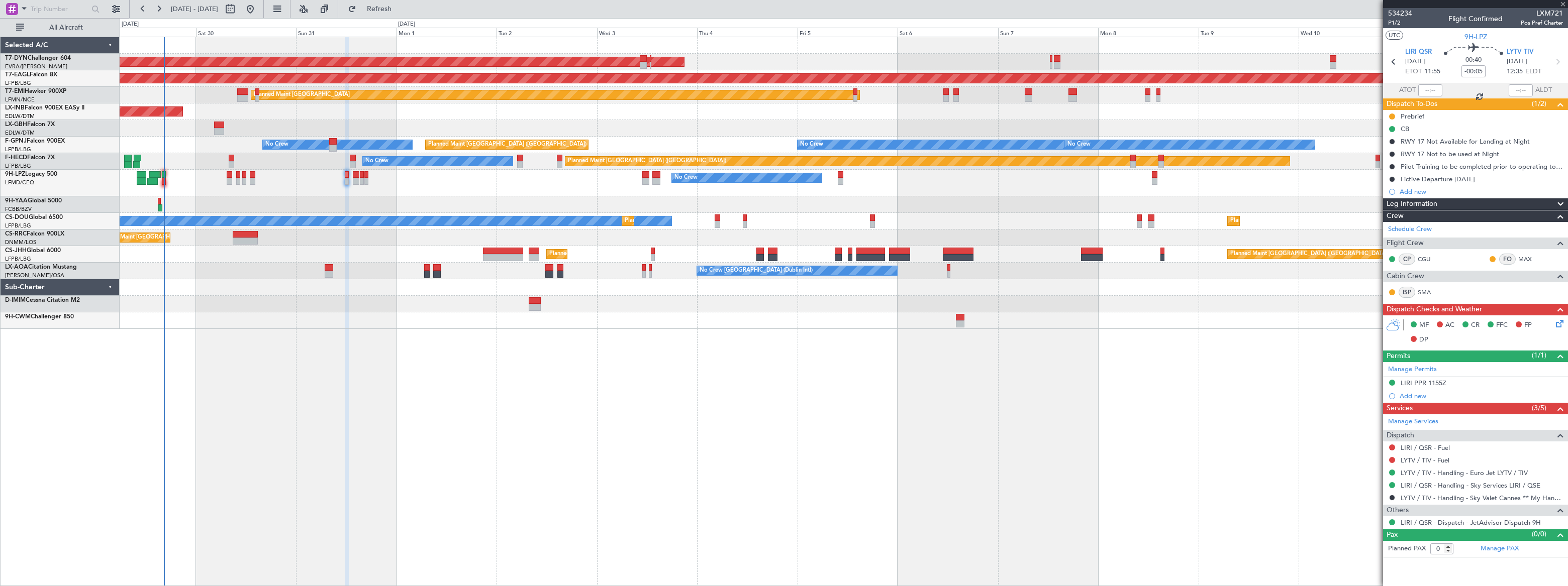
type input "+00:15"
type input "5"
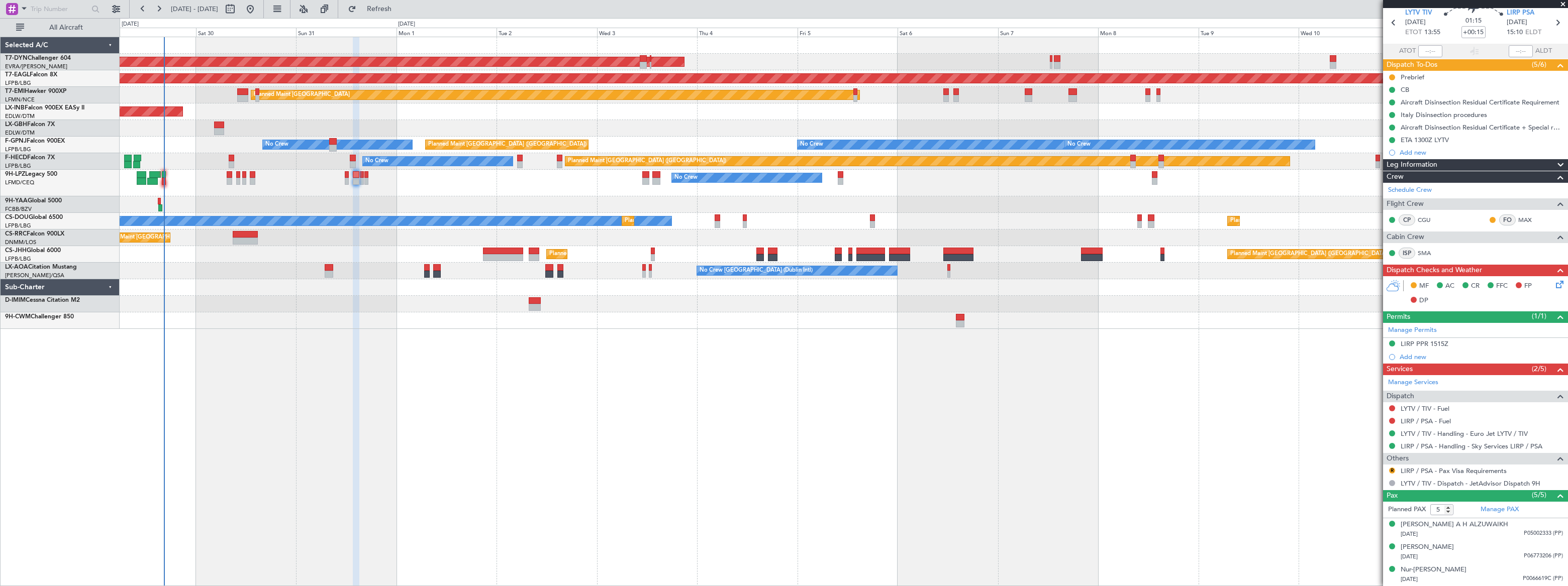
scroll to position [83, 0]
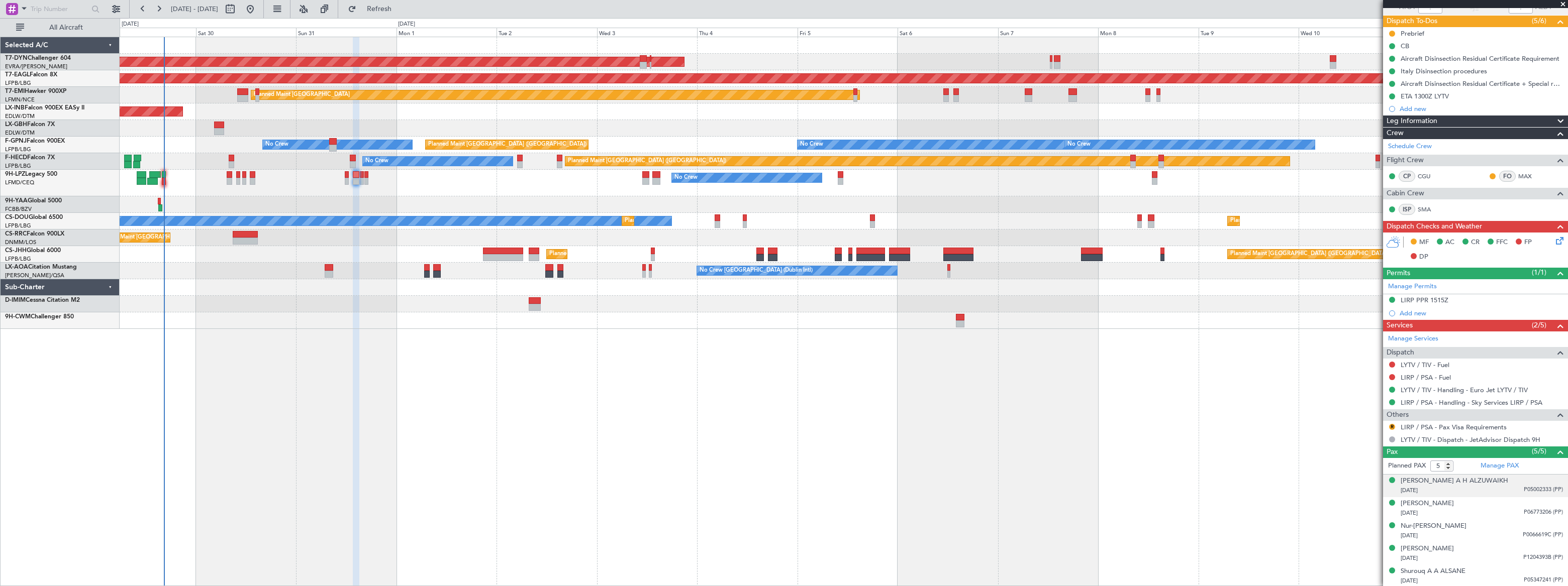
click at [1487, 485] on div "[DATE] P05002333 (PP)" at bounding box center [1481, 491] width 162 height 10
click at [1499, 534] on div "[DATE] P06773206 (PP)" at bounding box center [1481, 538] width 162 height 10
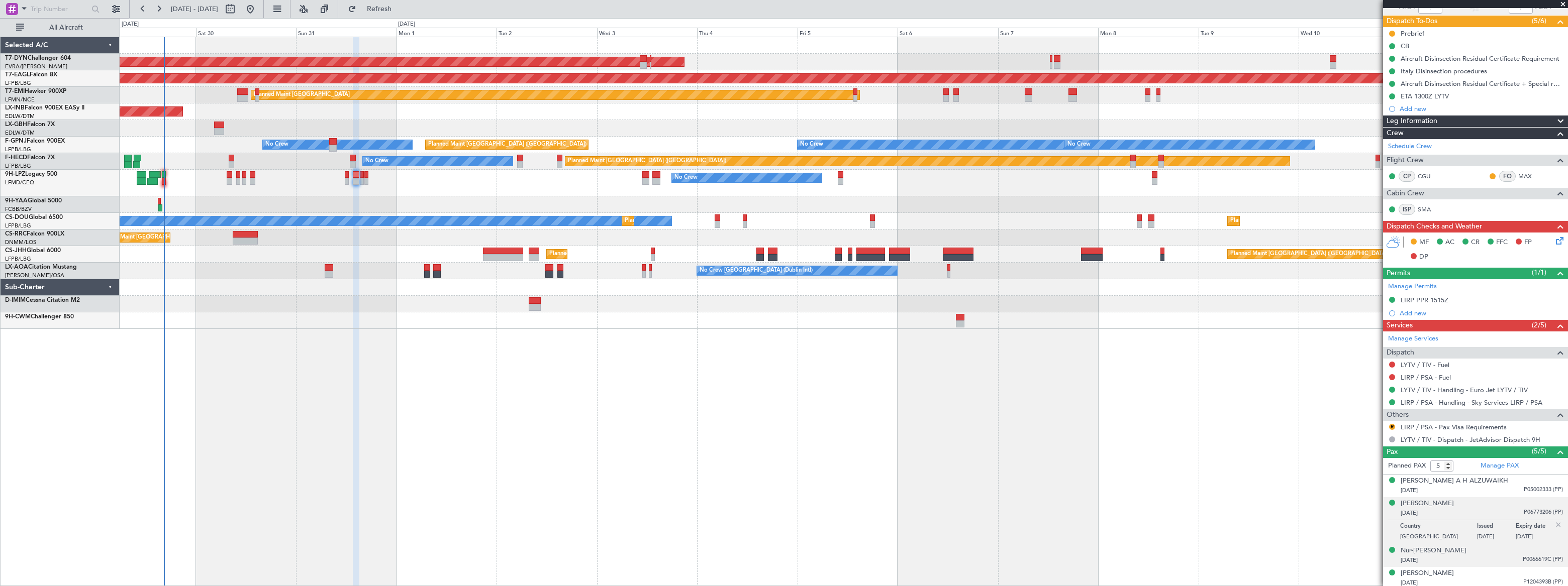
click at [1497, 558] on div "[DATE] P0066619C (PP)" at bounding box center [1481, 561] width 162 height 10
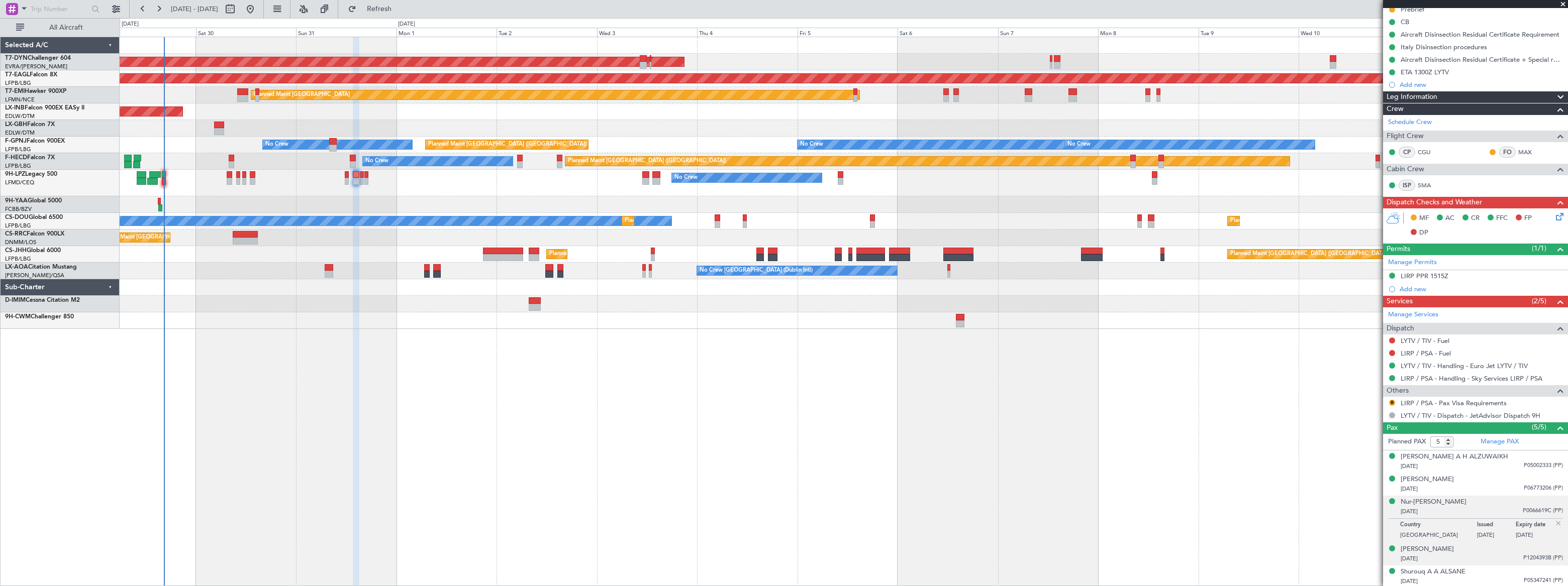
click at [1478, 550] on div "[PERSON_NAME] [DATE] P1204393B (PP)" at bounding box center [1481, 554] width 162 height 20
click at [1492, 576] on div "[DATE] P05347241 (PP)" at bounding box center [1481, 582] width 162 height 10
click at [1490, 465] on div "[DATE] P05002333 (PP)" at bounding box center [1481, 467] width 162 height 10
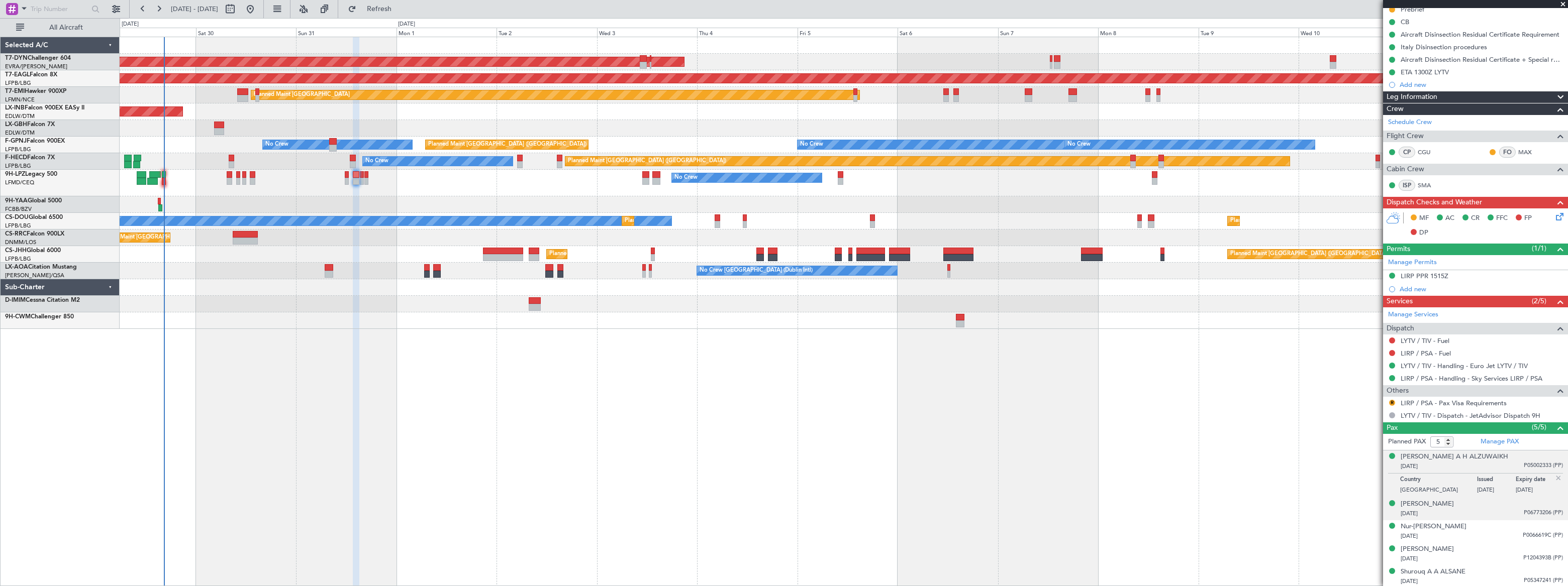
click at [1492, 512] on div "[DATE] P06773206 (PP)" at bounding box center [1481, 514] width 162 height 10
click at [1483, 532] on div "[DATE] P0066619C (PP)" at bounding box center [1481, 536] width 162 height 10
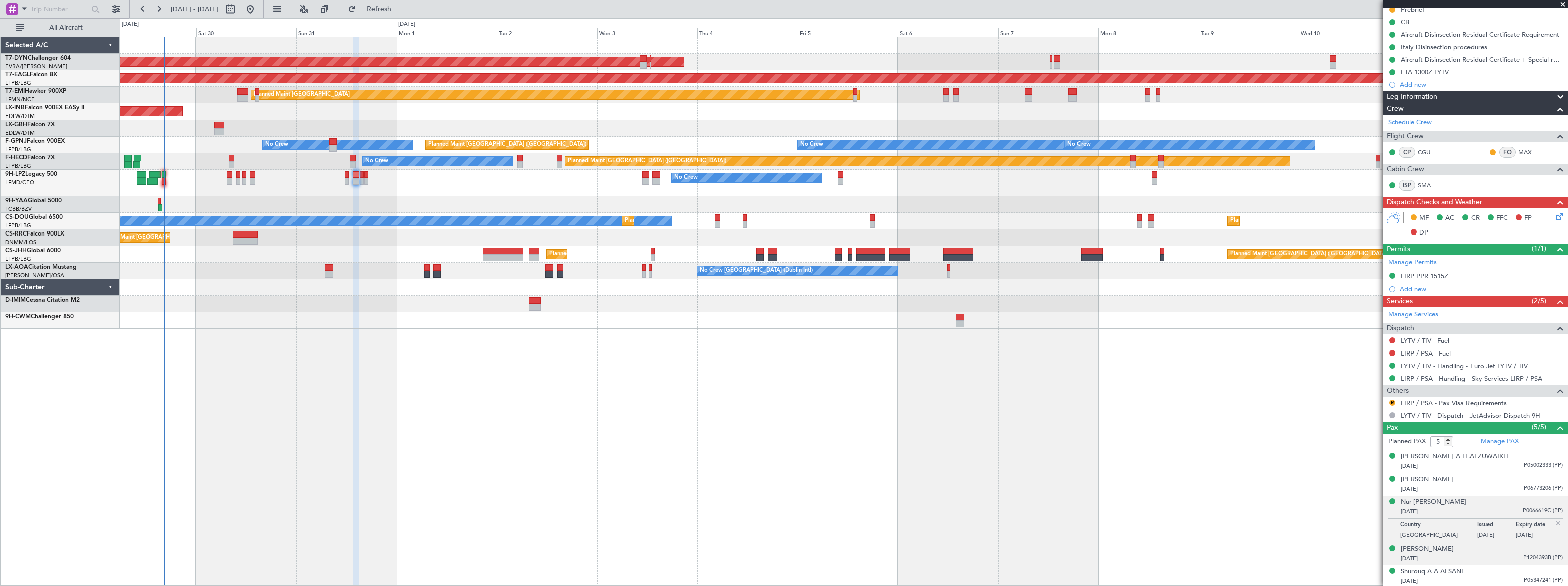
click at [1485, 555] on div "[DATE] P1204393B (PP)" at bounding box center [1481, 559] width 162 height 10
click at [1498, 580] on div "[DATE] P05347241 (PP)" at bounding box center [1481, 582] width 162 height 10
click at [1483, 510] on div "[DATE] P0066619C (PP)" at bounding box center [1481, 512] width 162 height 10
click at [1484, 545] on div "[PERSON_NAME] [DATE] P1204393B (PP)" at bounding box center [1481, 554] width 162 height 20
click at [1478, 576] on div "[DATE] P05347241 (PP)" at bounding box center [1481, 582] width 162 height 10
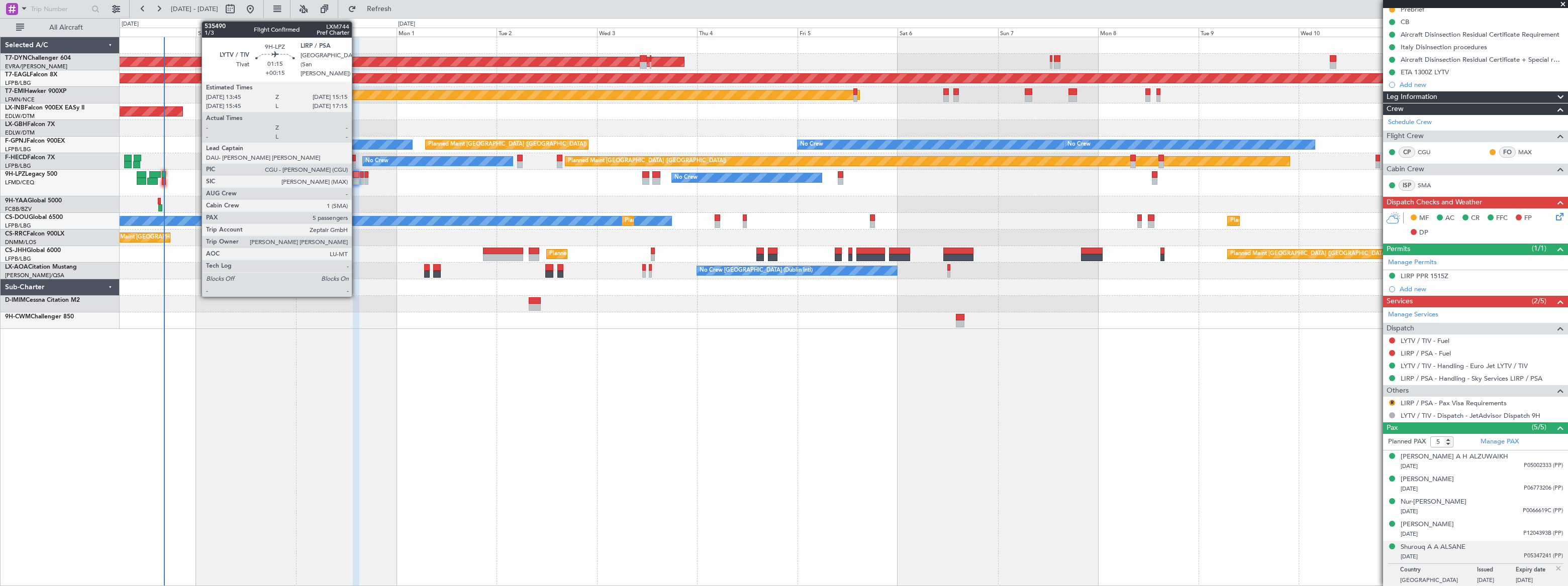
click at [357, 176] on div at bounding box center [356, 174] width 6 height 7
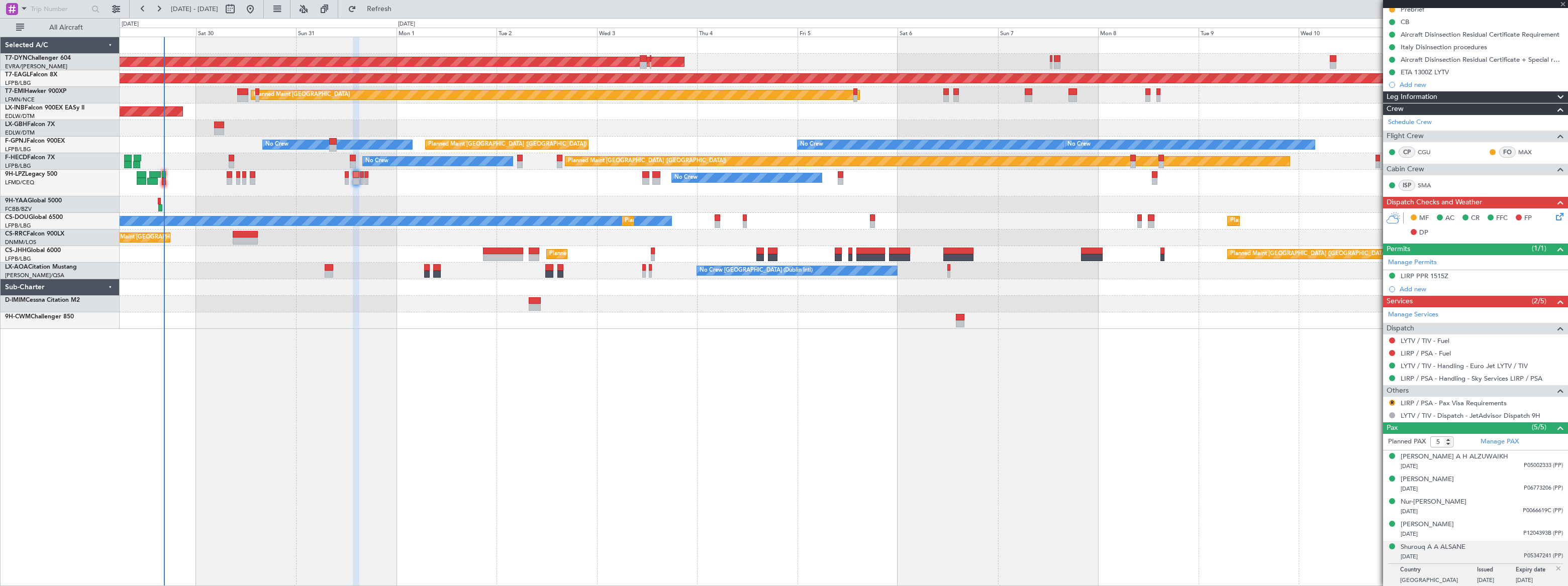
scroll to position [0, 0]
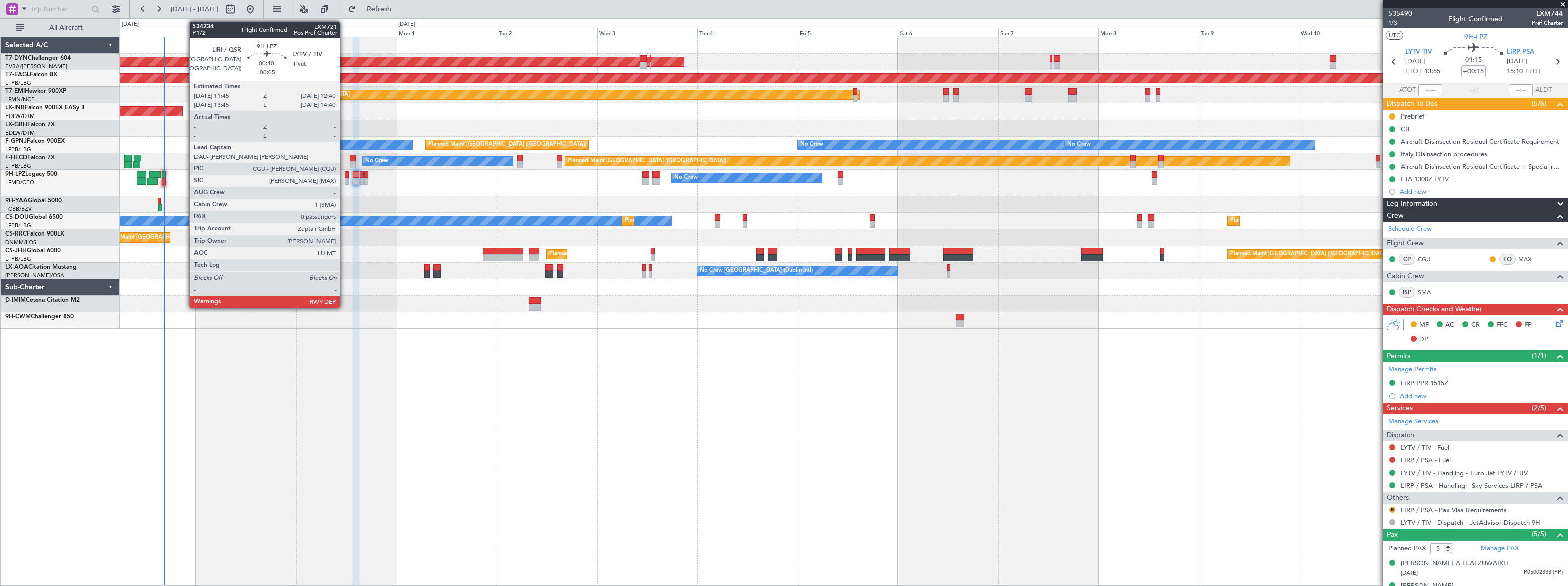
click at [345, 176] on div at bounding box center [347, 174] width 4 height 7
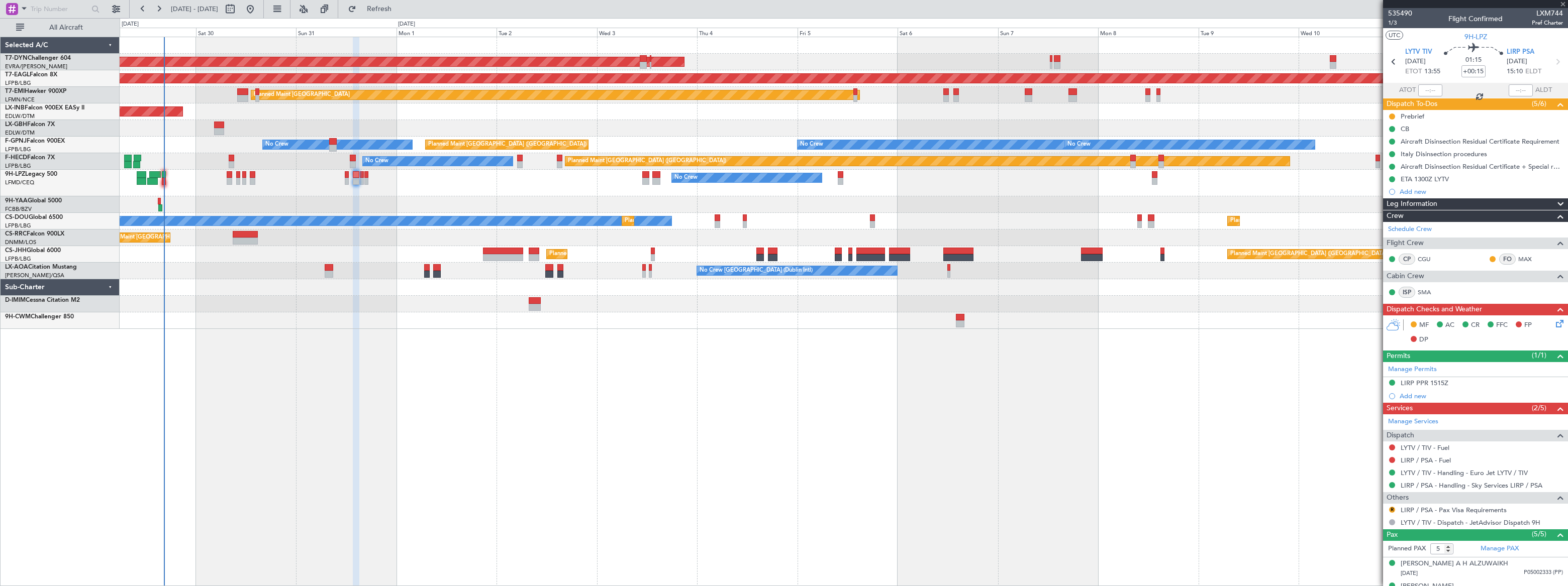
type input "-00:05"
type input "0"
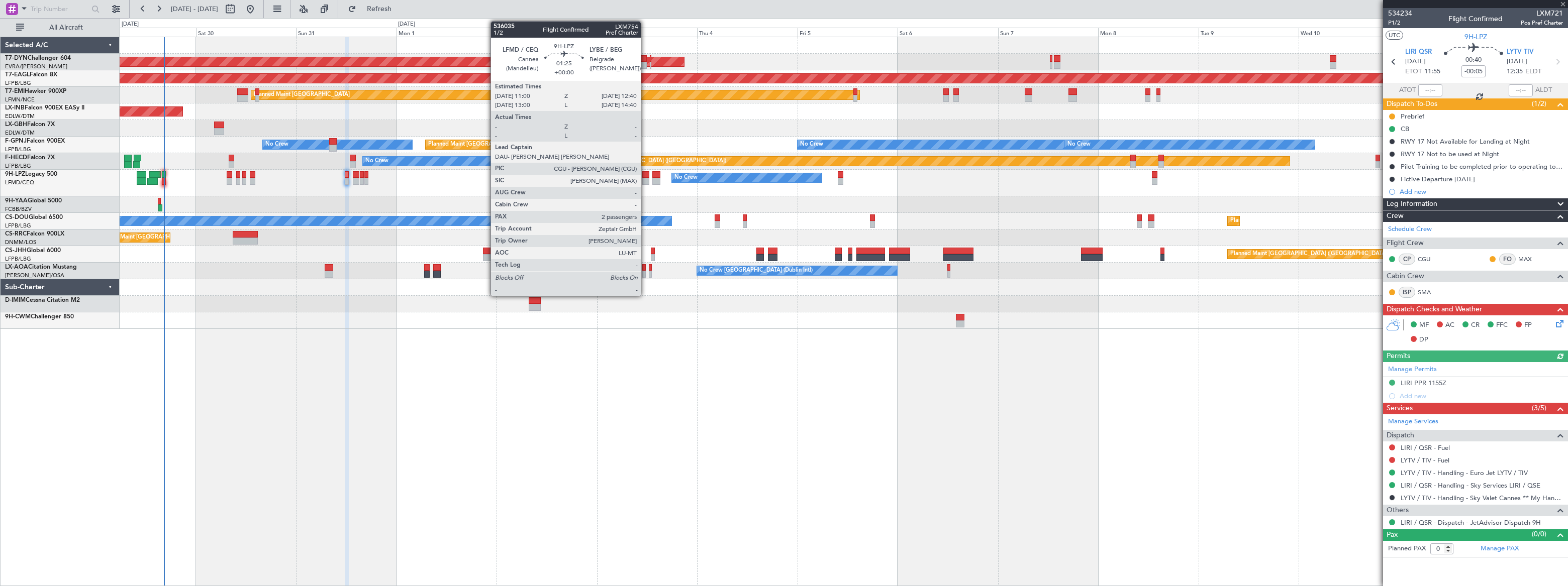
click at [646, 176] on div at bounding box center [646, 174] width 7 height 7
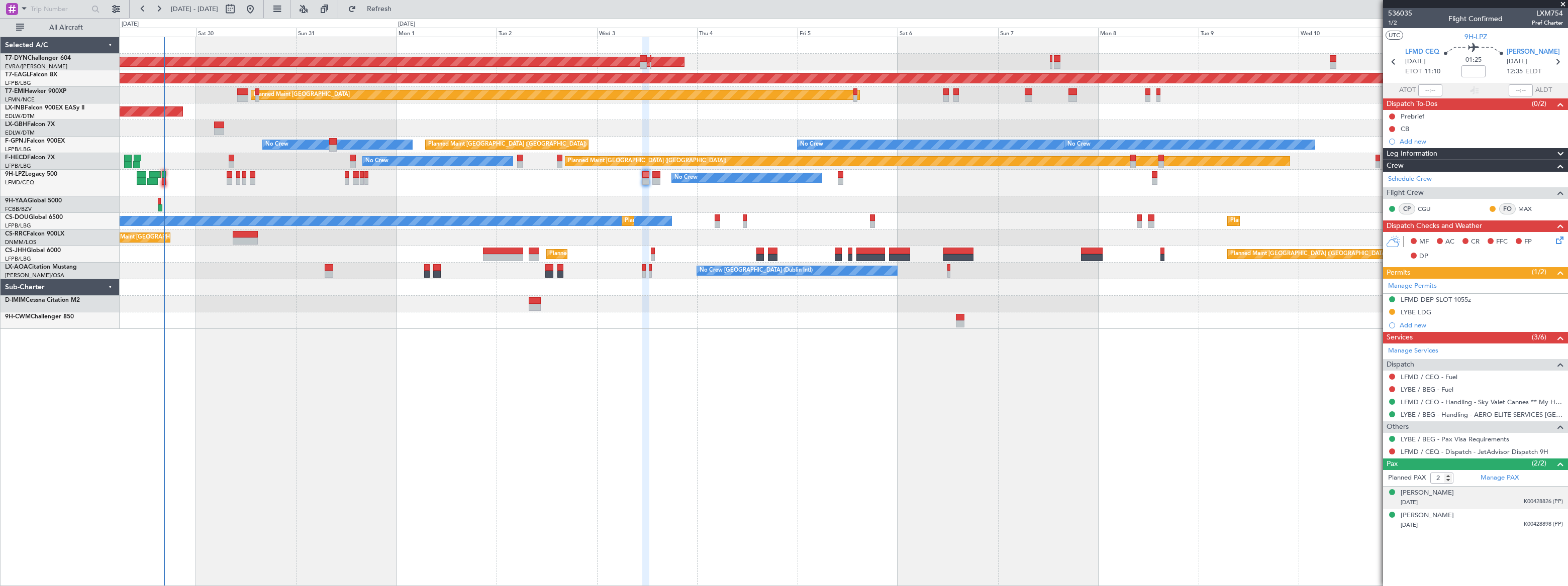
click at [1495, 498] on div "[DATE] K00428826 (PP)" at bounding box center [1481, 503] width 162 height 10
click at [1479, 548] on div "[DATE] K00428898 (PP)" at bounding box center [1481, 550] width 162 height 10
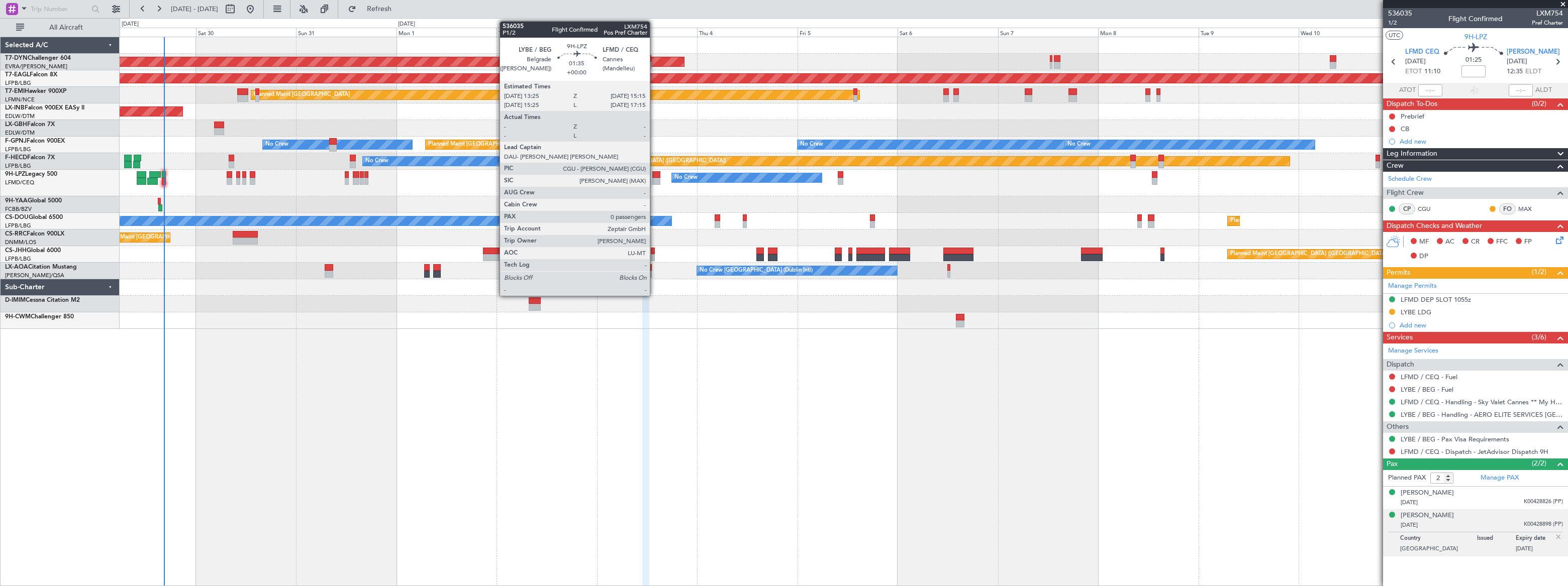
click at [654, 177] on div "No Crew No Crew No Crew" at bounding box center [844, 183] width 1448 height 27
click at [658, 173] on div at bounding box center [656, 174] width 8 height 7
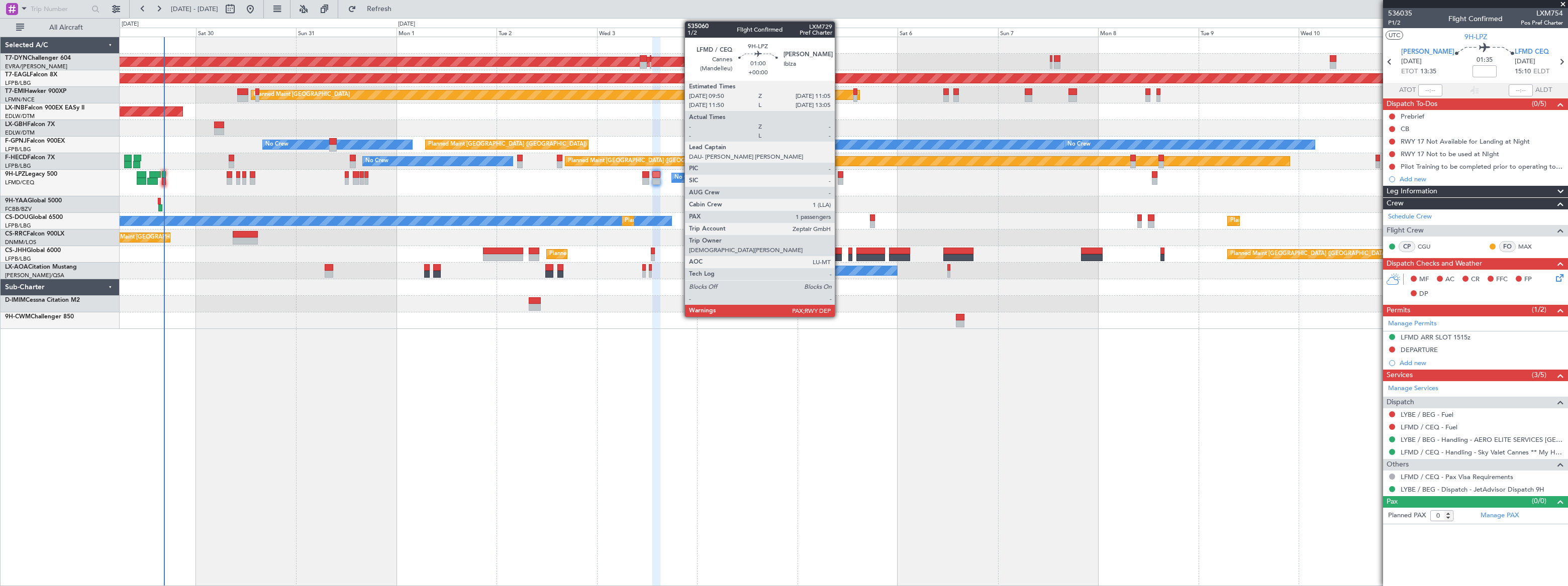
click at [840, 179] on div at bounding box center [840, 181] width 6 height 7
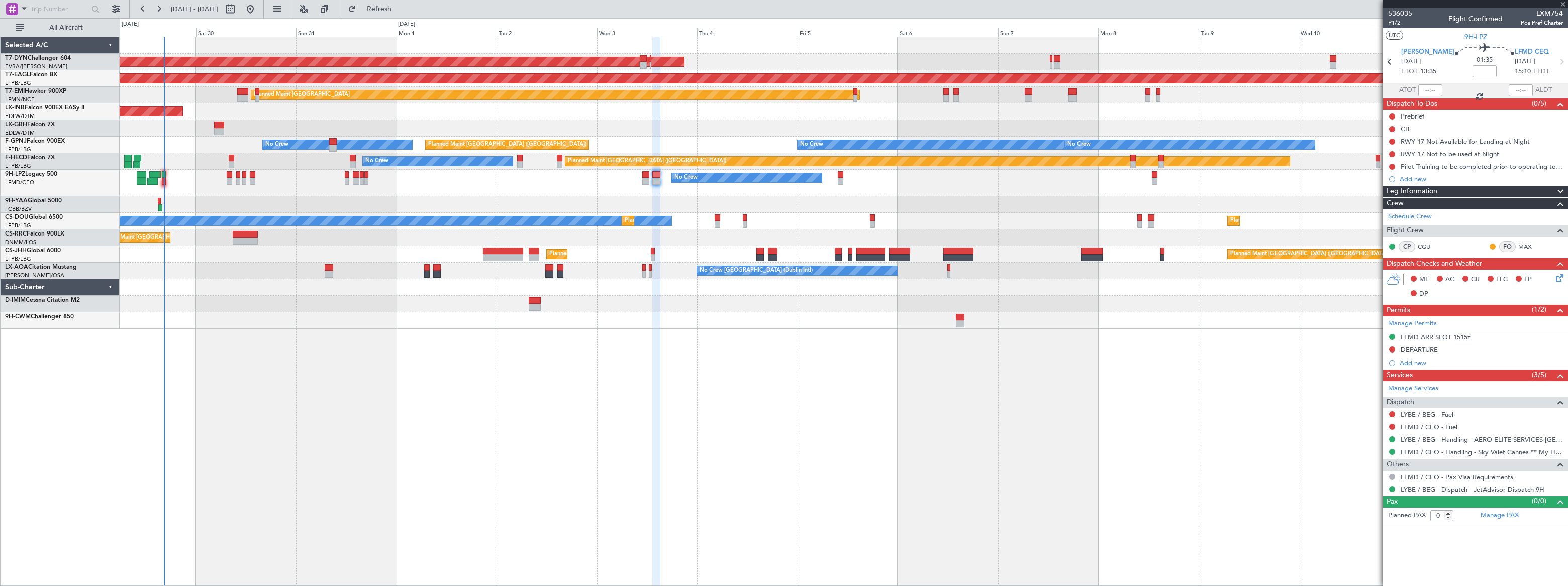
type input "1"
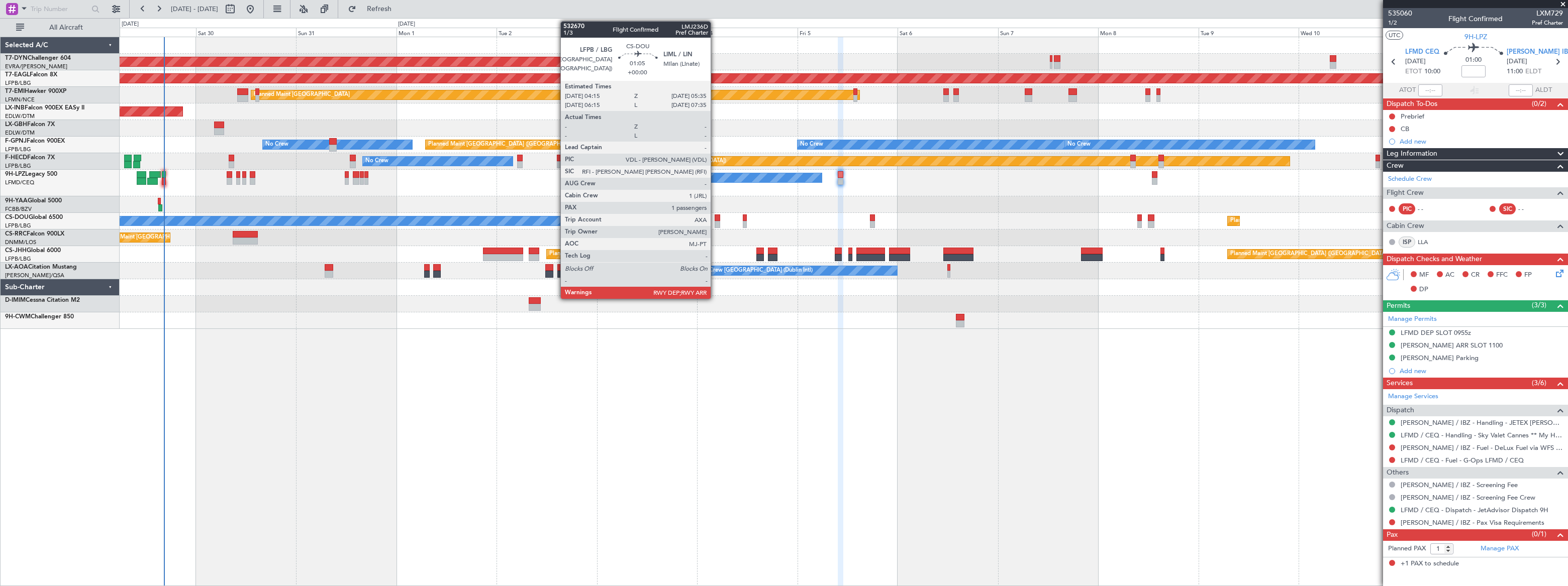
click at [715, 220] on div at bounding box center [717, 218] width 6 height 7
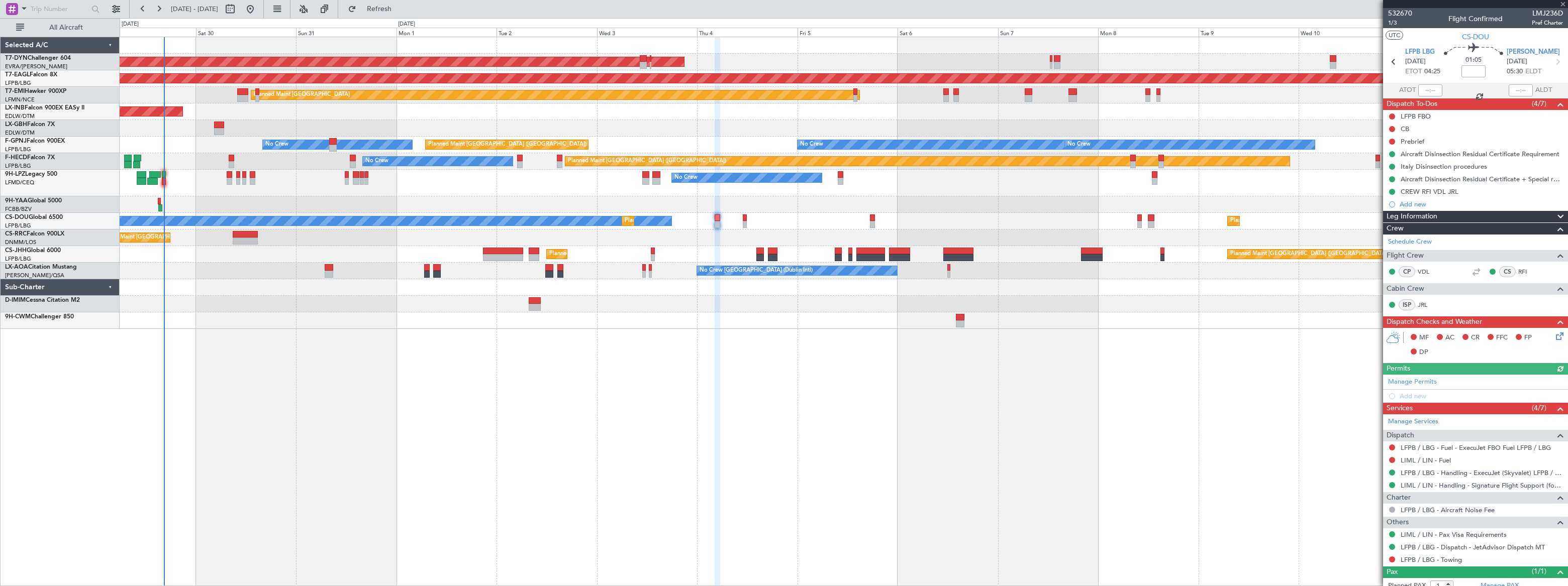
scroll to position [30, 0]
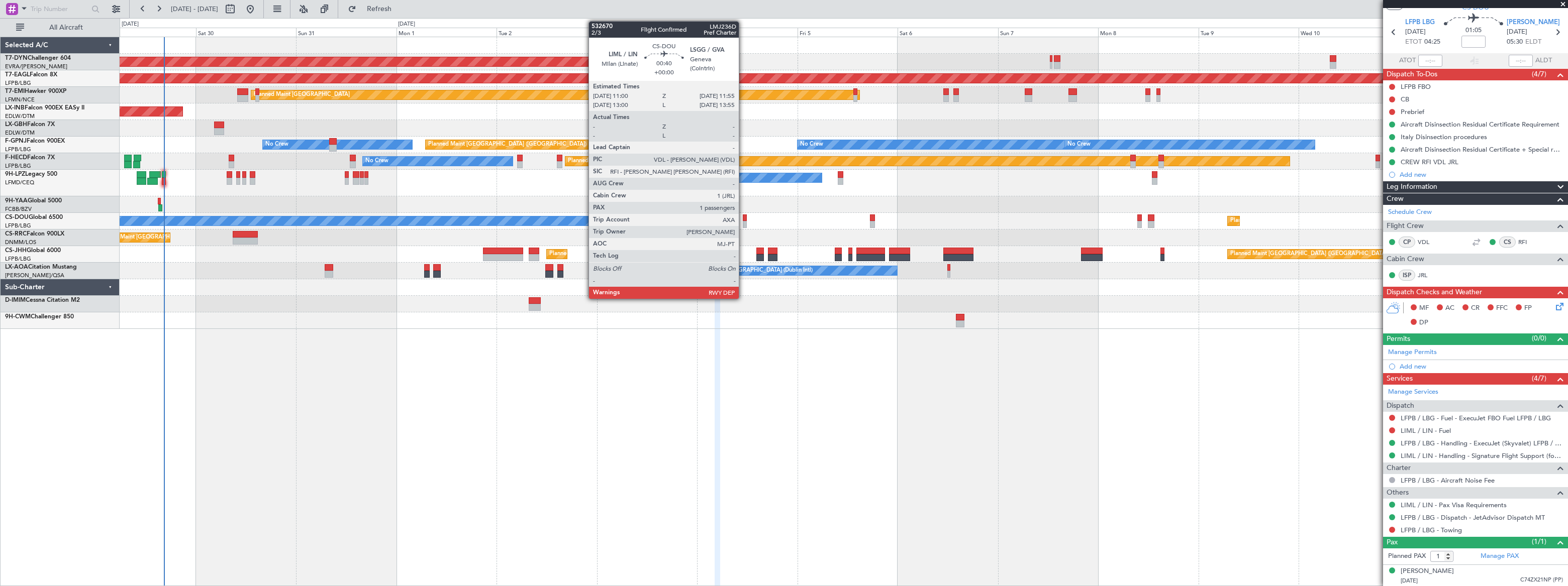
click at [744, 218] on div at bounding box center [745, 218] width 4 height 7
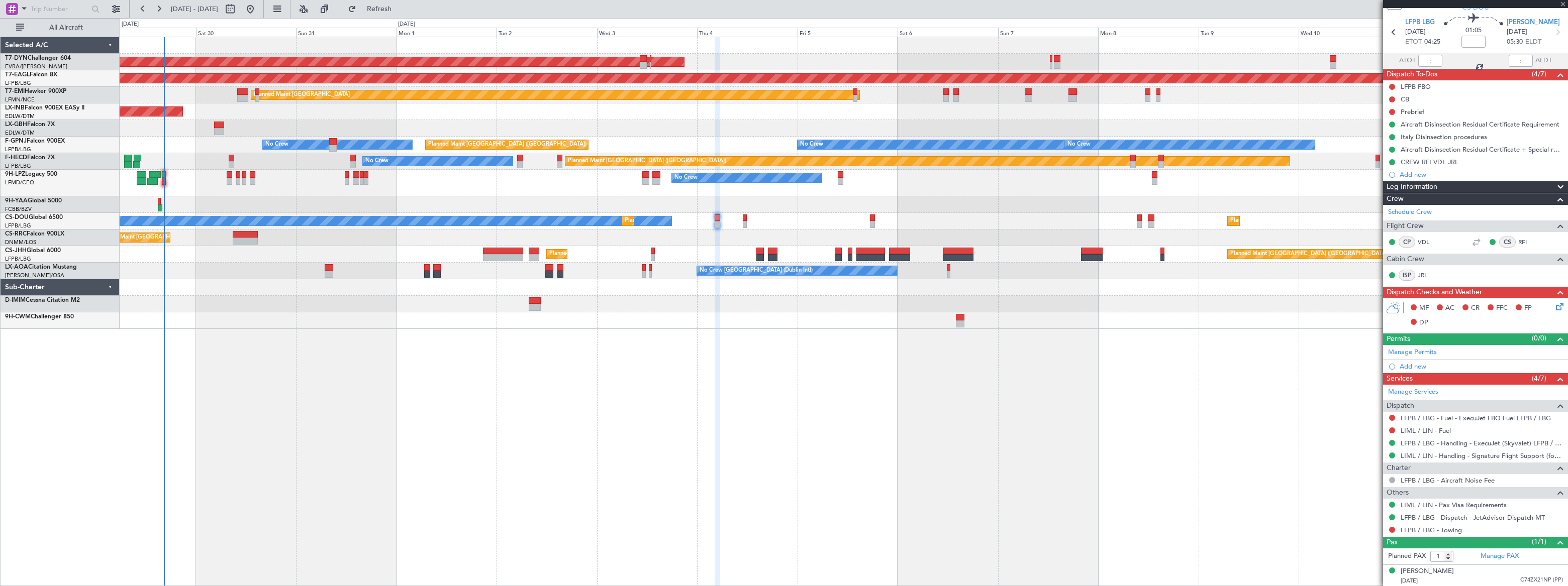
scroll to position [0, 0]
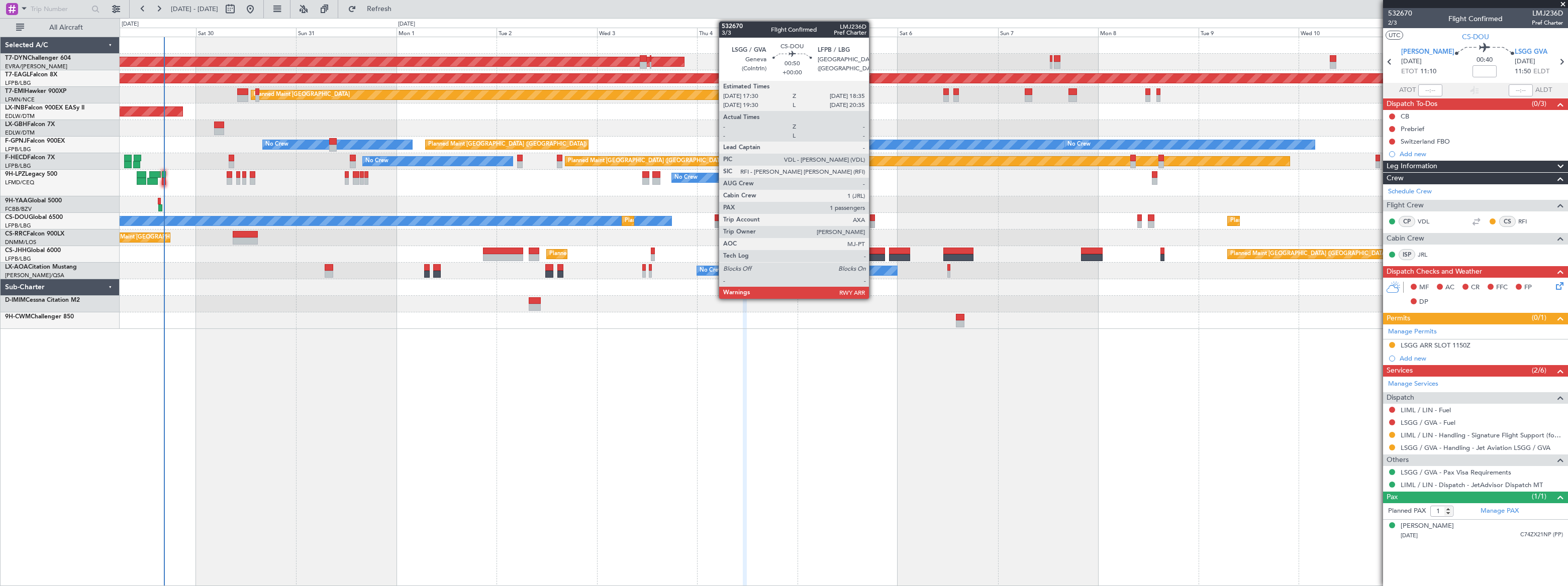
click at [871, 219] on div at bounding box center [873, 218] width 5 height 7
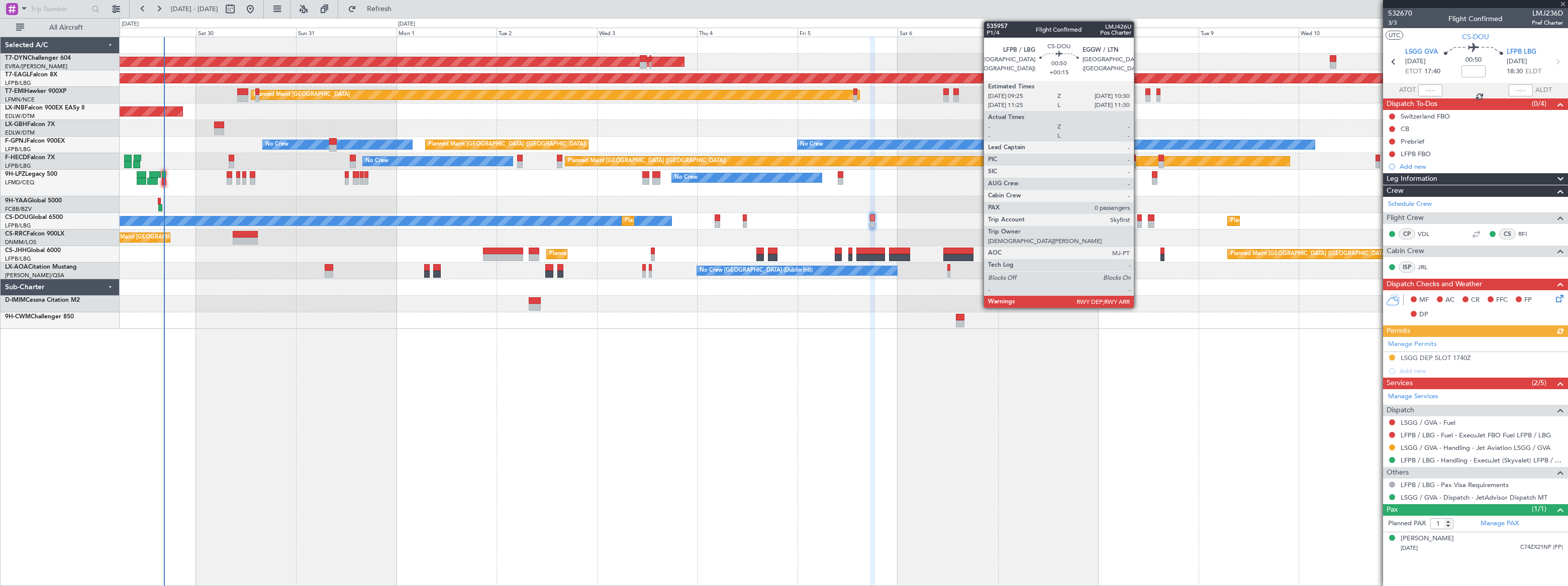
click at [1138, 221] on div at bounding box center [1140, 224] width 5 height 7
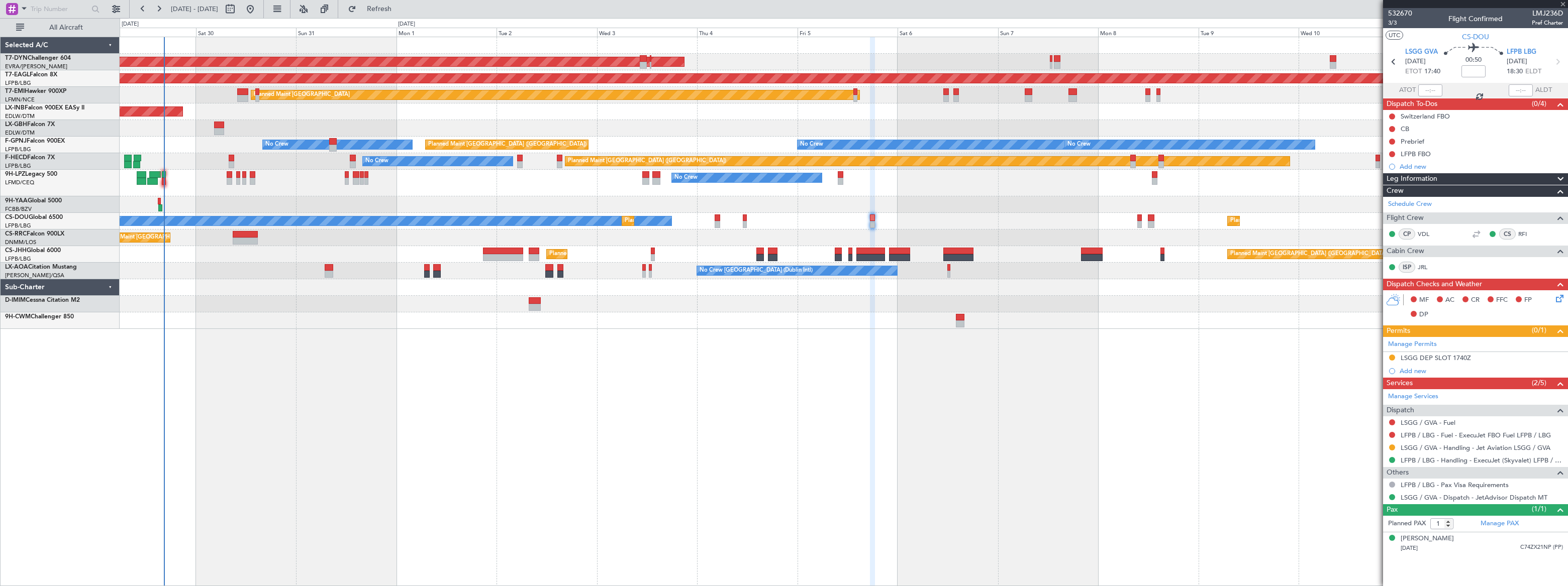
type input "+00:15"
type input "0"
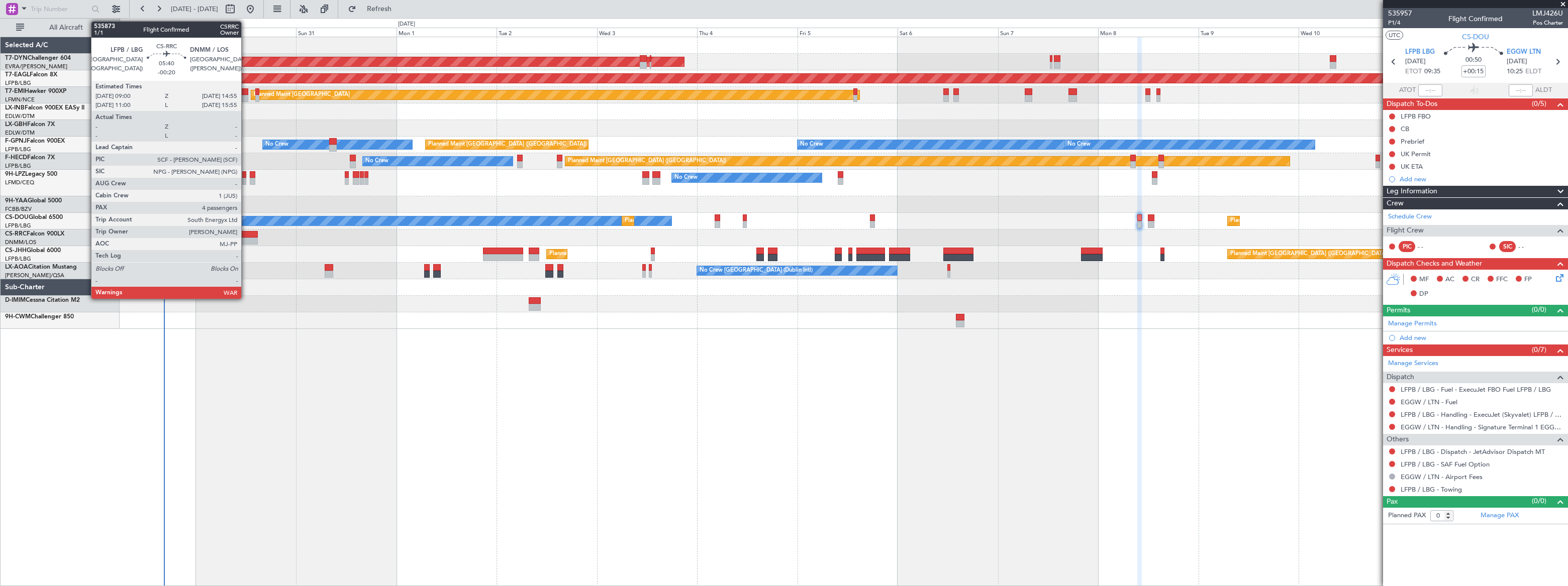
click at [246, 238] on div at bounding box center [245, 241] width 25 height 7
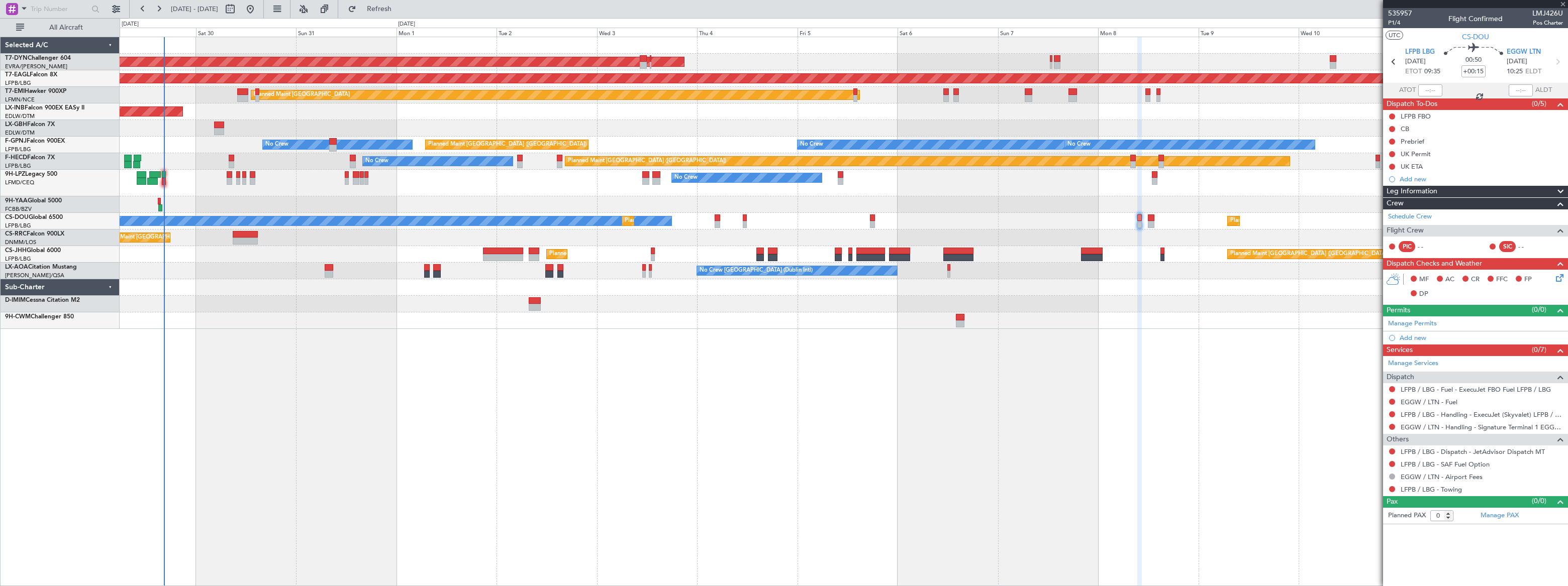
type input "-00:20"
type input "4"
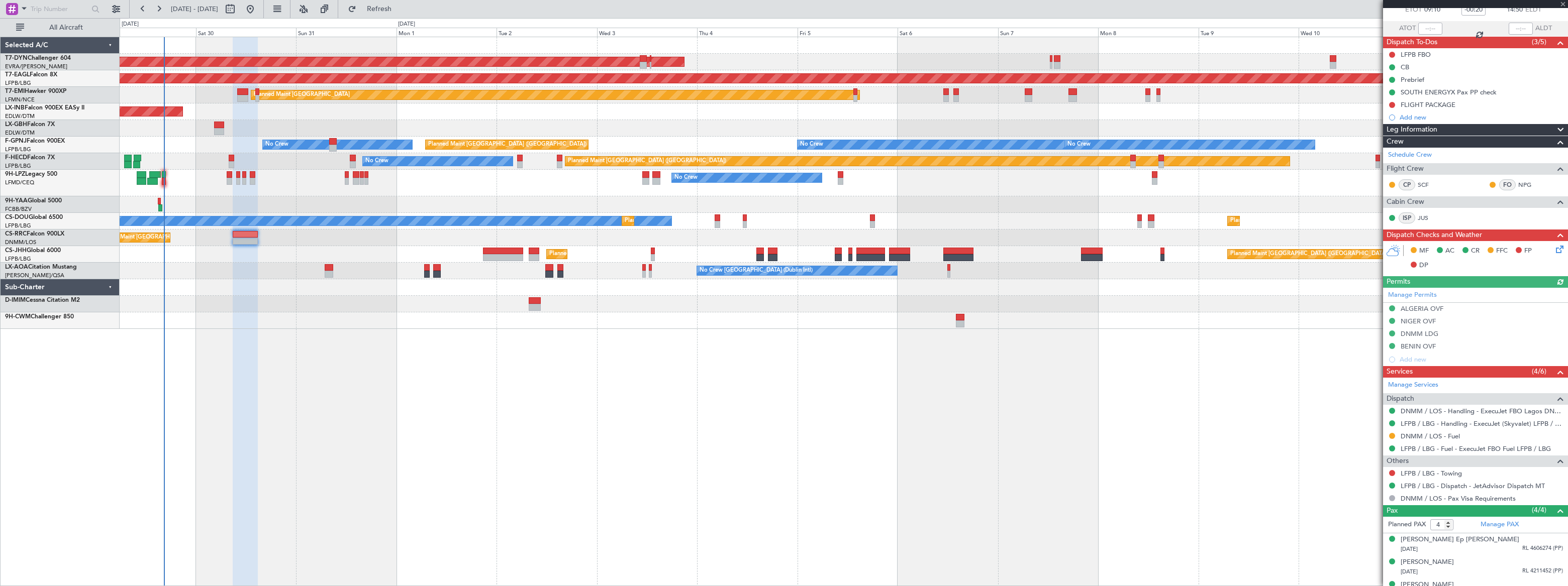
scroll to position [98, 0]
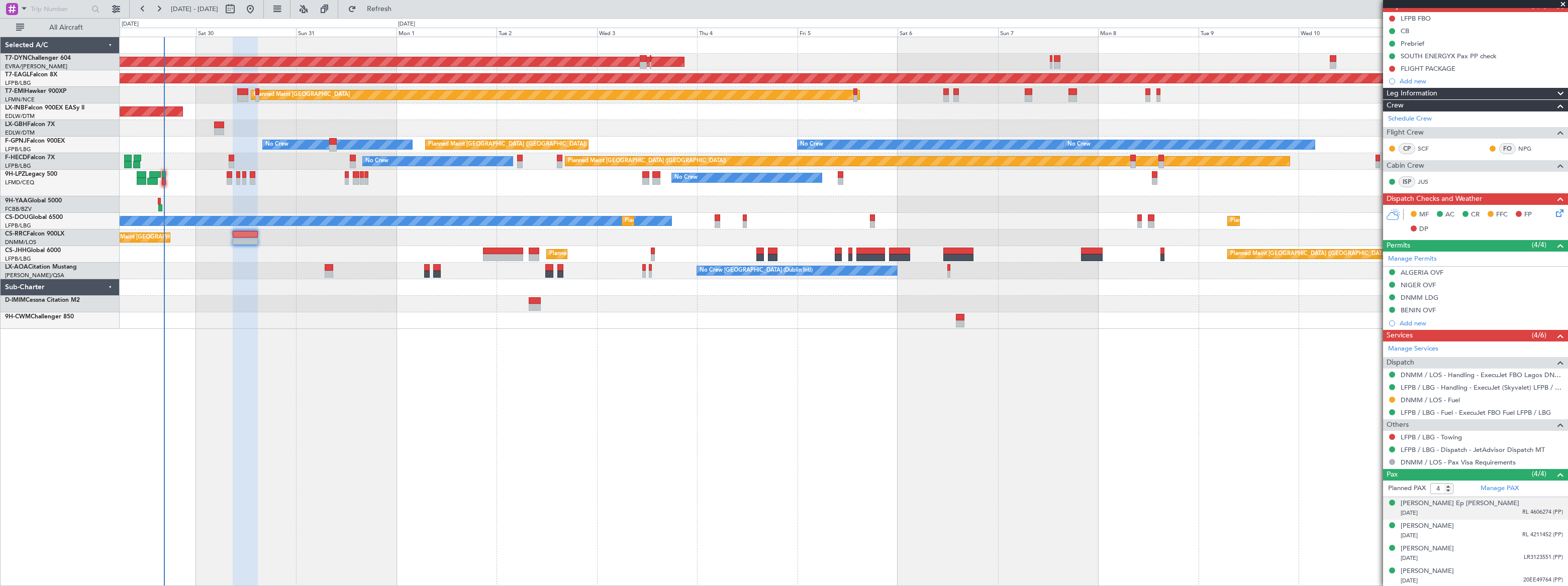
click at [1472, 512] on div "[DATE] RL 4606274 (PP)" at bounding box center [1481, 513] width 162 height 10
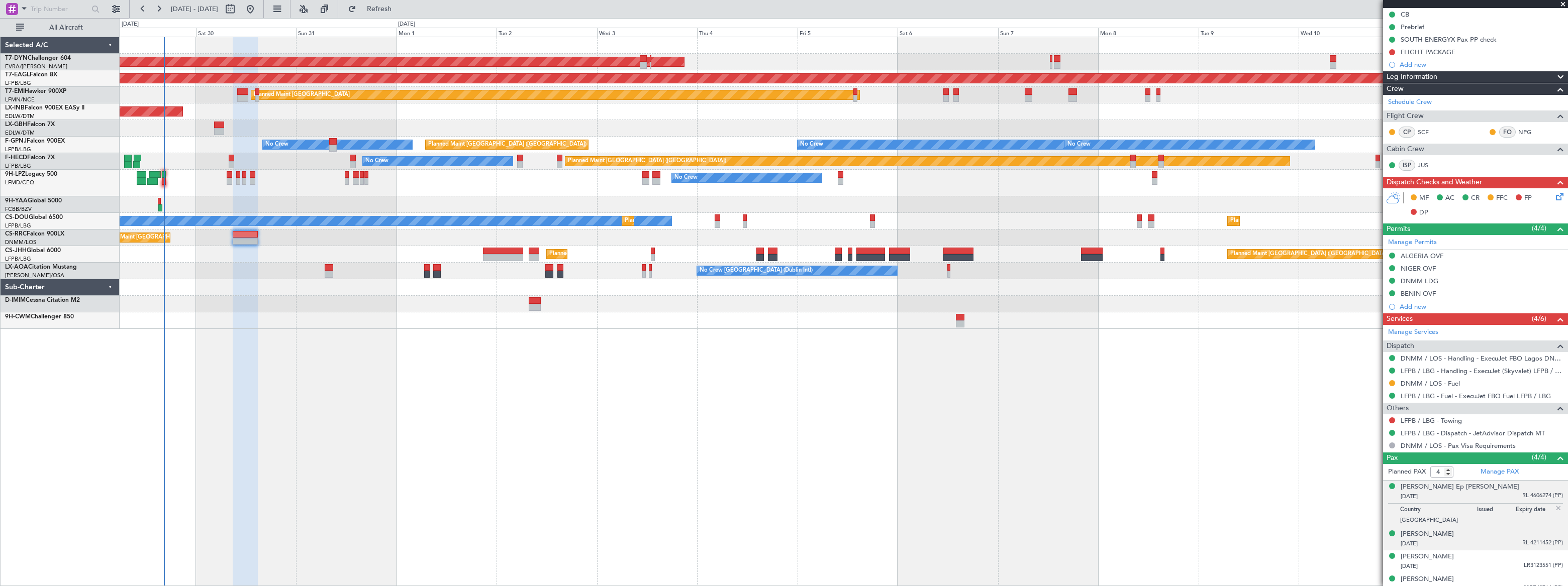
scroll to position [122, 0]
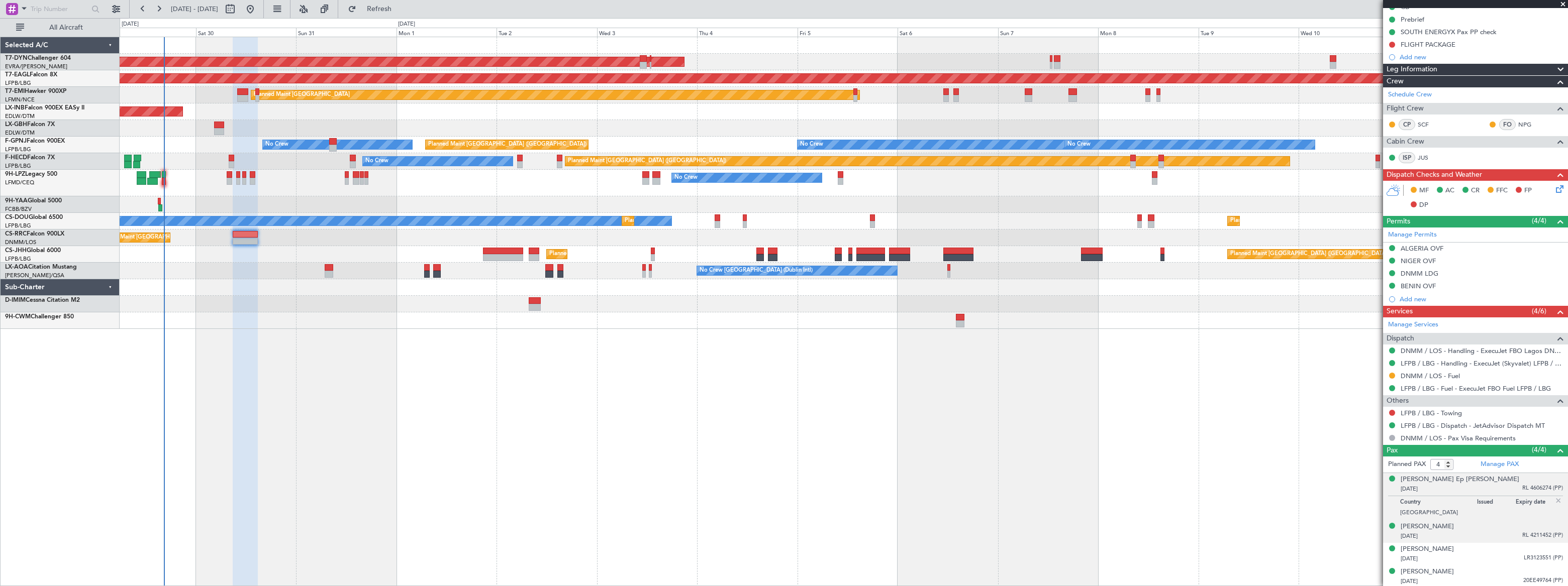
click at [1471, 525] on div "[PERSON_NAME] [DATE] RL 4211452 (PP)" at bounding box center [1481, 531] width 162 height 20
click at [1474, 550] on div "[PERSON_NAME] [DATE] LR3123551 (PP)" at bounding box center [1481, 554] width 162 height 20
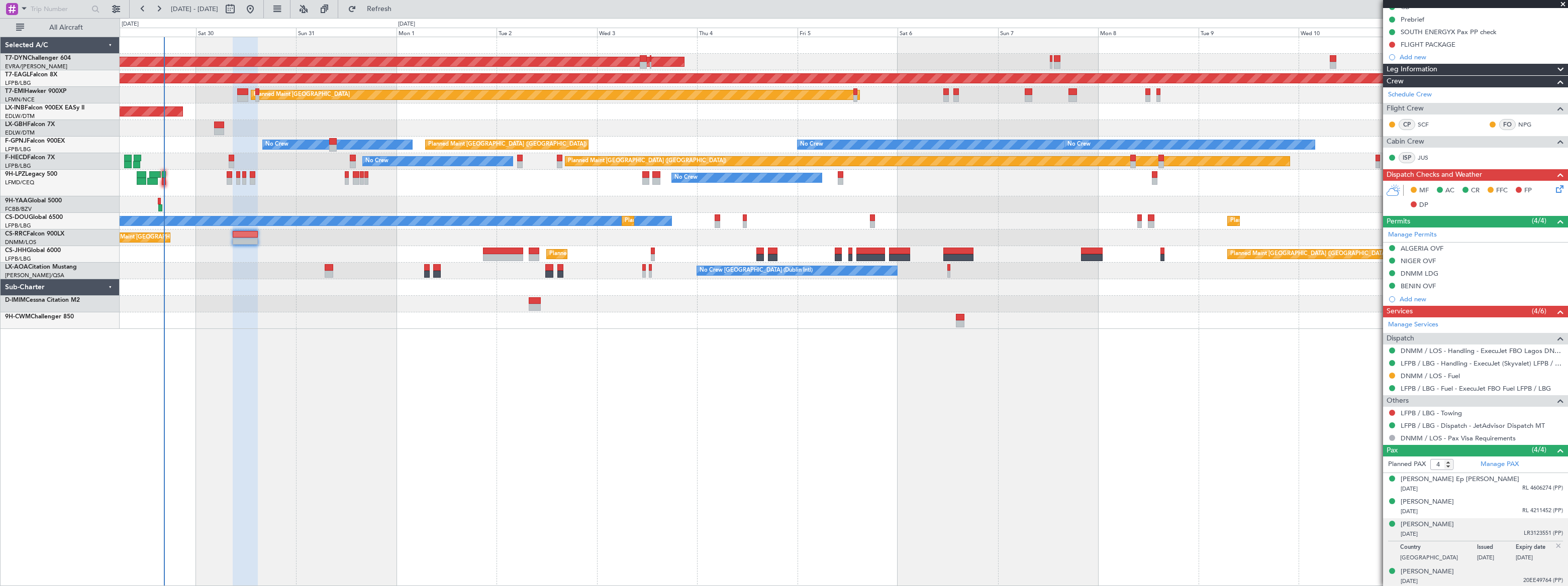
click at [1474, 578] on div "[DATE] 20EE49764 (PP)" at bounding box center [1481, 582] width 162 height 10
click at [1473, 526] on div "[PERSON_NAME] [DATE] LR3123551 (PP)" at bounding box center [1481, 529] width 162 height 20
click at [1466, 503] on div "[PERSON_NAME] [DATE] RL 4211452 (PP)" at bounding box center [1481, 507] width 162 height 20
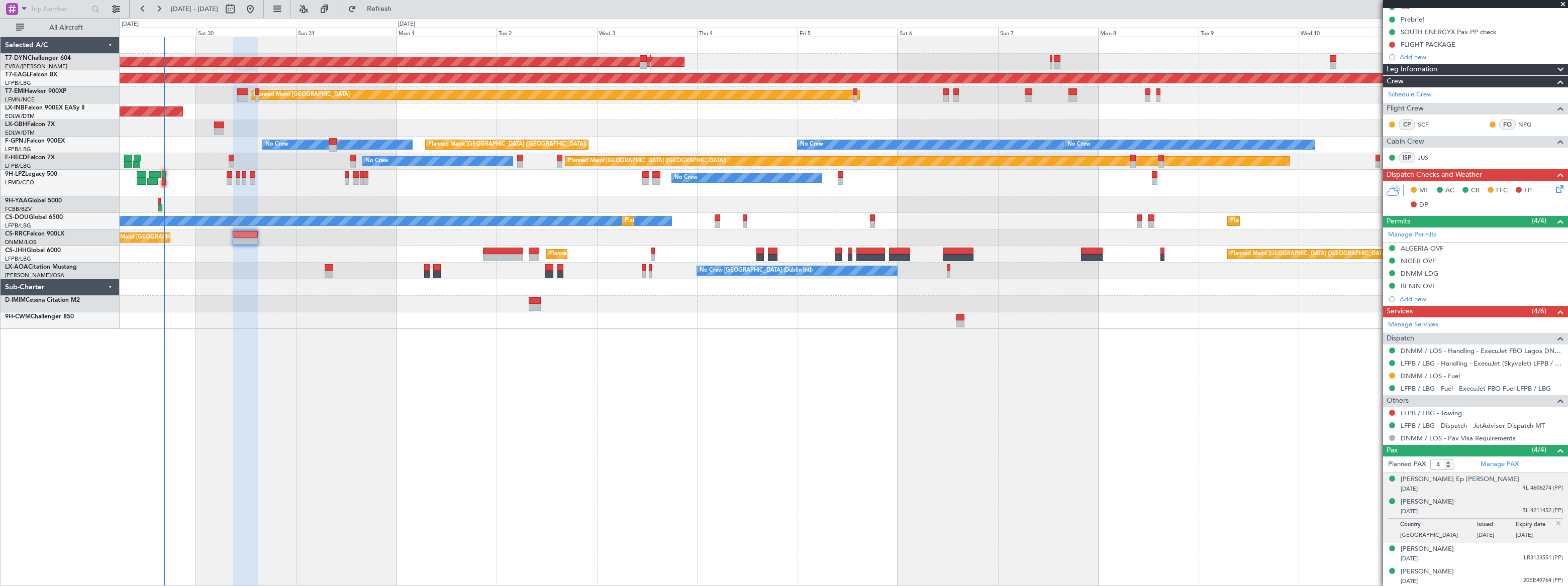
click at [1466, 484] on div "[DATE] RL 4606274 (PP)" at bounding box center [1481, 489] width 162 height 10
click at [1469, 574] on div "[PERSON_NAME] [DATE] 20EE49764 (PP)" at bounding box center [1481, 576] width 162 height 20
click at [1523, 485] on span "RL 4606274 (PP)" at bounding box center [1543, 488] width 41 height 8
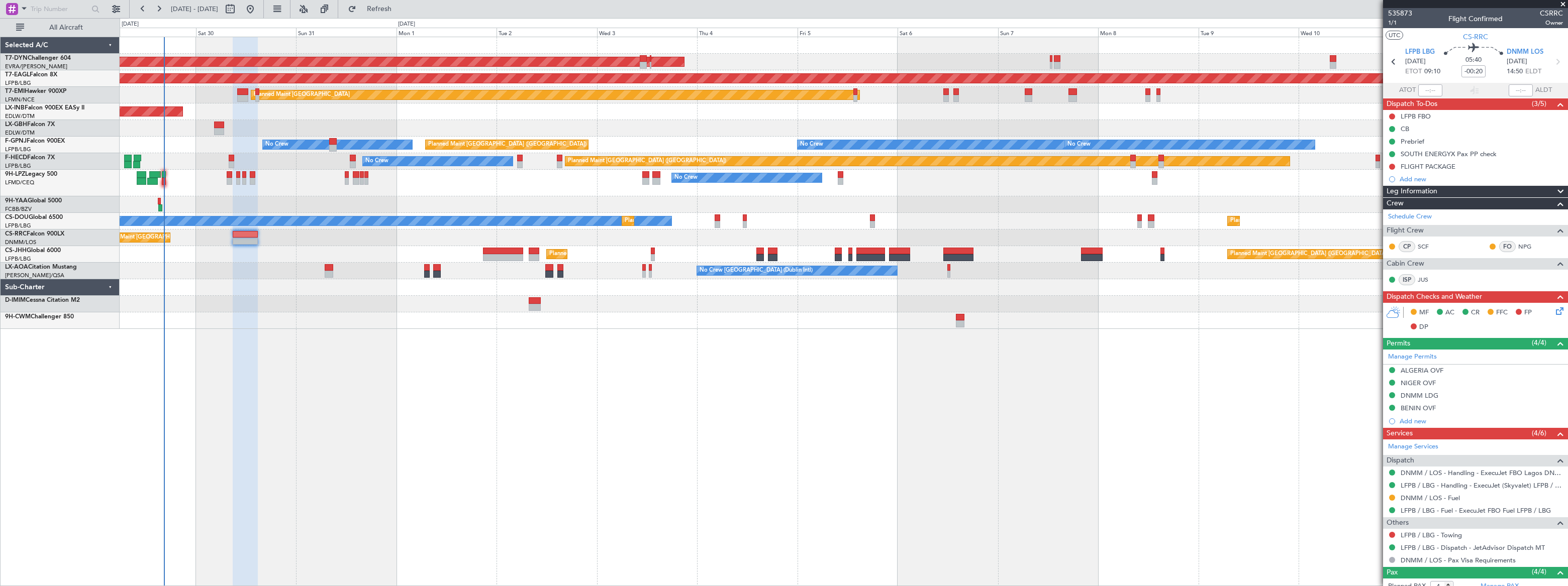
scroll to position [122, 0]
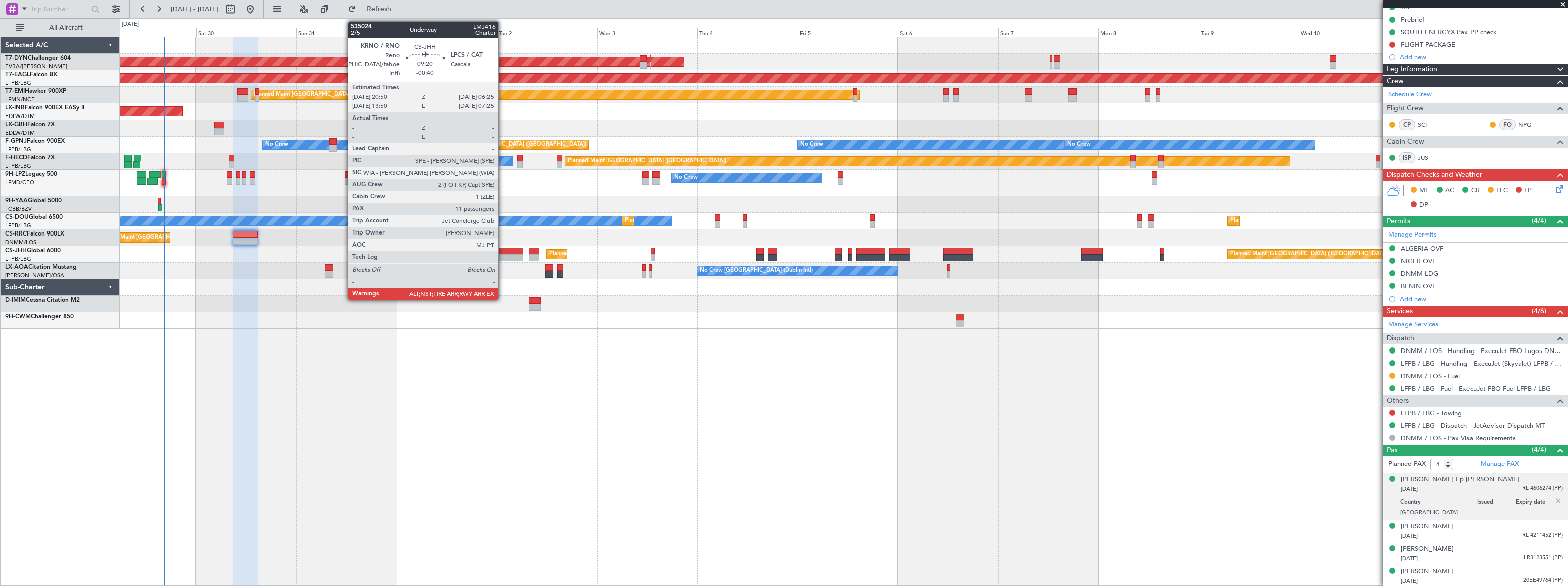
click at [502, 253] on div at bounding box center [503, 251] width 40 height 7
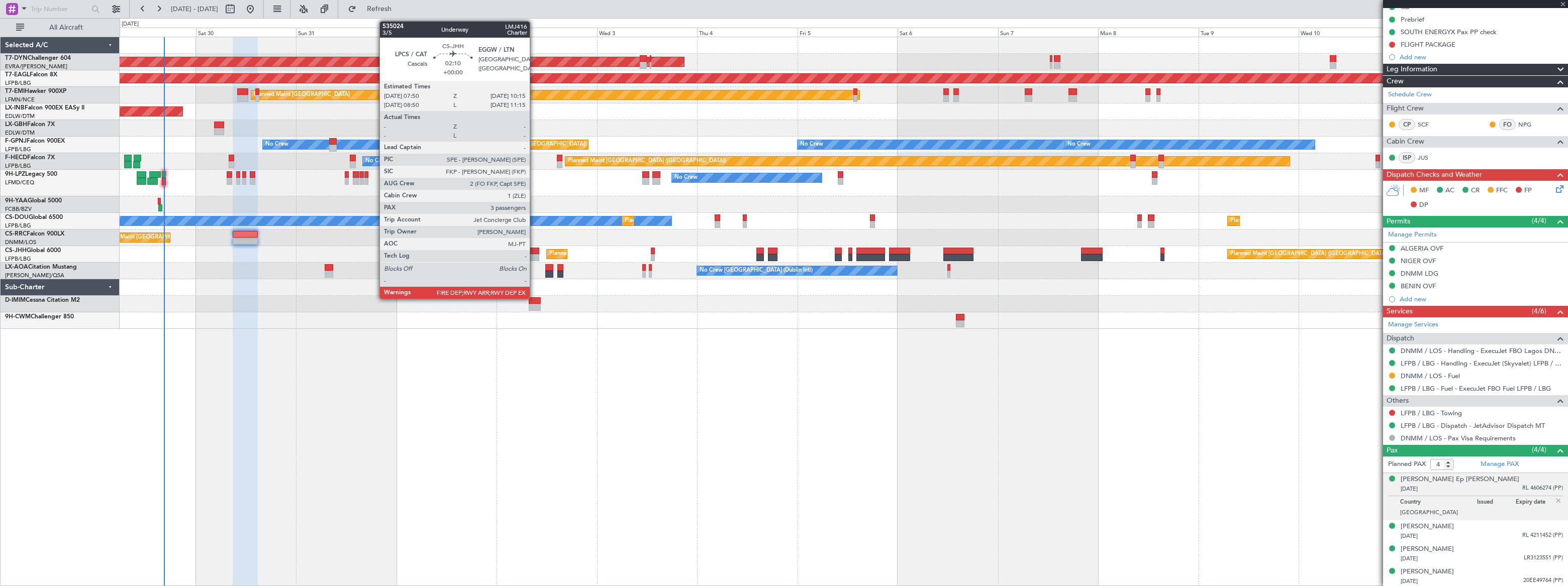
type input "-00:40"
type input "11"
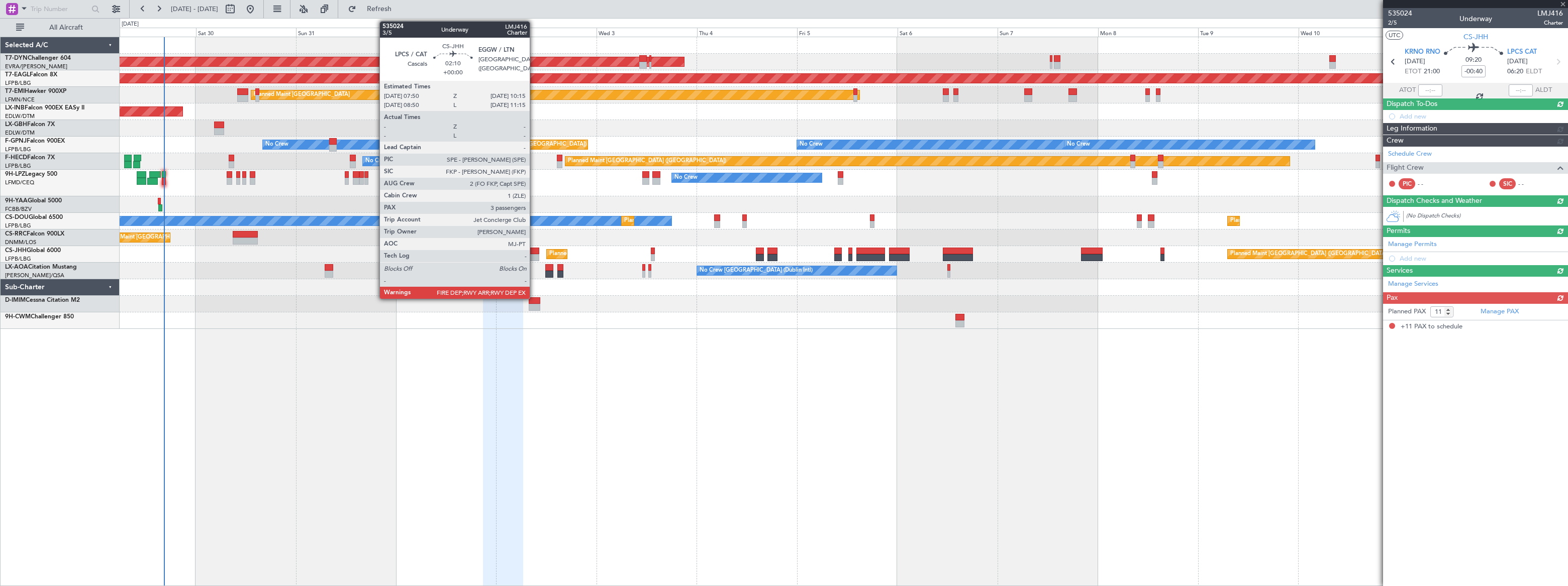
scroll to position [0, 0]
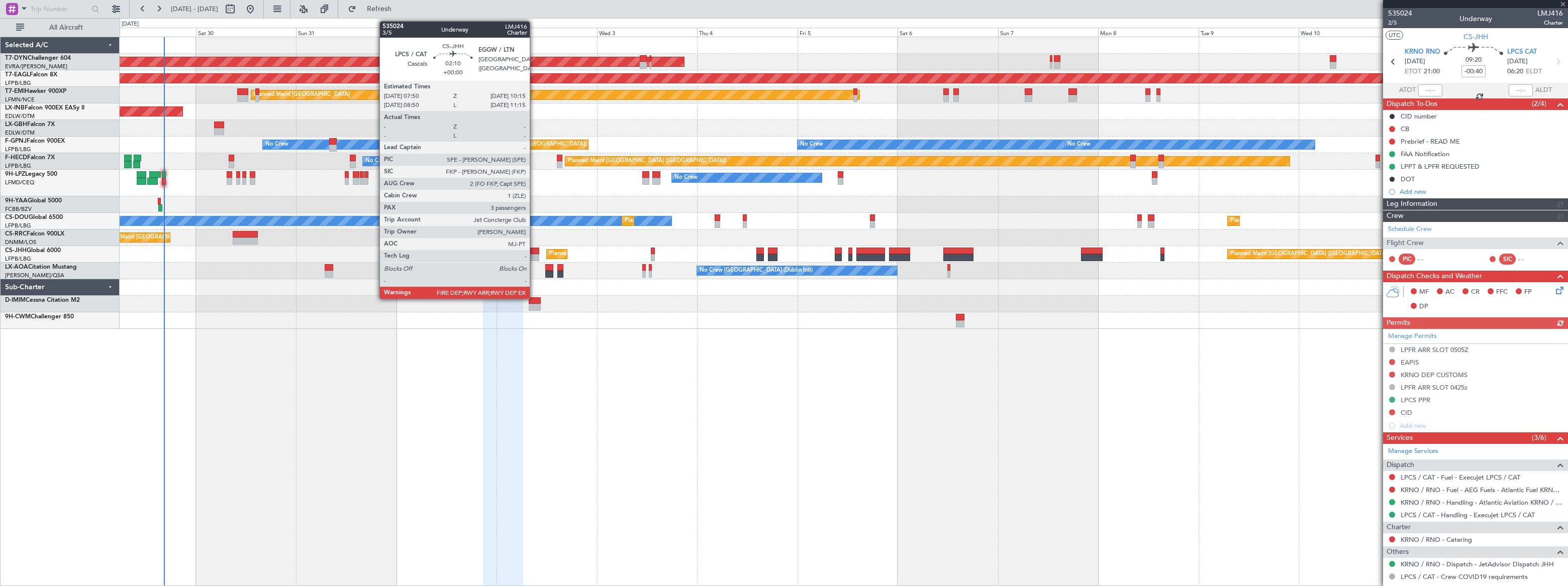
click at [534, 251] on div at bounding box center [534, 251] width 11 height 7
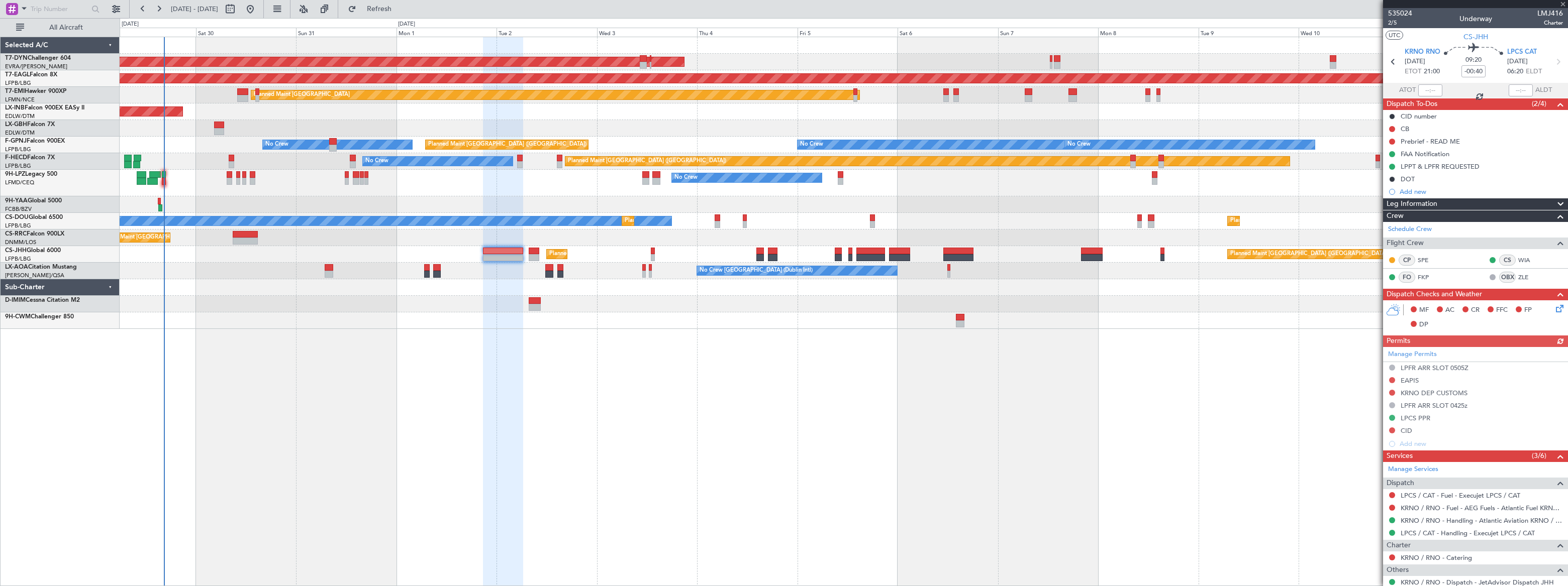
type input "3"
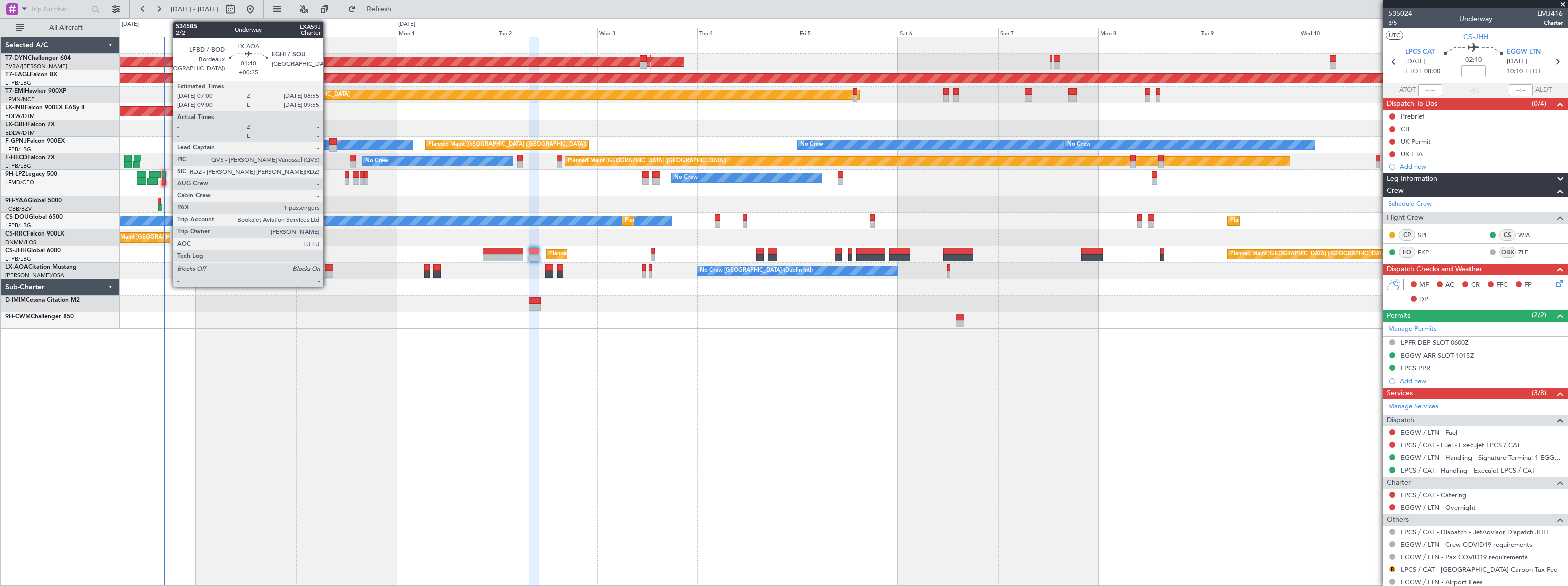
click at [328, 266] on div at bounding box center [328, 267] width 8 height 7
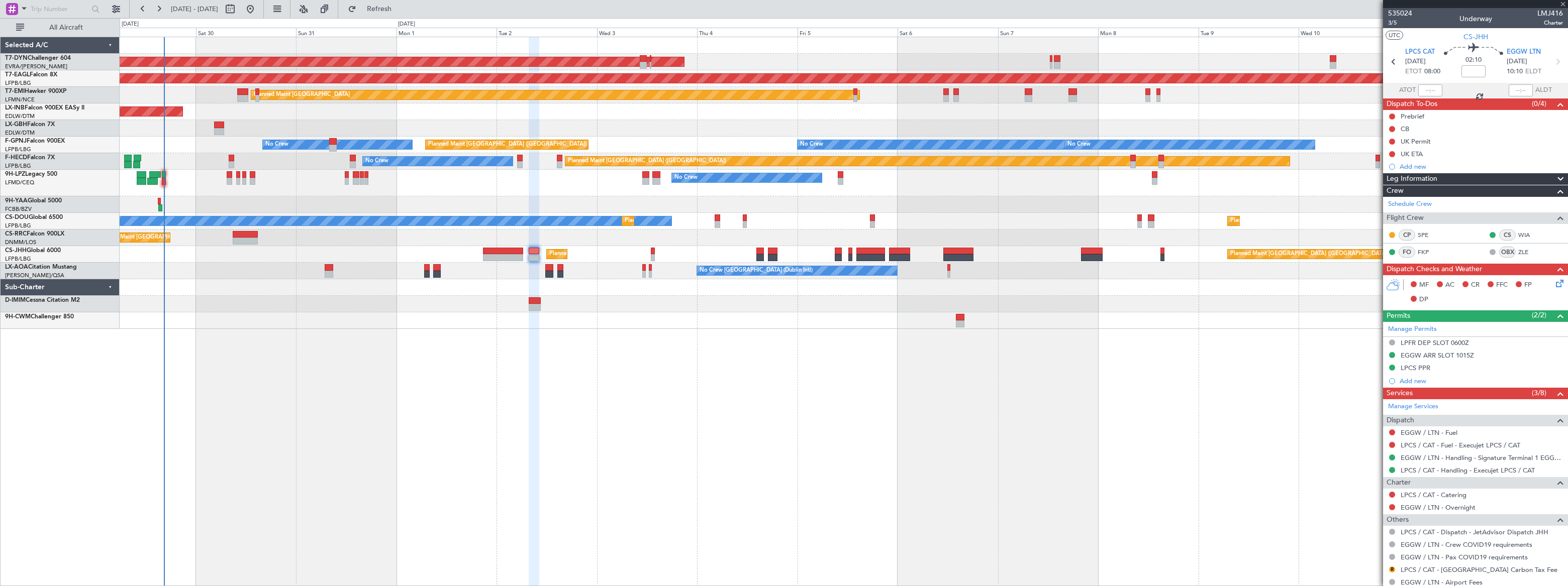
type input "+00:25"
type input "1"
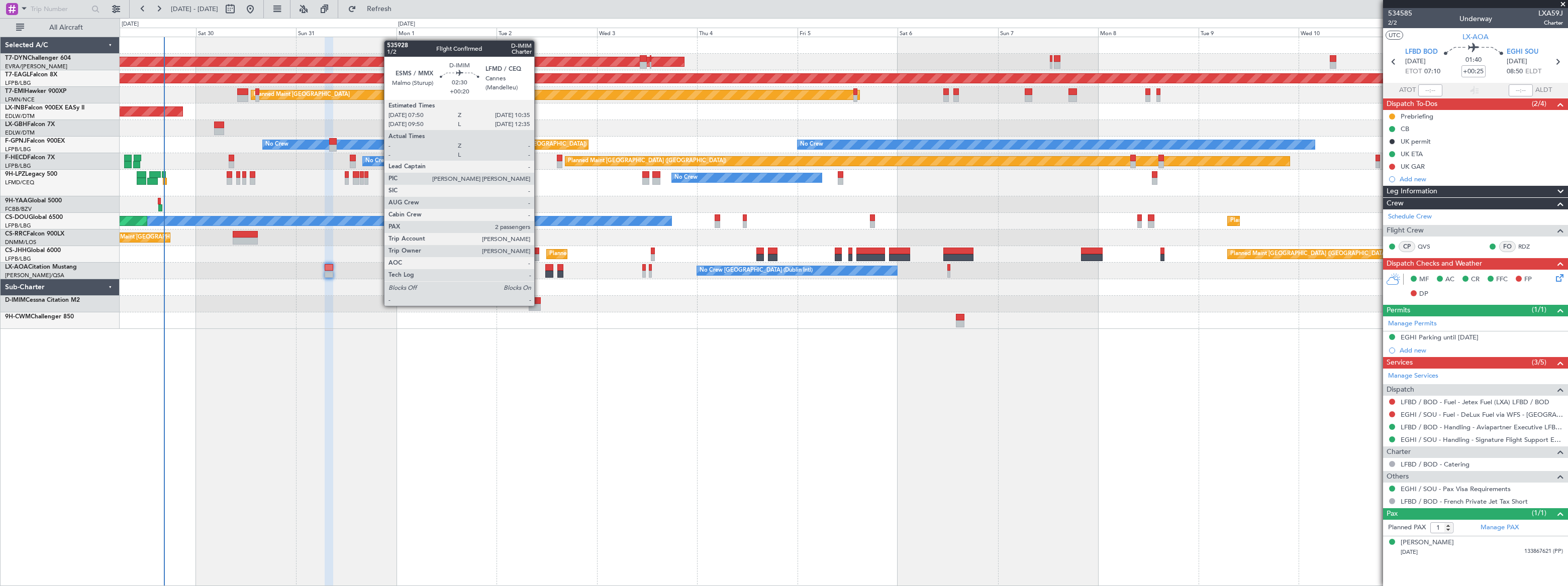
click at [535, 304] on div at bounding box center [535, 307] width 11 height 7
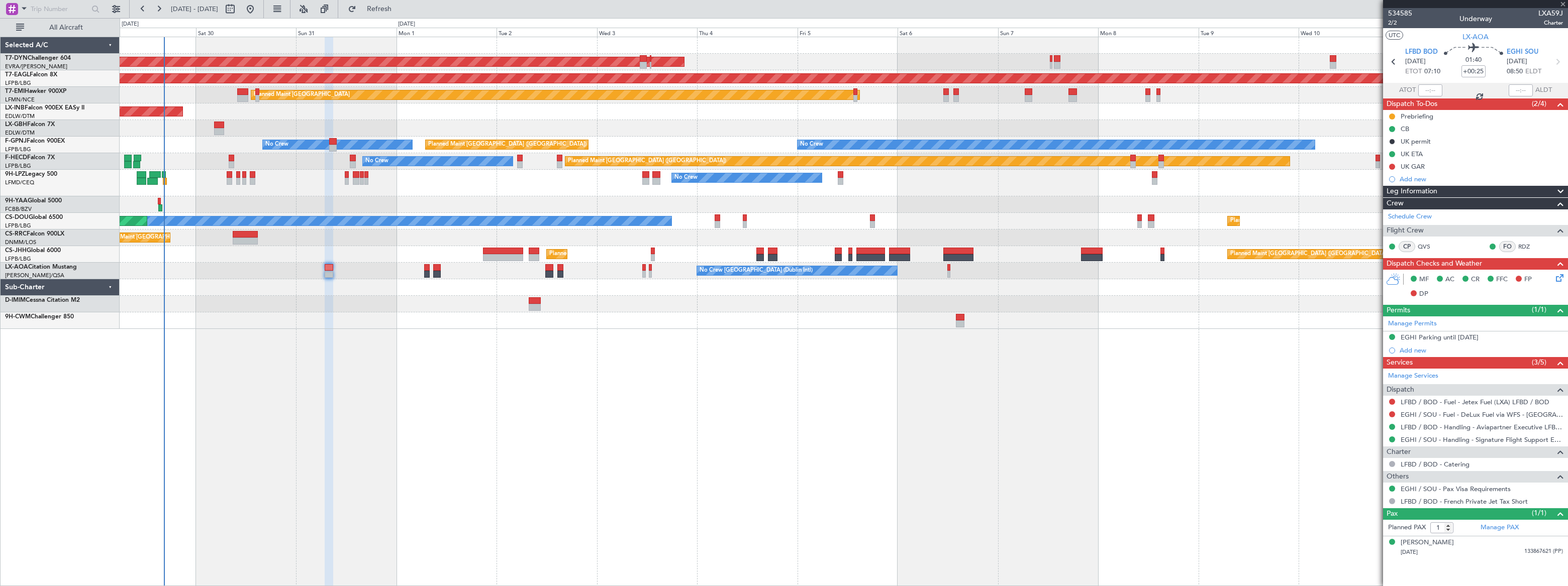
type input "+00:20"
type input "2"
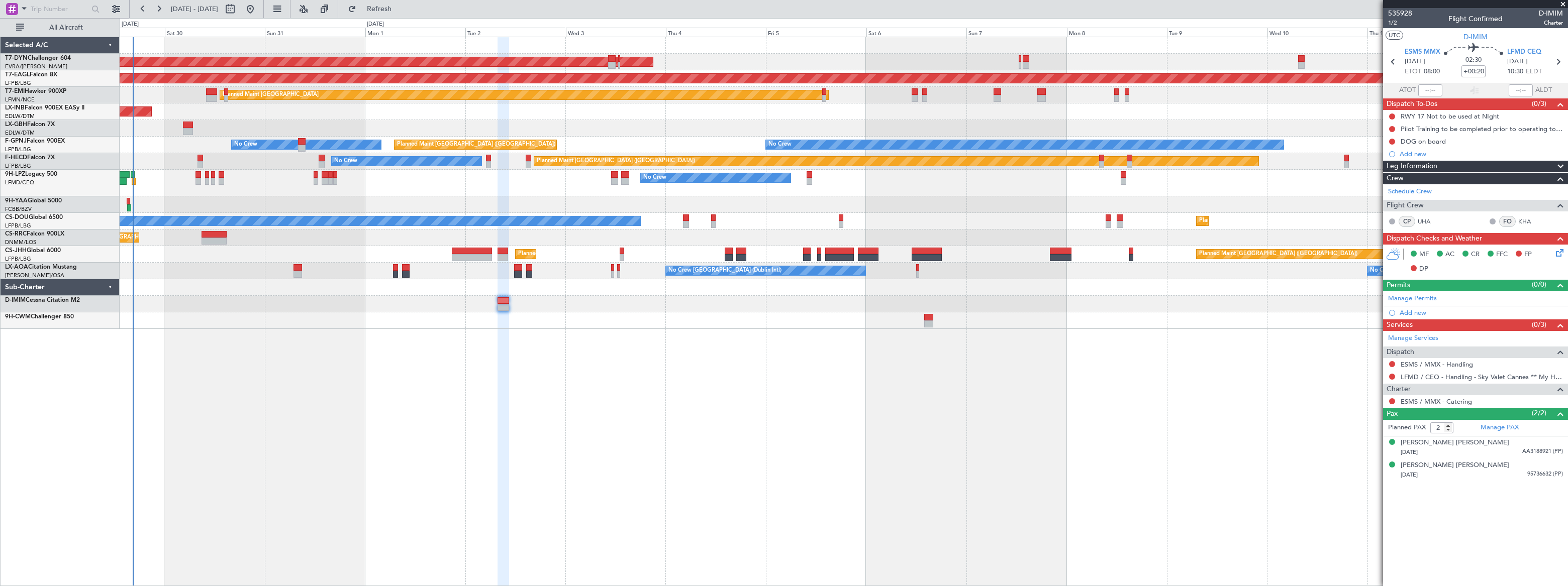
click at [255, 321] on div "AOG Maint Riga (Riga Intl) Grounded New York (Teterboro) Planned Maint Zurich U…" at bounding box center [844, 312] width 1448 height 550
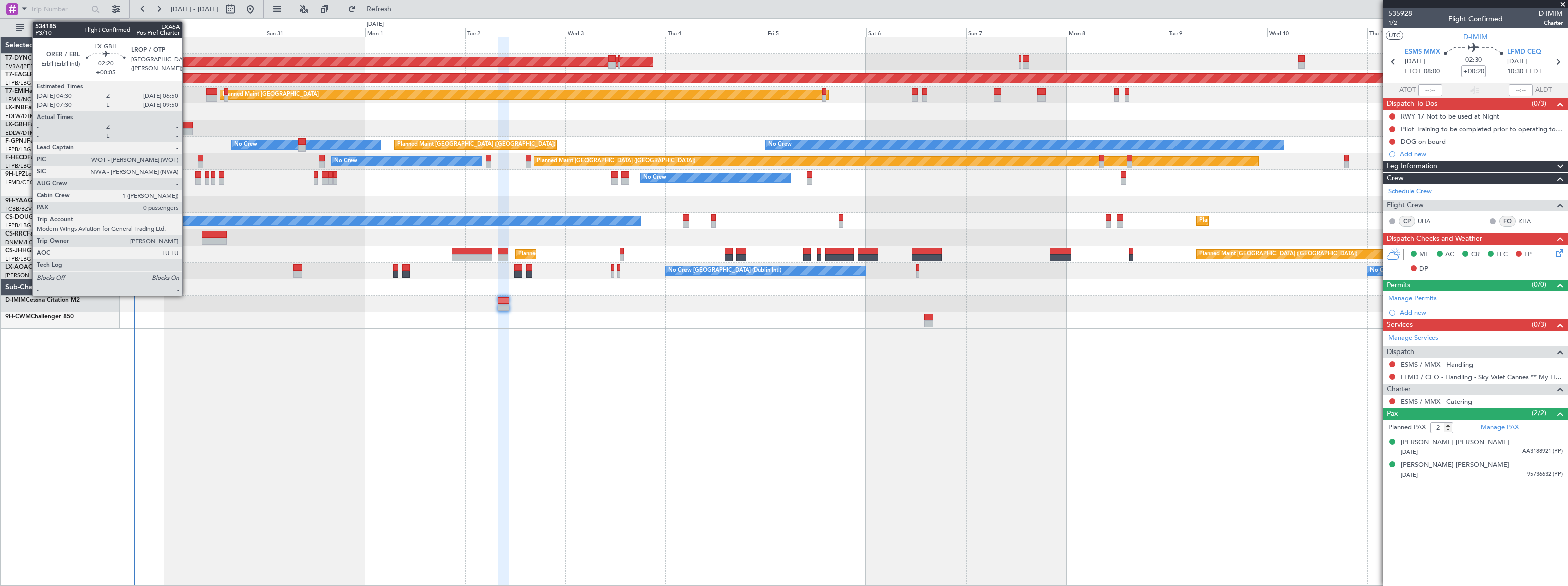
click at [187, 122] on div at bounding box center [188, 125] width 10 height 7
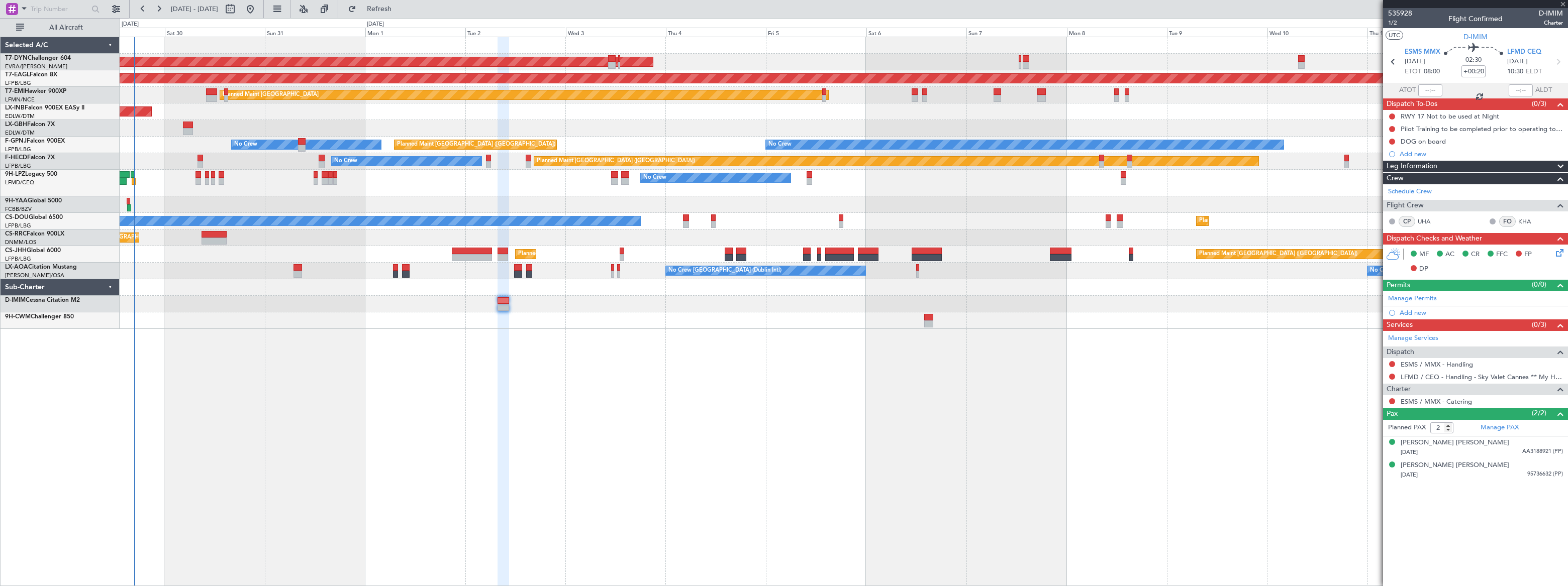
type input "+00:05"
type input "0"
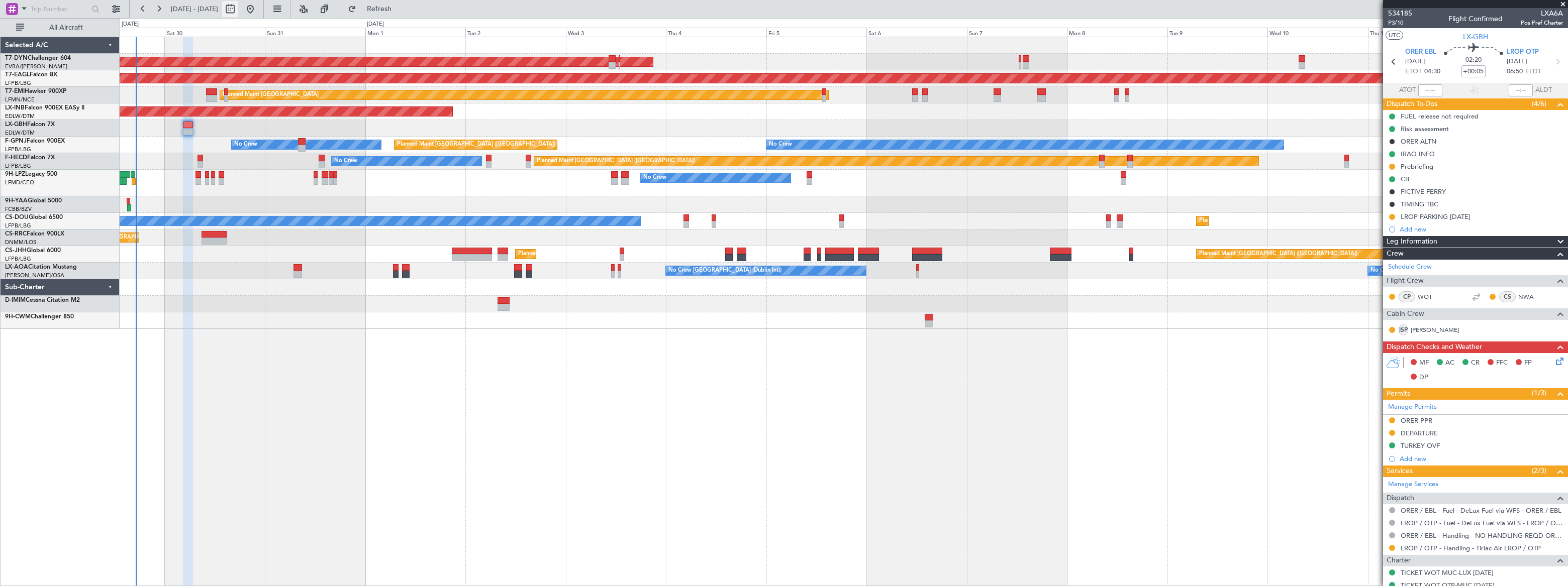
click at [238, 9] on button at bounding box center [230, 9] width 16 height 16
select select "8"
select select "2025"
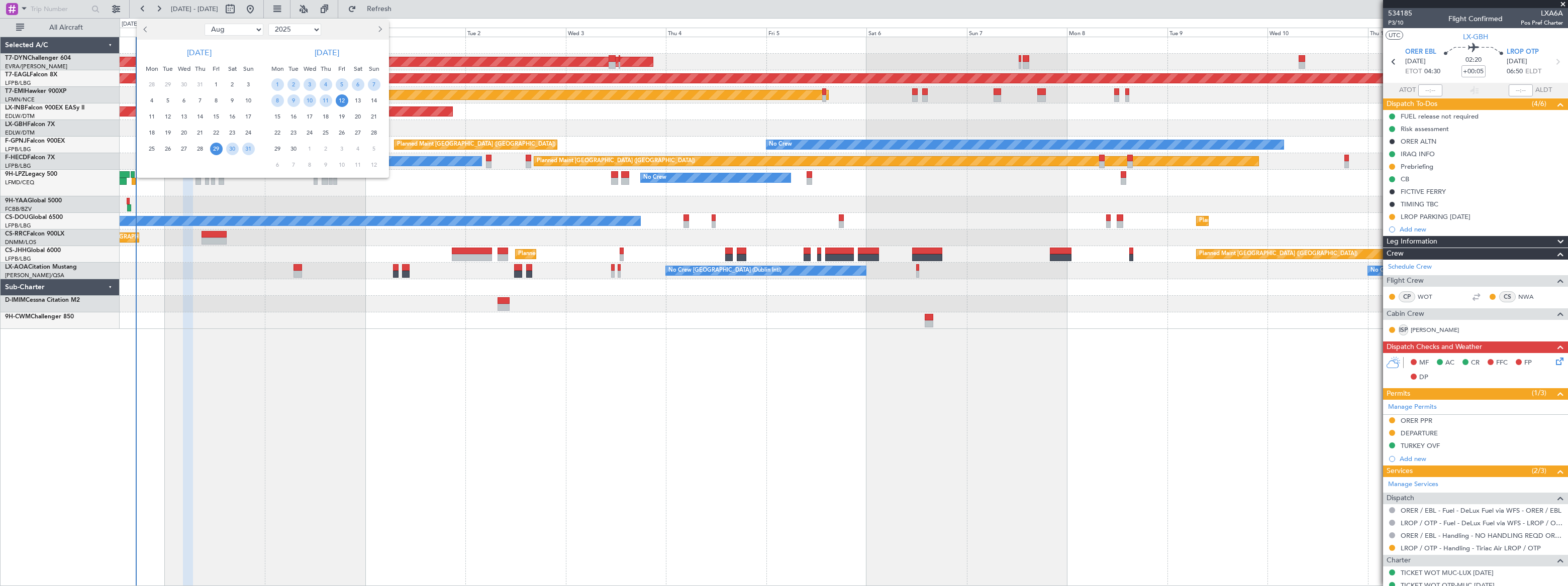
drag, startPoint x: 237, startPoint y: 31, endPoint x: 238, endPoint y: 36, distance: 5.1
click at [237, 31] on select "Jan Feb Mar Apr May Jun Jul Aug Sep Oct Nov Dec" at bounding box center [234, 29] width 59 height 12
select select "9"
click at [204, 24] on select "Jan Feb Mar Apr May Jun Jul Aug Sep Oct Nov Dec" at bounding box center [234, 29] width 59 height 12
click at [152, 99] on span "8" at bounding box center [152, 101] width 13 height 13
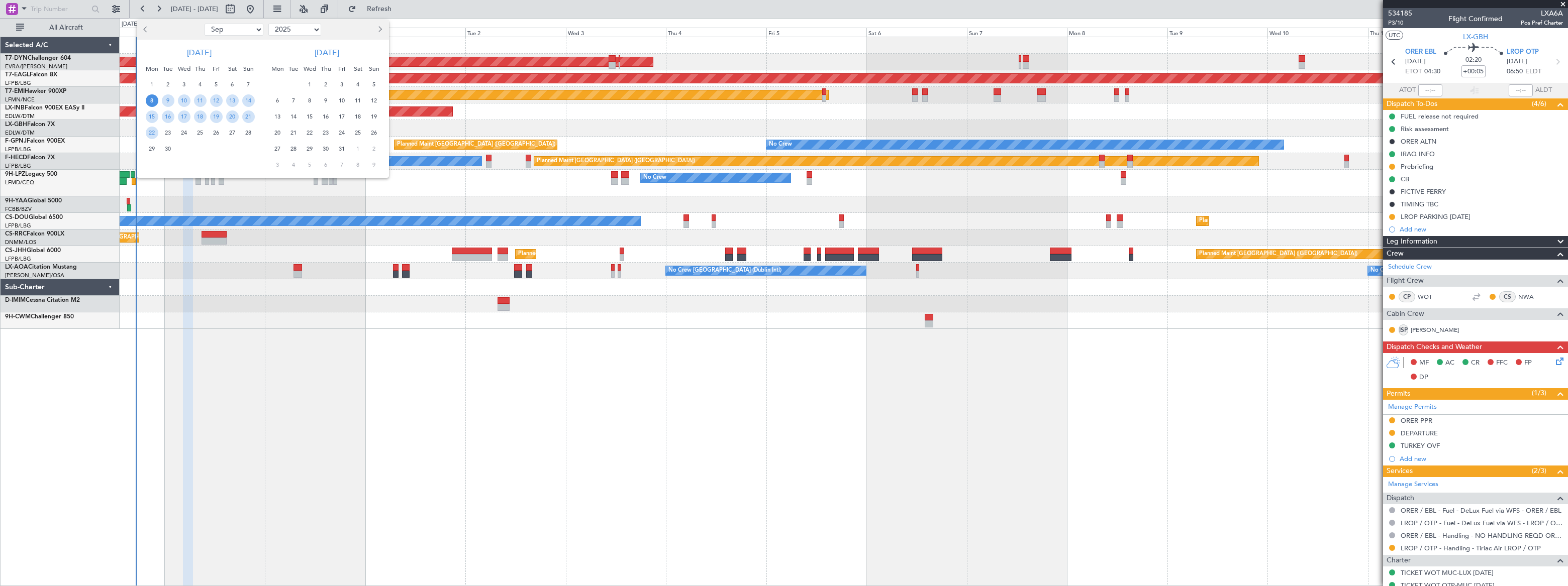
click at [152, 99] on span "8" at bounding box center [152, 101] width 13 height 13
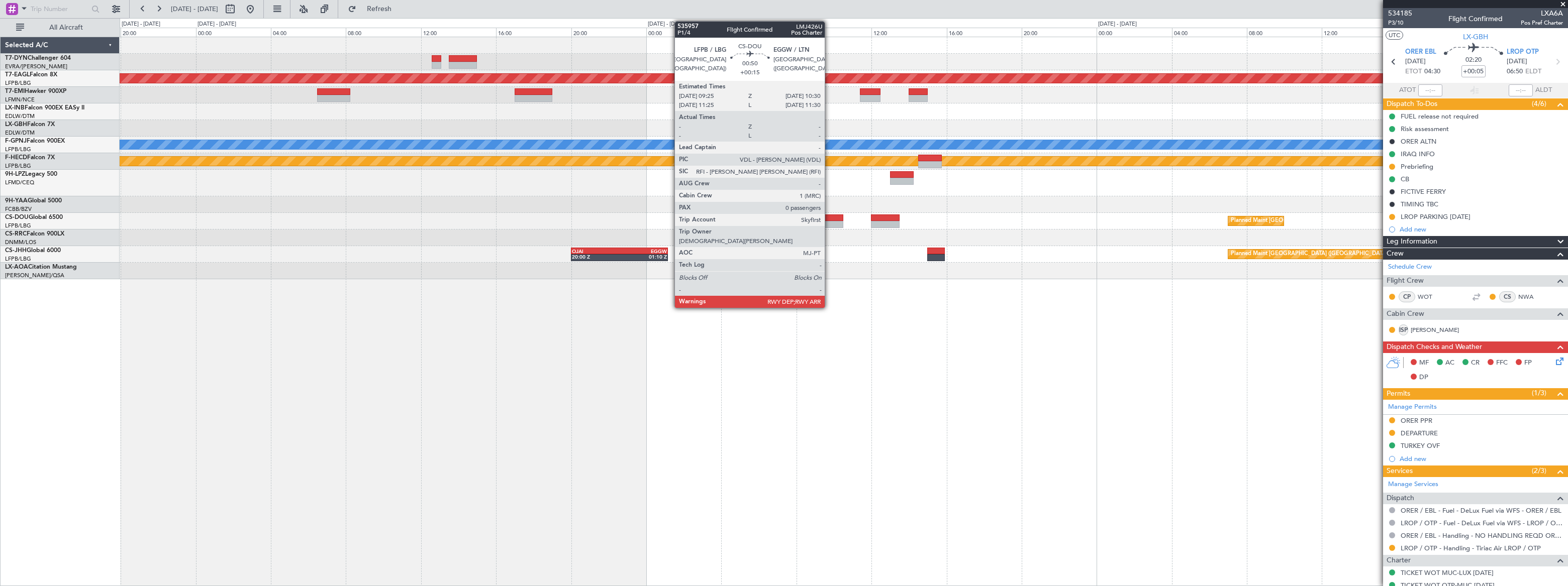
click at [830, 220] on div at bounding box center [833, 218] width 20 height 7
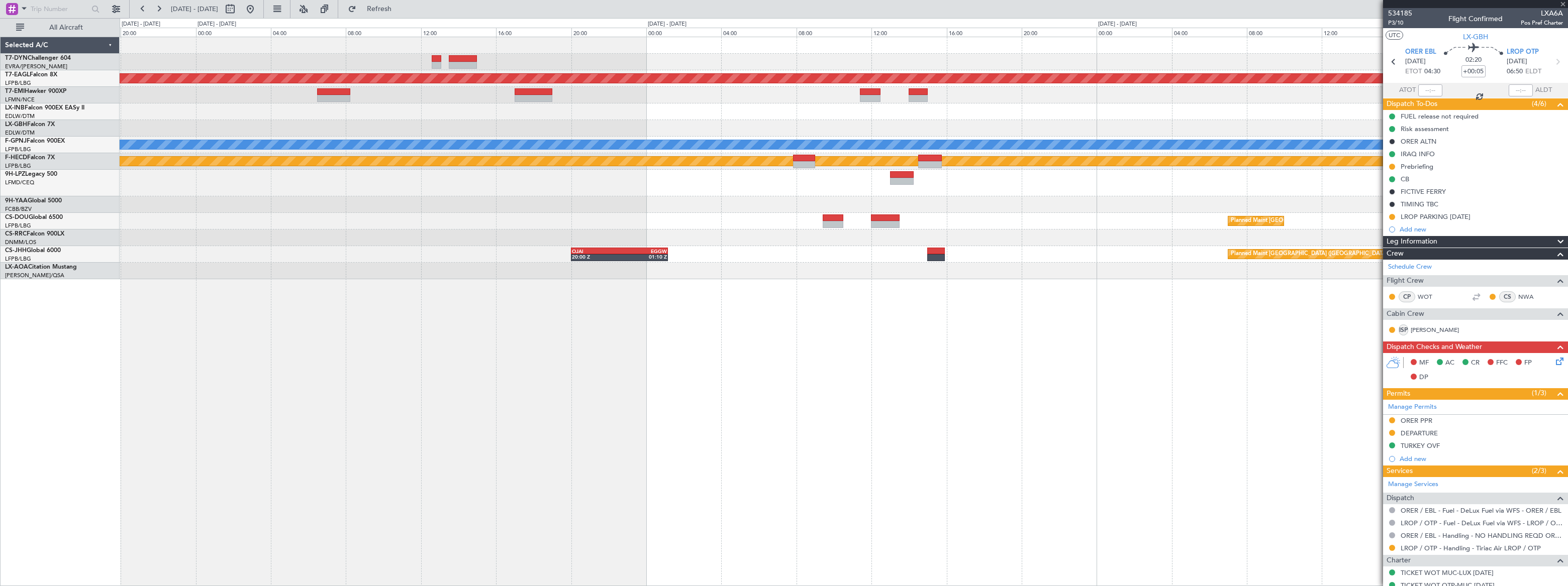
type input "+00:15"
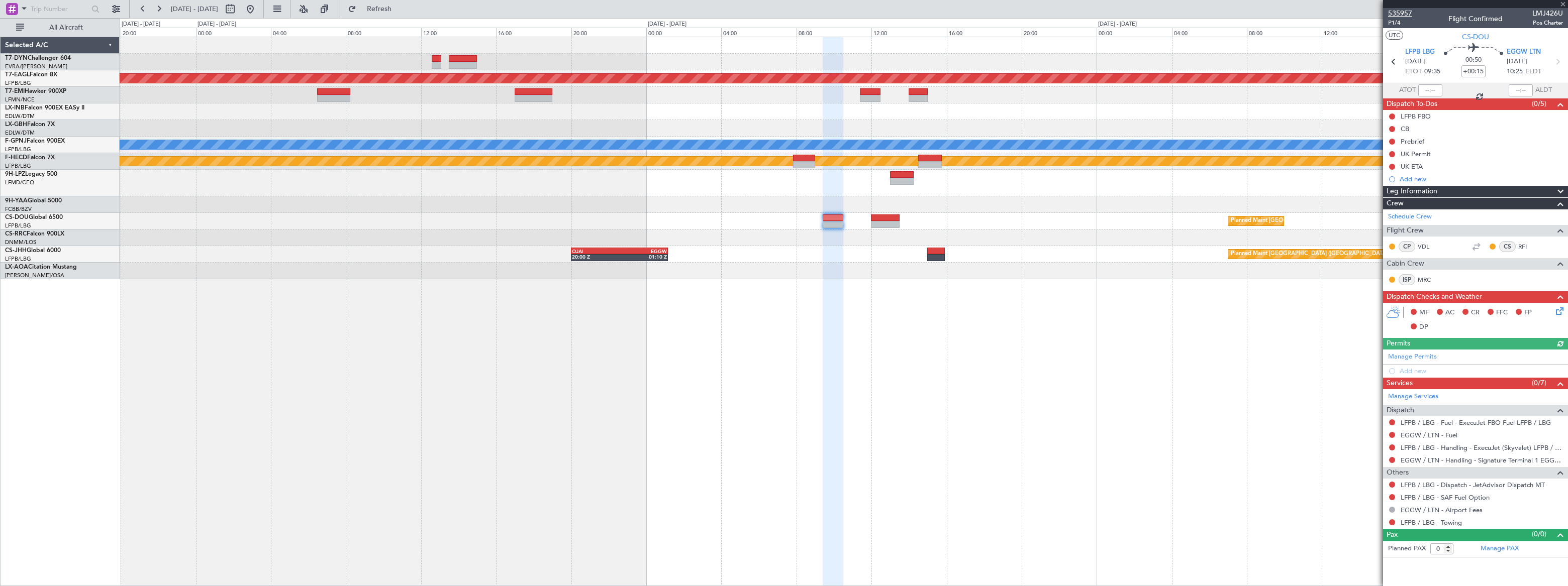
click at [1396, 11] on span "535957" at bounding box center [1401, 13] width 24 height 11
click at [258, 6] on button at bounding box center [250, 9] width 16 height 16
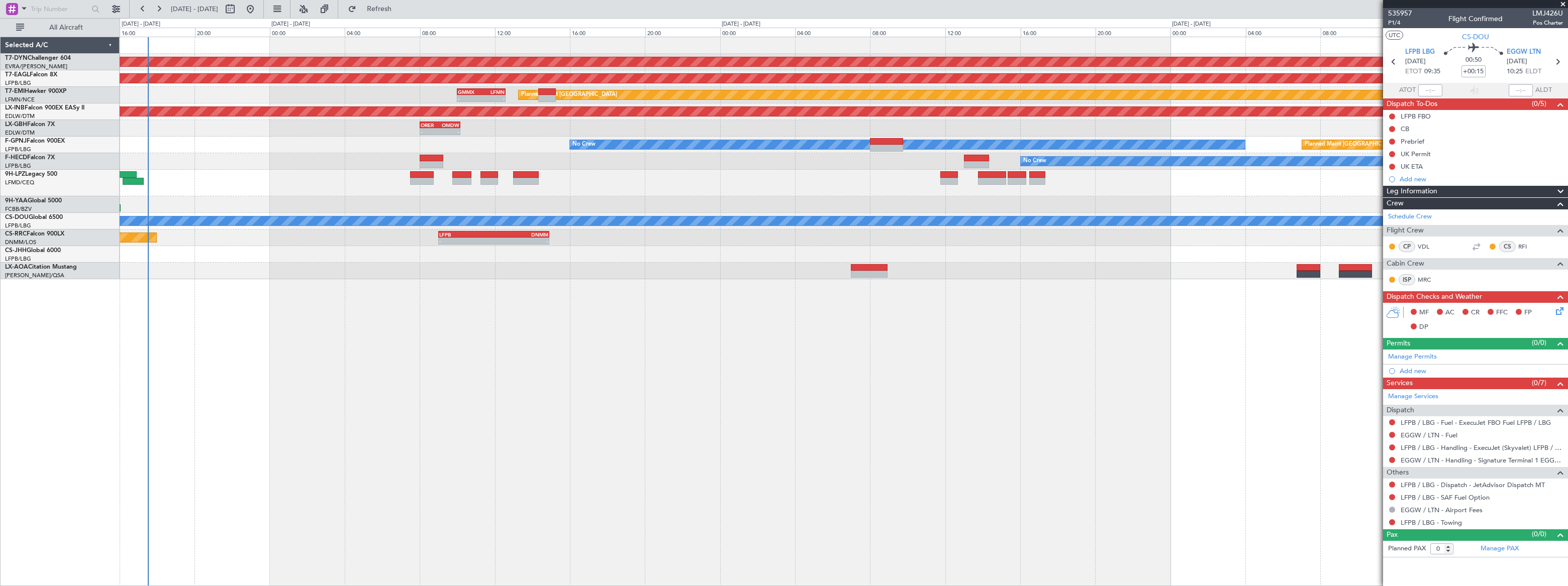
click at [262, 174] on div "ESGG 13:00 Z LFMD 15:40 Z 12:30 Z 14:58 Z LFMN 10:00 Z ESGG 12:15 Z 09:56 Z 12:…" at bounding box center [844, 183] width 1448 height 27
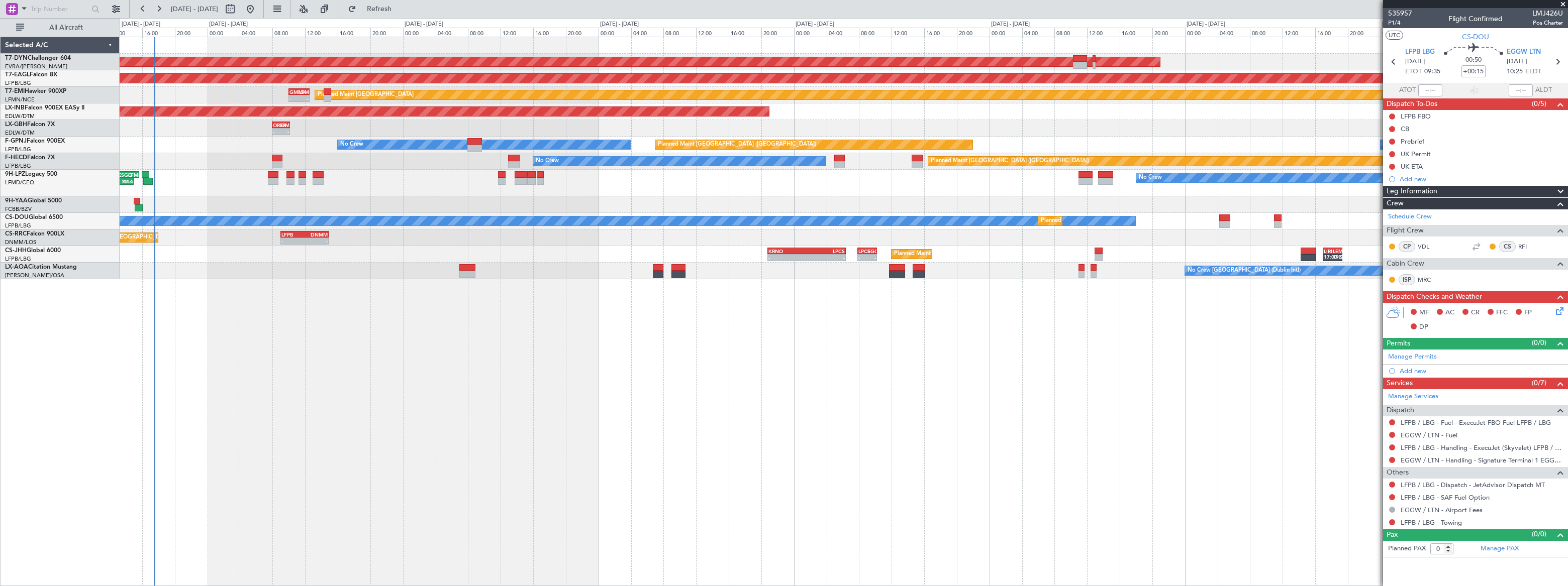
click at [270, 277] on div "AOG Maint Riga (Riga Intl) Grounded New York (Teterboro) Planned Maint Zurich -…" at bounding box center [844, 312] width 1448 height 550
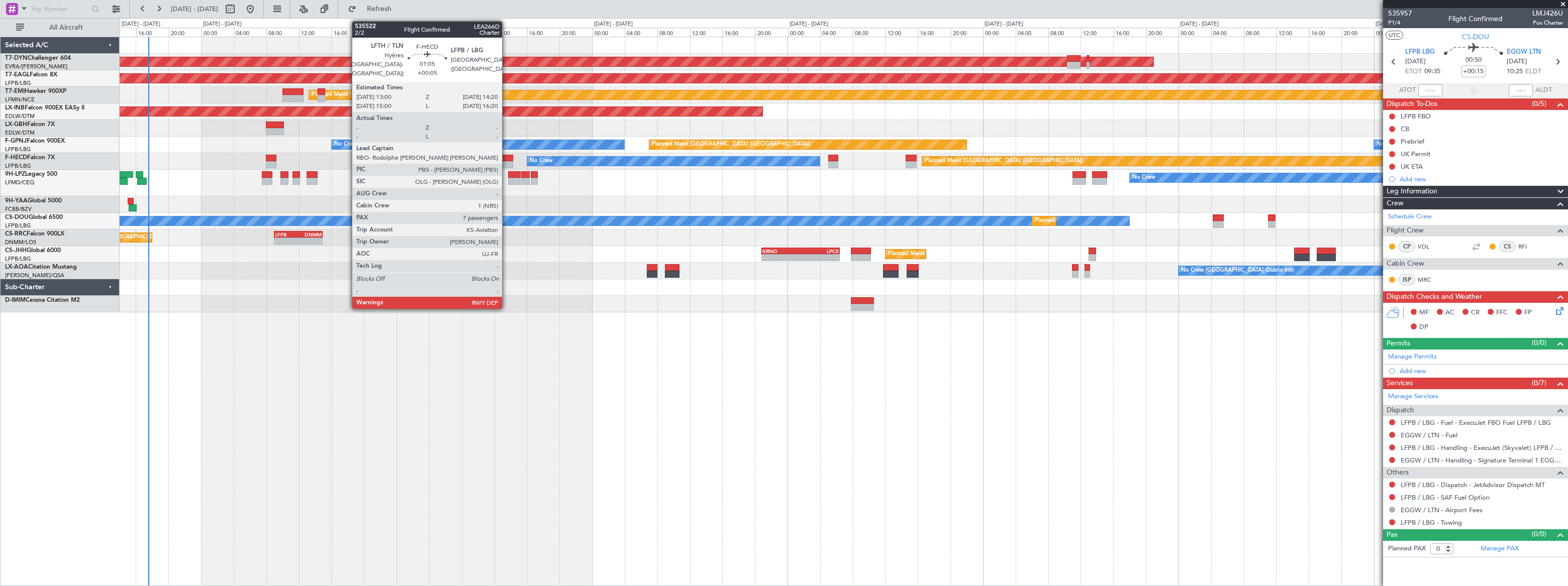
click at [507, 158] on div at bounding box center [507, 158] width 11 height 7
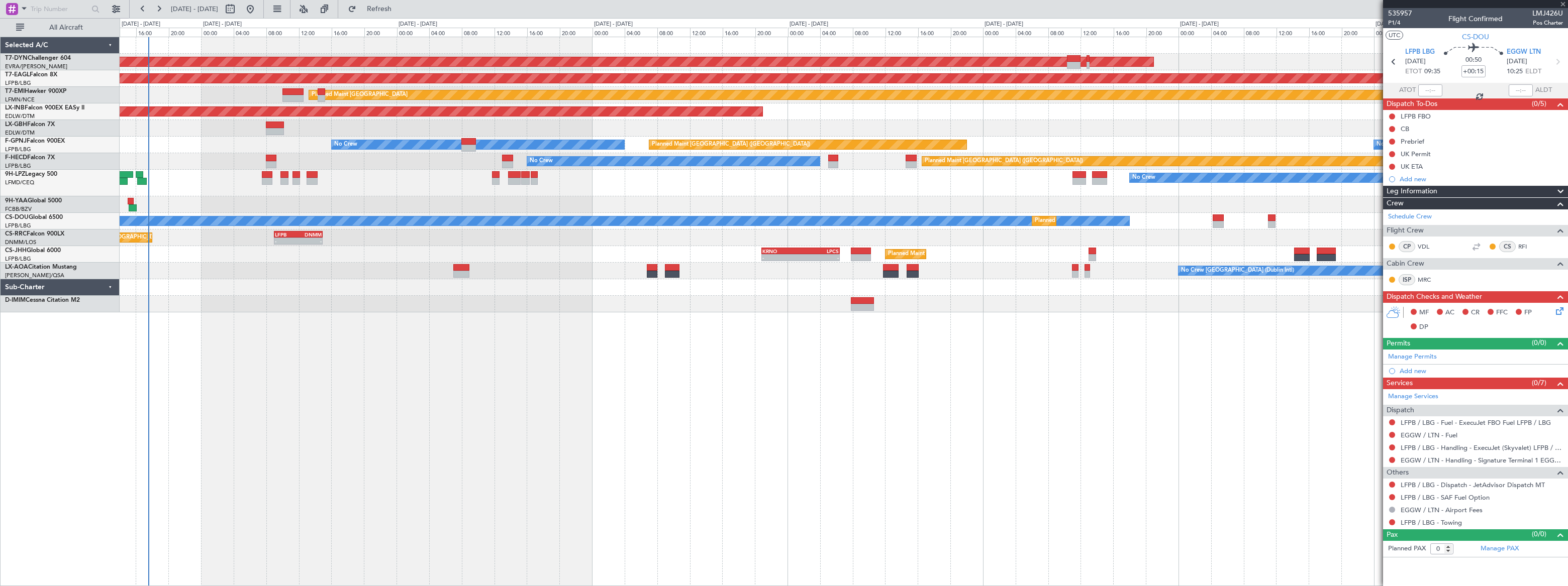
type input "+00:05"
type input "7"
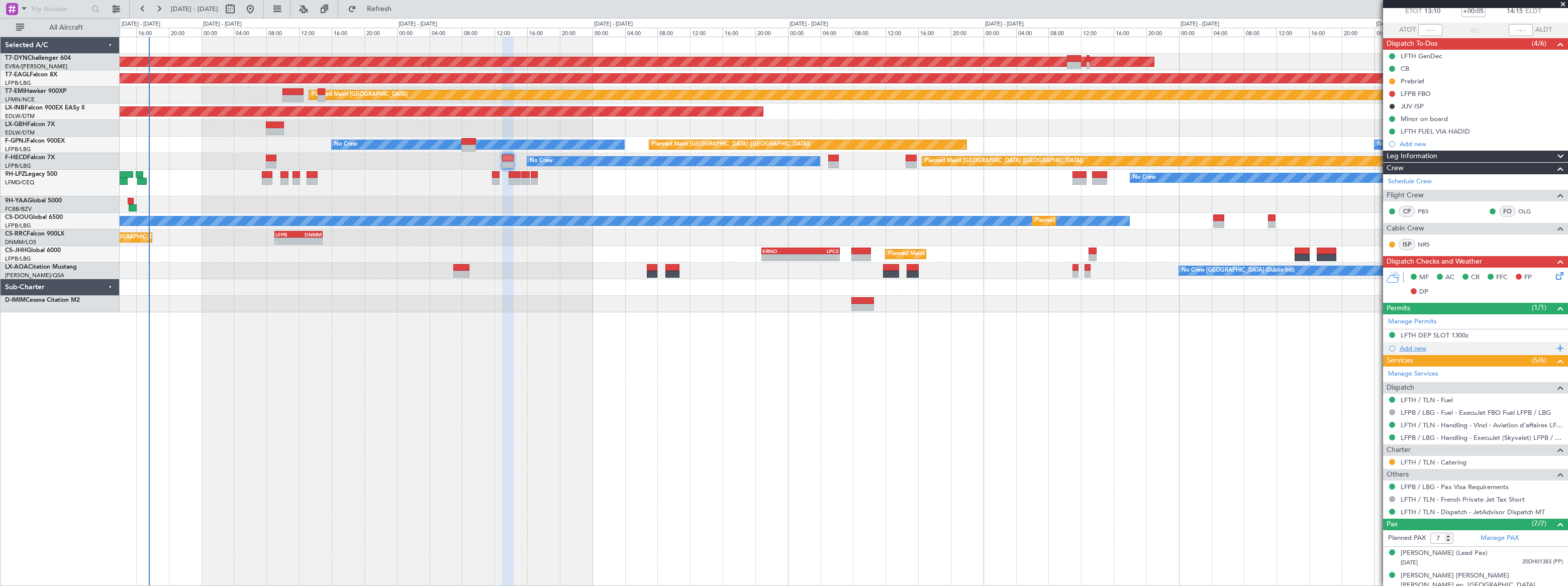
scroll to position [178, 0]
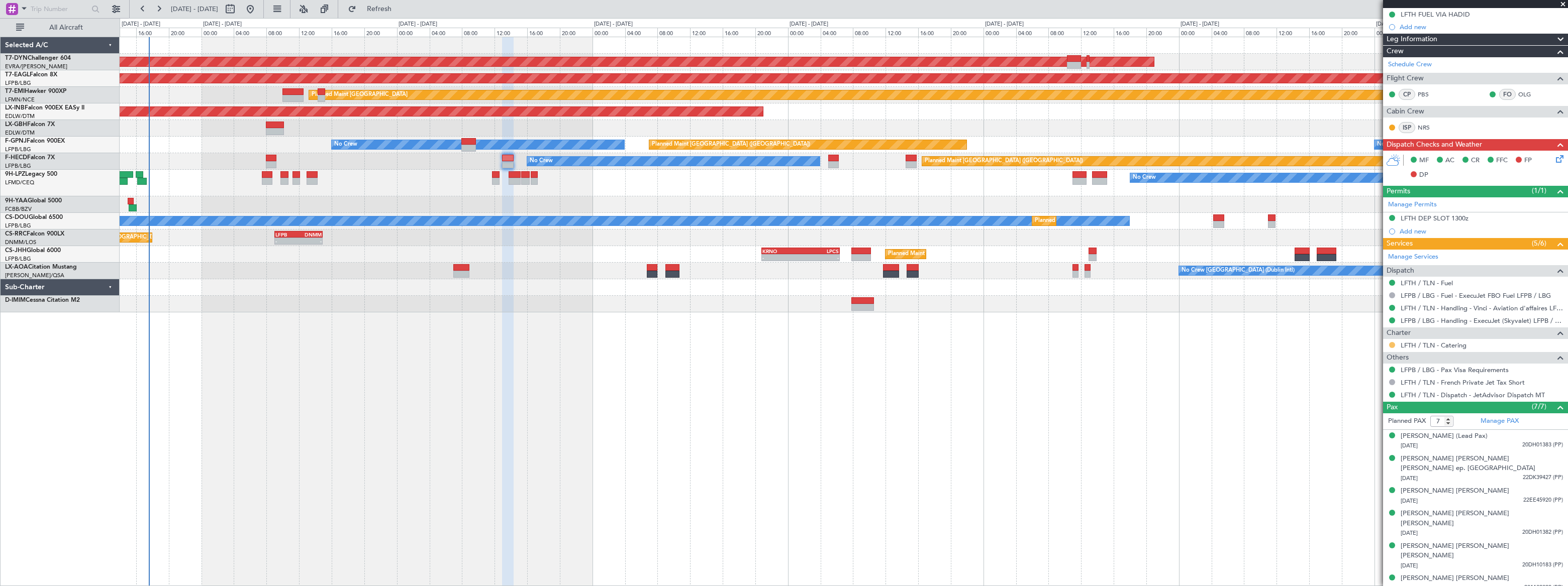
click at [1392, 342] on button at bounding box center [1392, 345] width 6 height 6
click at [1355, 466] on span "Confirmed" at bounding box center [1363, 464] width 31 height 10
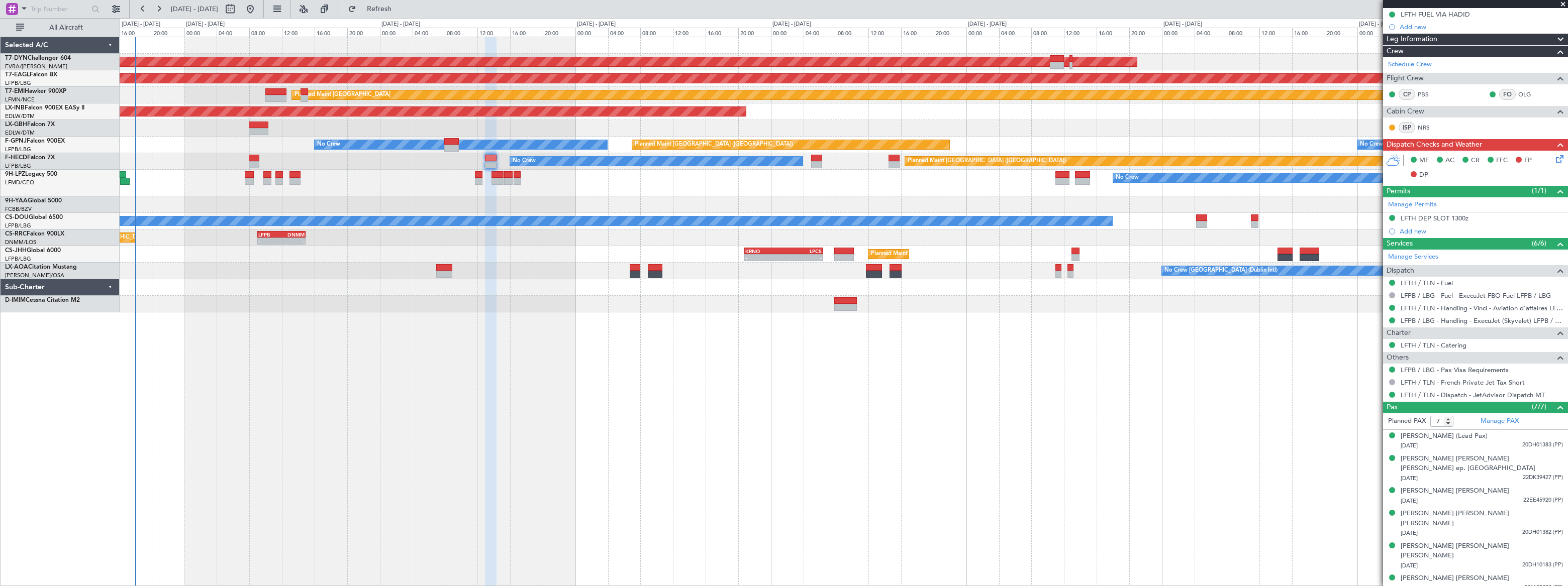
scroll to position [0, 0]
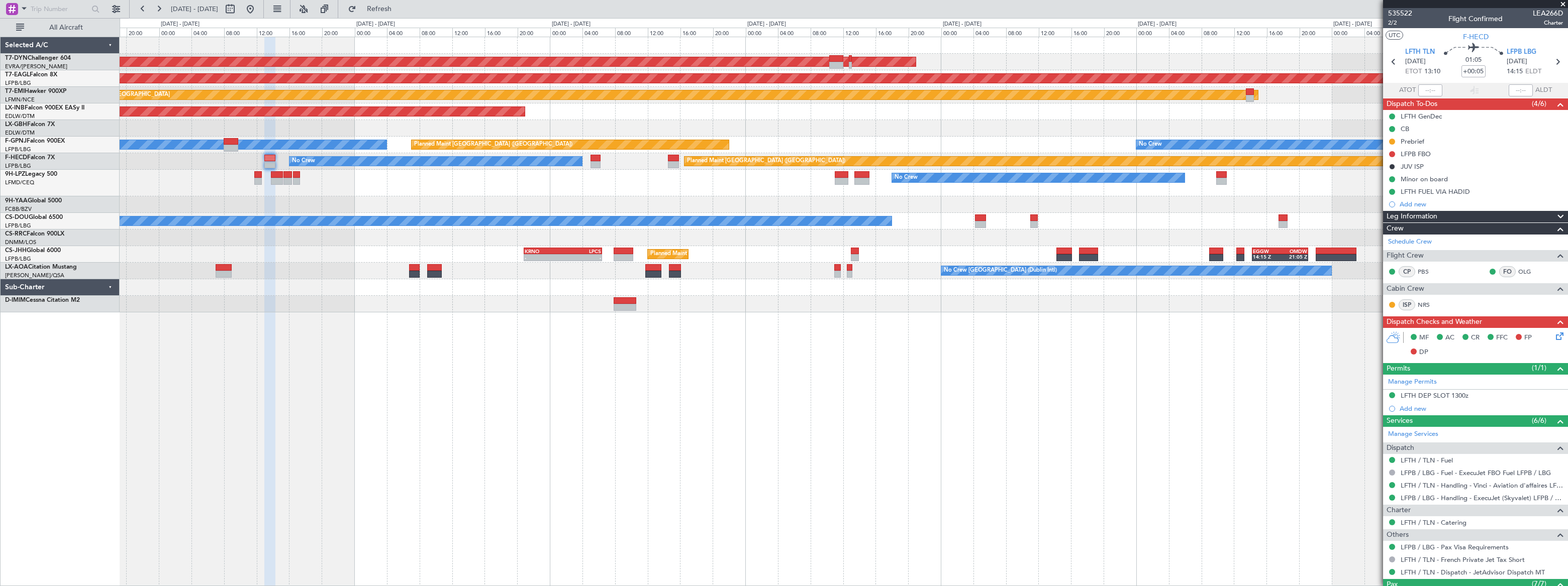
click at [856, 207] on div at bounding box center [844, 205] width 1448 height 17
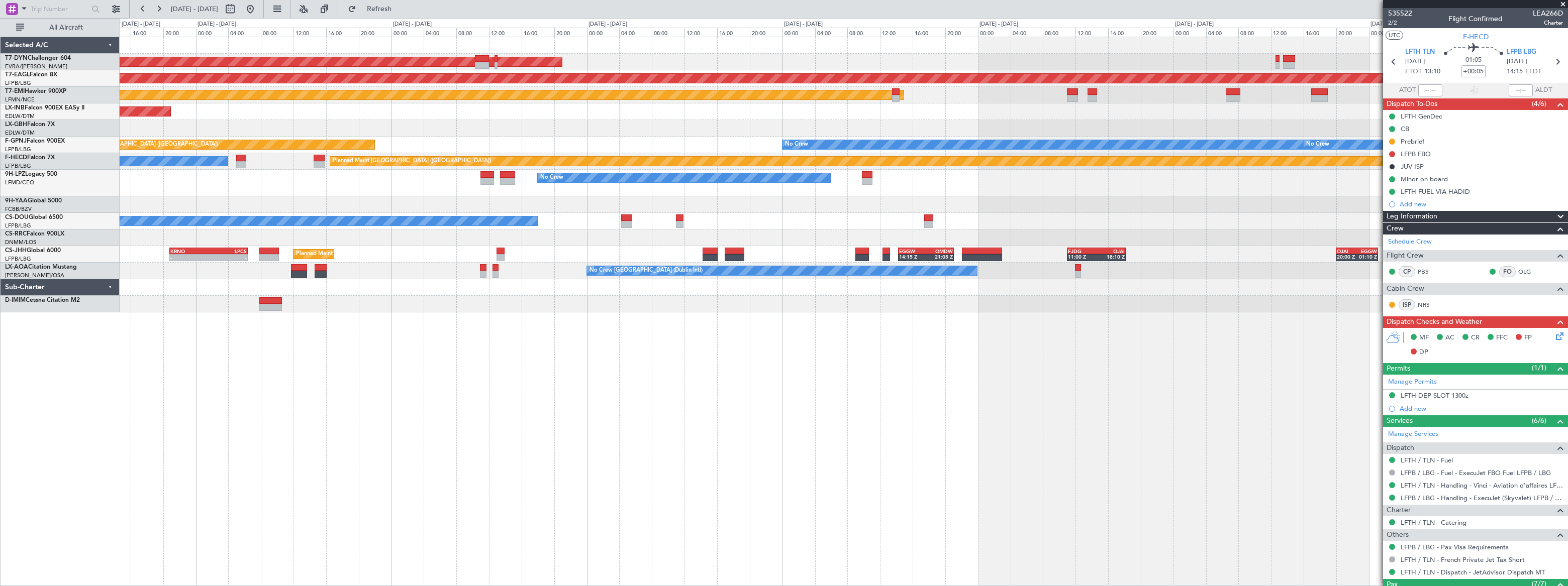
click at [822, 199] on div at bounding box center [844, 205] width 1448 height 17
click at [987, 202] on div at bounding box center [844, 205] width 1448 height 17
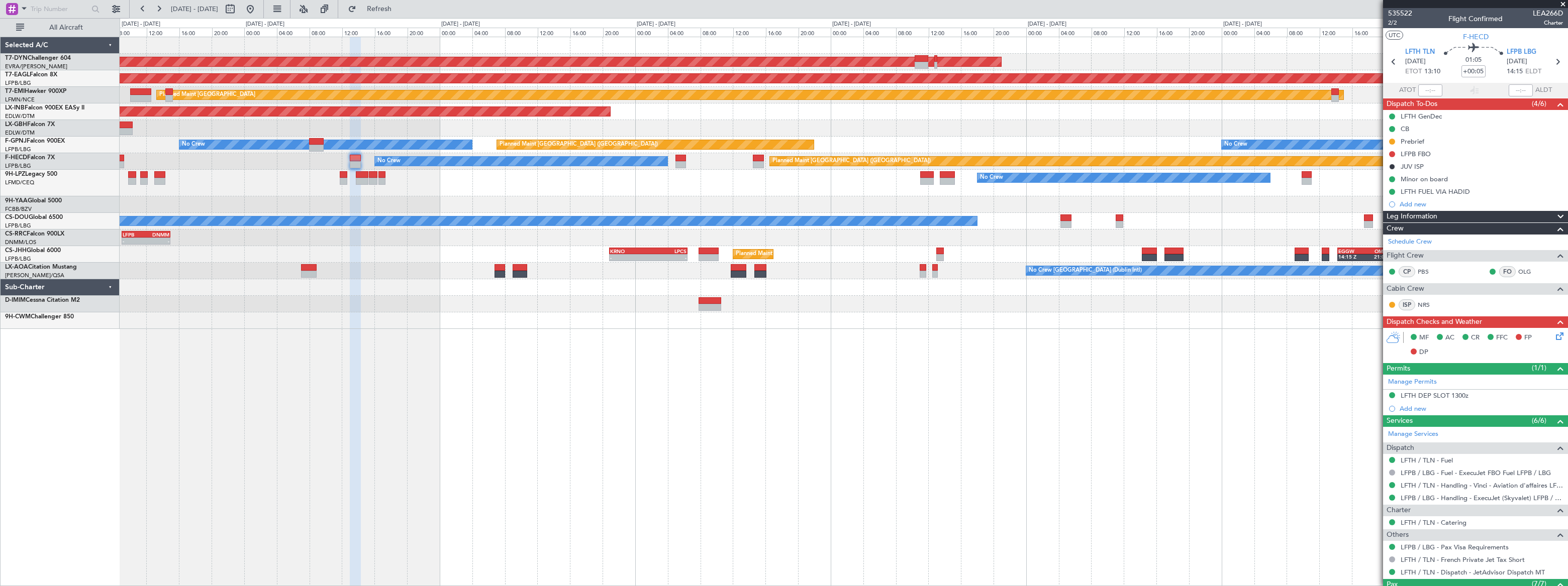
click at [768, 171] on div "AOG Maint Riga (Riga Intl) Grounded New York (Teterboro) Planned Maint Zurich U…" at bounding box center [844, 183] width 1448 height 292
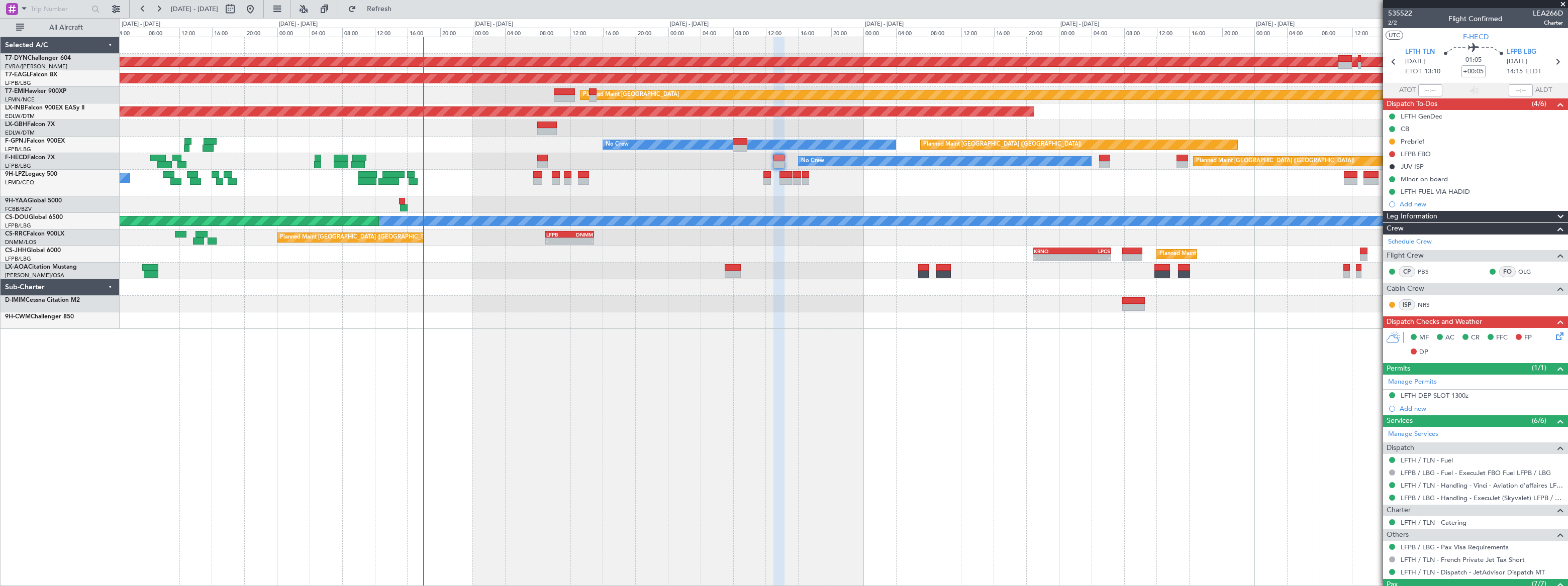
click at [772, 179] on div "No Crew No Crew" at bounding box center [844, 183] width 1448 height 27
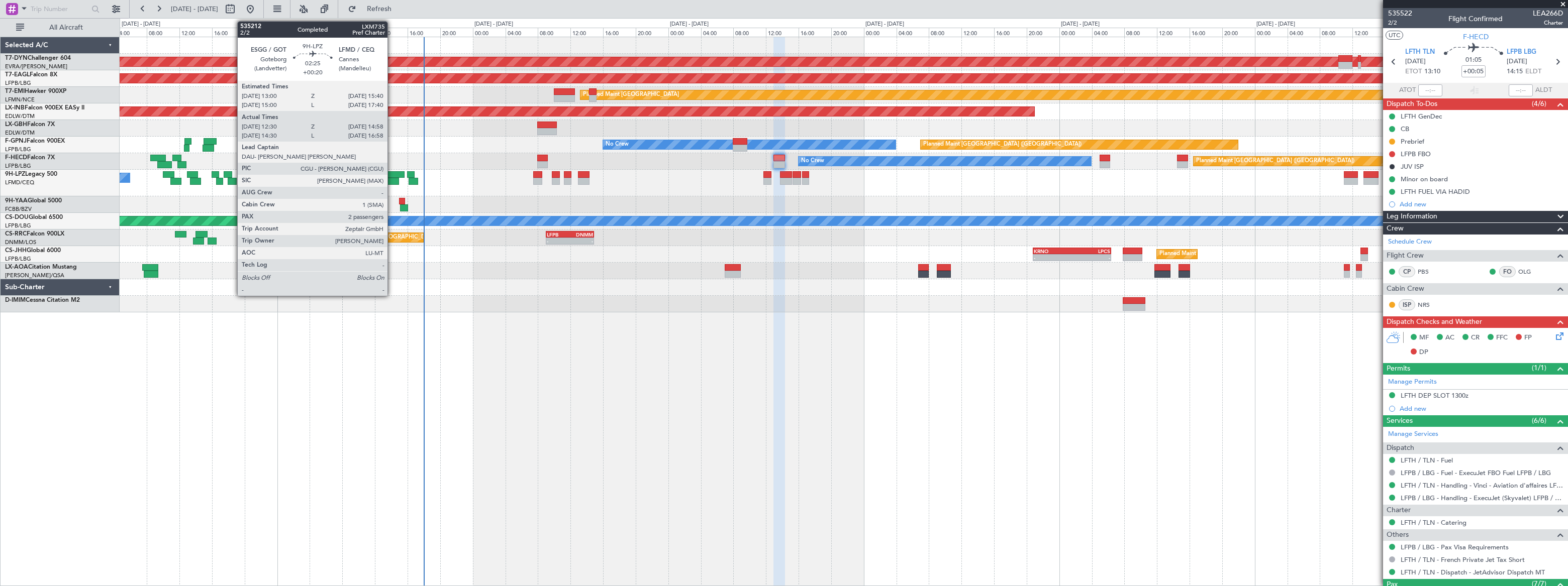
click at [392, 174] on div at bounding box center [393, 174] width 22 height 7
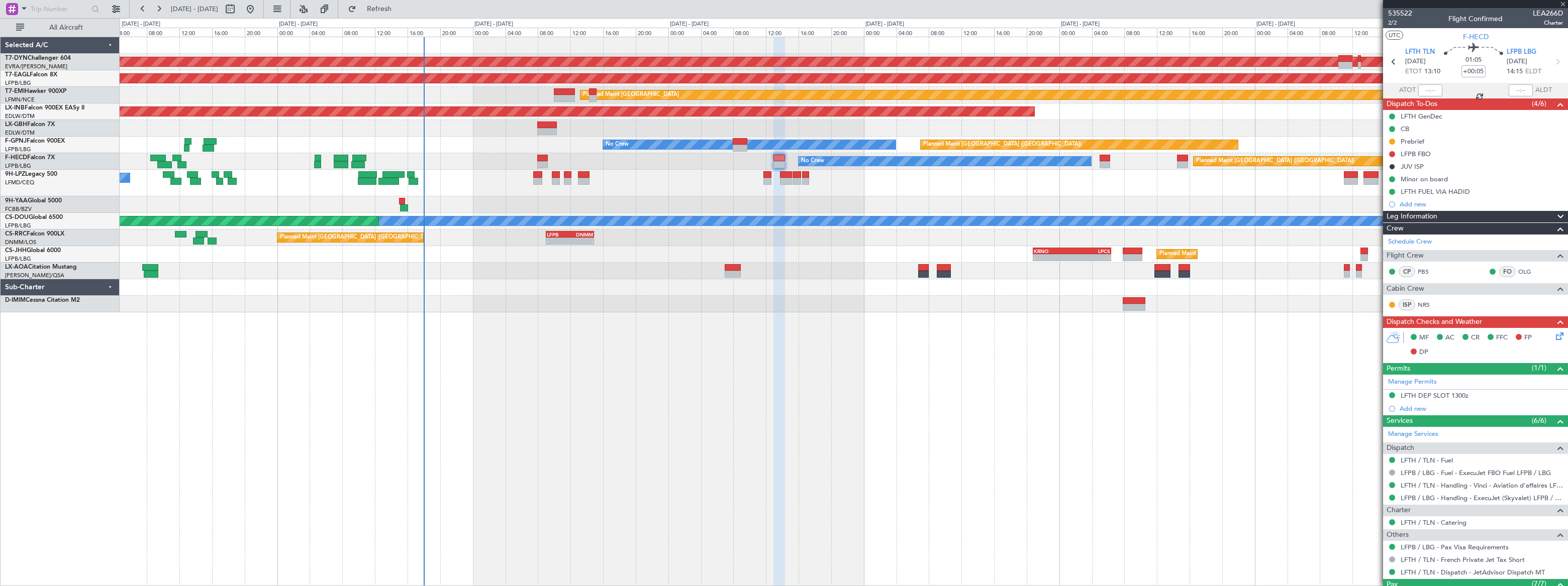
type input "+00:20"
type input "12:40"
type input "14:53"
type input "2"
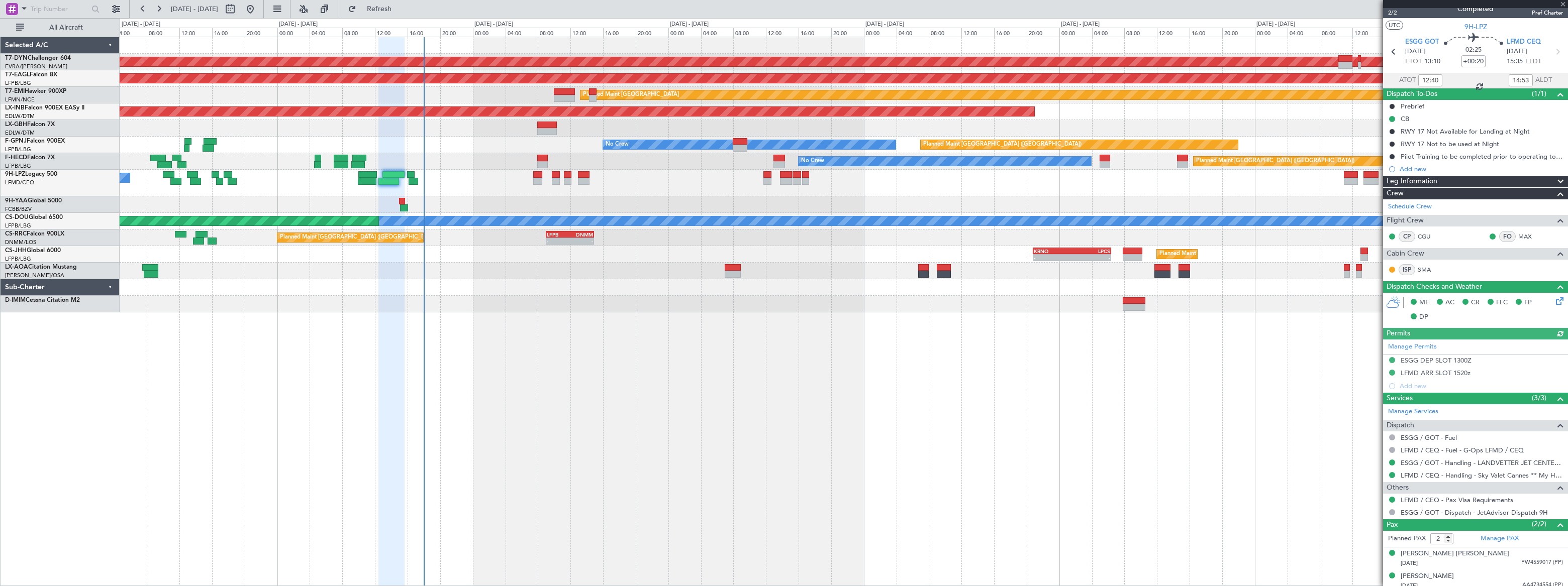
scroll to position [15, 0]
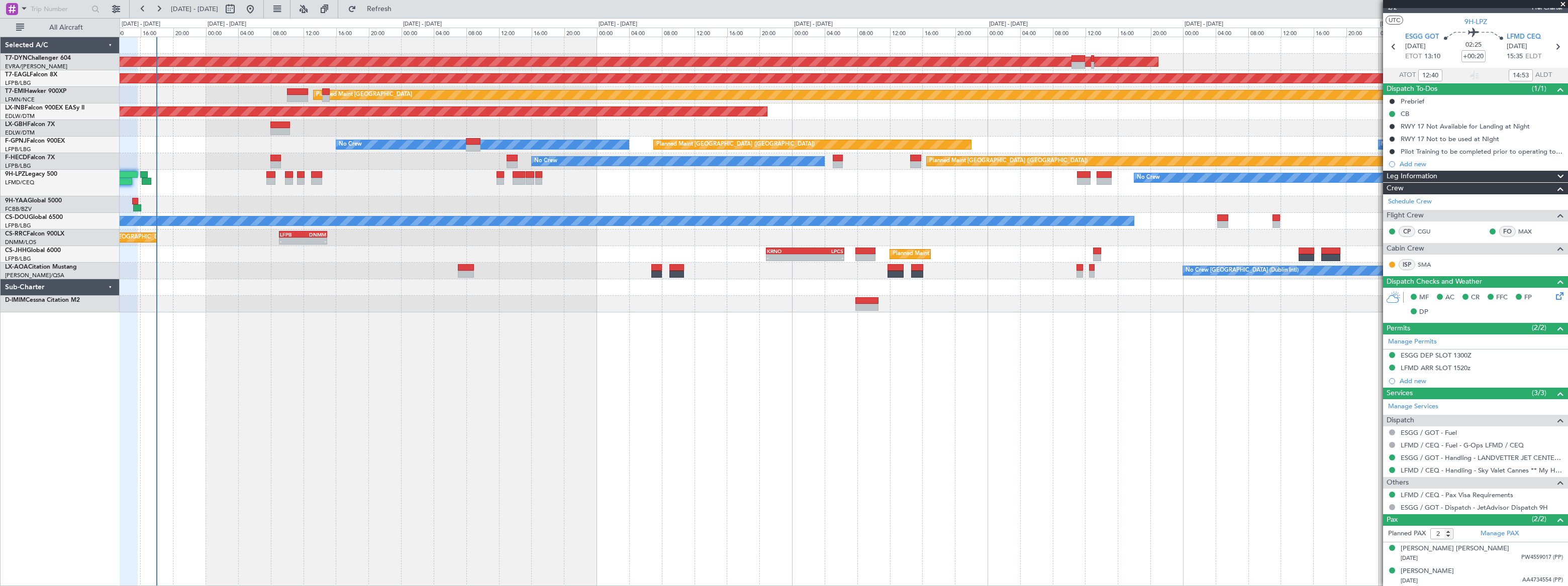
click at [357, 255] on div "AOG Maint Riga (Riga Intl) Grounded New York (Teterboro) Planned Maint Zurich U…" at bounding box center [844, 174] width 1448 height 276
